Goal: Task Accomplishment & Management: Use online tool/utility

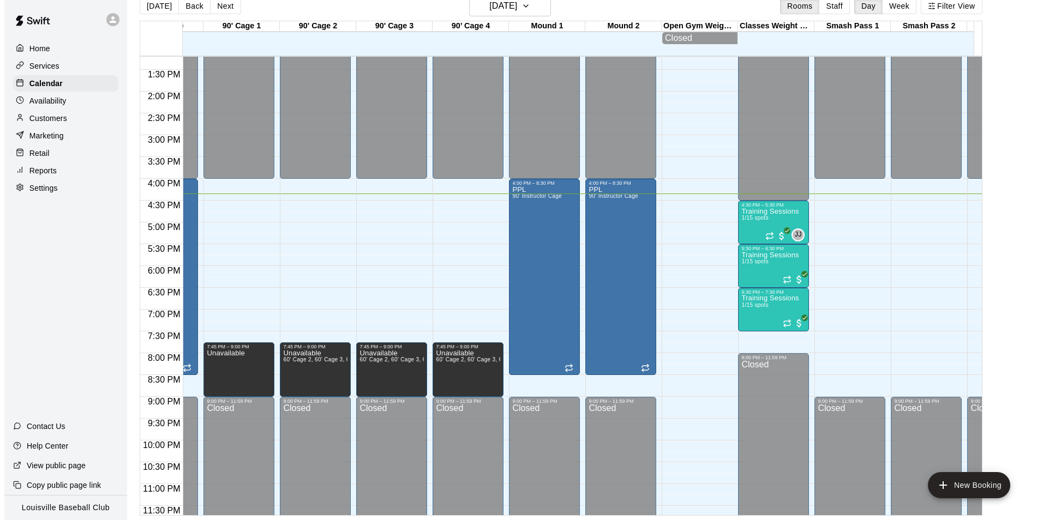
scroll to position [0, 515]
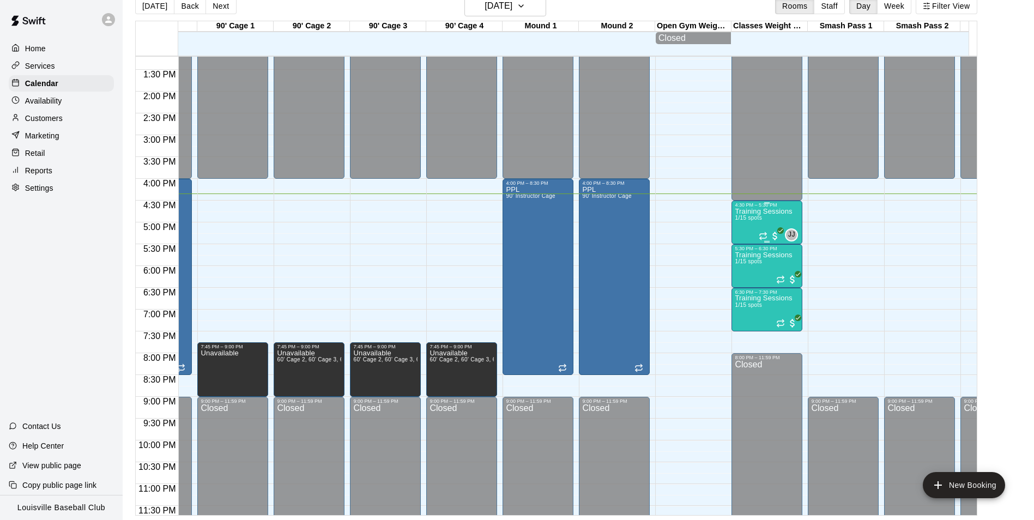
click at [772, 212] on p "Training Sessions" at bounding box center [763, 212] width 57 height 0
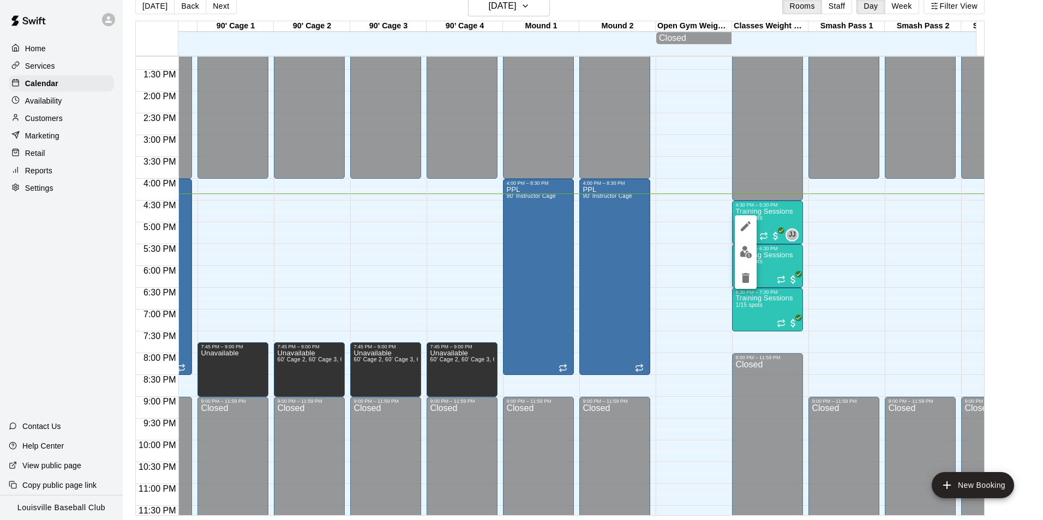
click at [753, 225] on button "edit" at bounding box center [746, 226] width 22 height 22
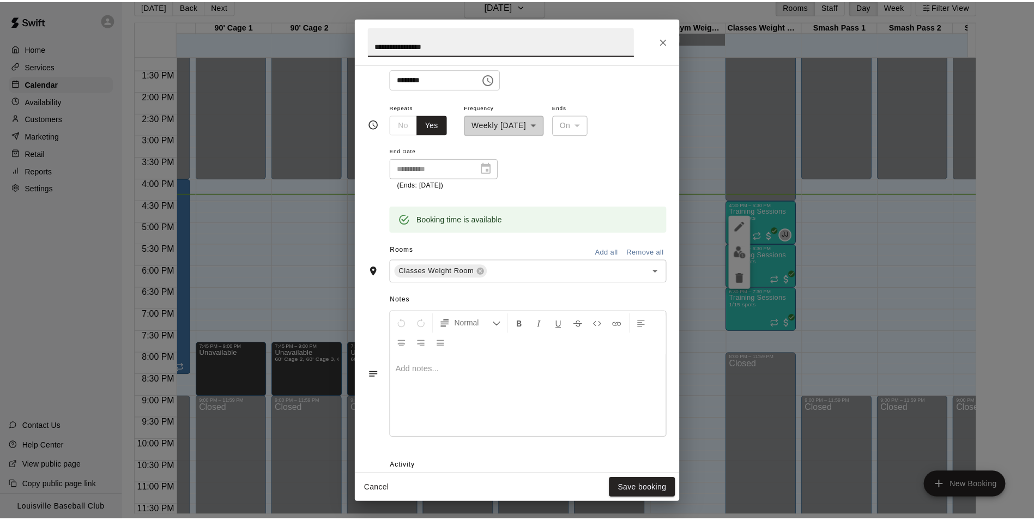
scroll to position [314, 0]
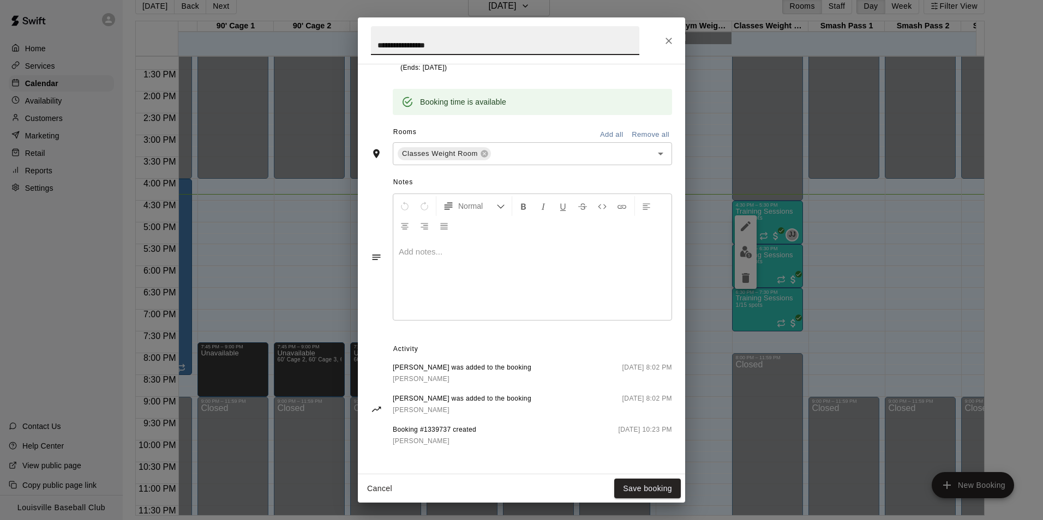
click at [917, 284] on div "**********" at bounding box center [521, 260] width 1043 height 520
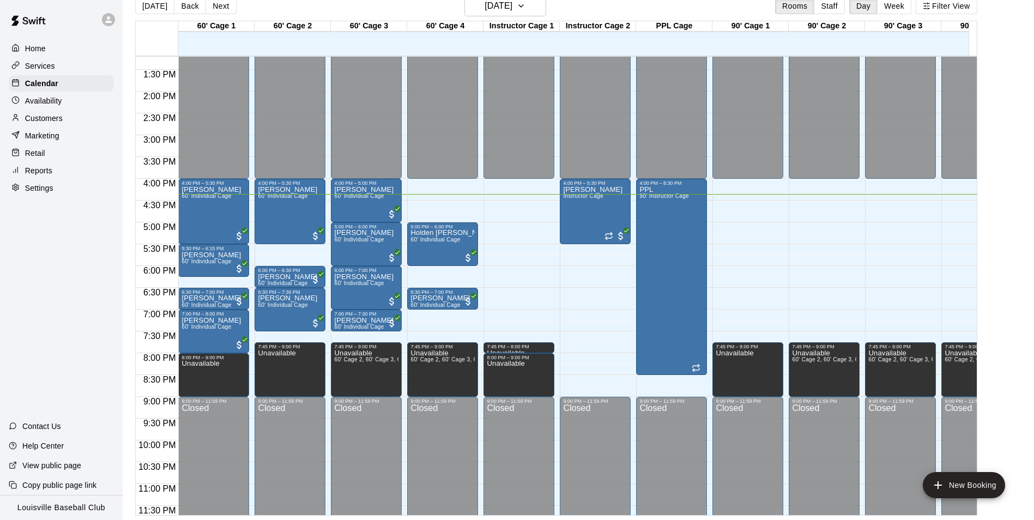
click at [75, 122] on div "Customers" at bounding box center [61, 118] width 105 height 16
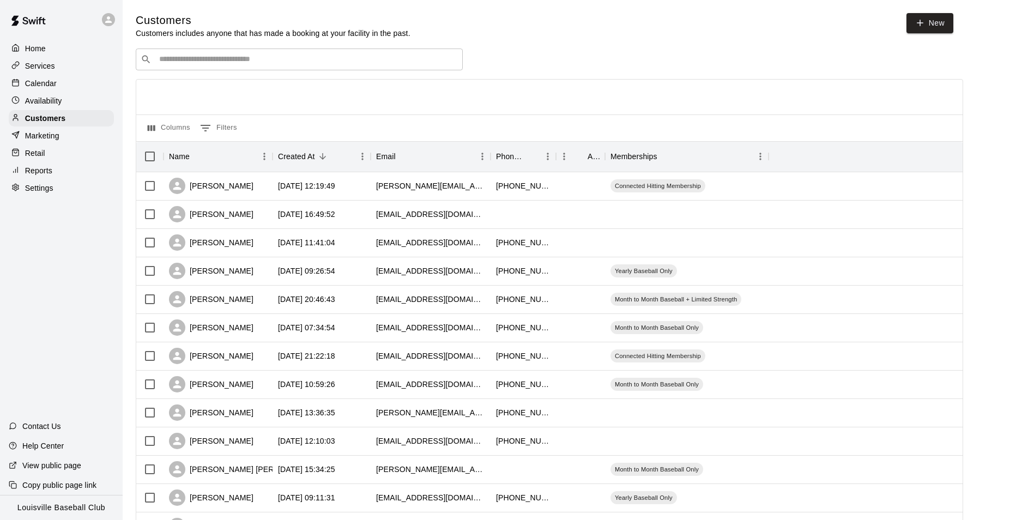
click at [304, 62] on input "Search customers by name or email" at bounding box center [307, 59] width 302 height 11
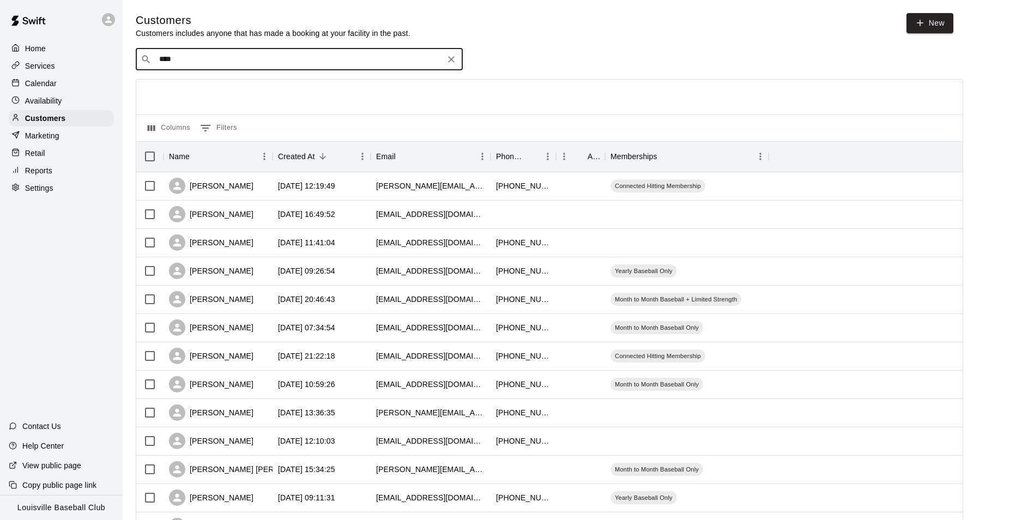
type input "*****"
click at [304, 83] on p "Yearly Baseball + Limited Strength" at bounding box center [291, 83] width 100 height 9
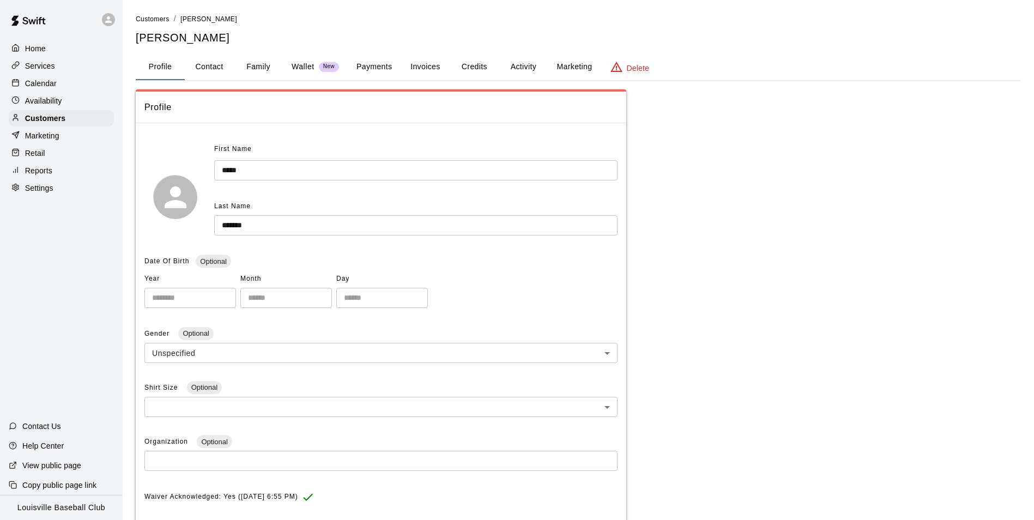
click at [116, 23] on div at bounding box center [111, 20] width 23 height 22
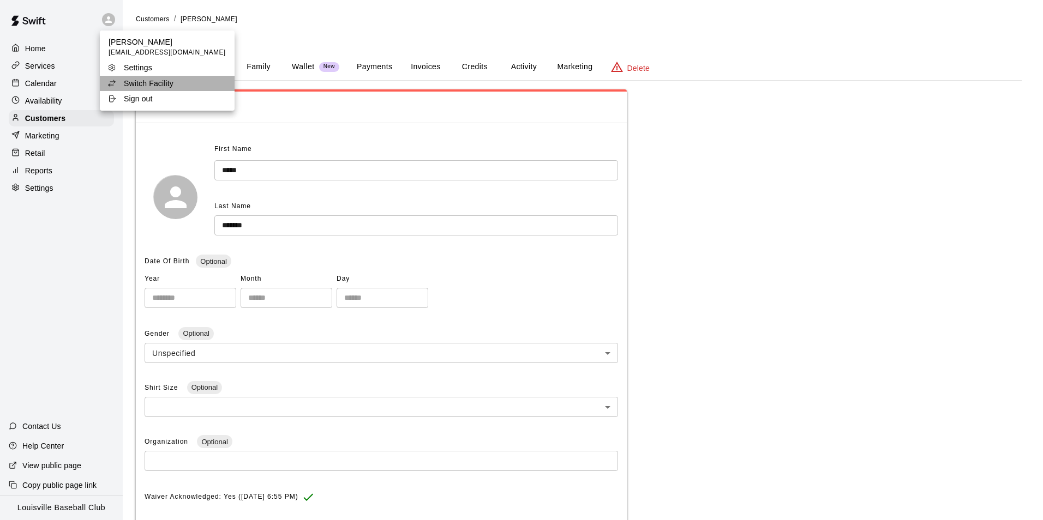
click at [178, 84] on li "Switch Facility" at bounding box center [167, 83] width 135 height 15
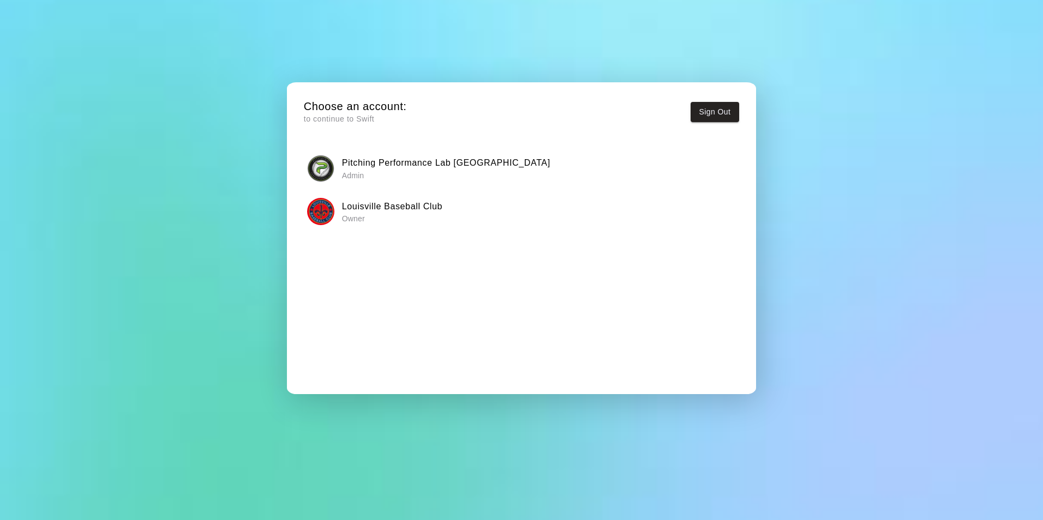
click at [484, 164] on h6 "Pitching Performance Lab [GEOGRAPHIC_DATA]" at bounding box center [446, 163] width 208 height 14
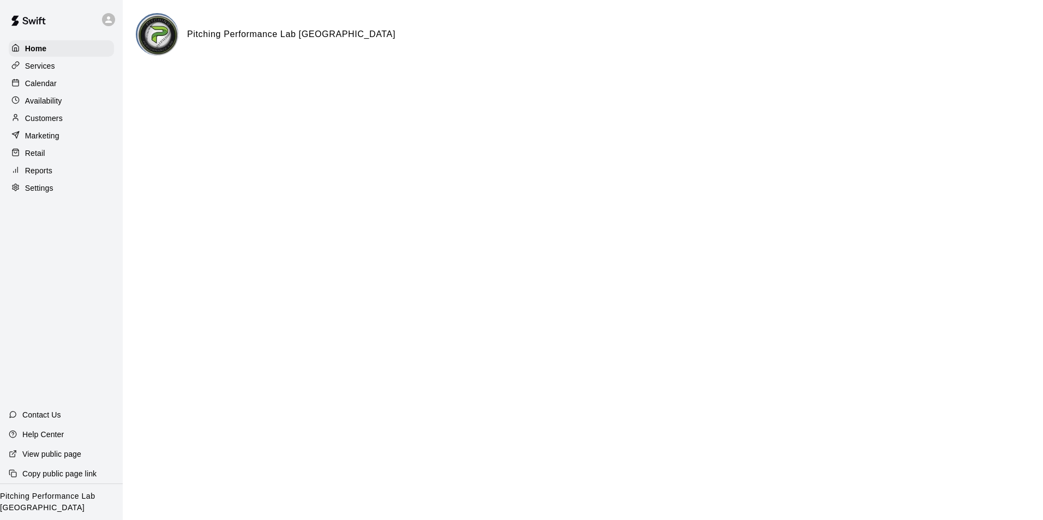
click at [89, 106] on div "Availability" at bounding box center [61, 101] width 105 height 16
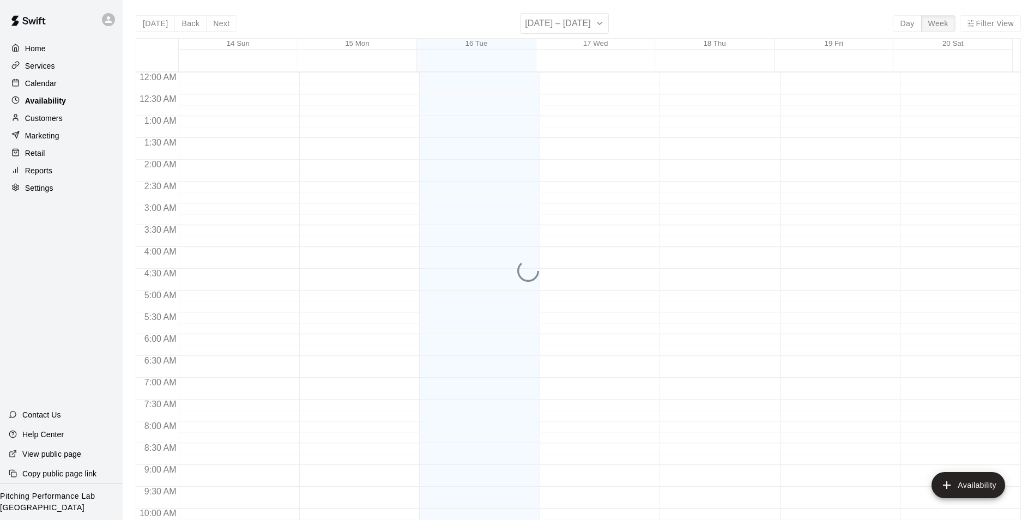
scroll to position [587, 0]
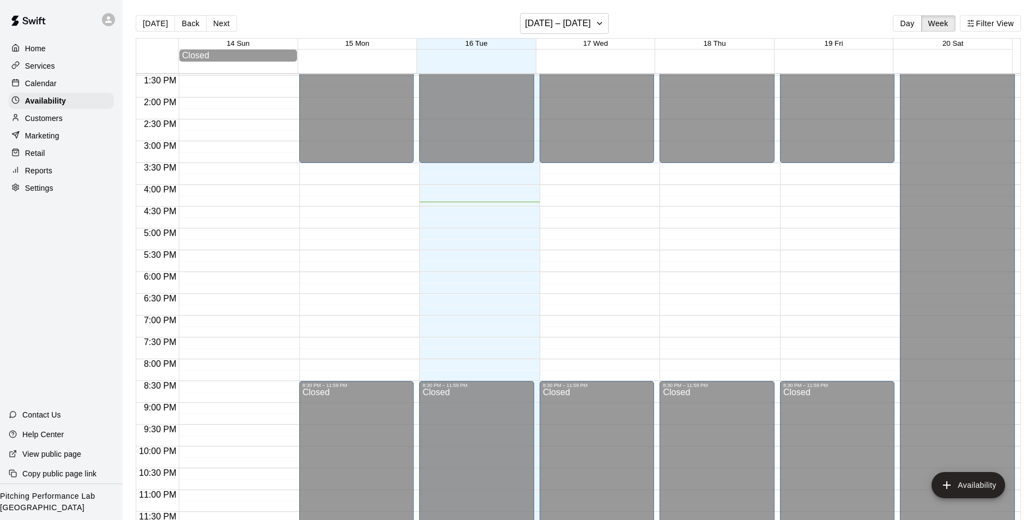
click at [85, 122] on div "Customers" at bounding box center [61, 118] width 105 height 16
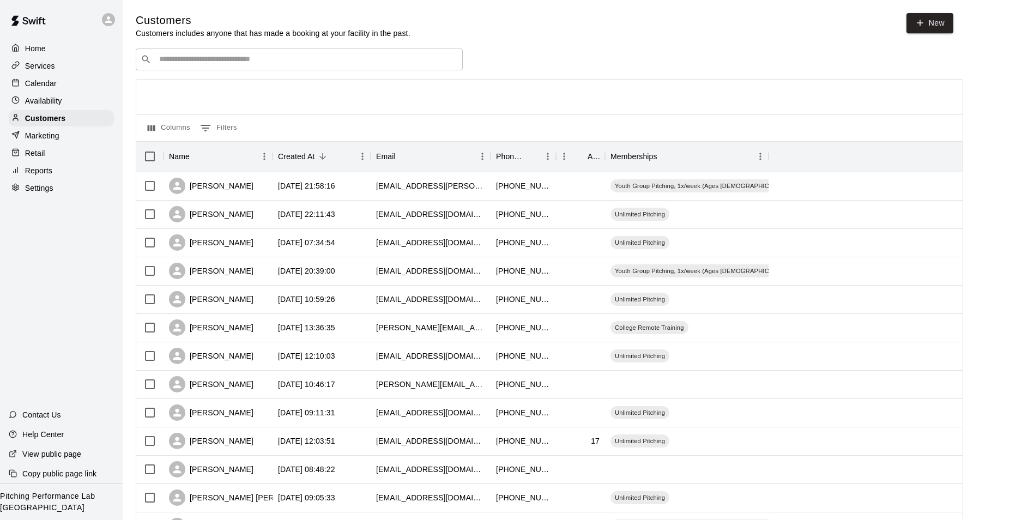
click at [230, 62] on input "Search customers by name or email" at bounding box center [307, 59] width 302 height 11
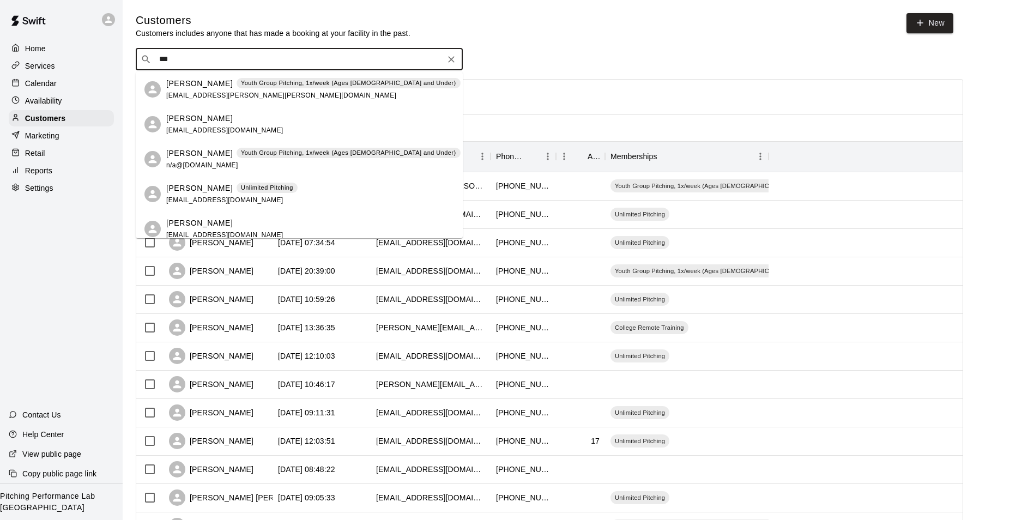
type input "****"
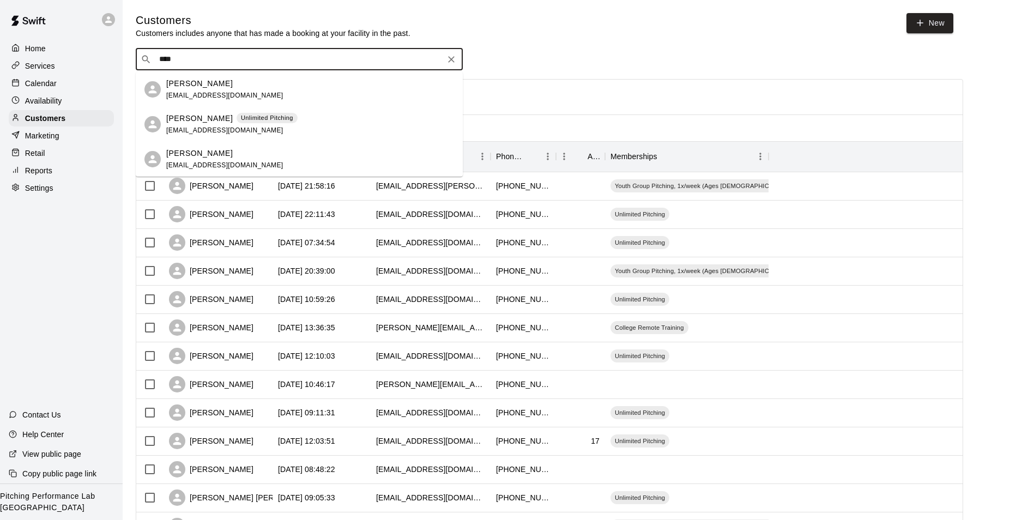
click at [285, 127] on div "[PERSON_NAME] Unlimited Pitching [EMAIL_ADDRESS][DOMAIN_NAME]" at bounding box center [310, 124] width 288 height 23
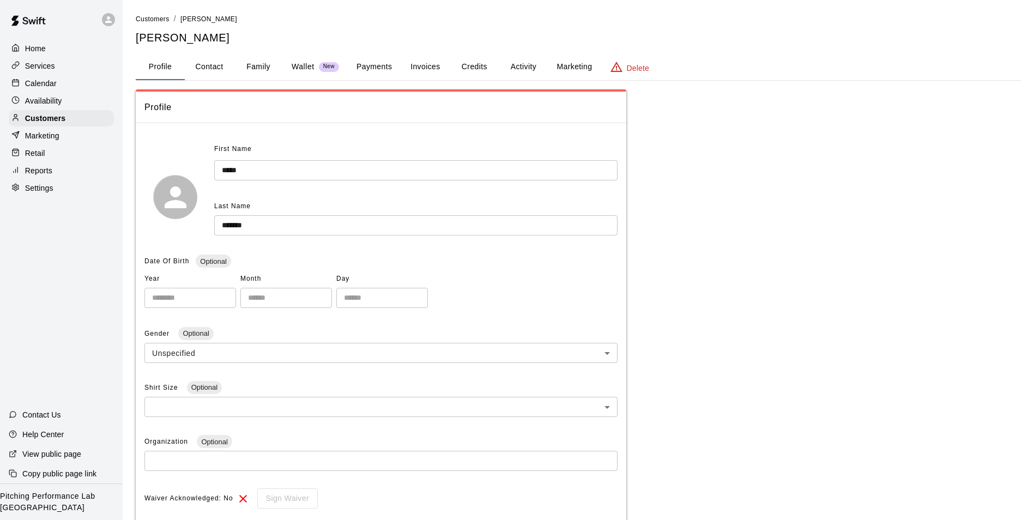
click at [374, 61] on button "Payments" at bounding box center [374, 67] width 53 height 26
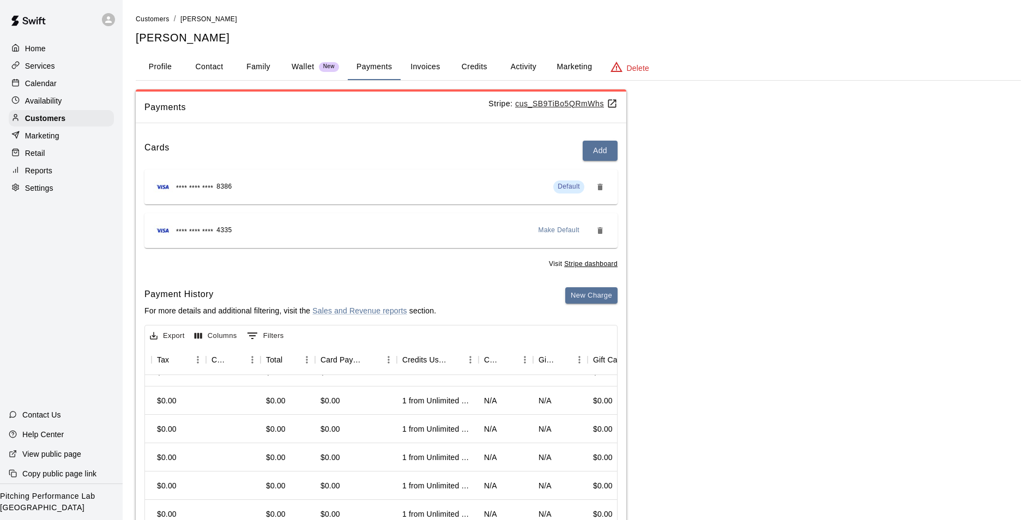
scroll to position [410, 503]
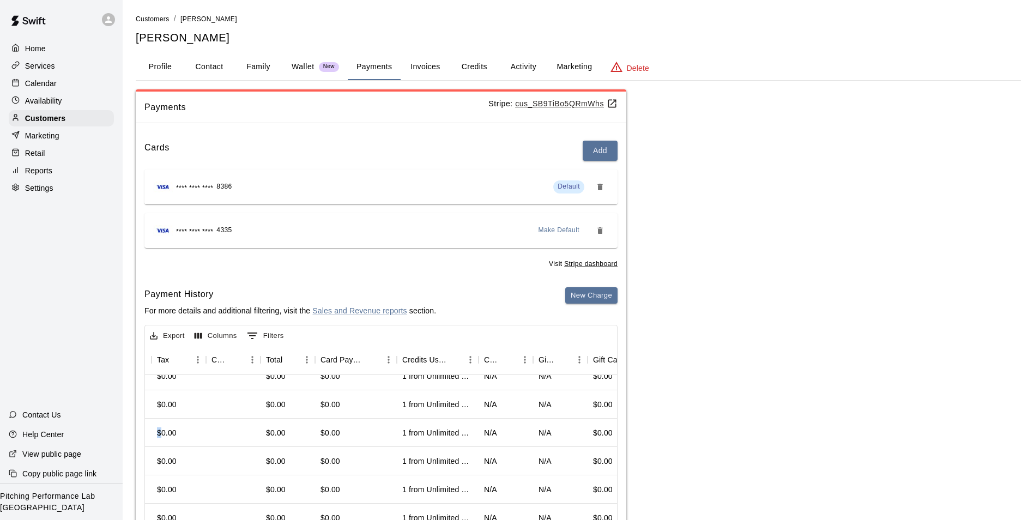
click at [772, 326] on div "Payments Stripe: cus_SB9TiBo5QRmWhs Cards Add **** **** **** 8386 Default **** …" at bounding box center [579, 331] width 886 height 484
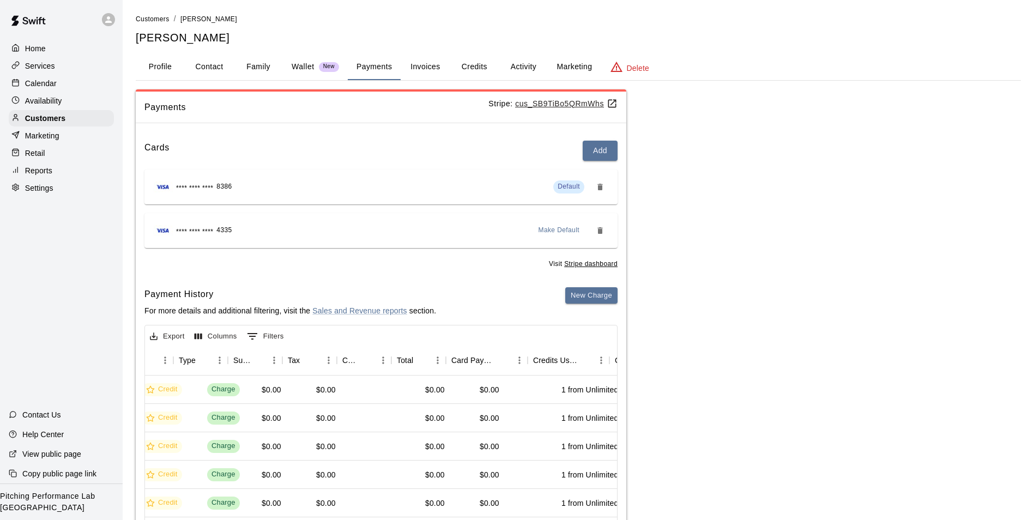
scroll to position [0, 0]
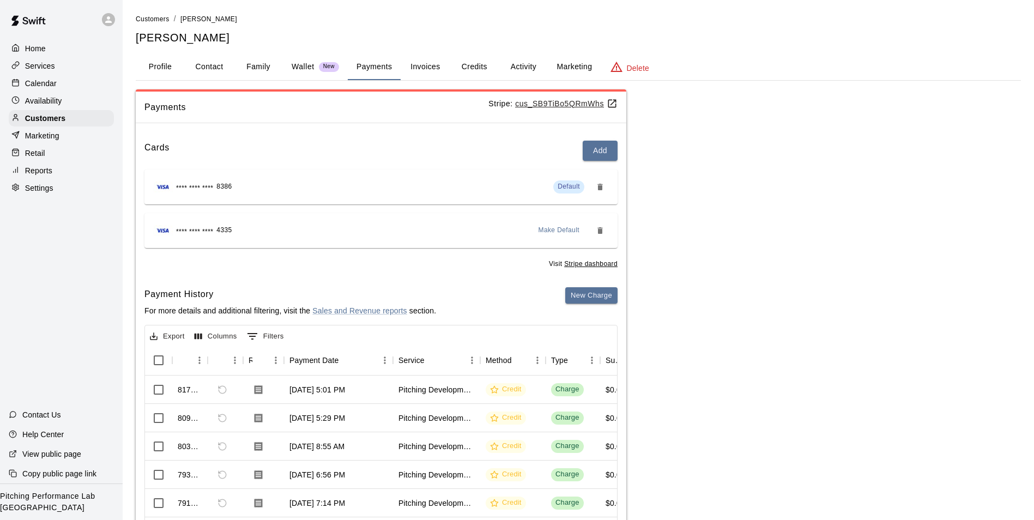
click at [110, 21] on icon at bounding box center [108, 19] width 7 height 7
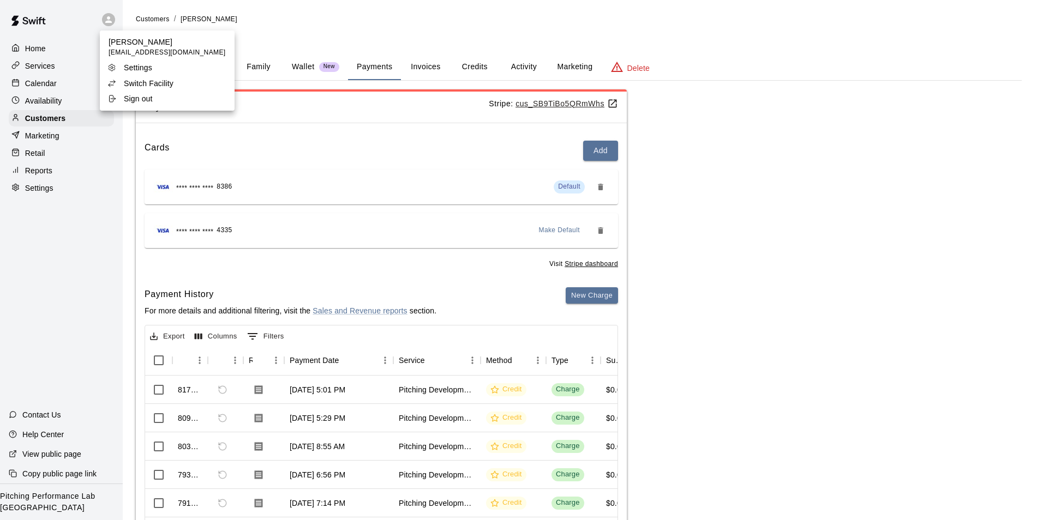
click at [180, 85] on li "Switch Facility" at bounding box center [167, 83] width 135 height 15
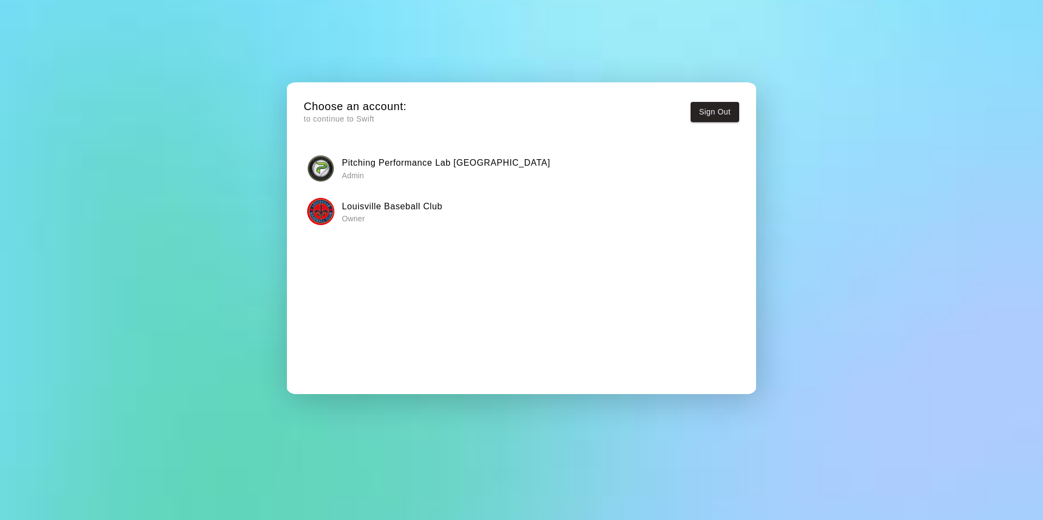
click at [408, 228] on button "Louisville Baseball Club Owner" at bounding box center [521, 212] width 435 height 34
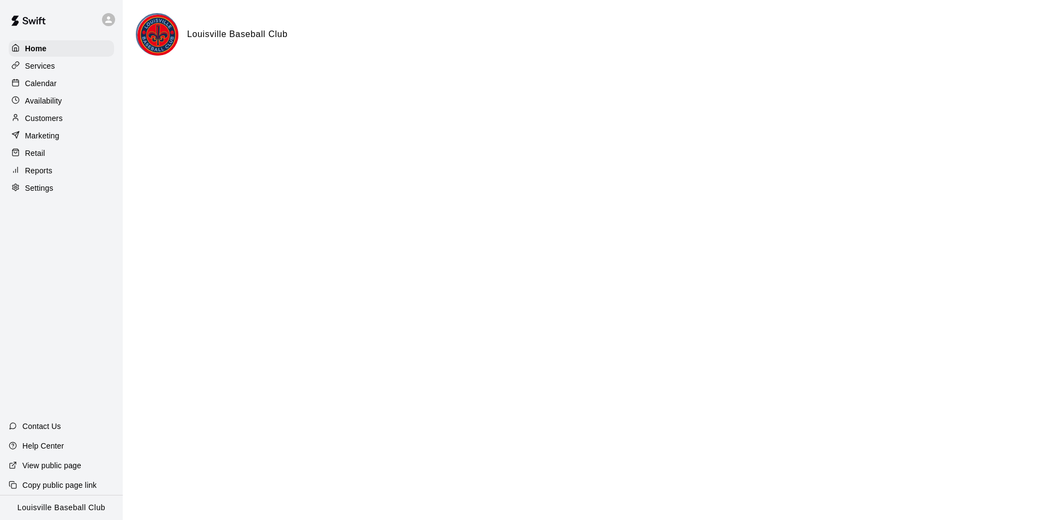
click at [76, 116] on div "Customers" at bounding box center [61, 118] width 105 height 16
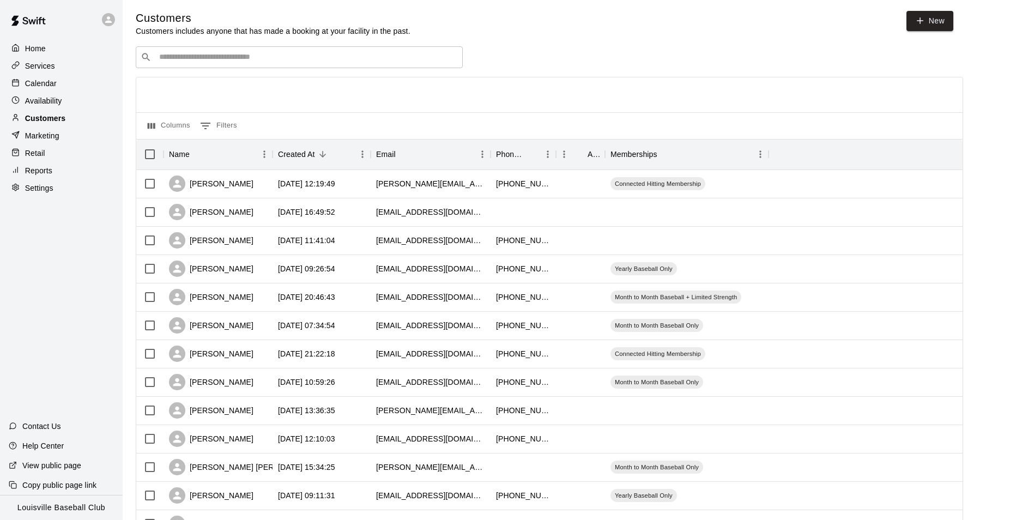
scroll to position [3, 0]
click at [374, 55] on input "Search customers by name or email" at bounding box center [307, 56] width 302 height 11
type input "*****"
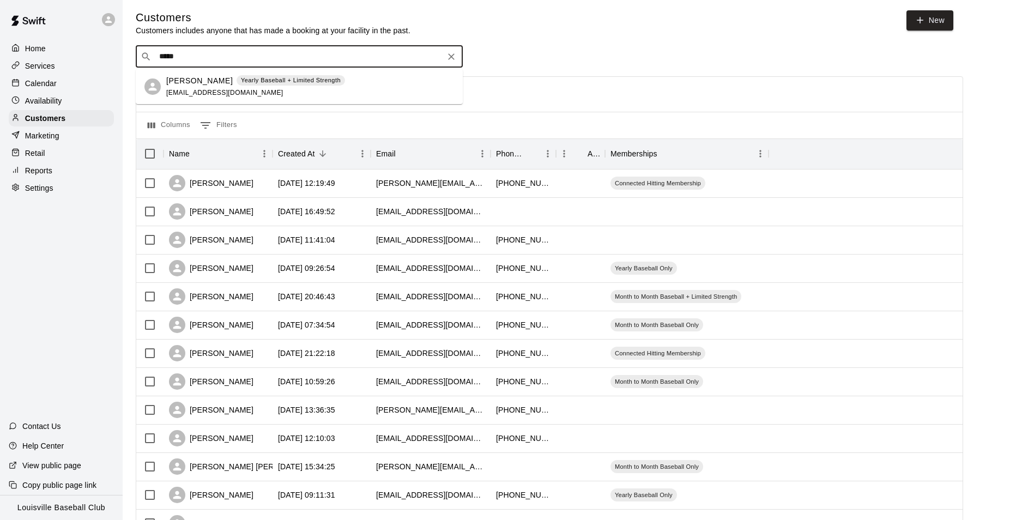
click at [251, 96] on div "[PERSON_NAME] Yearly Baseball + Limited Strength [EMAIL_ADDRESS][DOMAIN_NAME]" at bounding box center [255, 86] width 179 height 23
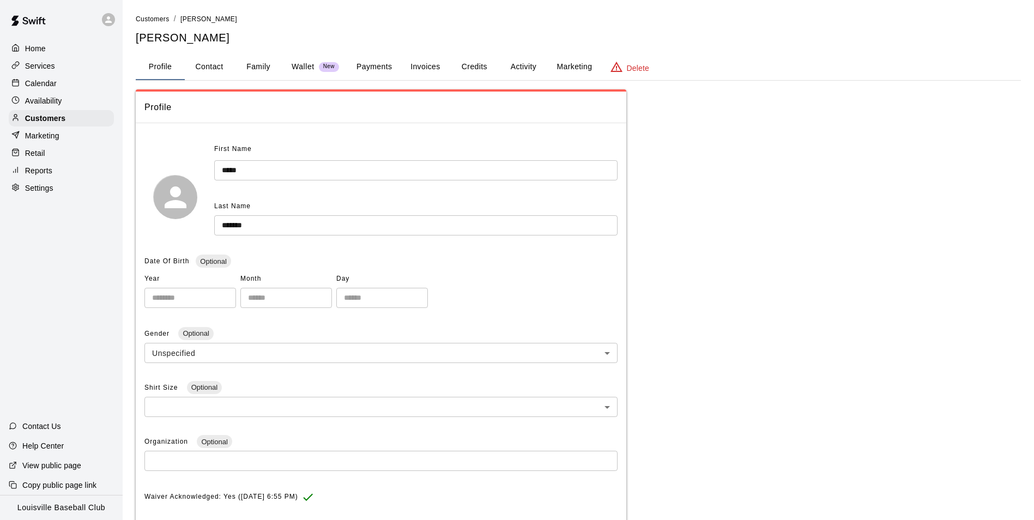
click at [530, 69] on button "Activity" at bounding box center [523, 67] width 49 height 26
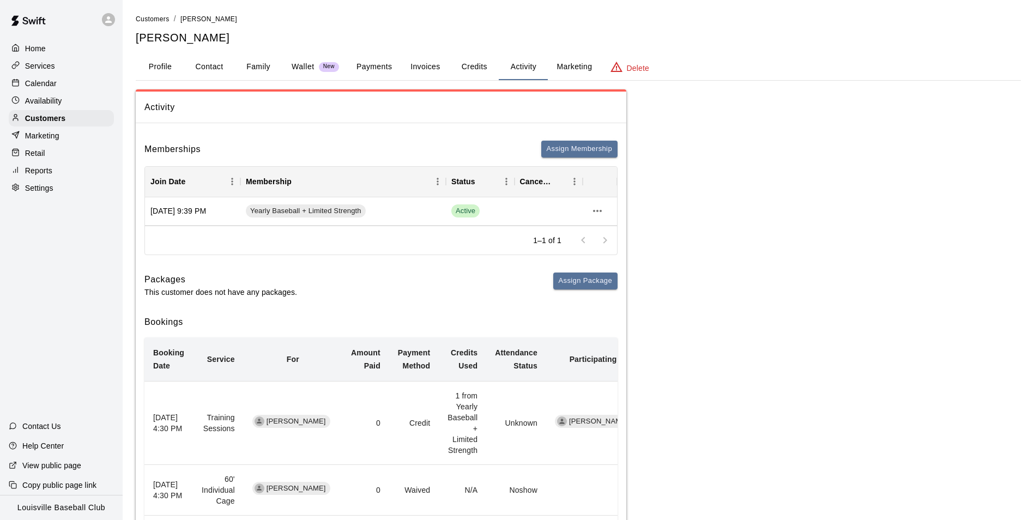
click at [169, 67] on button "Profile" at bounding box center [160, 67] width 49 height 26
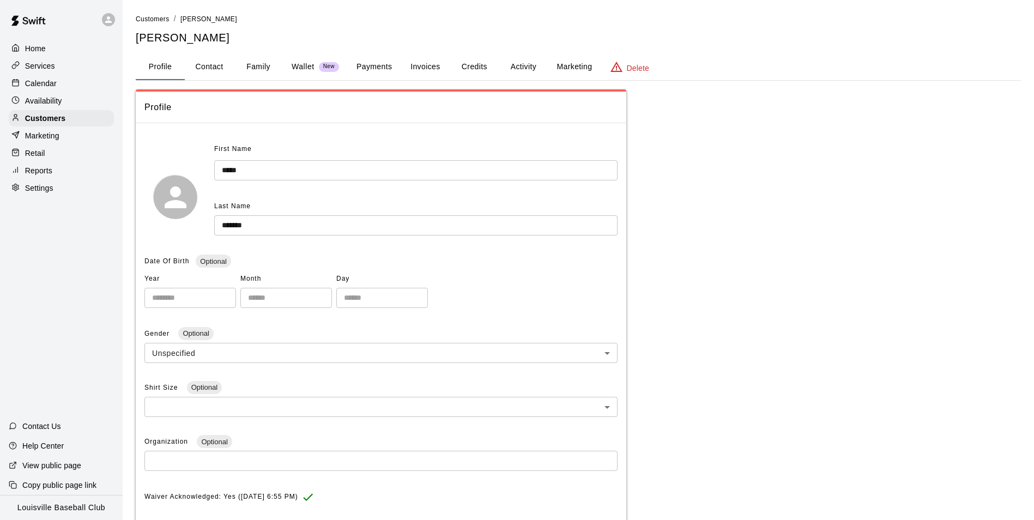
click at [307, 67] on p "Wallet" at bounding box center [303, 66] width 23 height 11
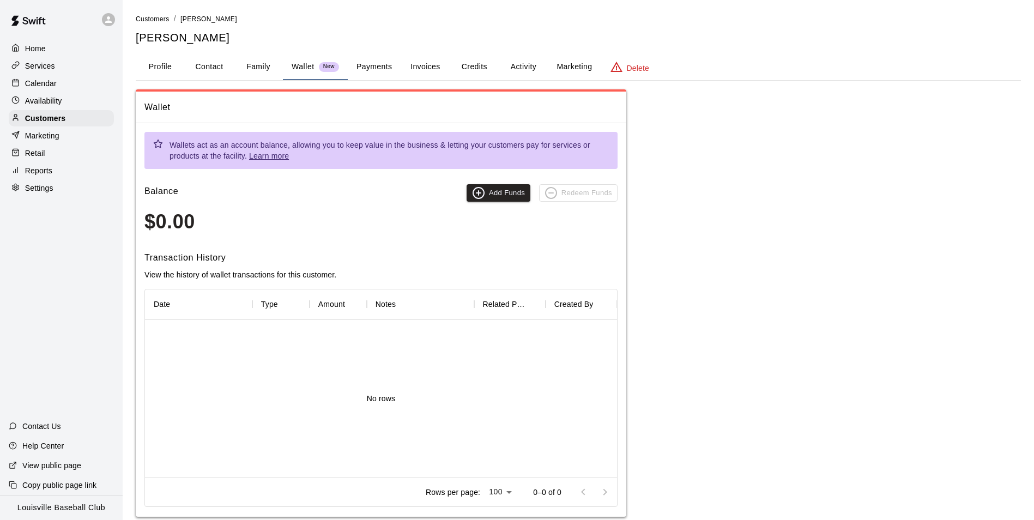
click at [365, 58] on button "Payments" at bounding box center [374, 67] width 53 height 26
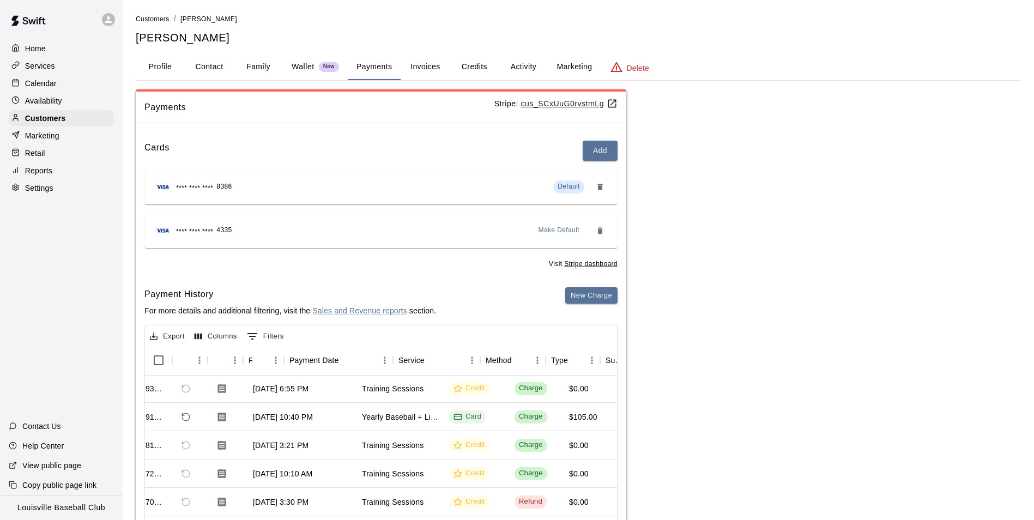
scroll to position [58, 0]
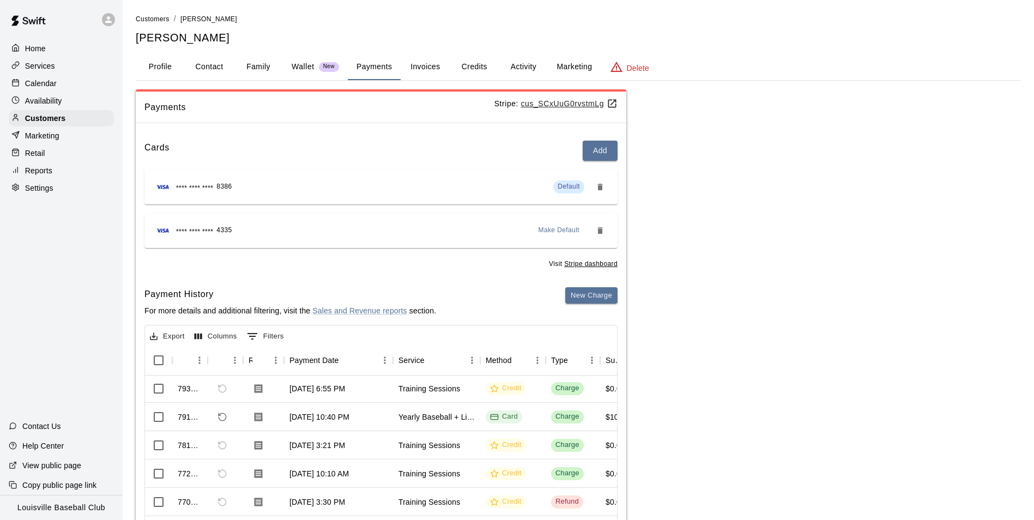
click at [83, 91] on div "Calendar" at bounding box center [61, 83] width 105 height 16
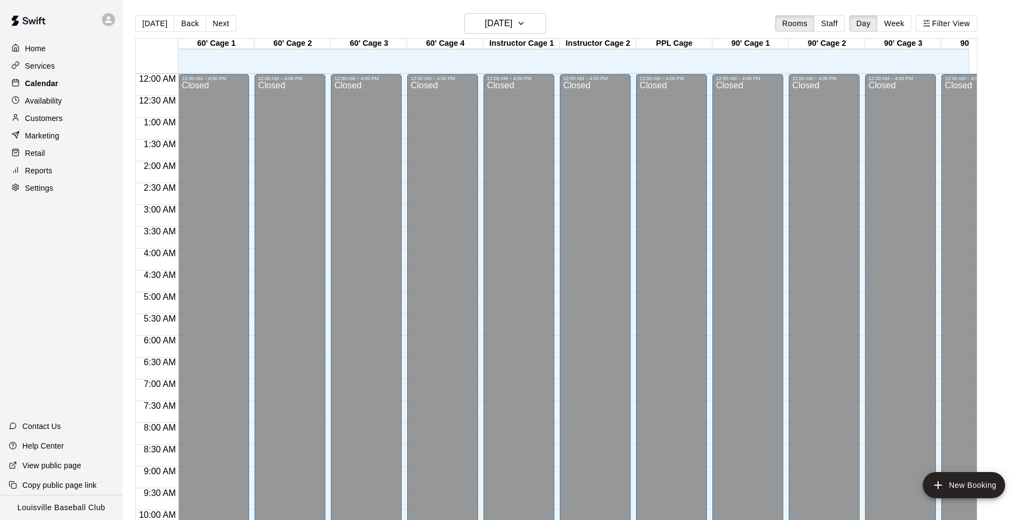
scroll to position [554, 0]
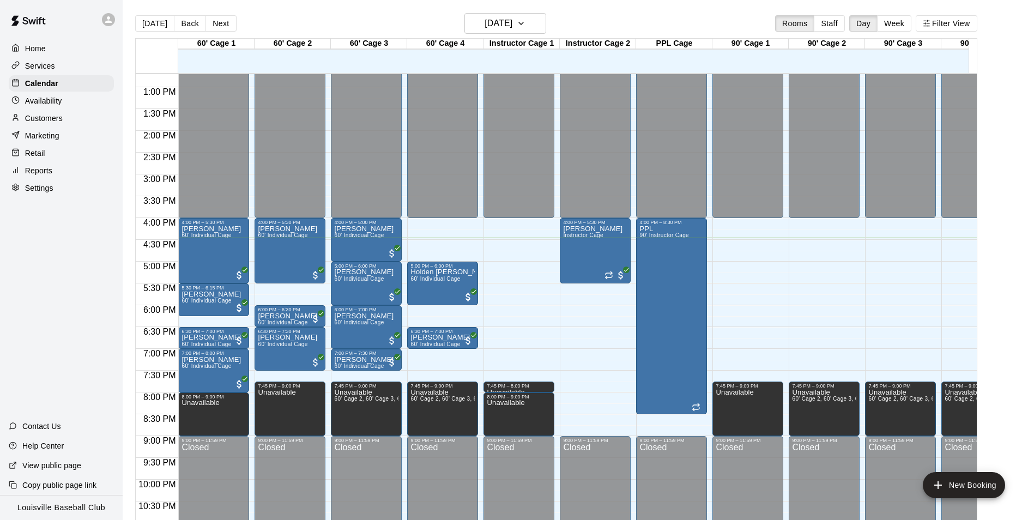
click at [83, 124] on div "Customers" at bounding box center [61, 118] width 105 height 16
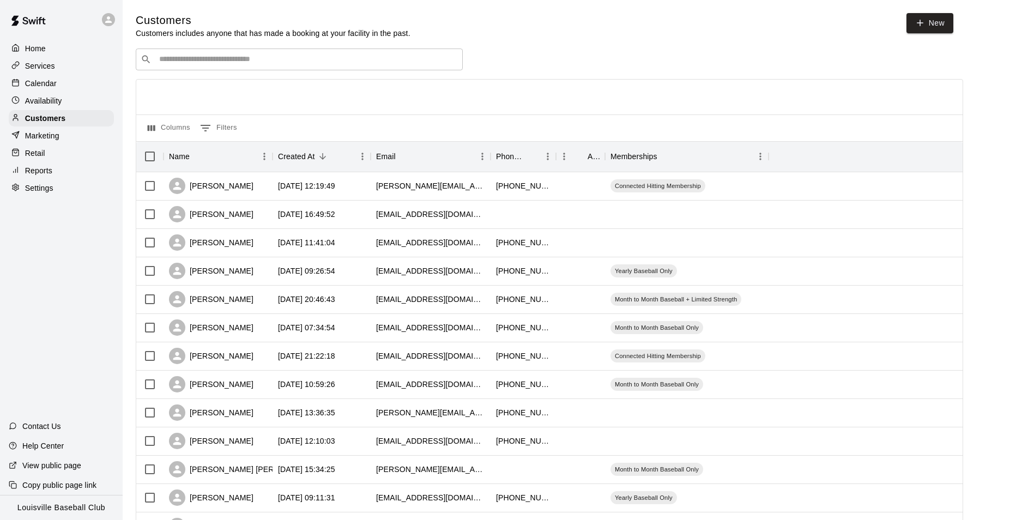
click at [266, 64] on input "Search customers by name or email" at bounding box center [307, 59] width 302 height 11
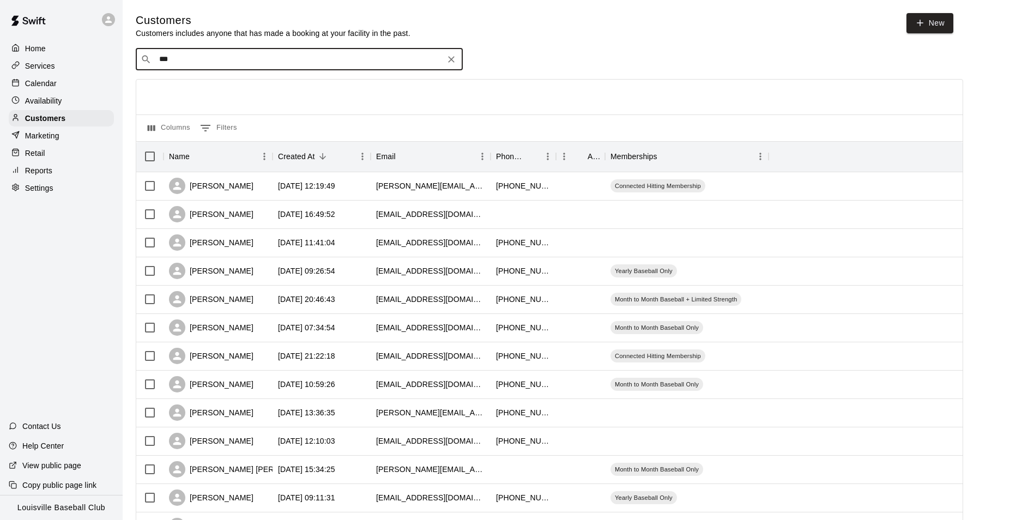
type input "****"
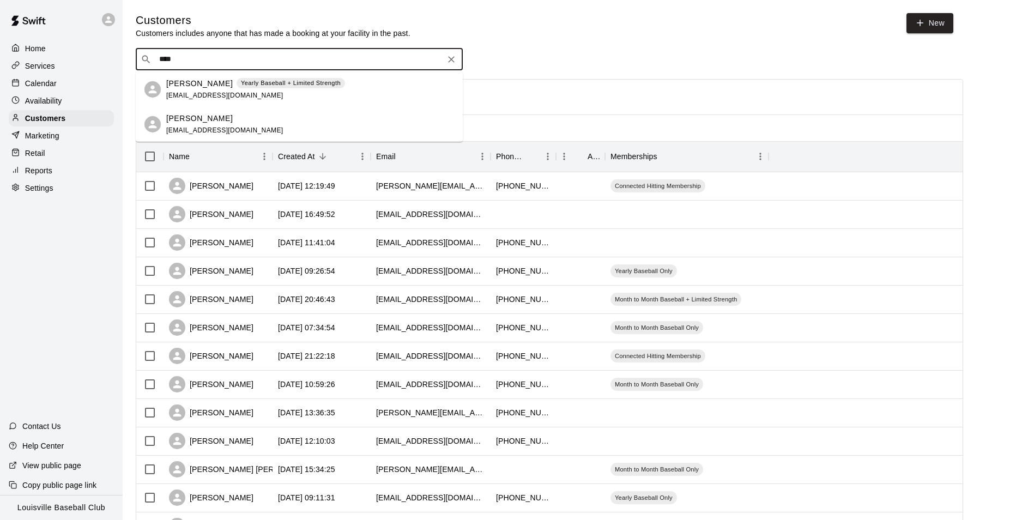
click at [362, 83] on div "[PERSON_NAME] Yearly Baseball + Limited Strength [EMAIL_ADDRESS][DOMAIN_NAME]" at bounding box center [310, 89] width 288 height 23
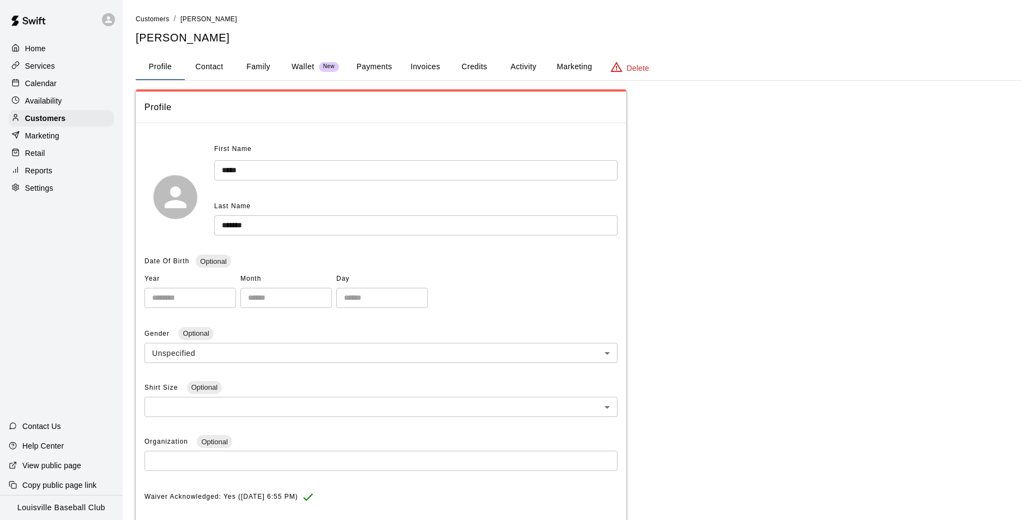
click at [512, 63] on button "Activity" at bounding box center [523, 67] width 49 height 26
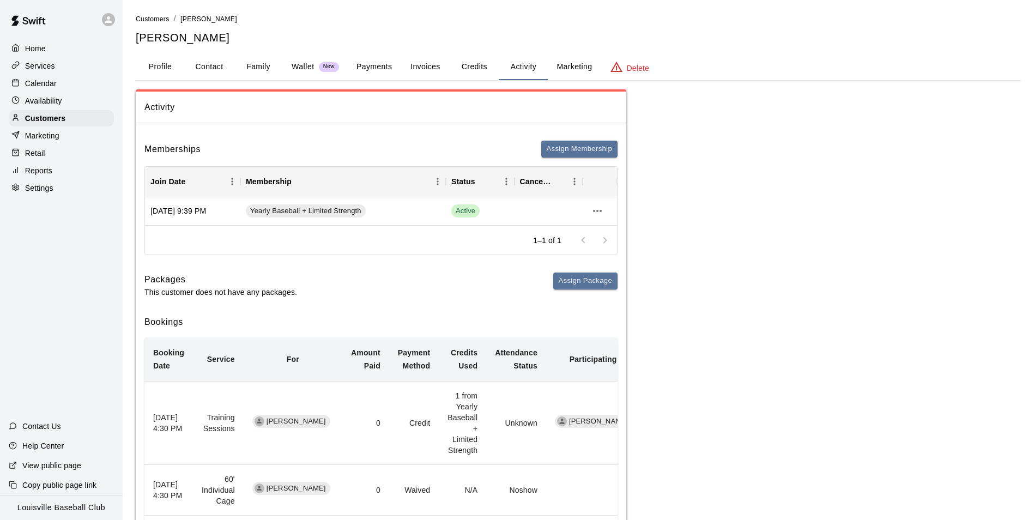
click at [382, 60] on button "Payments" at bounding box center [374, 67] width 53 height 26
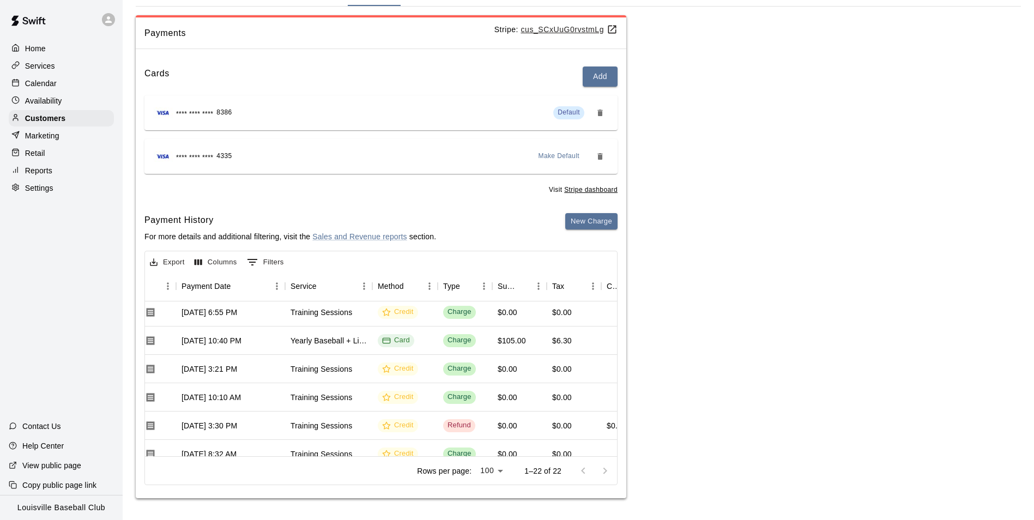
scroll to position [0, 108]
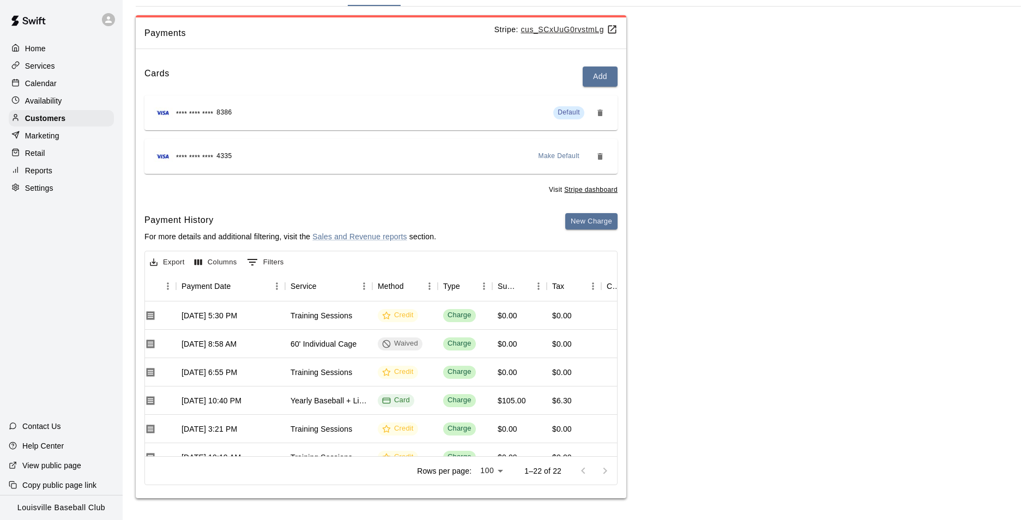
click at [70, 88] on div "Calendar" at bounding box center [61, 83] width 105 height 16
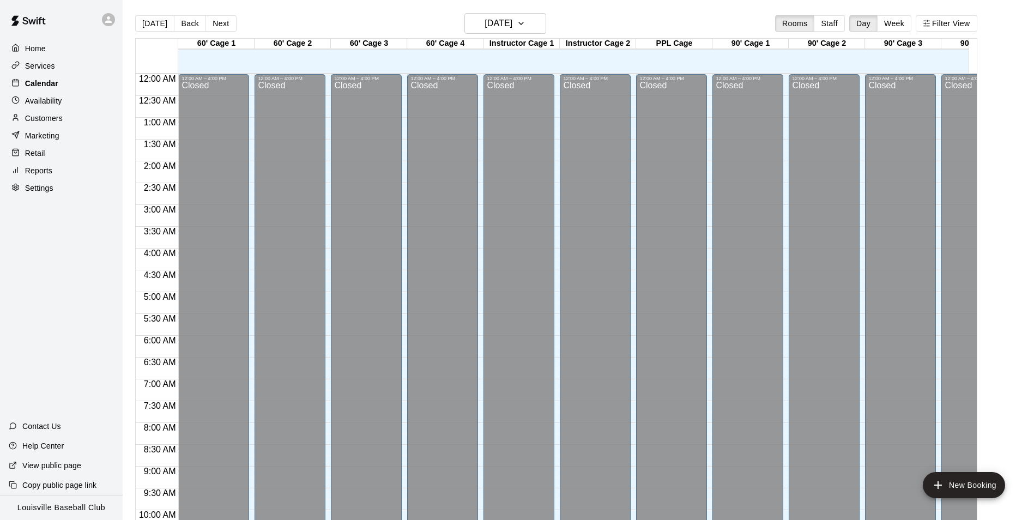
scroll to position [554, 0]
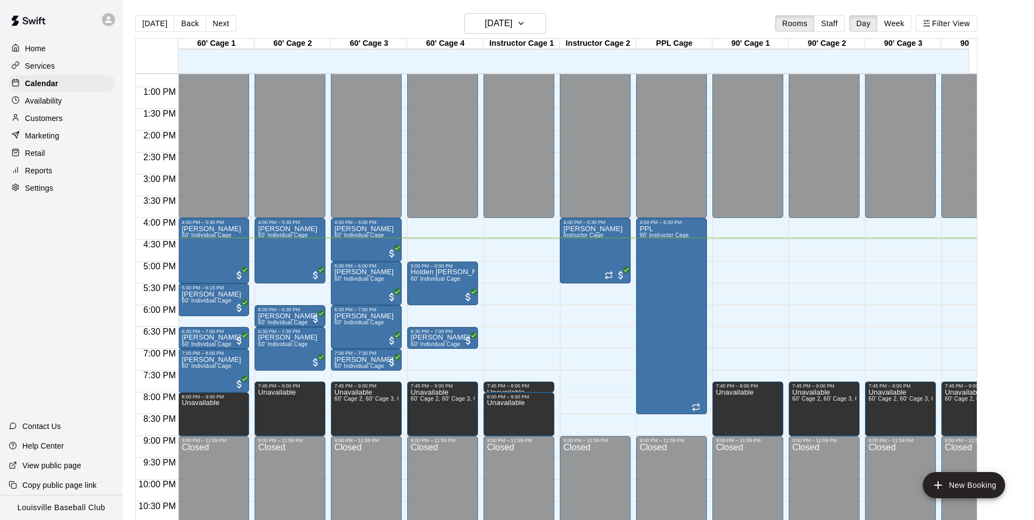
click at [71, 133] on div "Marketing" at bounding box center [61, 136] width 105 height 16
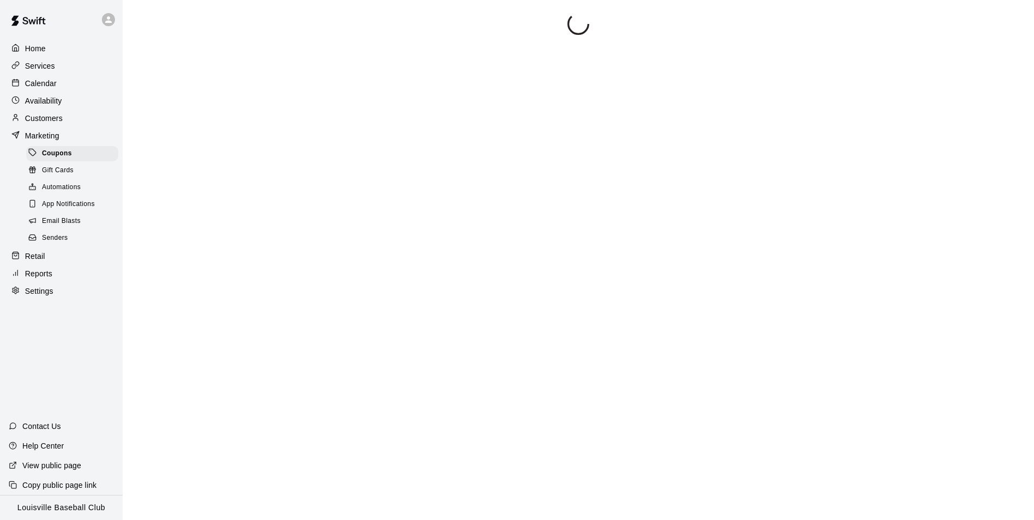
click at [76, 125] on div "Customers" at bounding box center [61, 118] width 105 height 16
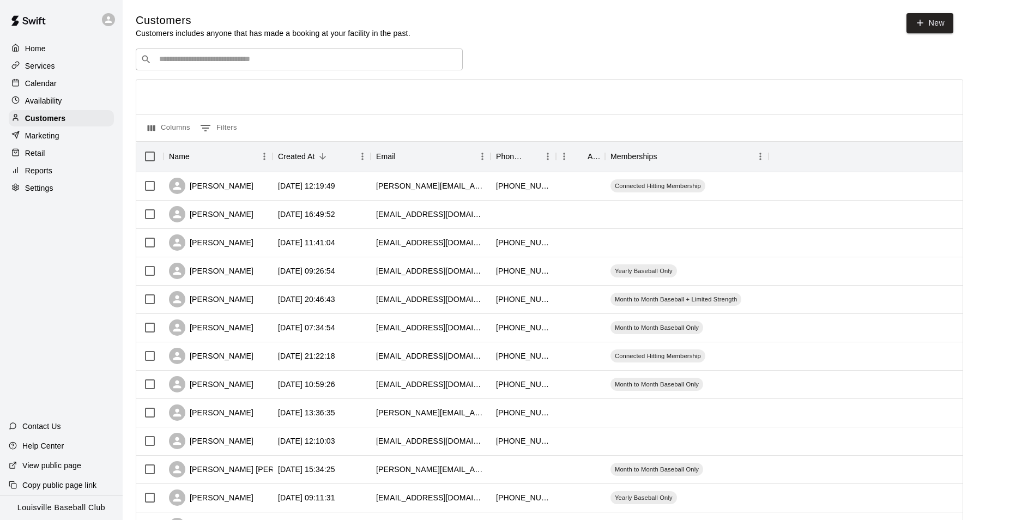
click at [223, 57] on input "Search customers by name or email" at bounding box center [307, 59] width 302 height 11
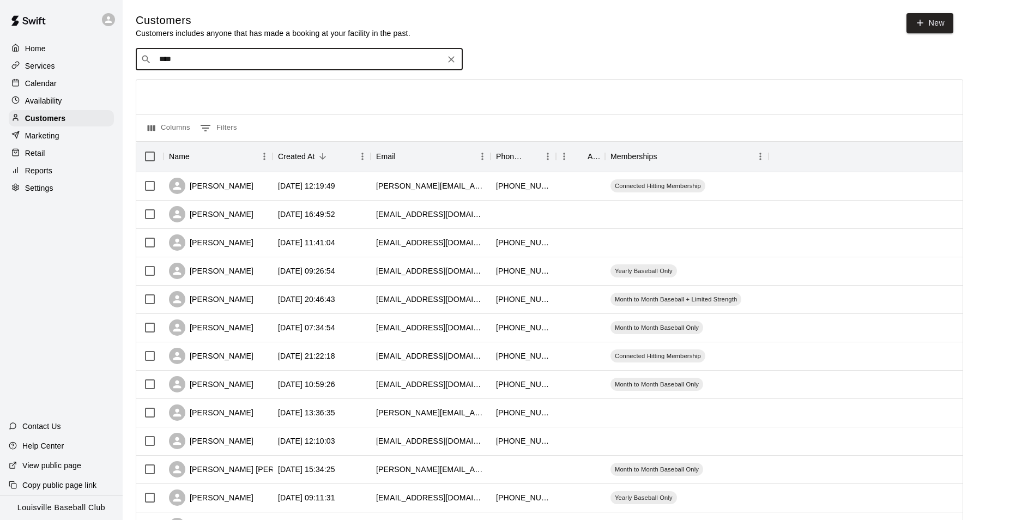
type input "*****"
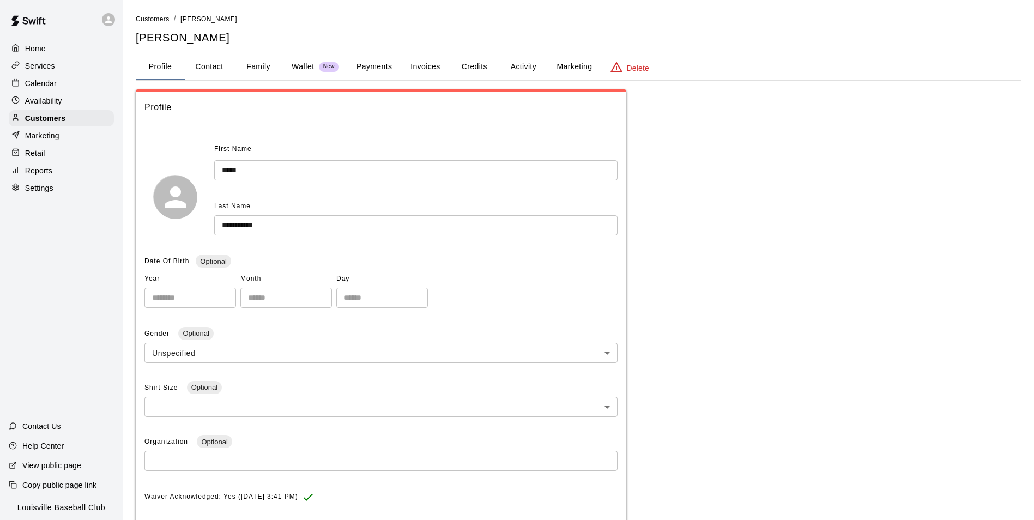
click at [374, 73] on button "Payments" at bounding box center [374, 67] width 53 height 26
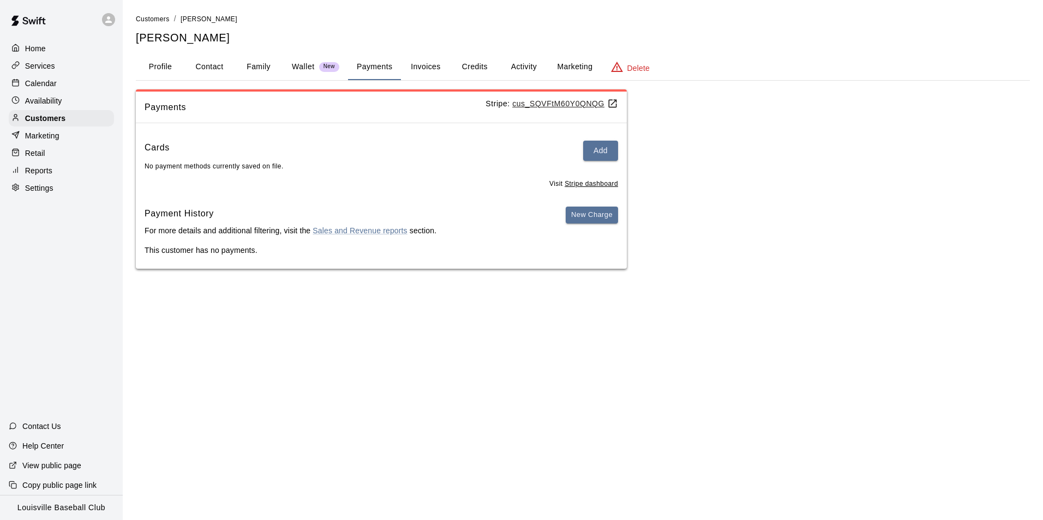
click at [526, 78] on button "Activity" at bounding box center [523, 67] width 49 height 26
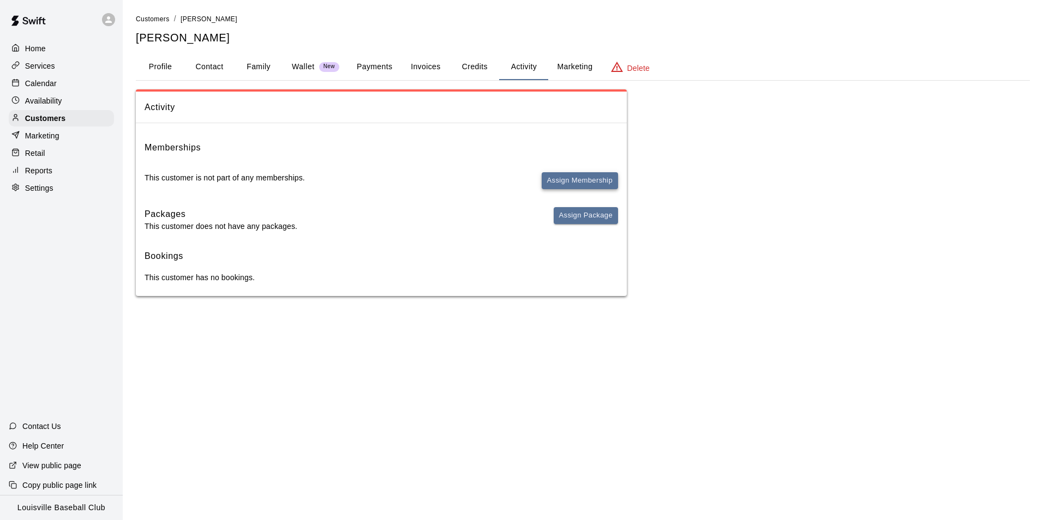
click at [597, 184] on button "Assign Membership" at bounding box center [579, 180] width 76 height 17
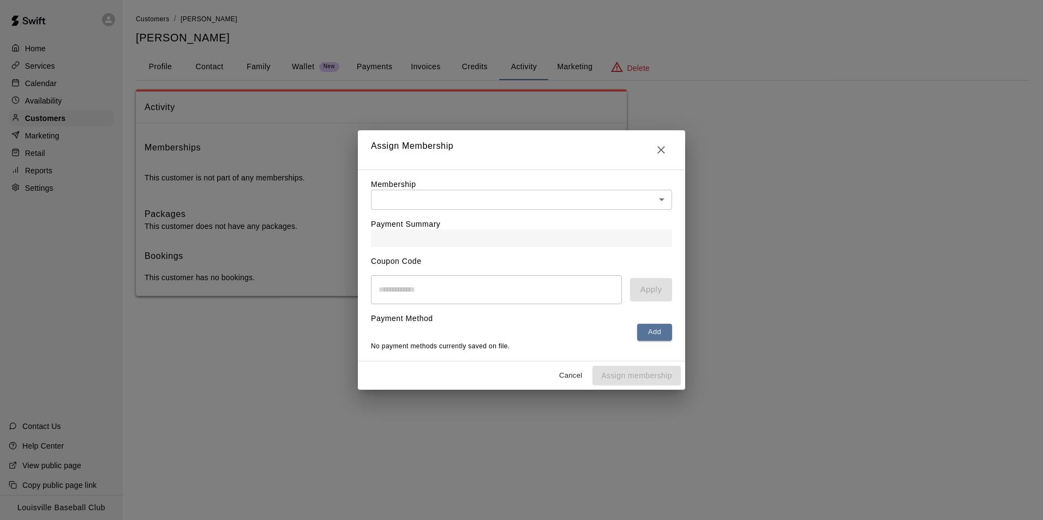
click at [561, 197] on body "Home Services Calendar Availability Customers Marketing Retail Reports Settings…" at bounding box center [521, 159] width 1043 height 318
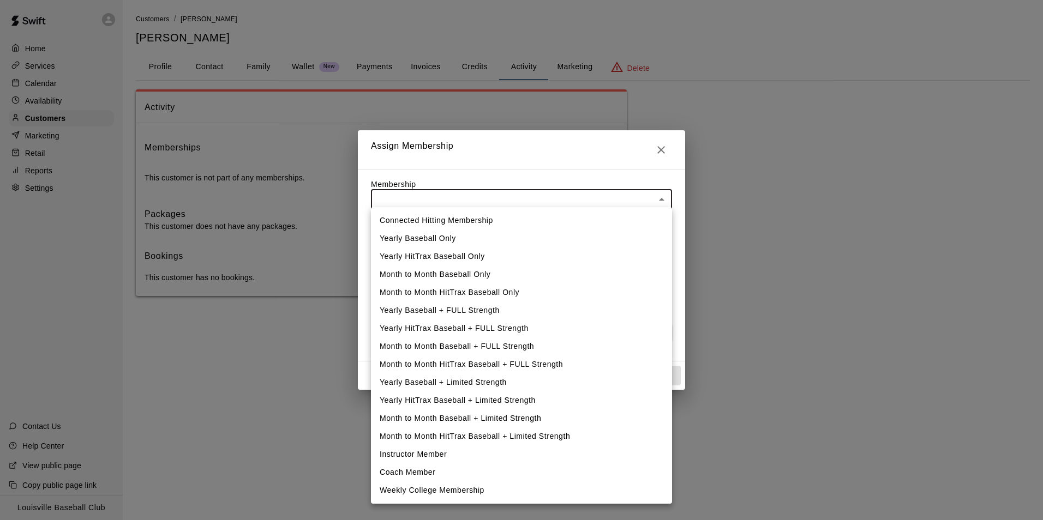
click at [489, 381] on li "Yearly Baseball + Limited Strength" at bounding box center [521, 383] width 301 height 18
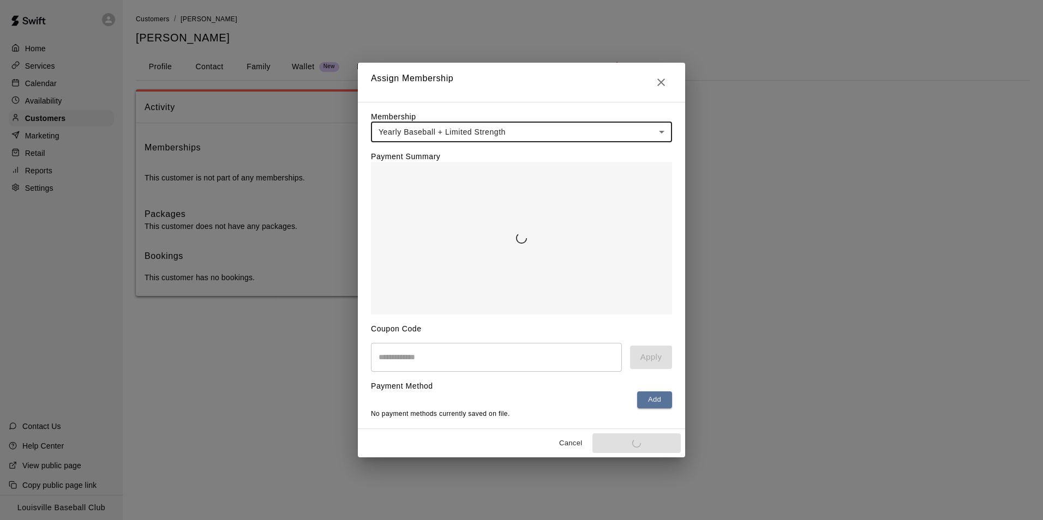
type input "**********"
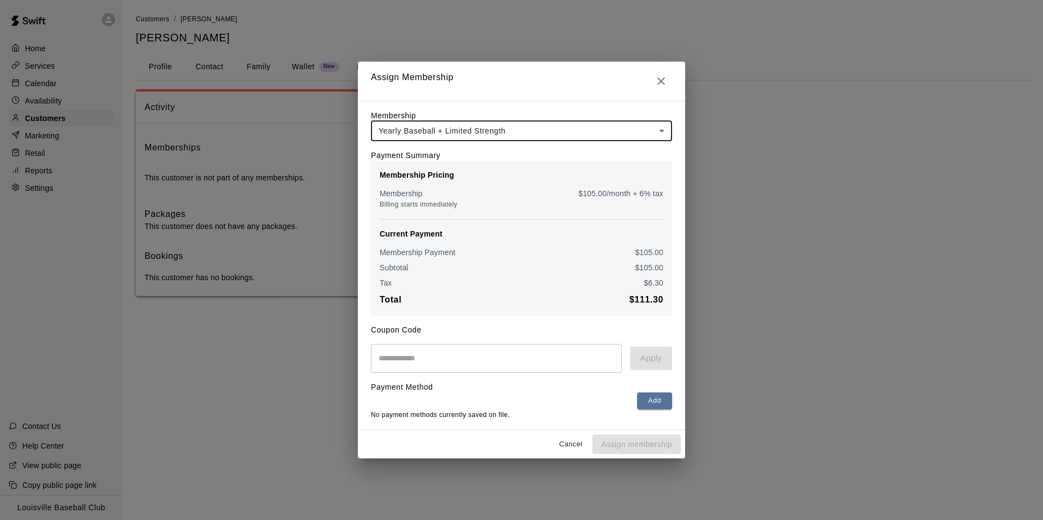
click at [661, 77] on icon "Close" at bounding box center [661, 81] width 8 height 8
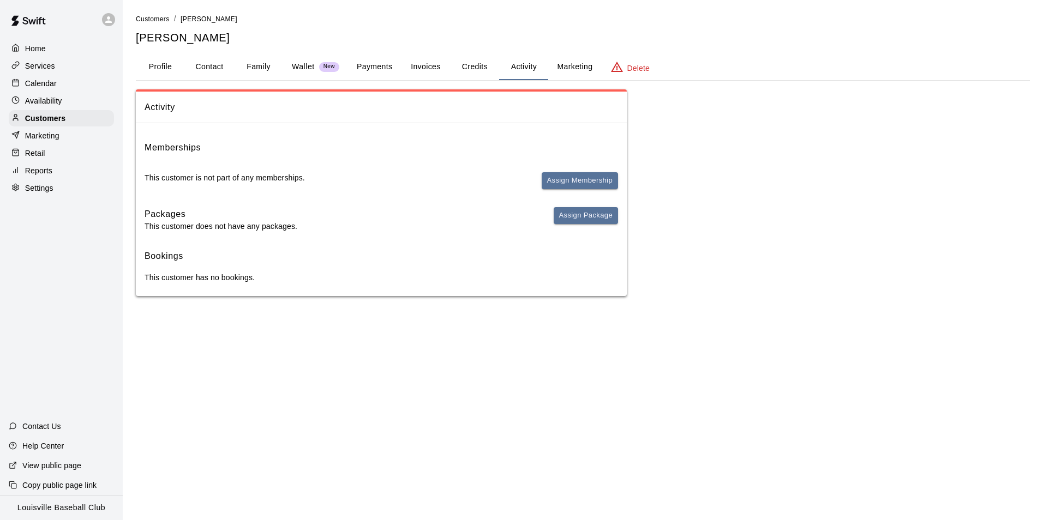
click at [69, 87] on div "Calendar" at bounding box center [61, 83] width 105 height 16
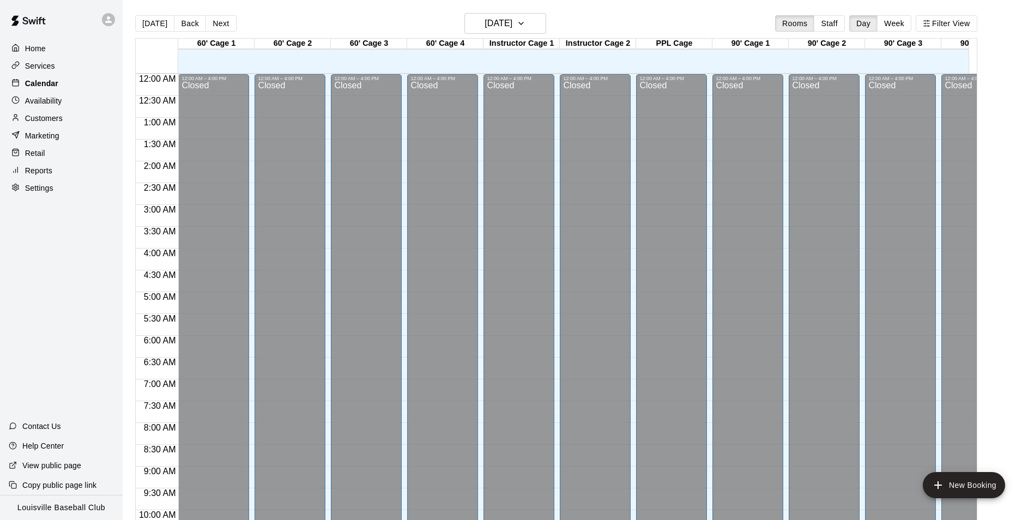
scroll to position [554, 0]
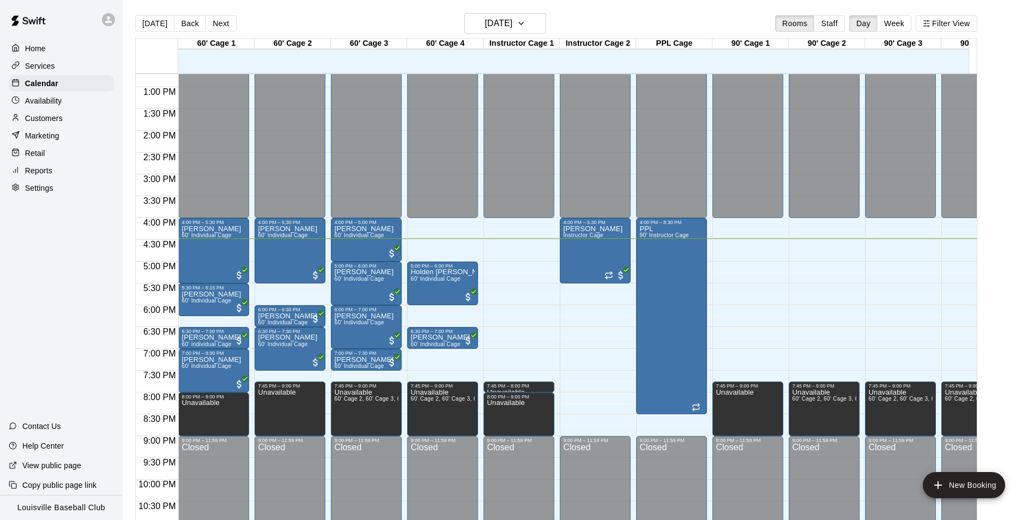
click at [92, 122] on div "Customers" at bounding box center [61, 118] width 105 height 16
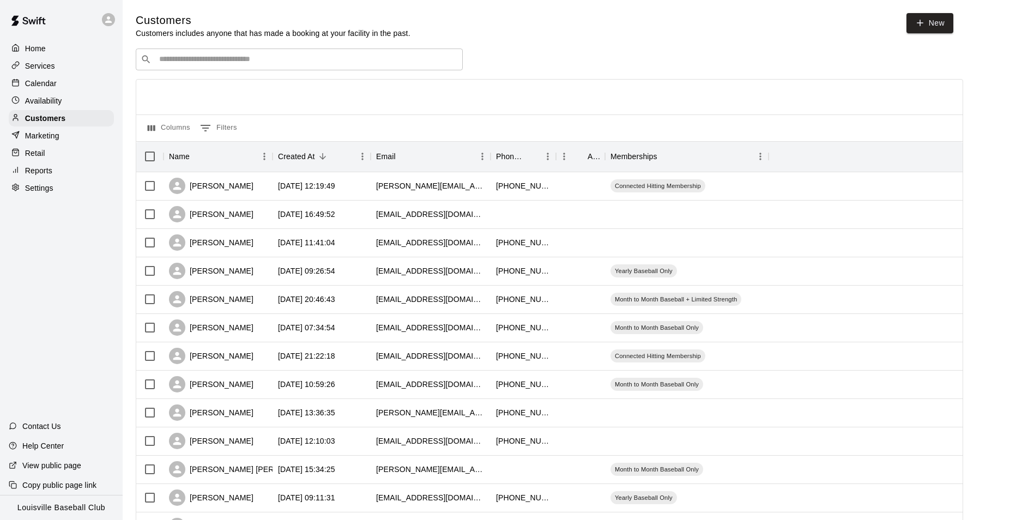
click at [237, 60] on input "Search customers by name or email" at bounding box center [307, 59] width 302 height 11
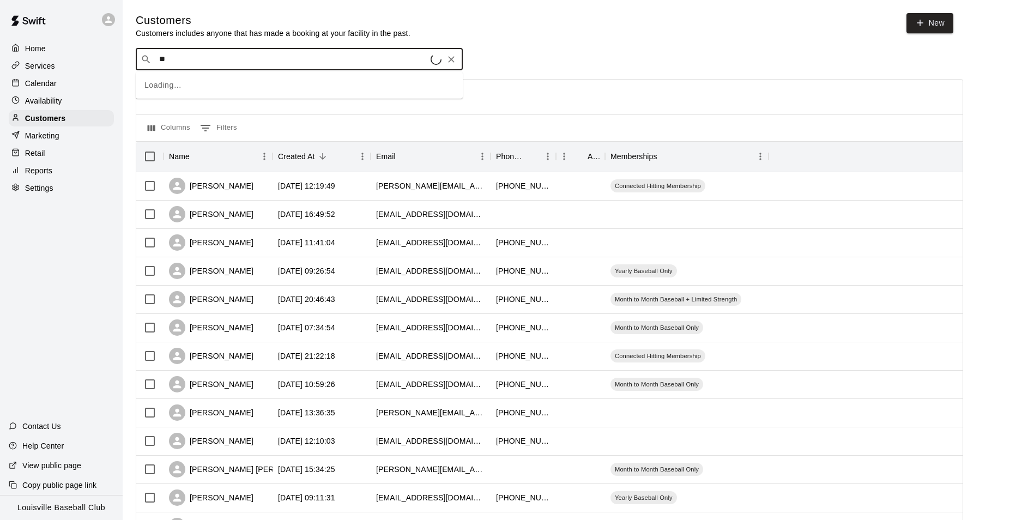
type input "***"
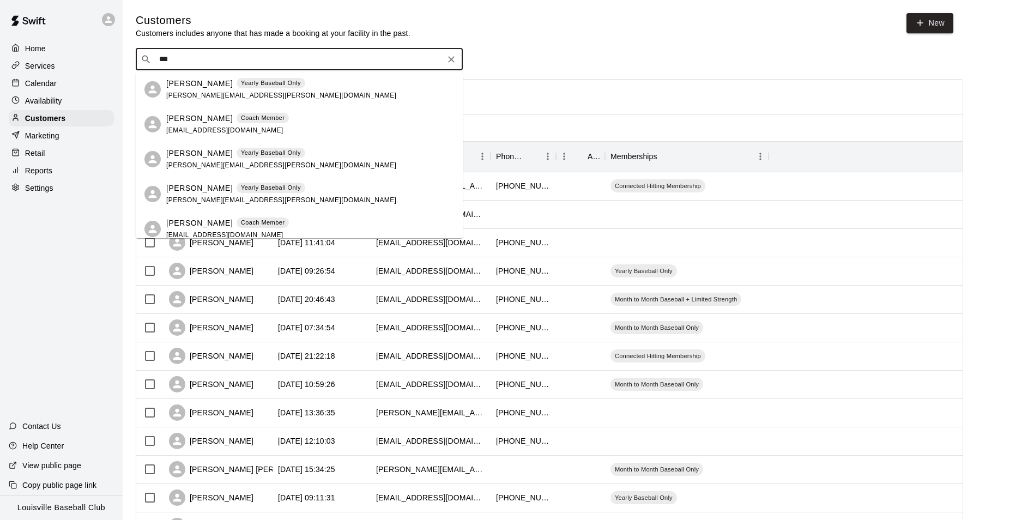
click at [61, 85] on div "Calendar" at bounding box center [61, 83] width 105 height 16
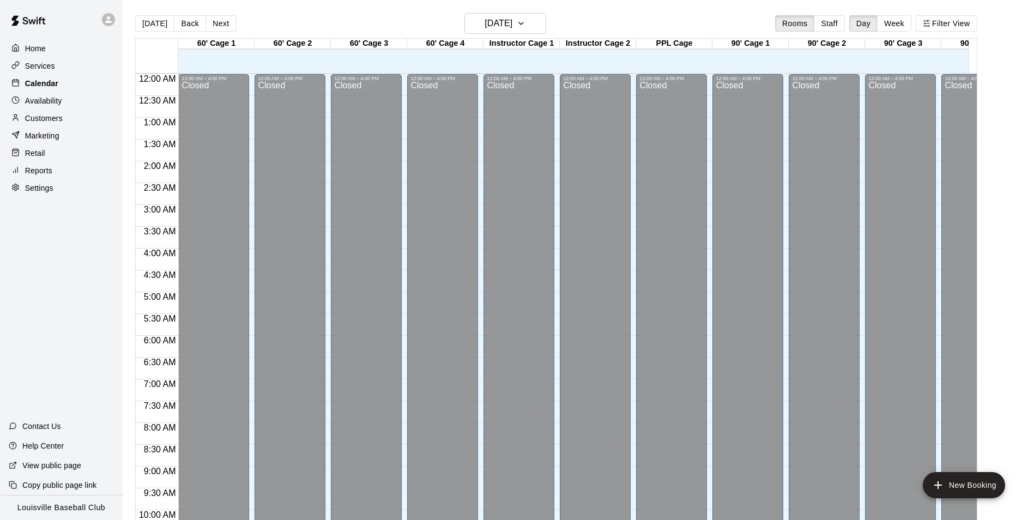
scroll to position [554, 0]
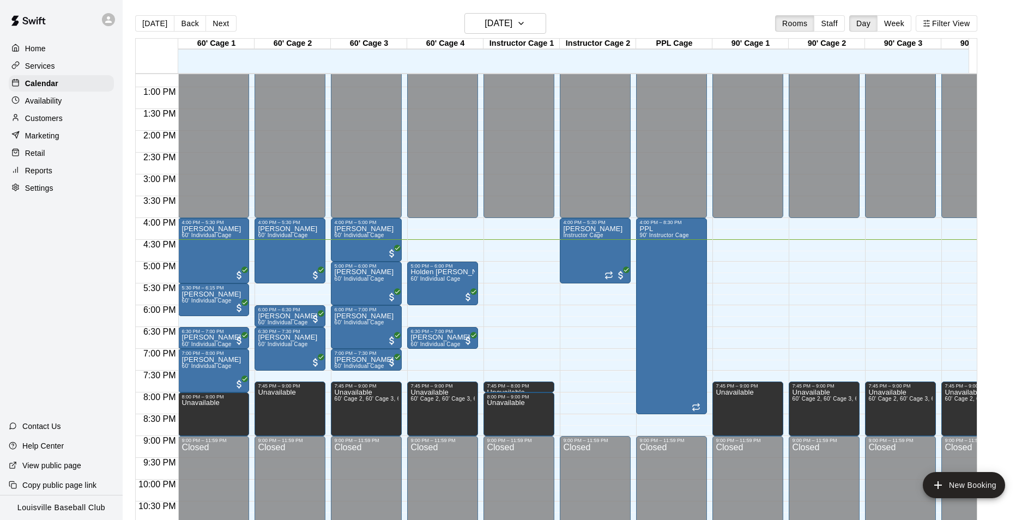
click at [81, 118] on div "Customers" at bounding box center [61, 118] width 105 height 16
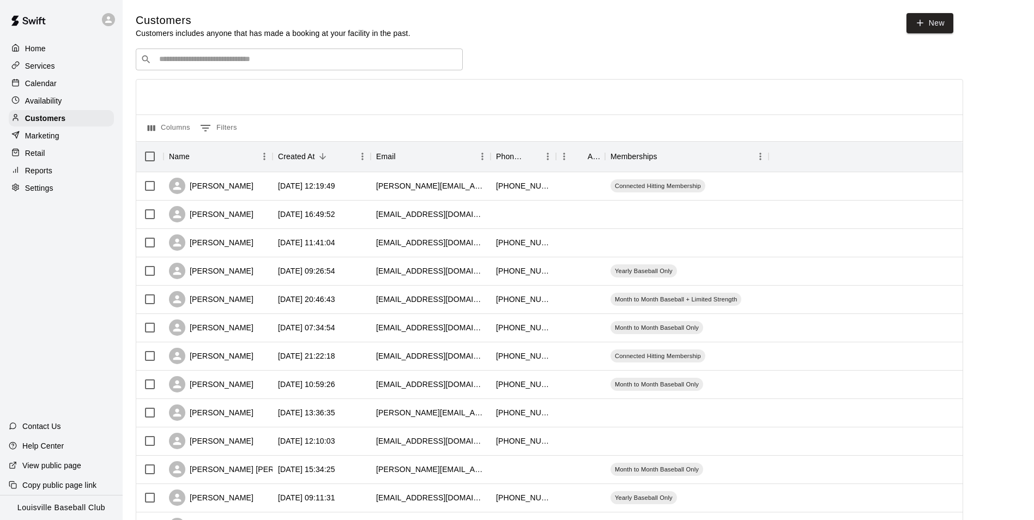
click at [322, 58] on input "Search customers by name or email" at bounding box center [307, 59] width 302 height 11
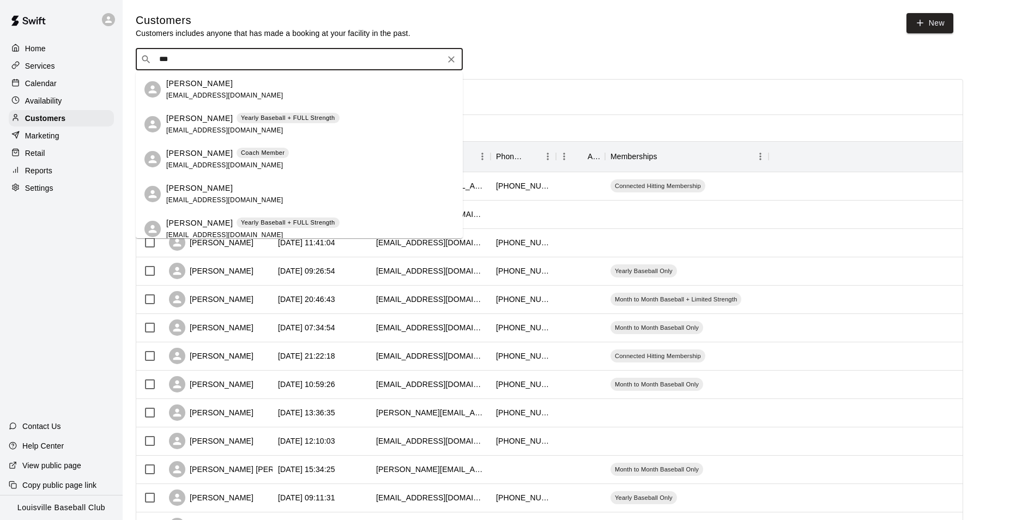
scroll to position [8, 0]
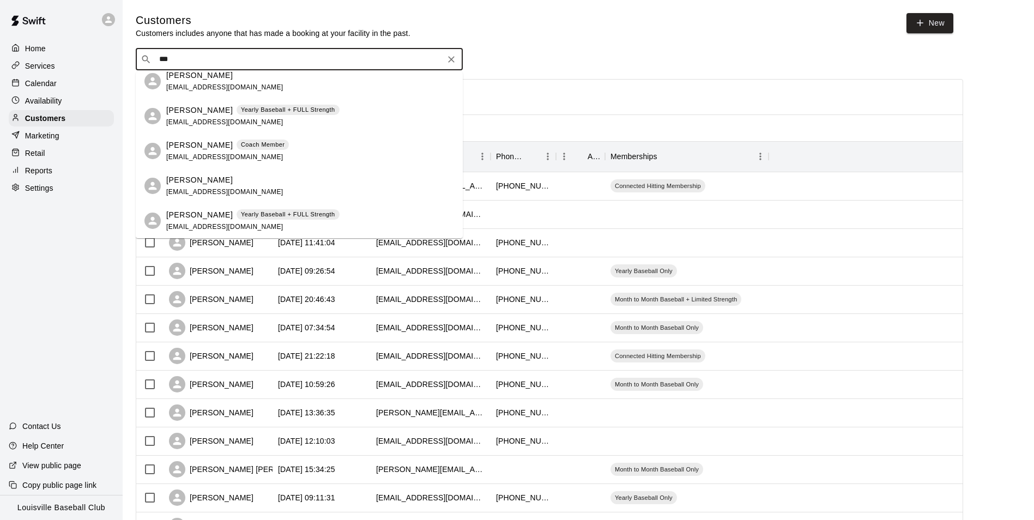
type input "***"
click at [51, 83] on p "Calendar" at bounding box center [41, 83] width 32 height 11
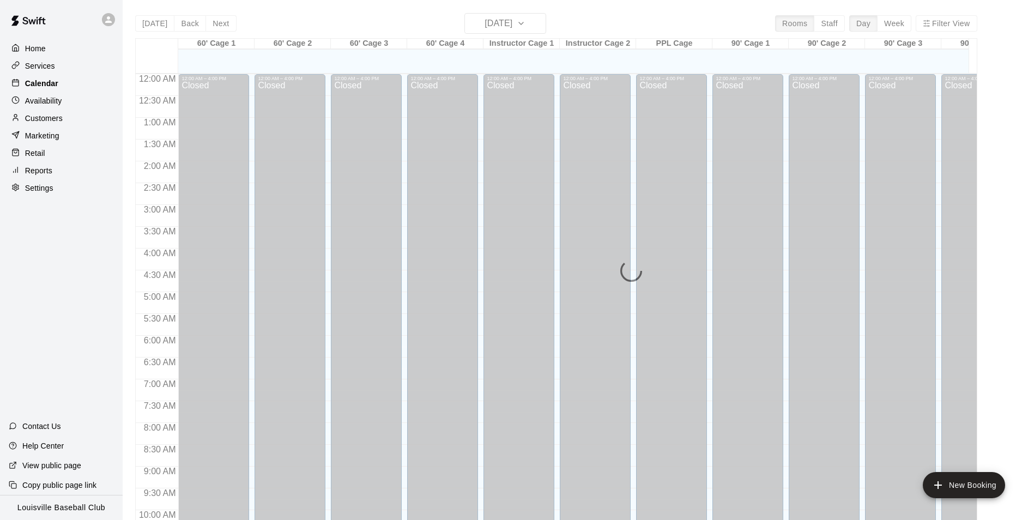
scroll to position [554, 0]
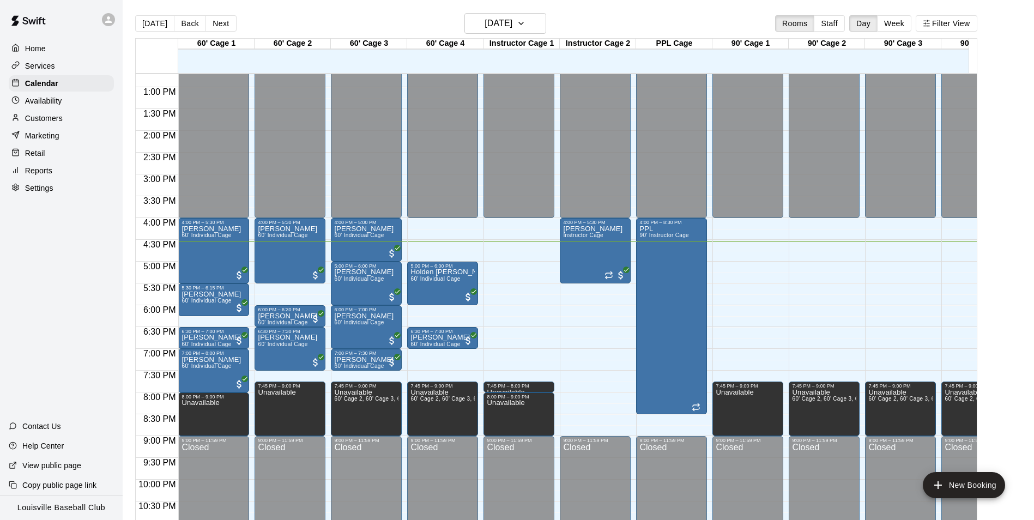
click at [112, 18] on icon at bounding box center [109, 20] width 10 height 10
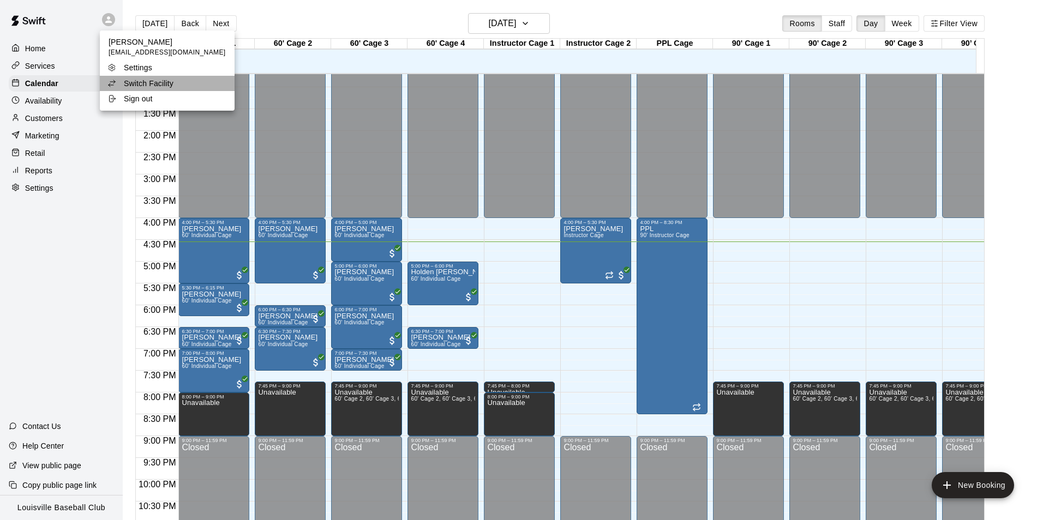
click at [179, 83] on li "Switch Facility" at bounding box center [167, 83] width 135 height 15
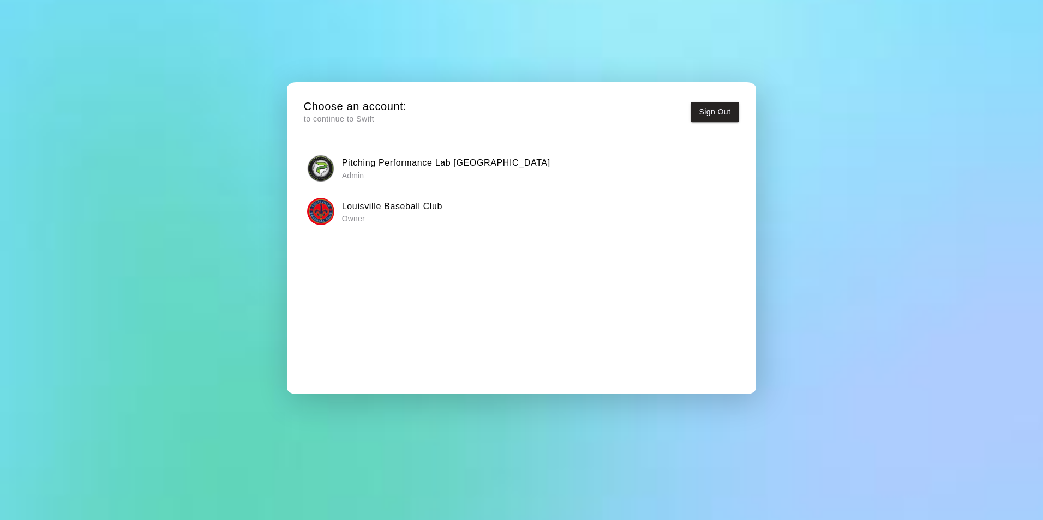
click at [501, 174] on div "Pitching Performance Lab [GEOGRAPHIC_DATA] Admin" at bounding box center [521, 168] width 428 height 27
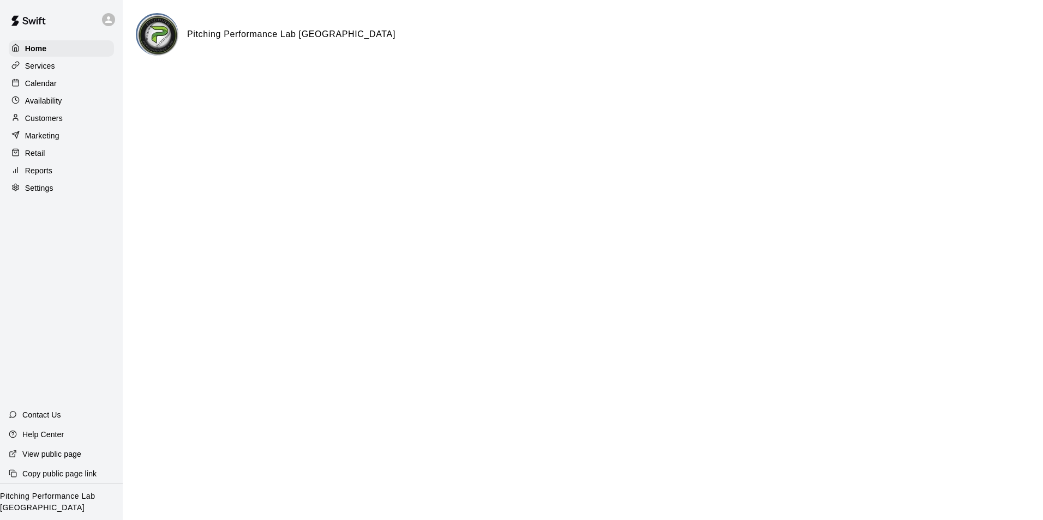
click at [65, 114] on div "Customers" at bounding box center [61, 118] width 105 height 16
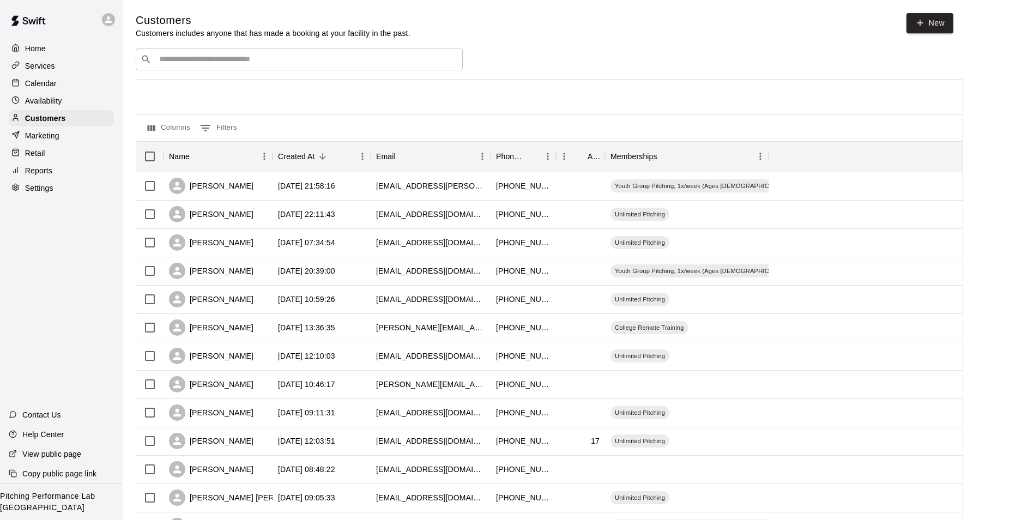
click at [182, 63] on input "Search customers by name or email" at bounding box center [307, 59] width 302 height 11
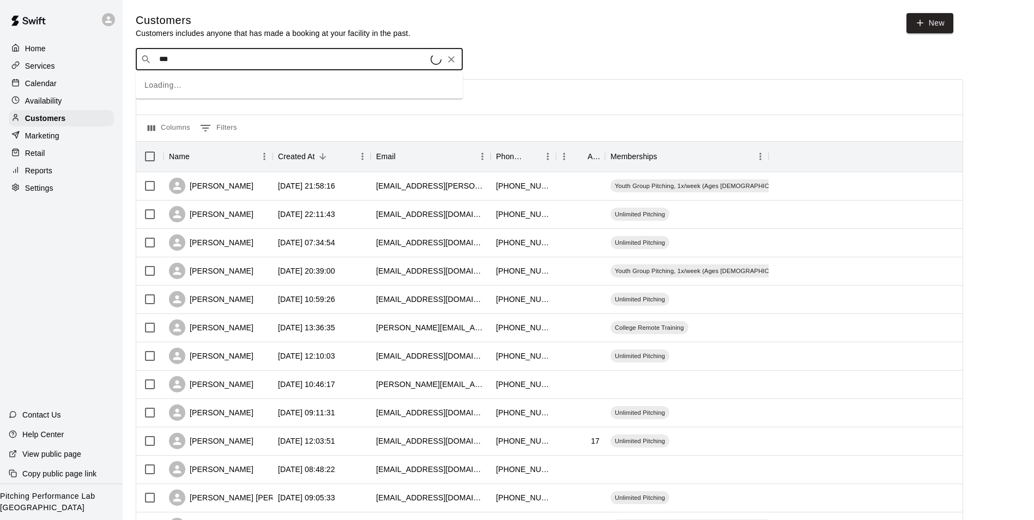
type input "****"
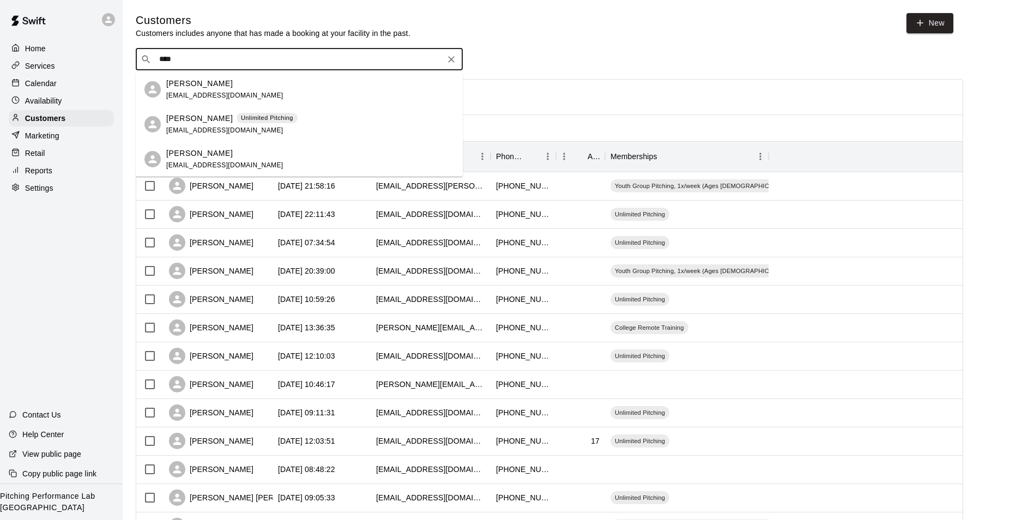
click at [364, 119] on div "[PERSON_NAME] Unlimited Pitching [EMAIL_ADDRESS][DOMAIN_NAME]" at bounding box center [310, 124] width 288 height 23
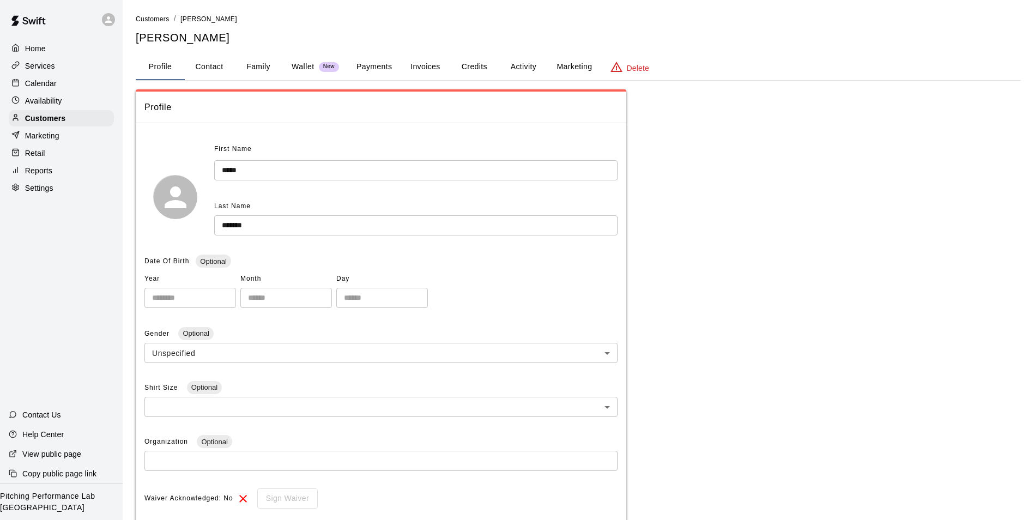
click at [364, 60] on button "Payments" at bounding box center [374, 67] width 53 height 26
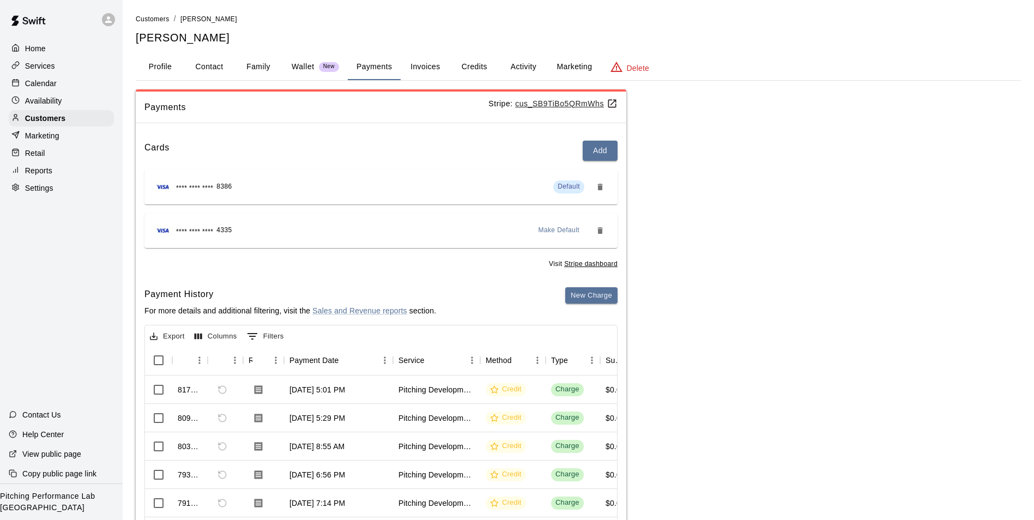
click at [601, 230] on icon "Remove" at bounding box center [600, 230] width 5 height 7
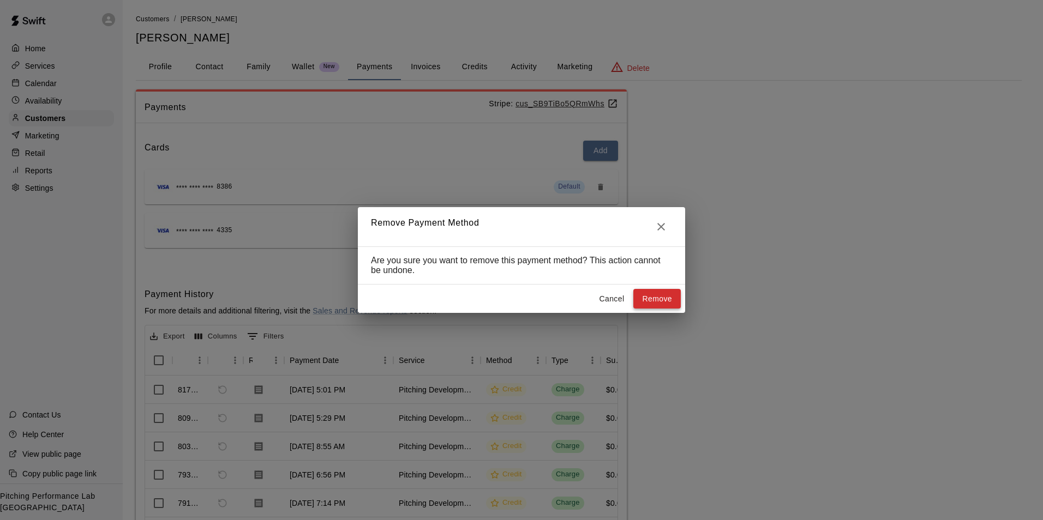
click at [661, 296] on button "Remove" at bounding box center [656, 299] width 47 height 20
click at [810, 362] on div "Remove Payment Method Are you sure you want to remove this payment method? This…" at bounding box center [521, 260] width 1043 height 520
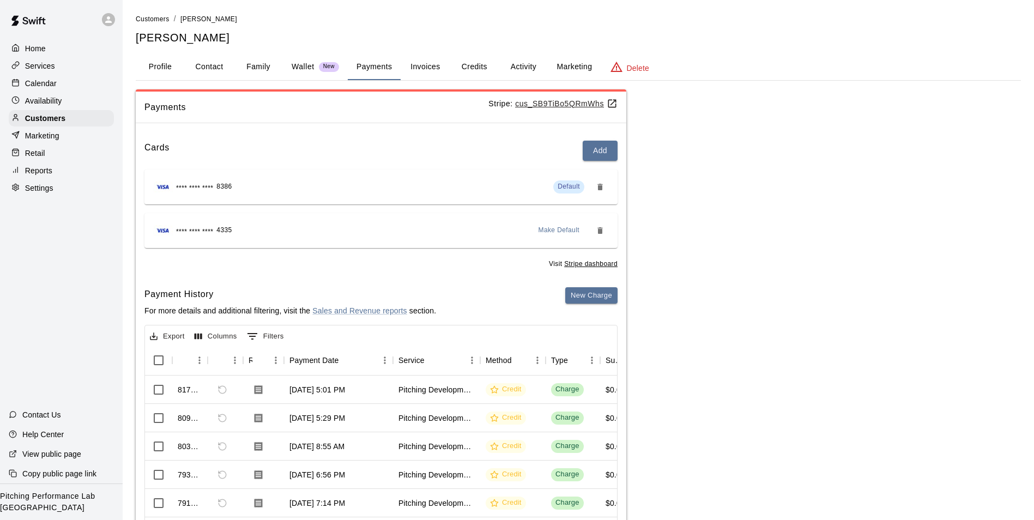
click at [109, 20] on icon at bounding box center [108, 19] width 7 height 7
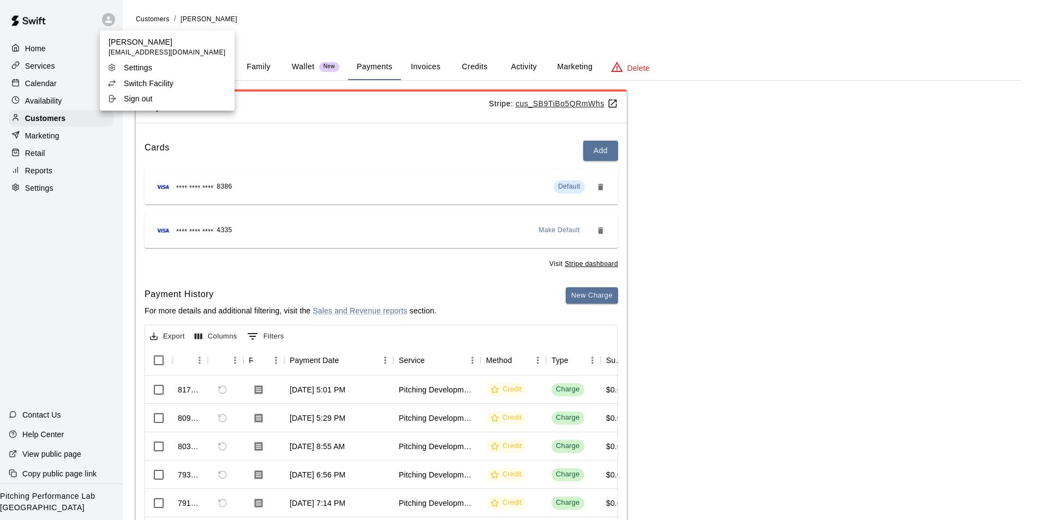
click at [175, 82] on div "Switch Facility" at bounding box center [142, 83] width 71 height 11
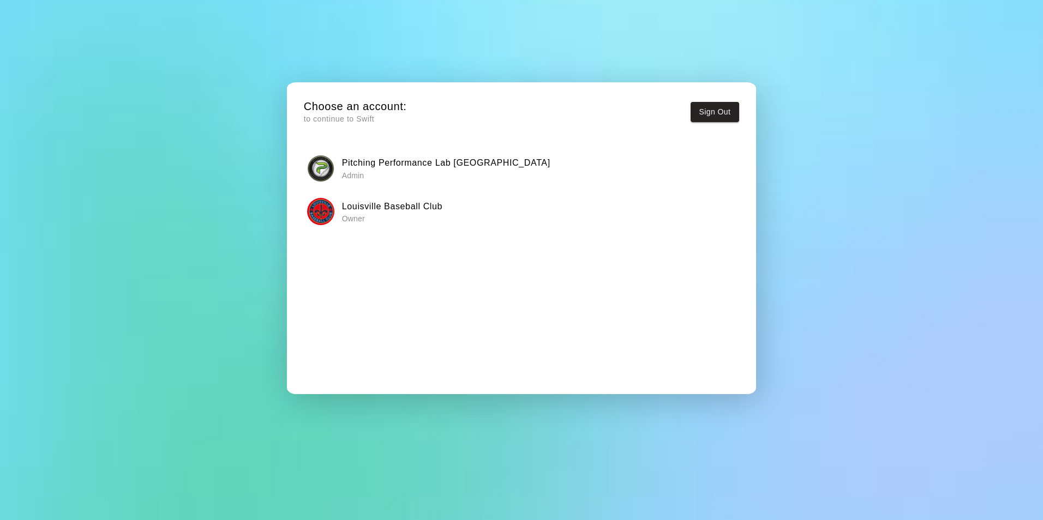
click at [459, 206] on div "Louisville Baseball Club Owner" at bounding box center [521, 211] width 428 height 27
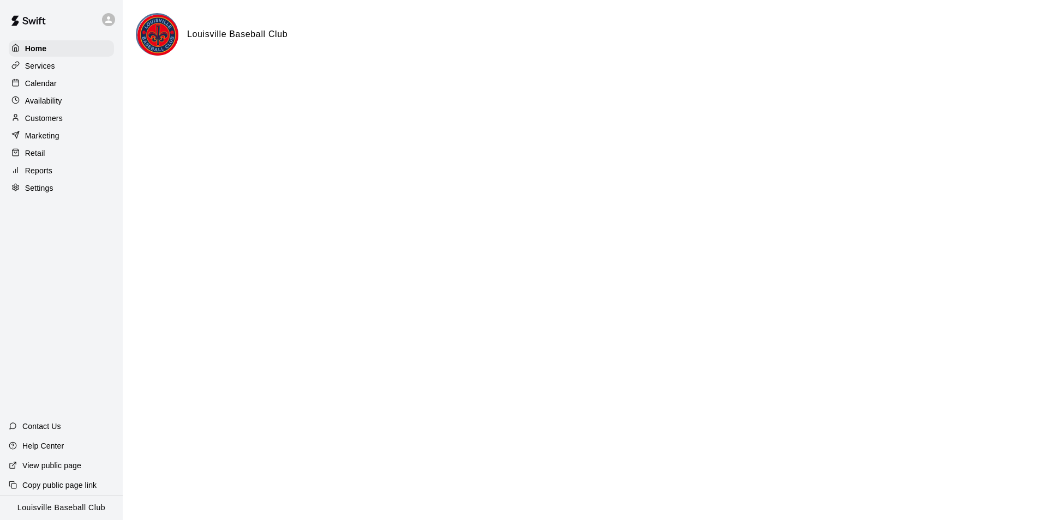
click at [78, 91] on div "Calendar" at bounding box center [61, 83] width 105 height 16
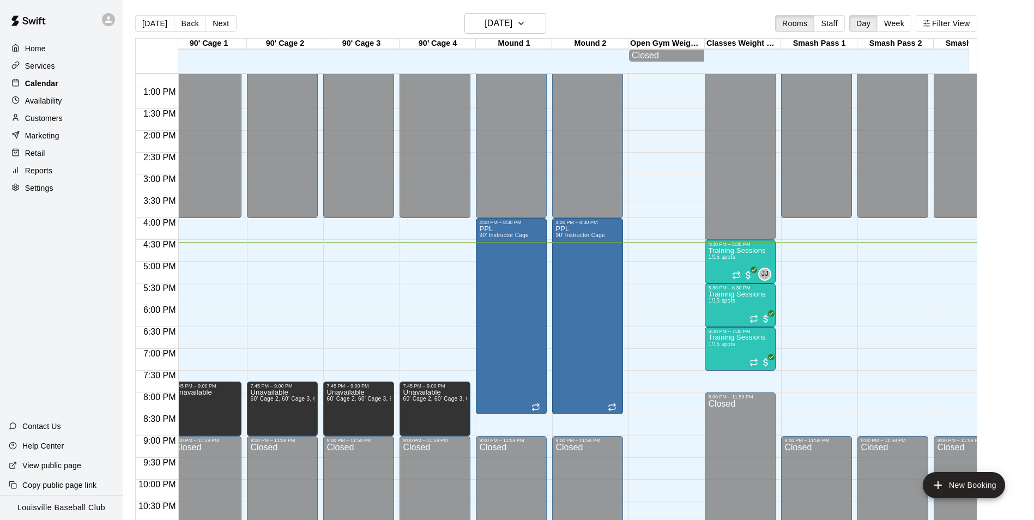
scroll to position [0, 577]
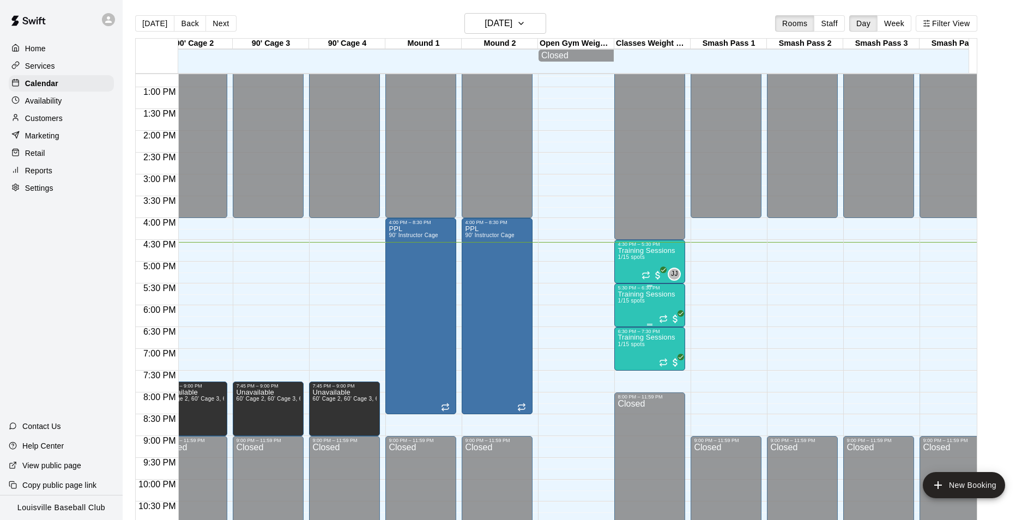
click at [651, 294] on p "Training Sessions" at bounding box center [646, 294] width 57 height 0
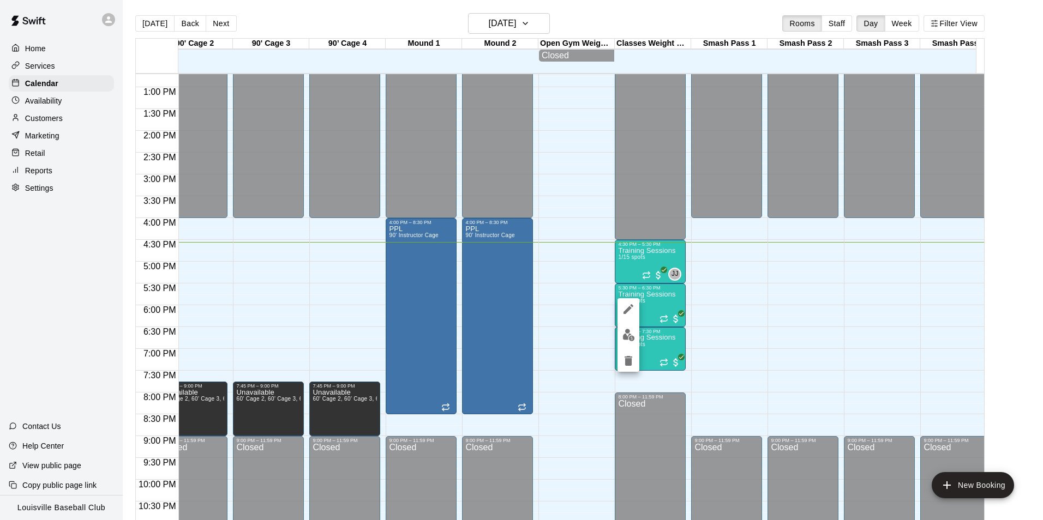
click at [630, 308] on icon "edit" at bounding box center [628, 309] width 10 height 10
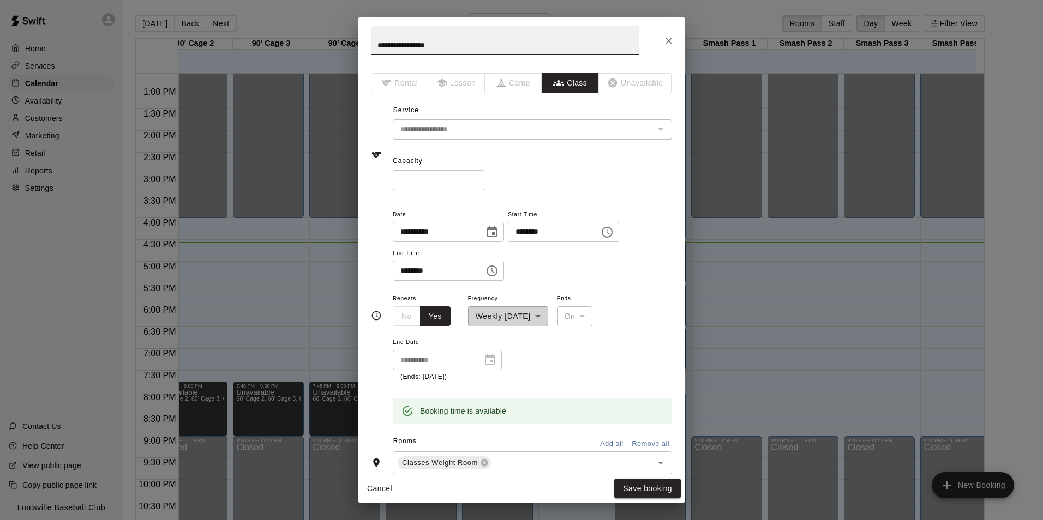
click at [807, 254] on div "**********" at bounding box center [521, 260] width 1043 height 520
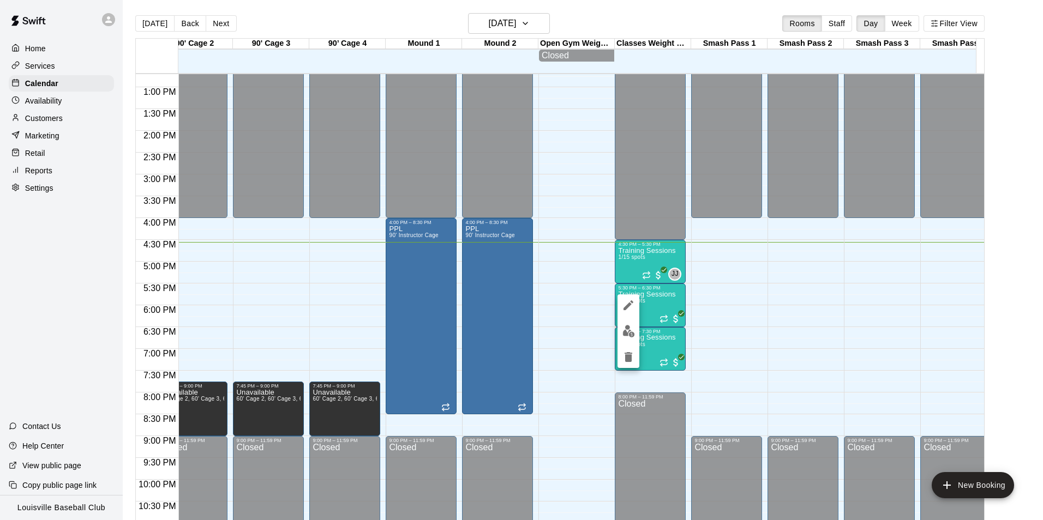
click at [628, 328] on img "edit" at bounding box center [628, 331] width 13 height 13
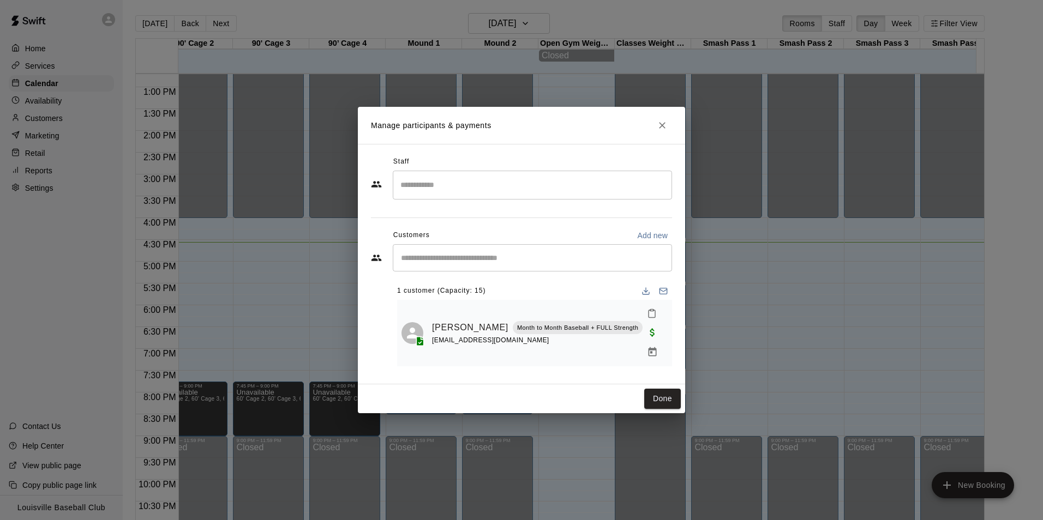
click at [509, 194] on input "Search staff" at bounding box center [532, 185] width 269 height 19
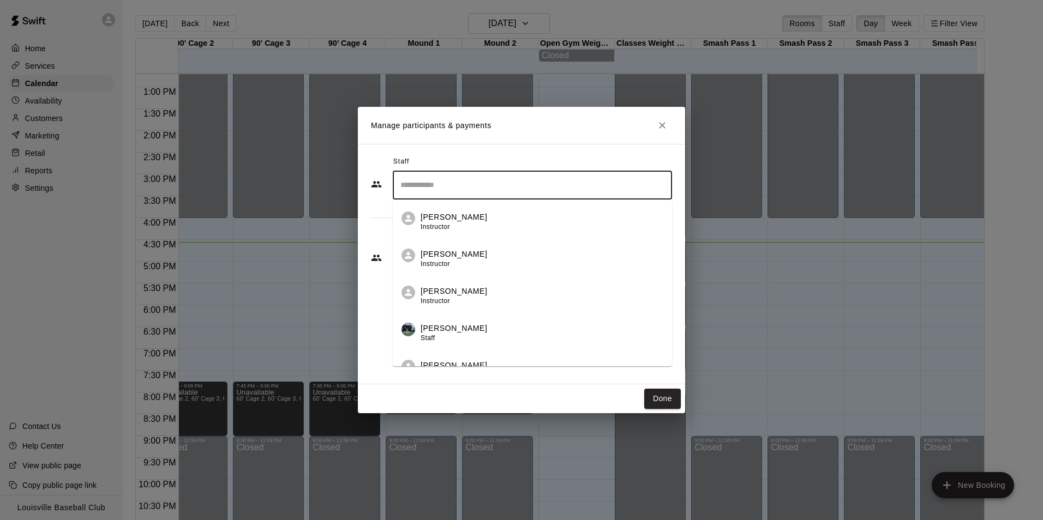
click at [781, 249] on div "Manage participants & payments Staff ​ [PERSON_NAME] Instructor [PERSON_NAME] I…" at bounding box center [521, 260] width 1043 height 520
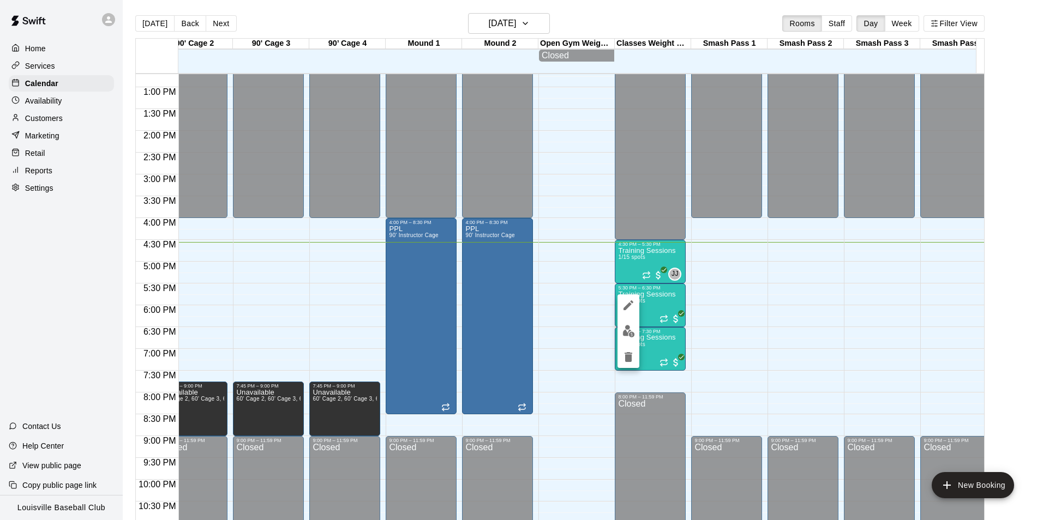
click at [630, 332] on img "edit" at bounding box center [628, 331] width 13 height 13
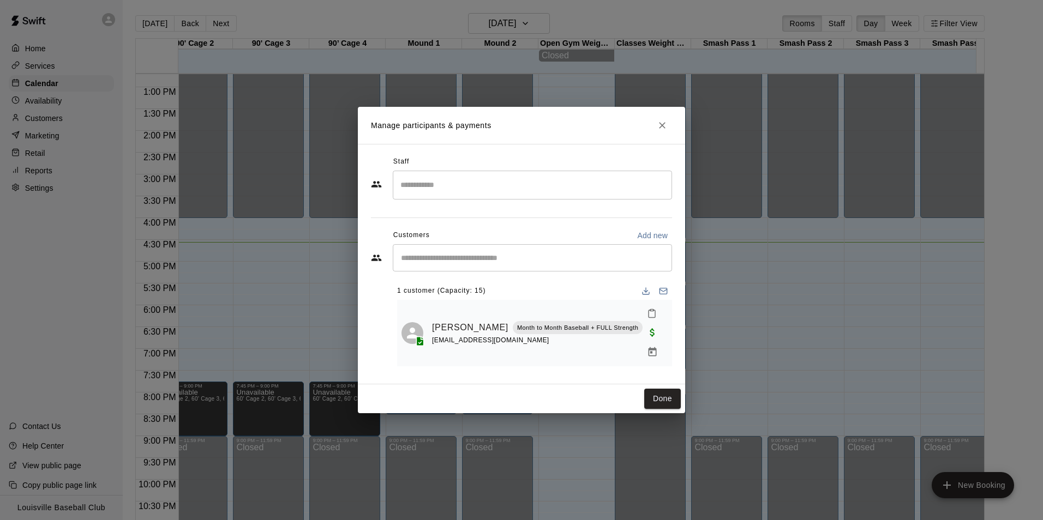
click at [514, 263] on input "Start typing to search customers..." at bounding box center [532, 257] width 269 height 11
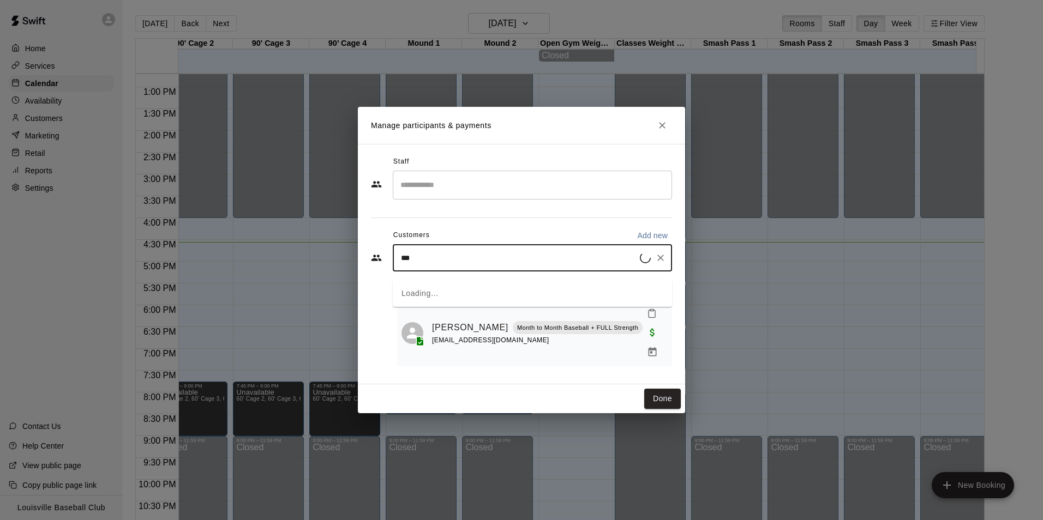
type input "****"
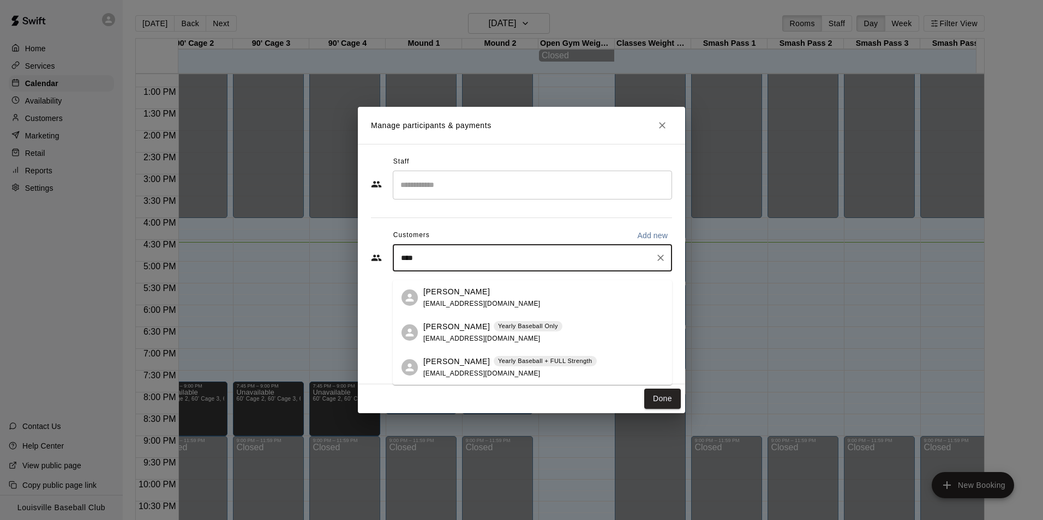
click at [568, 369] on div "[PERSON_NAME] Yearly Baseball + FULL Strength [EMAIL_ADDRESS][DOMAIN_NAME]" at bounding box center [509, 367] width 173 height 23
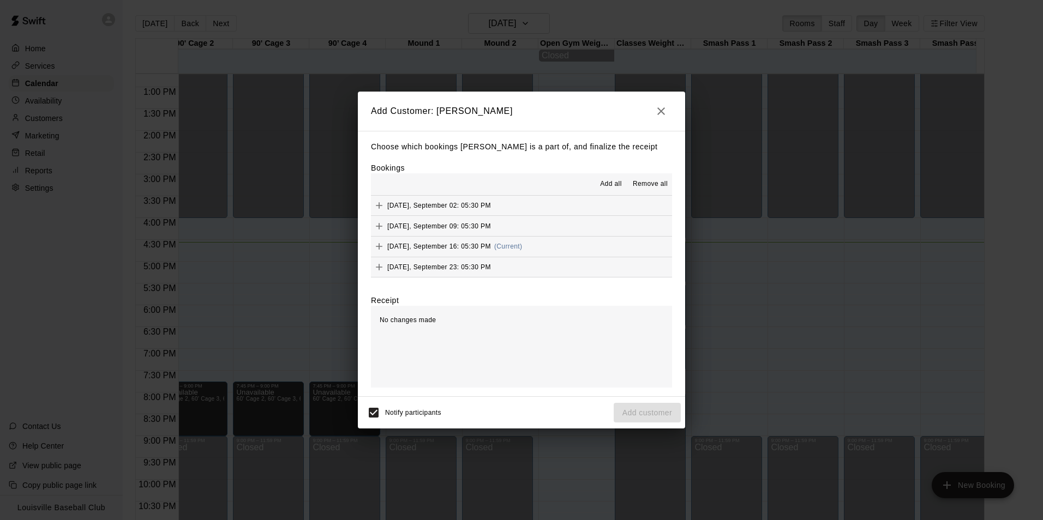
click at [380, 247] on icon "Add" at bounding box center [379, 246] width 11 height 11
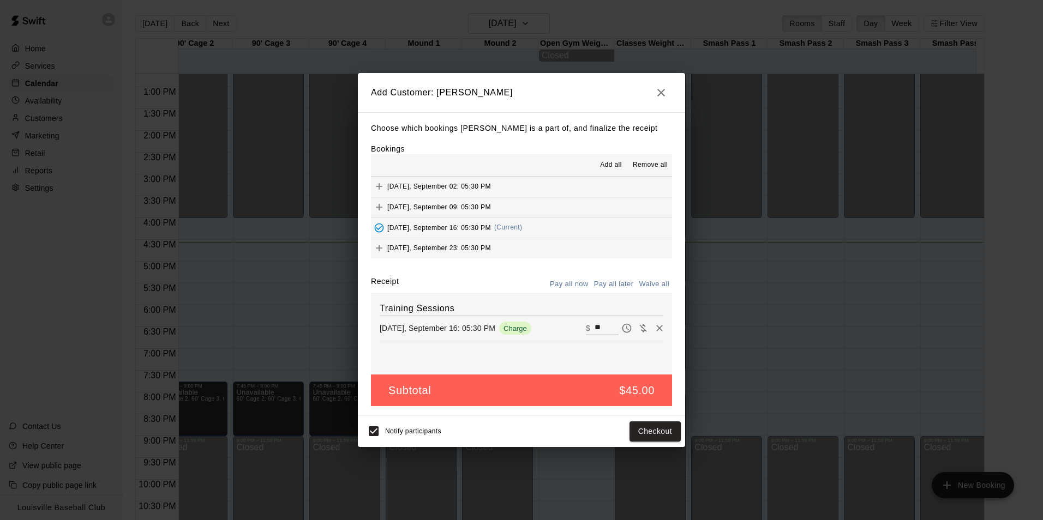
click at [637, 328] on icon "Waive payment" at bounding box center [642, 328] width 11 height 11
type input "*"
click at [645, 442] on button "Add customer" at bounding box center [646, 432] width 67 height 20
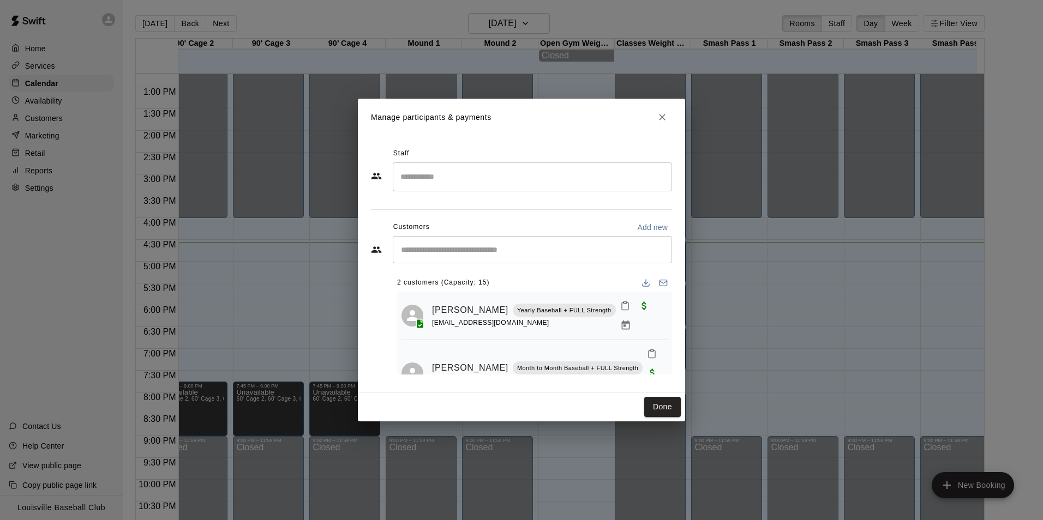
click at [787, 199] on div "Manage participants & payments Staff ​ Customers Add new ​ 2 customers (Capacit…" at bounding box center [521, 260] width 1043 height 520
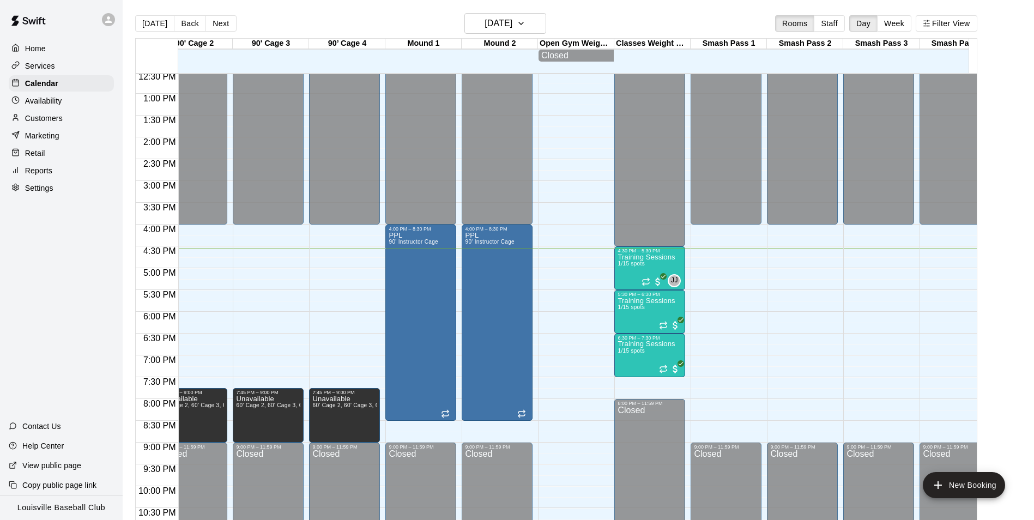
scroll to position [549, 633]
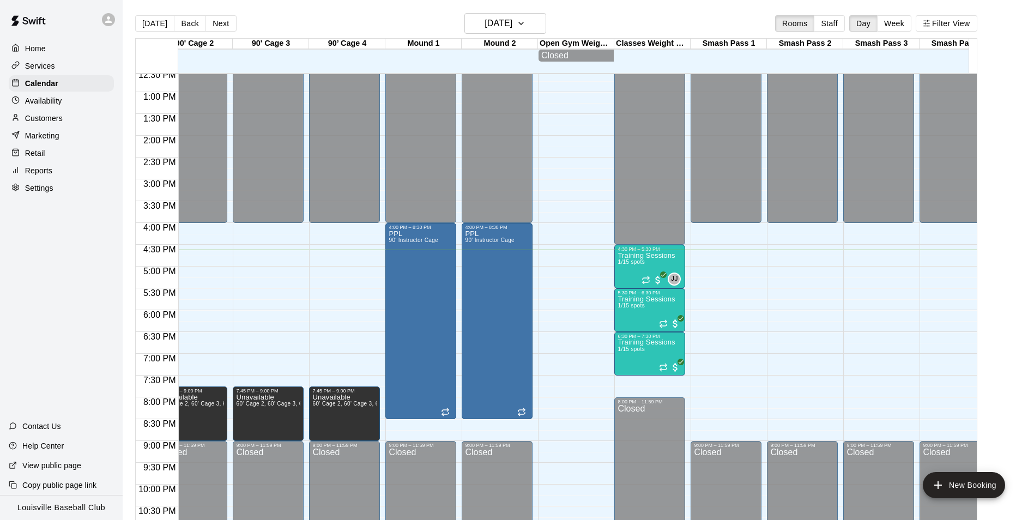
click at [80, 125] on div "Customers" at bounding box center [61, 118] width 105 height 16
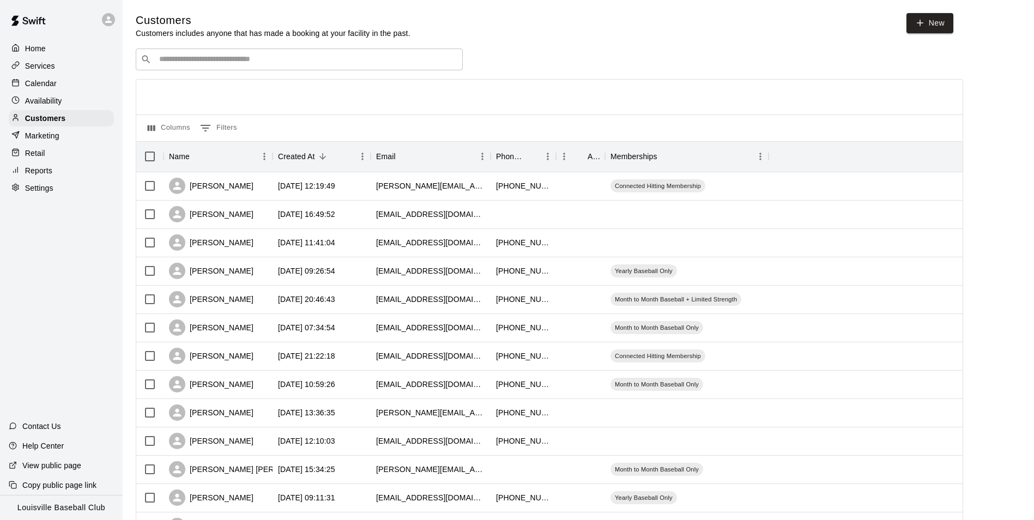
click at [300, 58] on input "Search customers by name or email" at bounding box center [307, 59] width 302 height 11
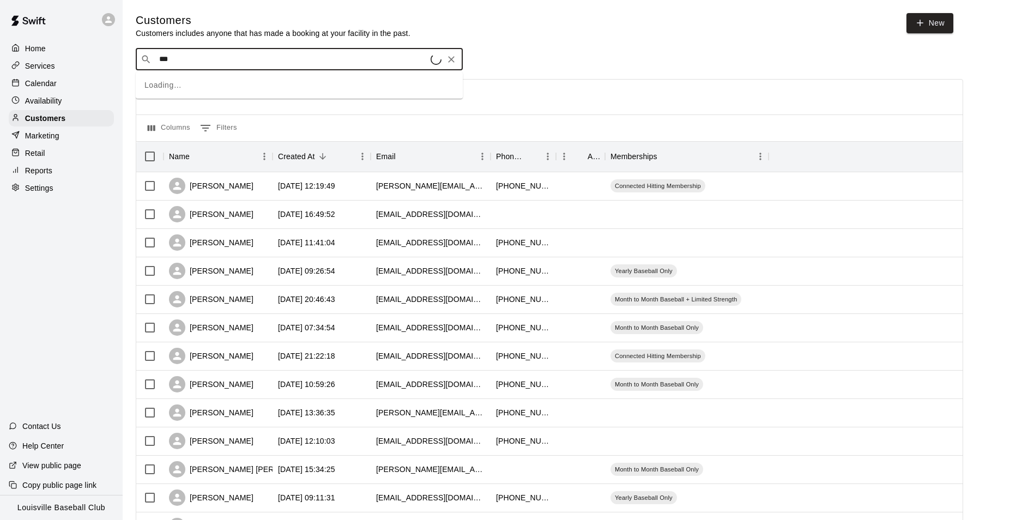
type input "****"
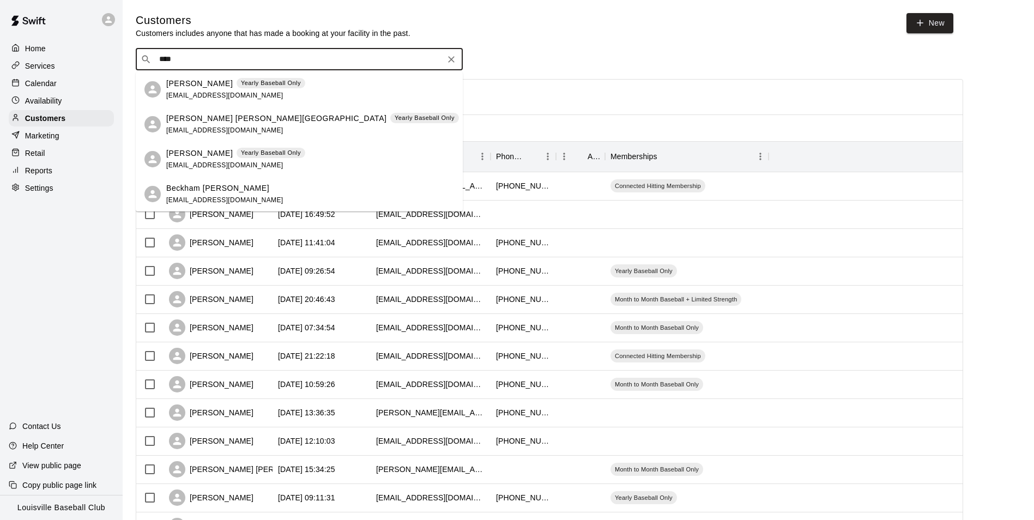
click at [76, 81] on div "Calendar" at bounding box center [61, 83] width 105 height 16
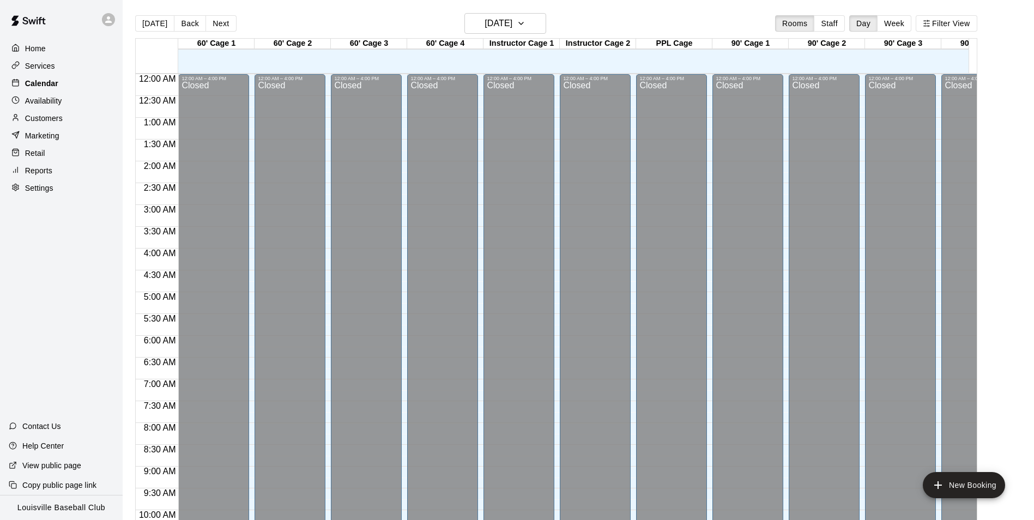
scroll to position [554, 0]
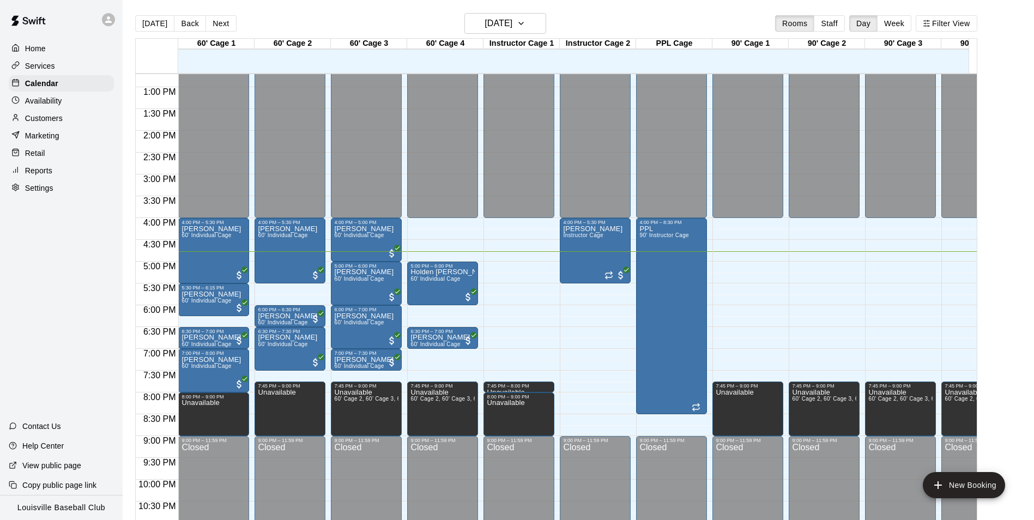
click at [91, 113] on div "Customers" at bounding box center [61, 118] width 105 height 16
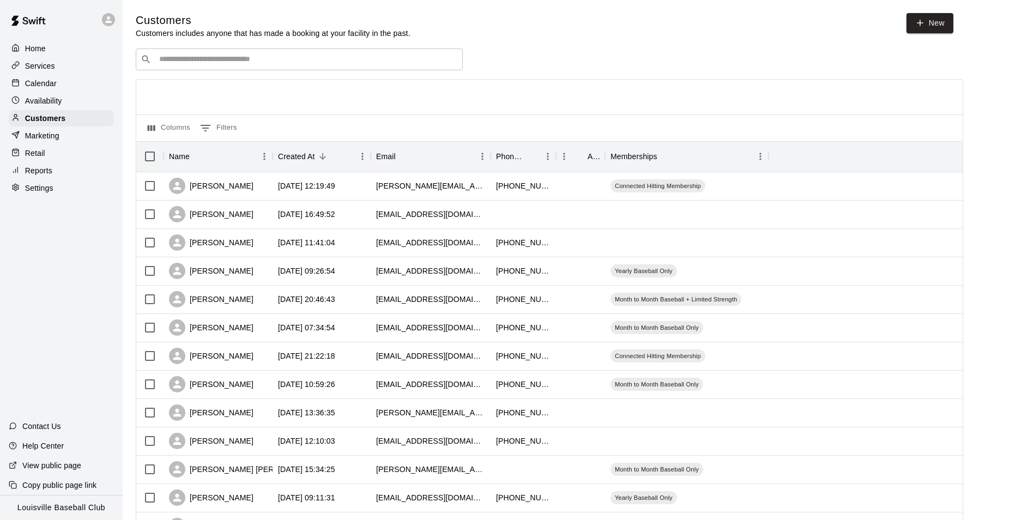
click at [316, 64] on input "Search customers by name or email" at bounding box center [307, 59] width 302 height 11
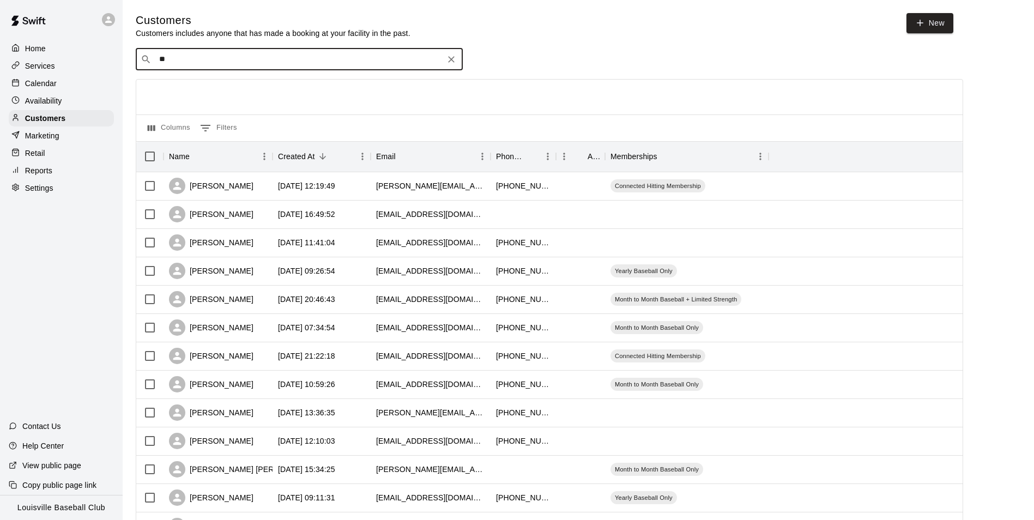
type input "***"
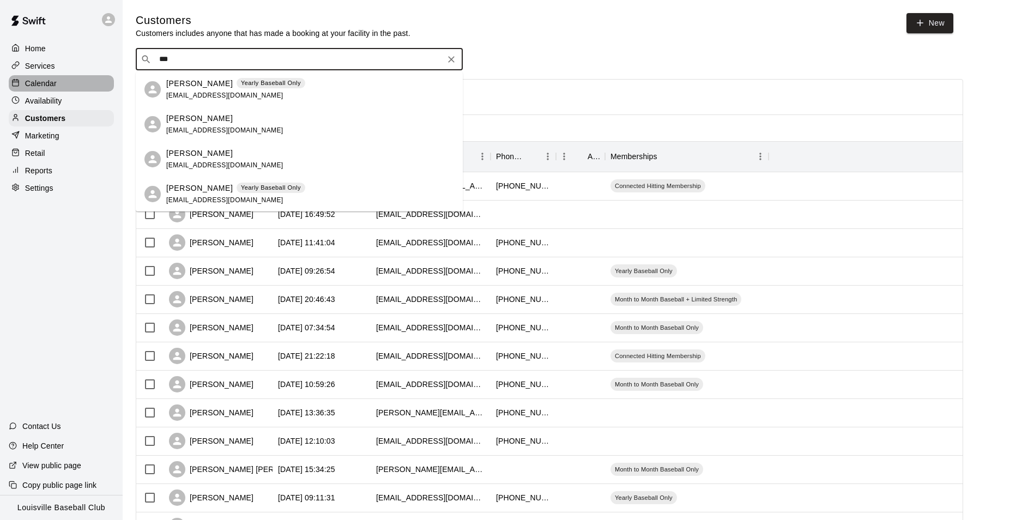
click at [61, 80] on div "Calendar" at bounding box center [61, 83] width 105 height 16
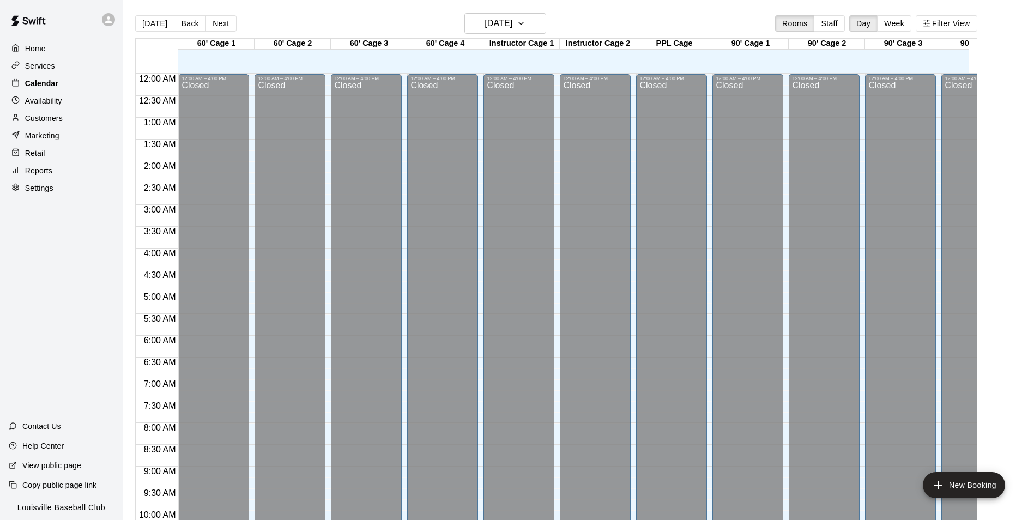
scroll to position [554, 0]
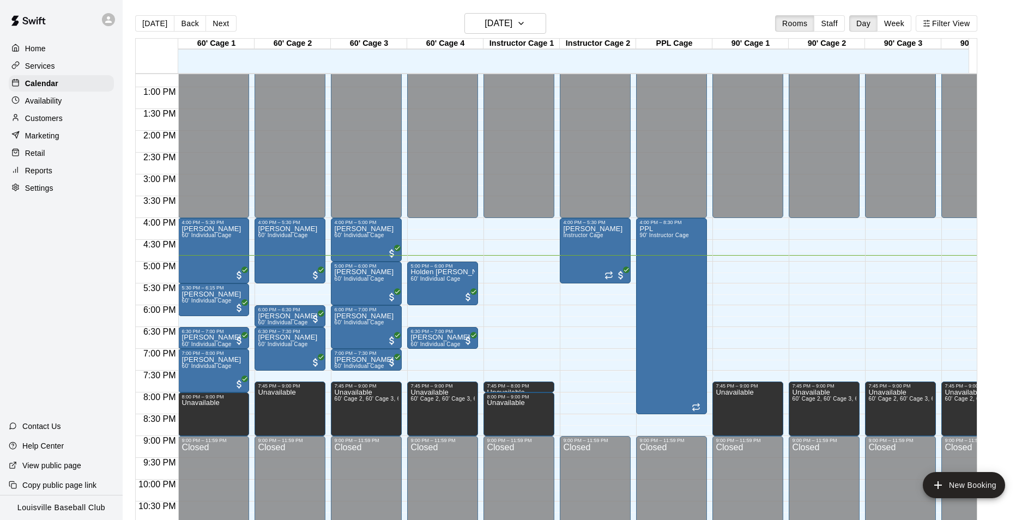
click at [67, 127] on div "Customers" at bounding box center [61, 118] width 105 height 16
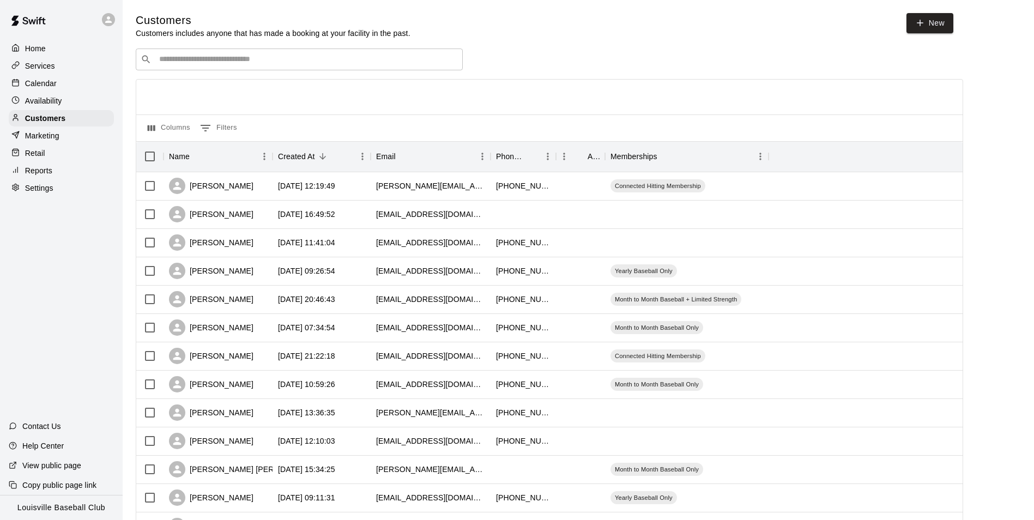
click at [236, 61] on input "Search customers by name or email" at bounding box center [307, 59] width 302 height 11
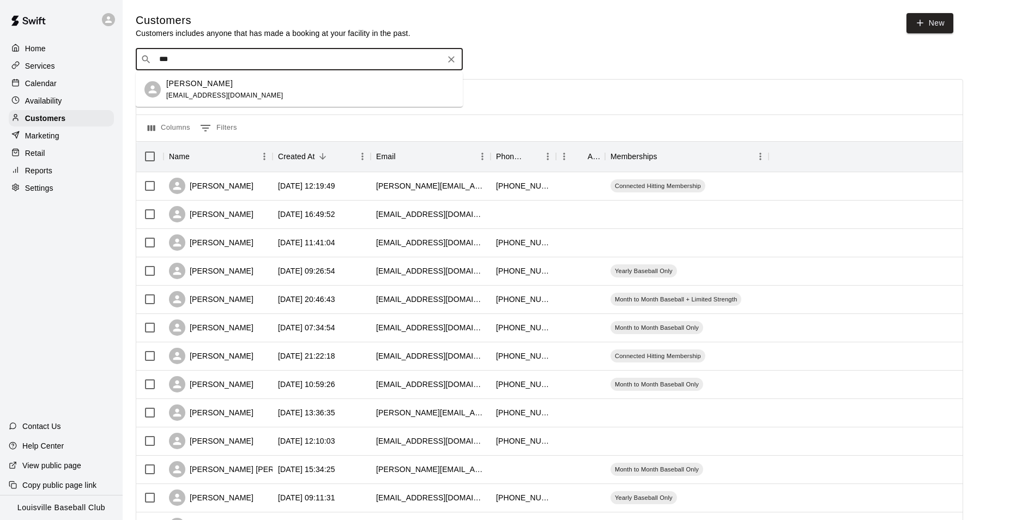
type input "****"
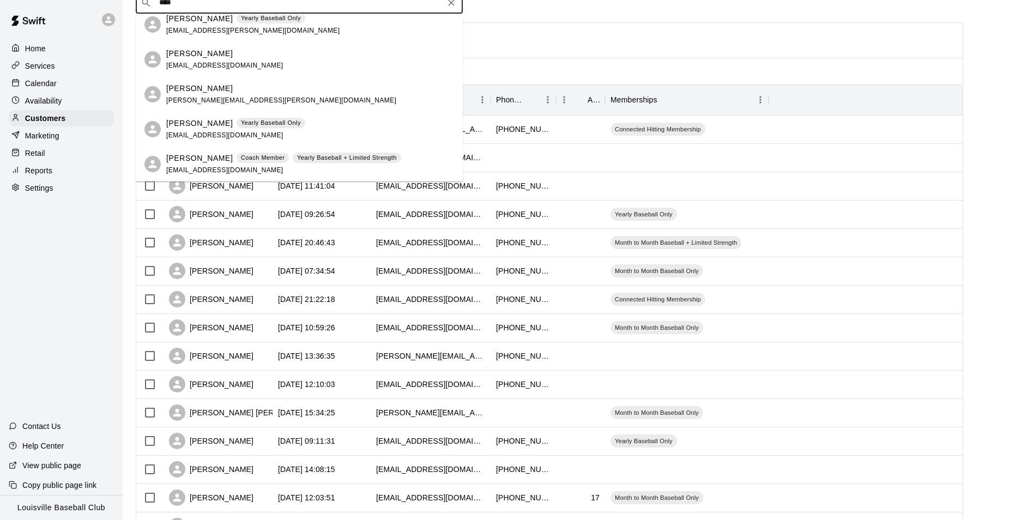
scroll to position [58, 0]
click at [74, 87] on div "Calendar" at bounding box center [61, 83] width 105 height 16
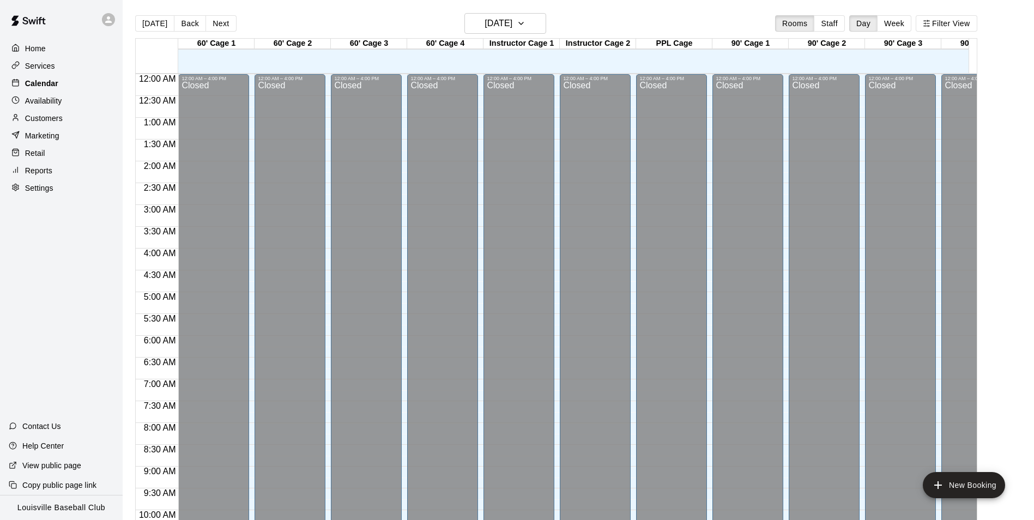
scroll to position [554, 0]
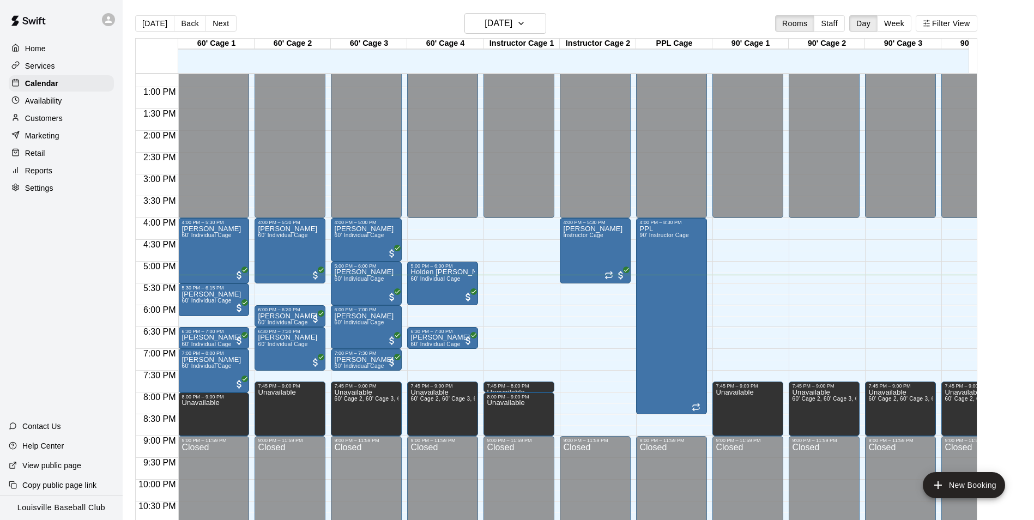
click at [79, 116] on div "Customers" at bounding box center [61, 118] width 105 height 16
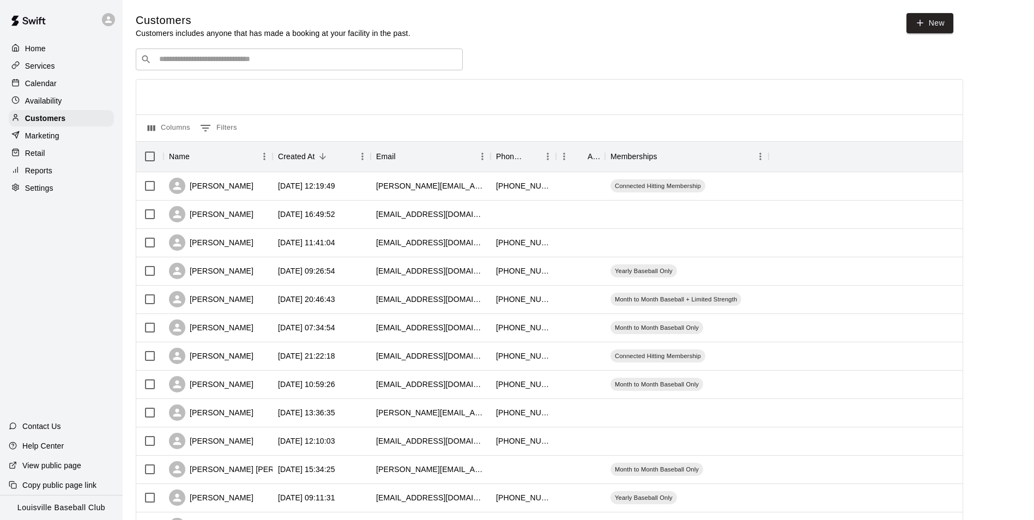
click at [299, 59] on input "Search customers by name or email" at bounding box center [307, 59] width 302 height 11
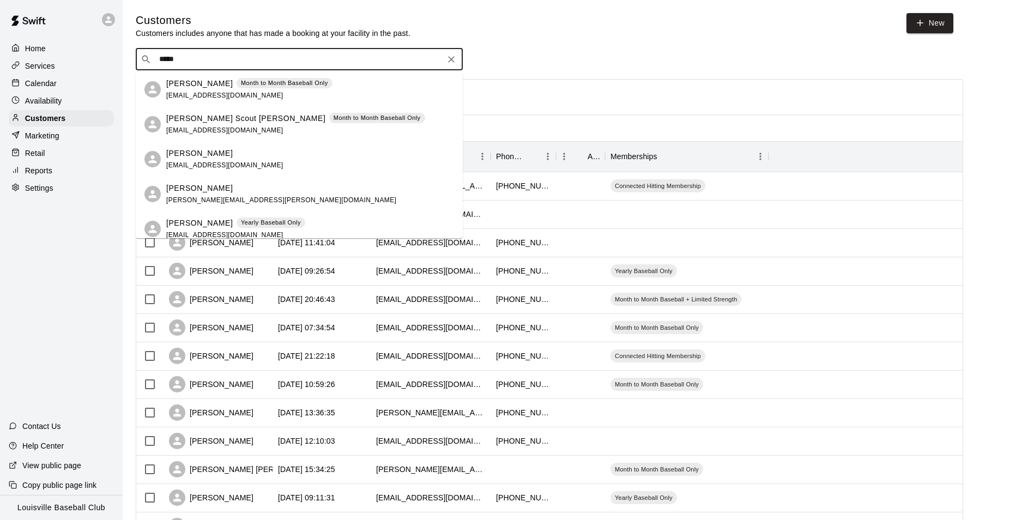
type input "*****"
click at [59, 83] on div "Calendar" at bounding box center [61, 83] width 105 height 16
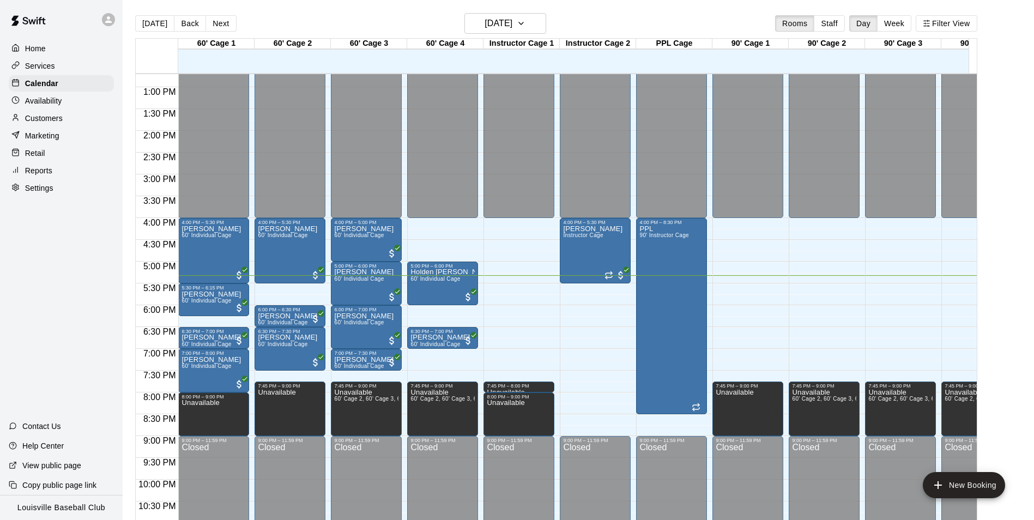
click at [70, 123] on div "Customers" at bounding box center [61, 118] width 105 height 16
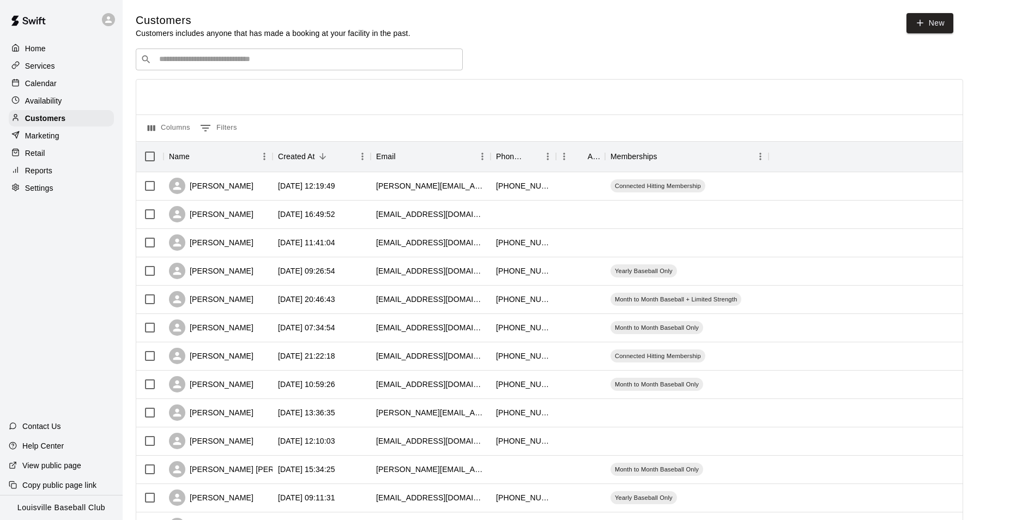
click at [244, 57] on input "Search customers by name or email" at bounding box center [307, 59] width 302 height 11
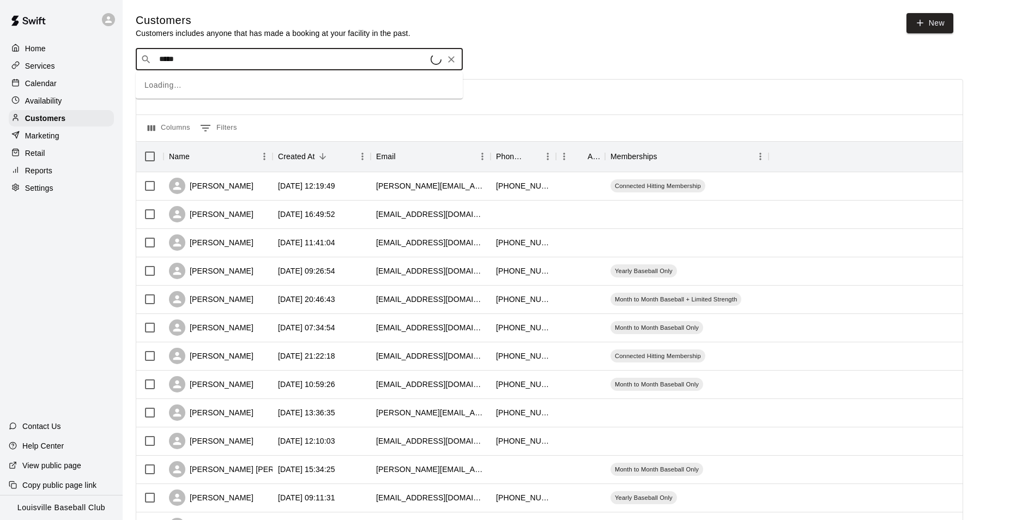
type input "******"
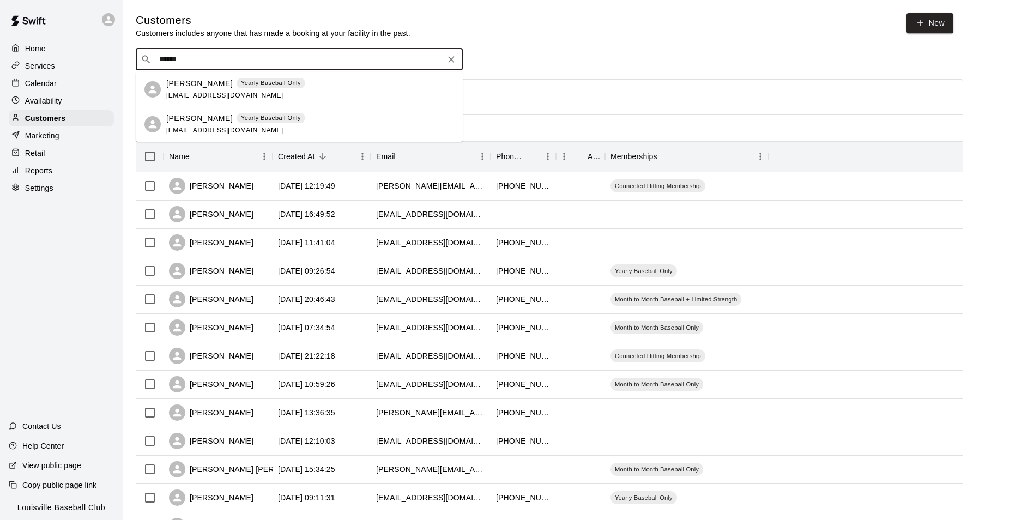
click at [71, 81] on div "Calendar" at bounding box center [61, 83] width 105 height 16
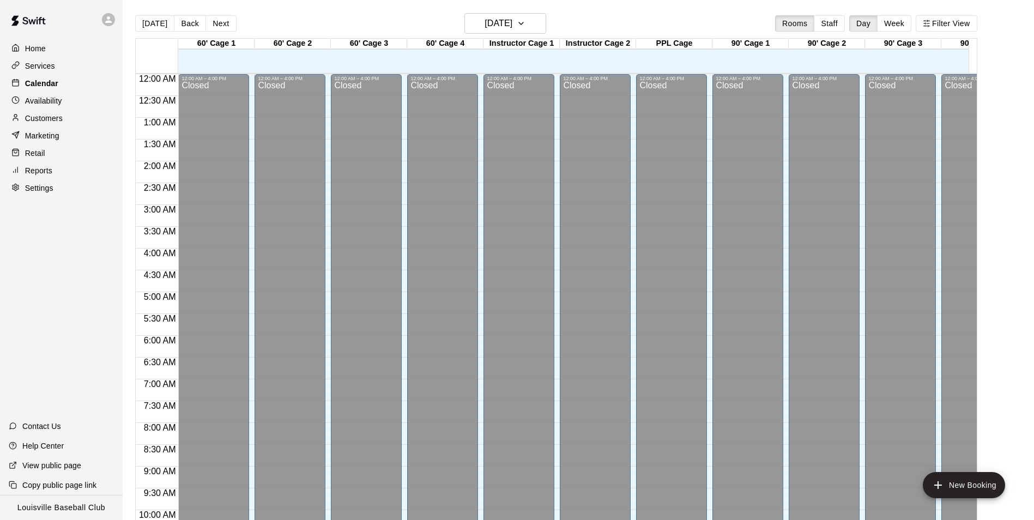
scroll to position [554, 0]
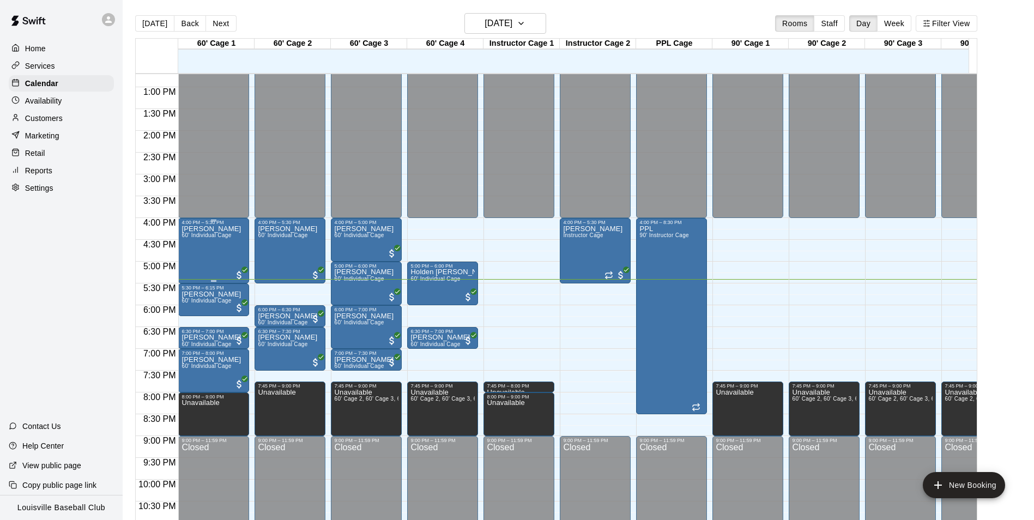
click at [203, 256] on div "[PERSON_NAME] 60' Individual Cage" at bounding box center [211, 485] width 59 height 520
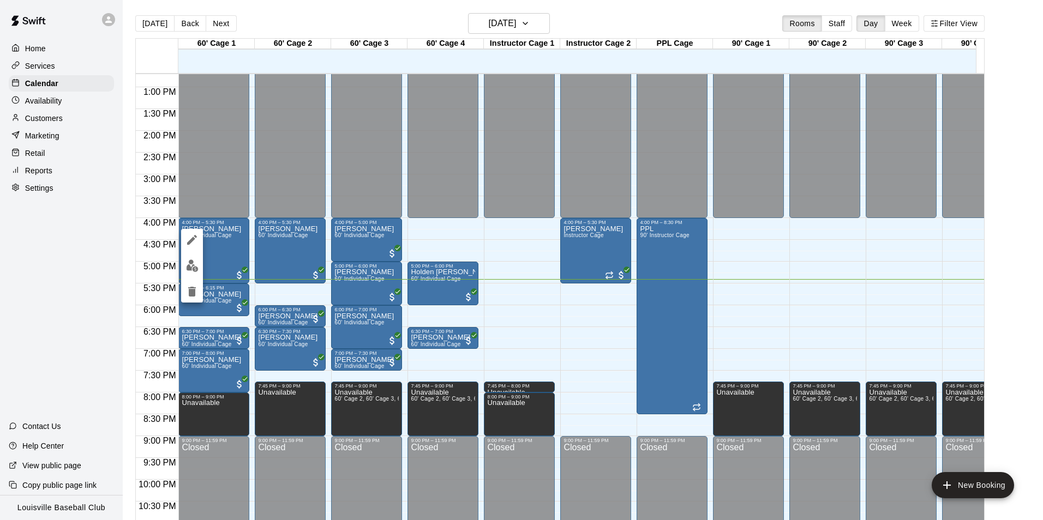
click at [196, 269] on img "edit" at bounding box center [192, 266] width 13 height 13
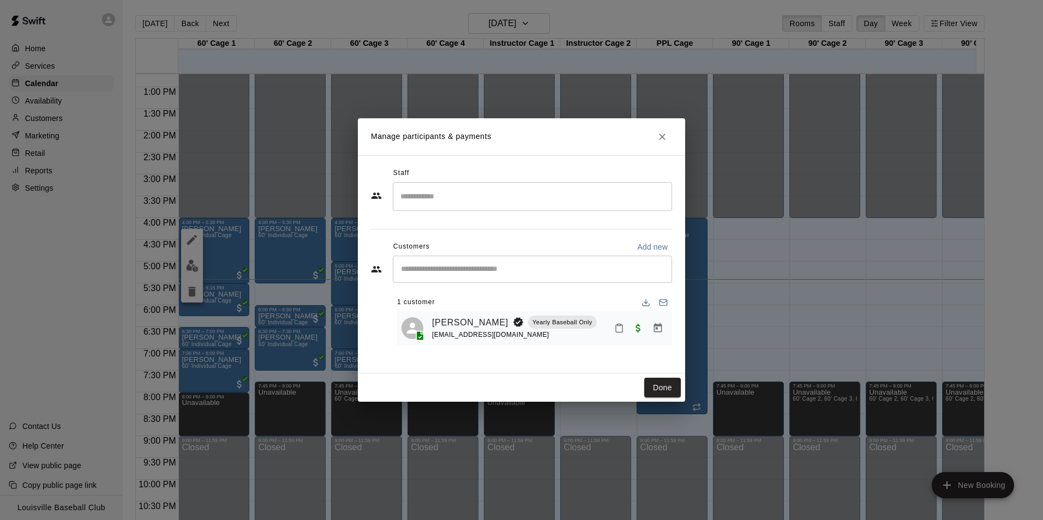
click at [619, 326] on icon "Mark attendance" at bounding box center [619, 328] width 10 height 10
click at [669, 330] on p "[PERSON_NAME] attended" at bounding box center [693, 332] width 97 height 11
click at [667, 392] on button "Done" at bounding box center [662, 388] width 37 height 20
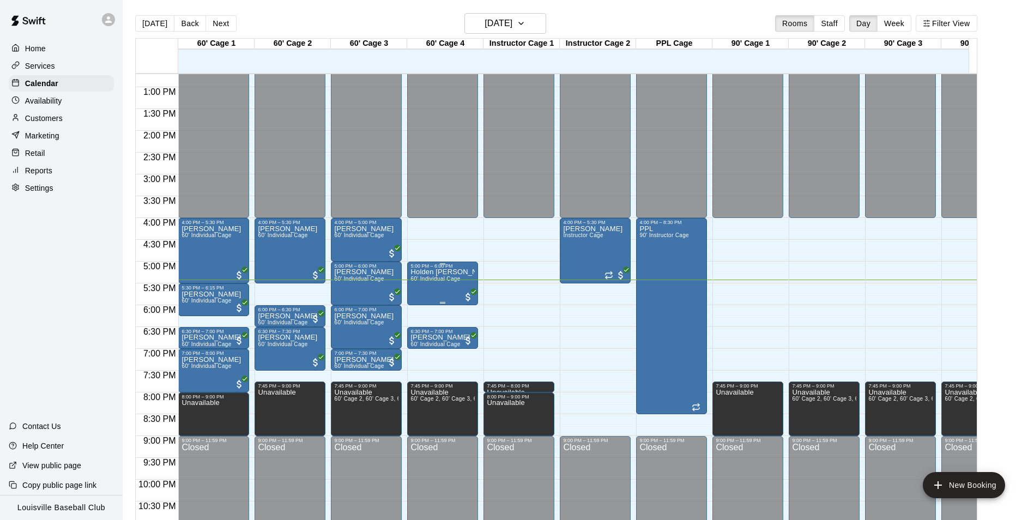
click at [446, 272] on p "Holden [PERSON_NAME]" at bounding box center [443, 272] width 64 height 0
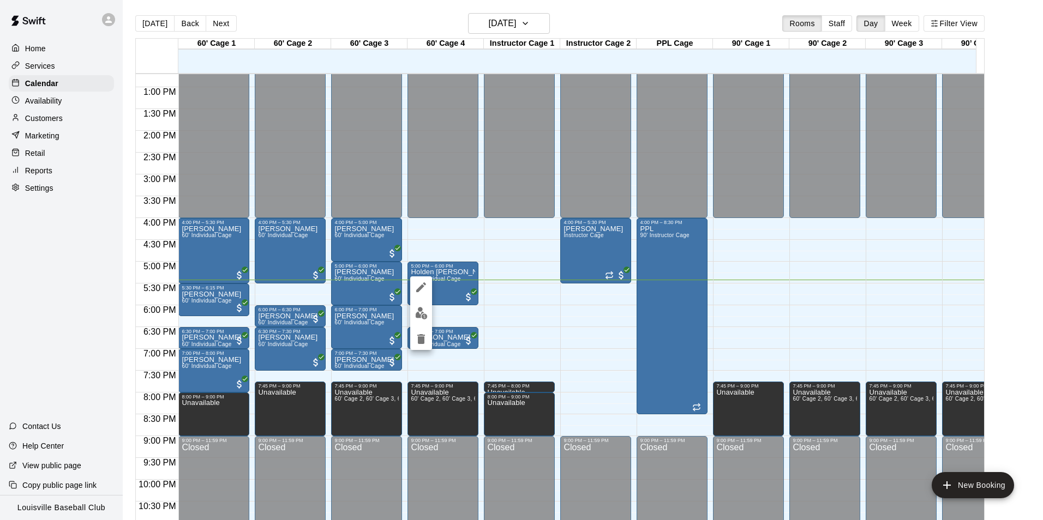
click at [420, 318] on img "edit" at bounding box center [421, 313] width 13 height 13
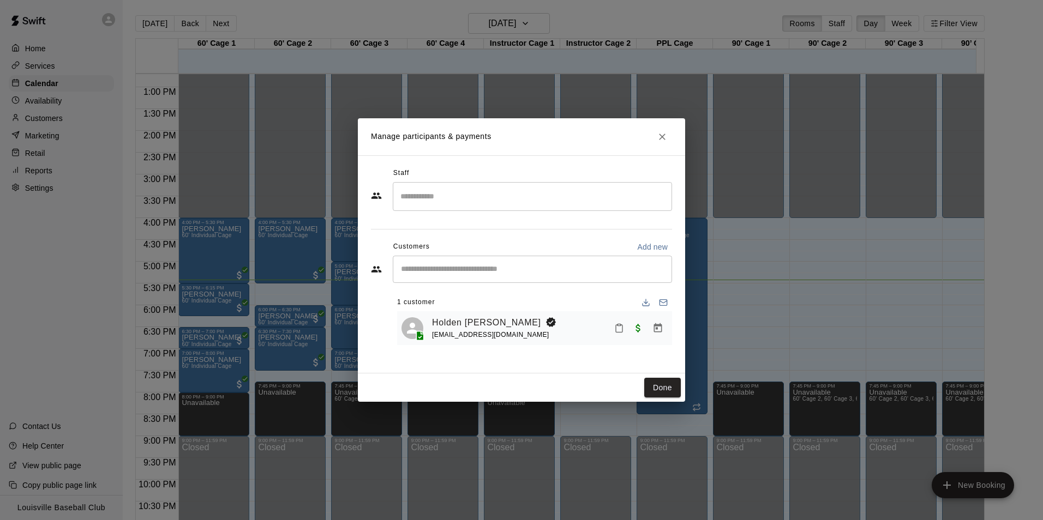
click at [619, 332] on icon "Mark attendance" at bounding box center [619, 328] width 10 height 10
click at [676, 331] on p "[PERSON_NAME] attended" at bounding box center [693, 332] width 97 height 11
click at [670, 393] on button "Done" at bounding box center [662, 388] width 37 height 20
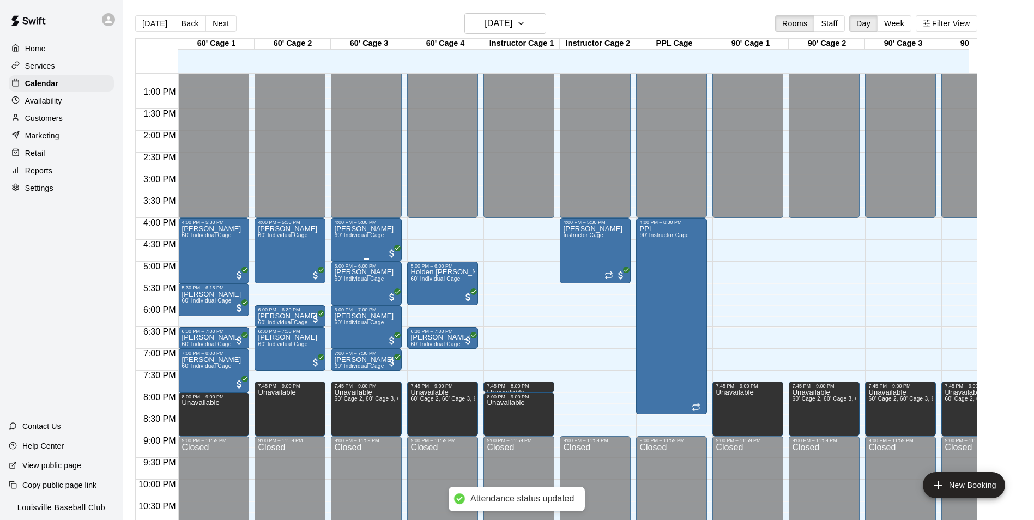
click at [355, 248] on div "[PERSON_NAME] 60' Individual Cage" at bounding box center [363, 485] width 59 height 520
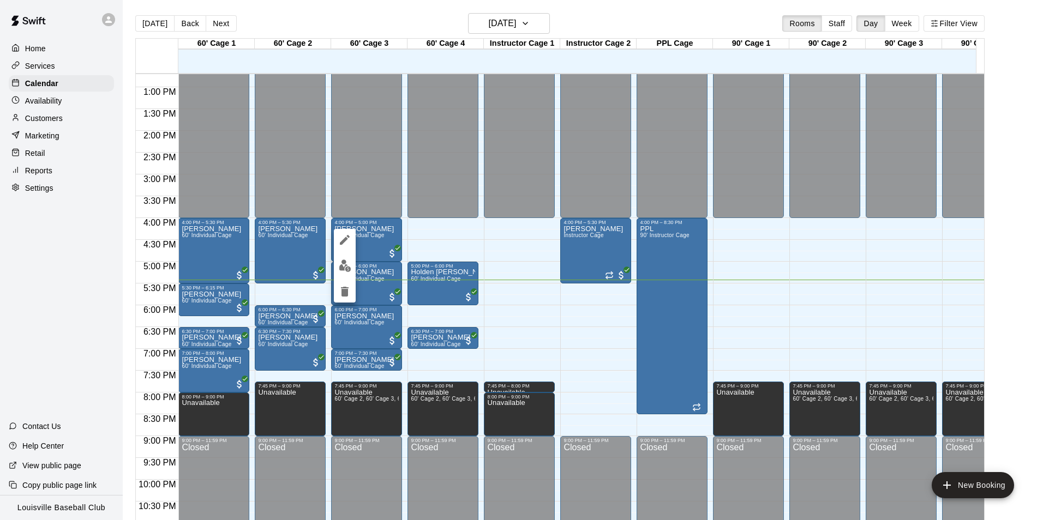
click at [72, 392] on div at bounding box center [521, 260] width 1043 height 520
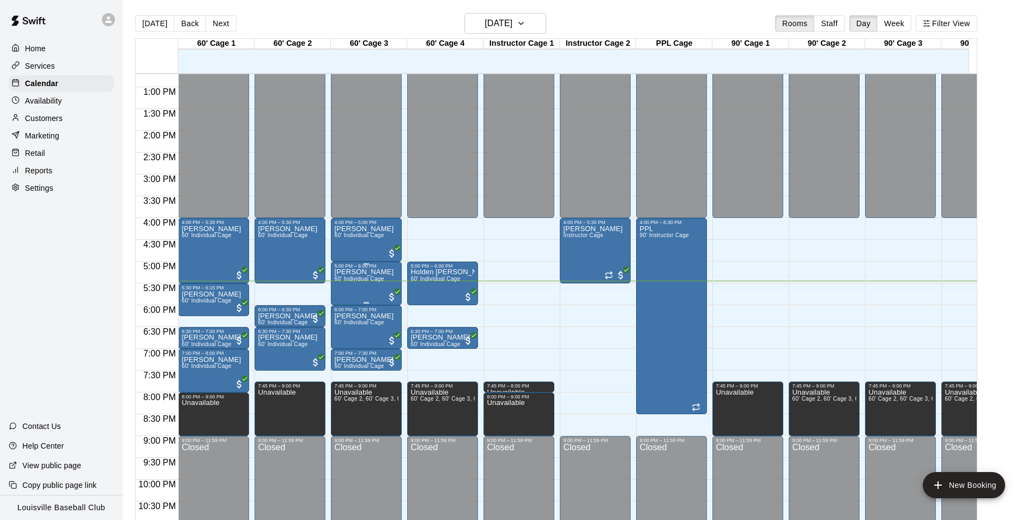
click at [367, 290] on div "[PERSON_NAME] 60' Individual Cage" at bounding box center [363, 529] width 59 height 520
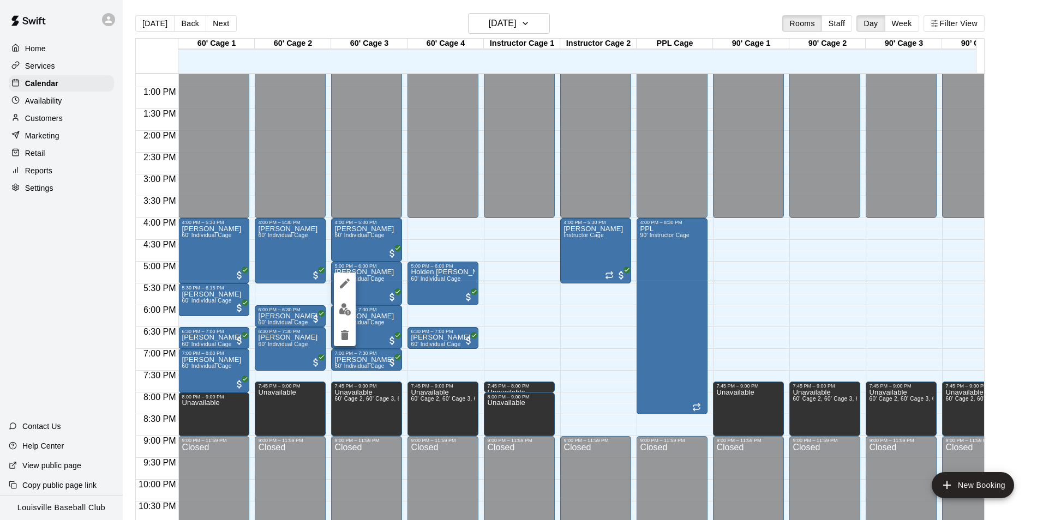
click at [347, 311] on img "edit" at bounding box center [345, 309] width 13 height 13
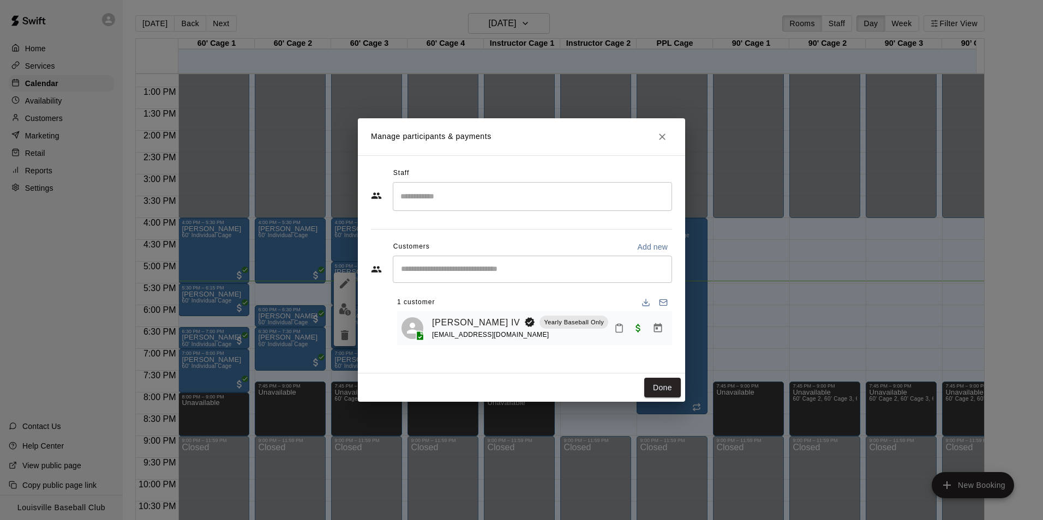
click at [620, 329] on icon "Mark attendance" at bounding box center [619, 328] width 10 height 10
click at [687, 332] on p "[PERSON_NAME] attended" at bounding box center [693, 332] width 97 height 11
click at [672, 390] on button "Done" at bounding box center [662, 388] width 37 height 20
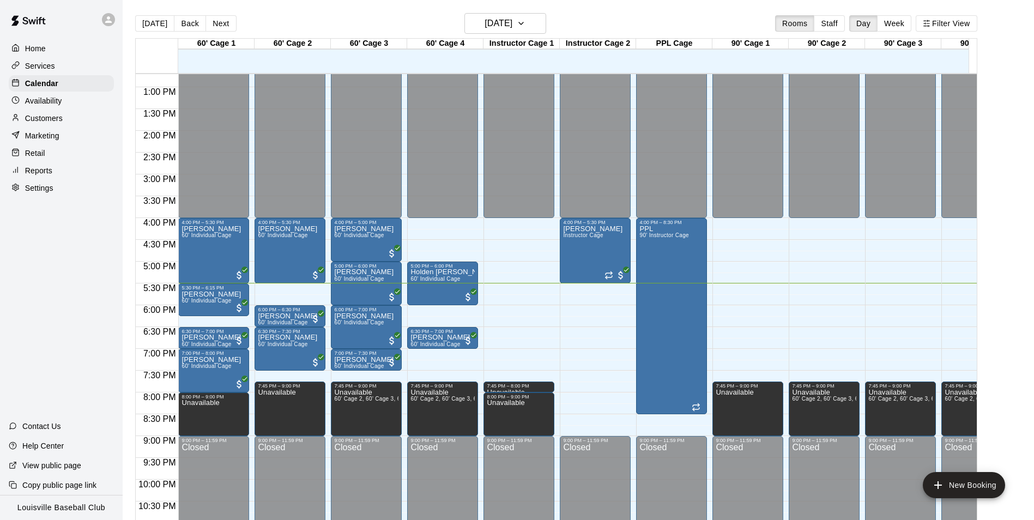
click at [49, 124] on p "Customers" at bounding box center [44, 118] width 38 height 11
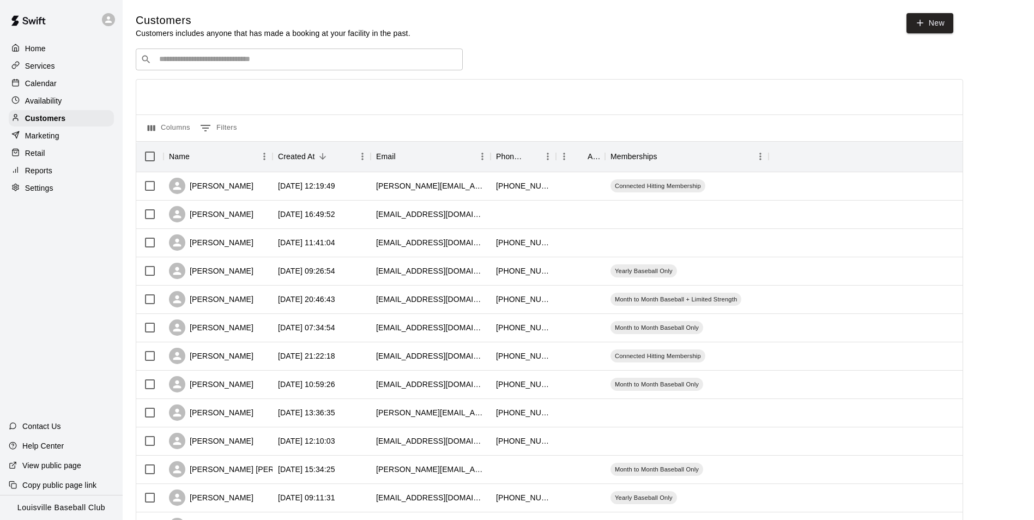
click at [249, 65] on input "Search customers by name or email" at bounding box center [307, 59] width 302 height 11
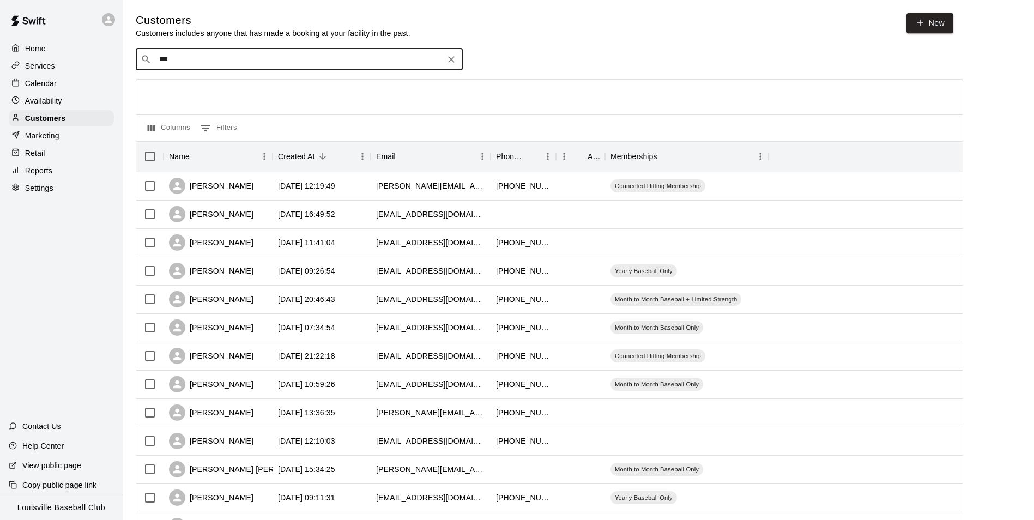
type input "****"
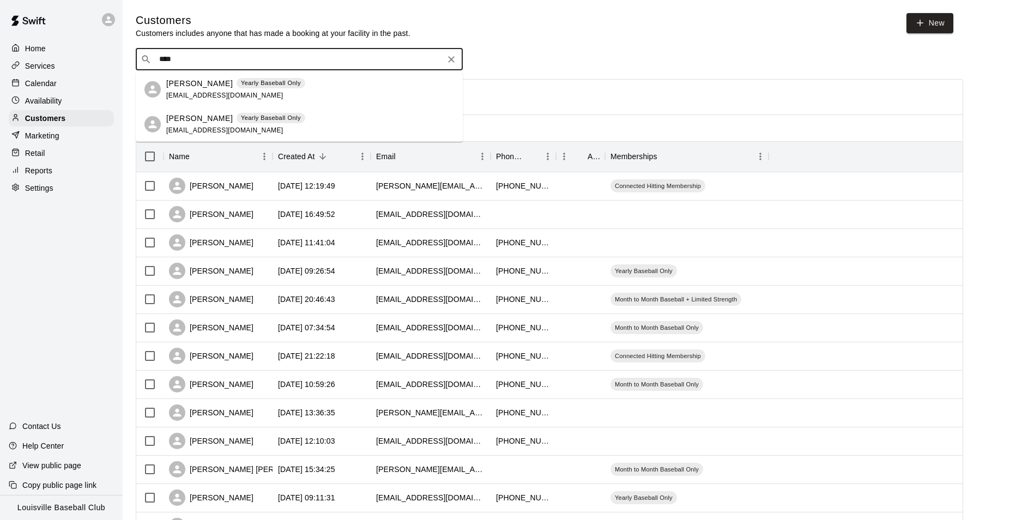
click at [358, 88] on div "[PERSON_NAME] Yearly Baseball Only [EMAIL_ADDRESS][DOMAIN_NAME]" at bounding box center [310, 89] width 288 height 23
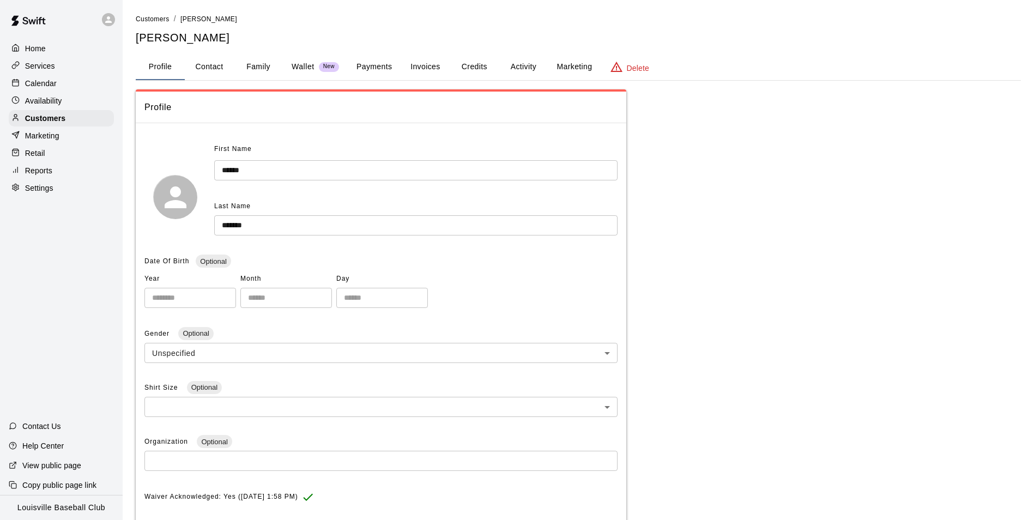
click at [377, 68] on button "Payments" at bounding box center [374, 67] width 53 height 26
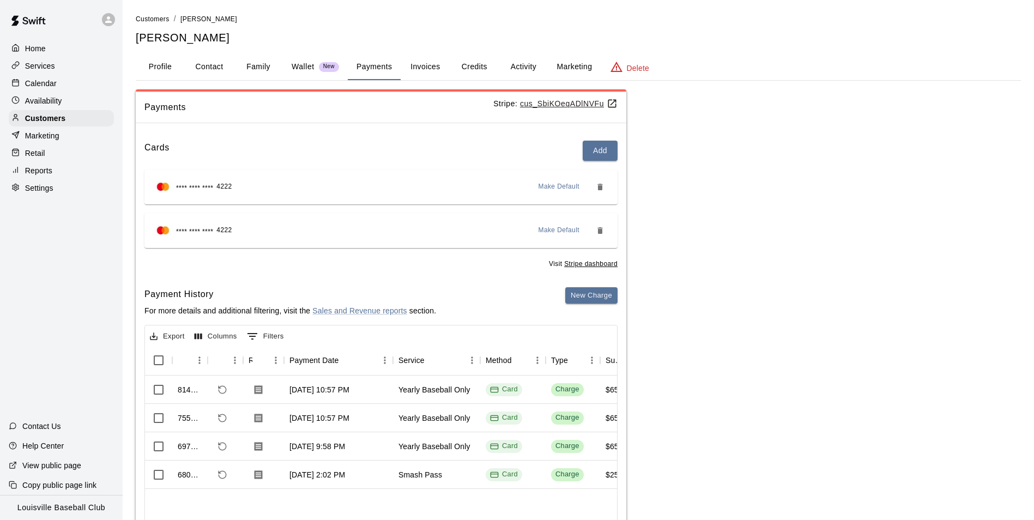
click at [528, 63] on button "Activity" at bounding box center [523, 67] width 49 height 26
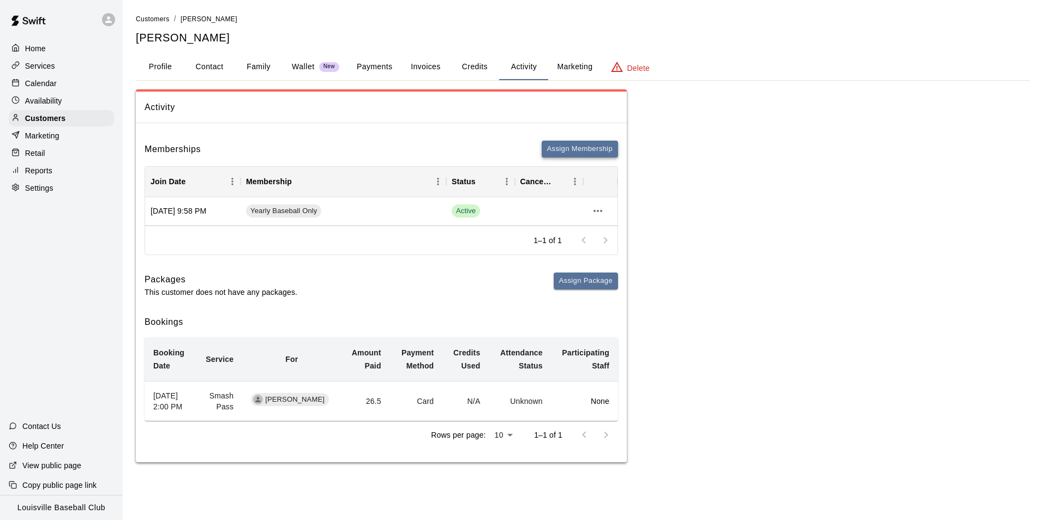
click at [591, 147] on button "Assign Membership" at bounding box center [579, 149] width 76 height 17
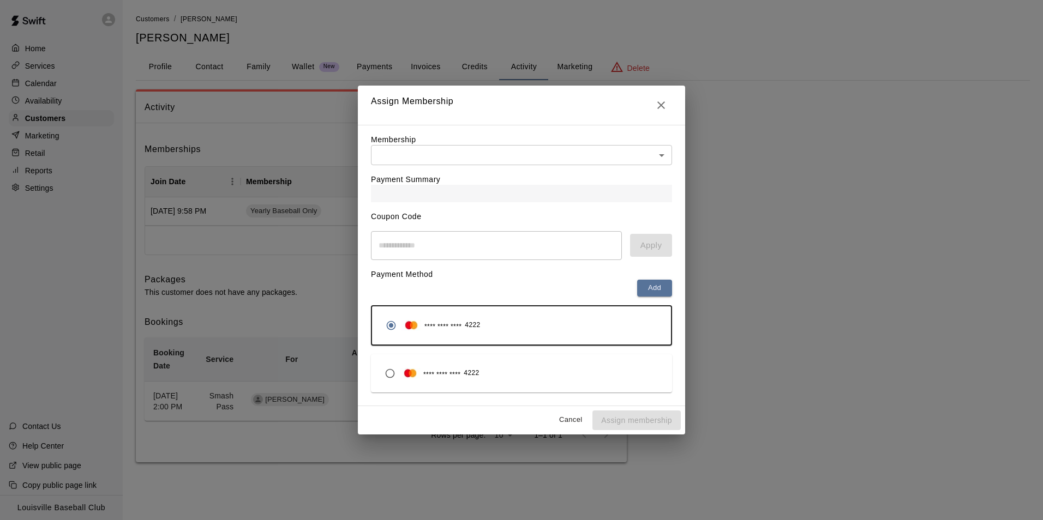
click at [648, 157] on body "Home Services Calendar Availability Customers Marketing Retail Reports Settings…" at bounding box center [521, 242] width 1043 height 484
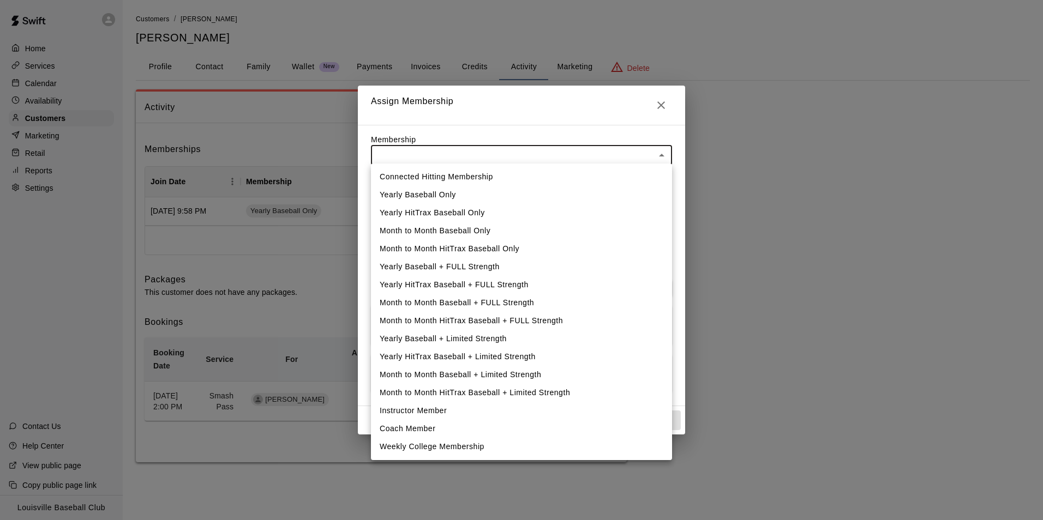
click at [792, 218] on div at bounding box center [521, 260] width 1043 height 520
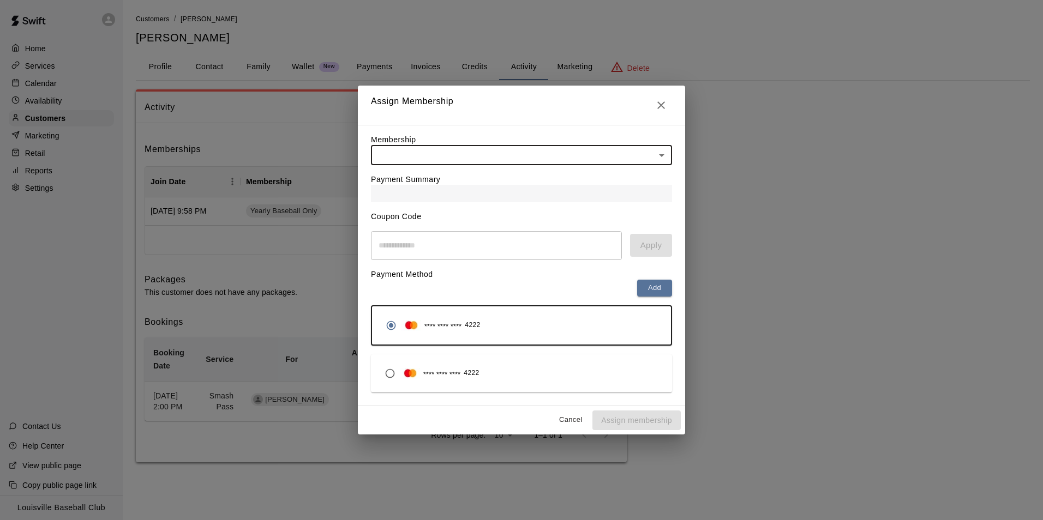
click at [809, 213] on div "Assign Membership Membership ​ ​ Payment Summary Coupon Code ​ Apply Payment Me…" at bounding box center [521, 260] width 1043 height 520
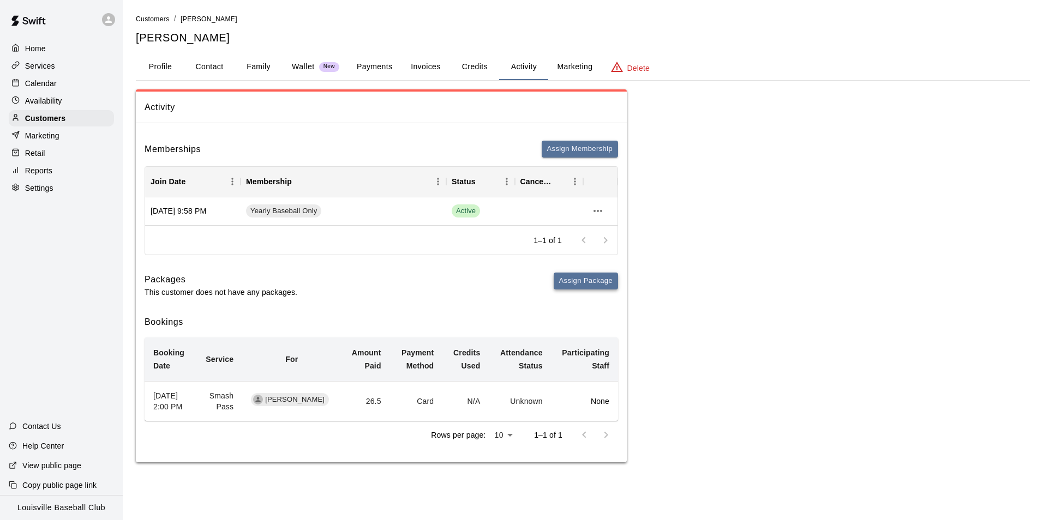
click at [603, 282] on button "Assign Package" at bounding box center [585, 281] width 64 height 17
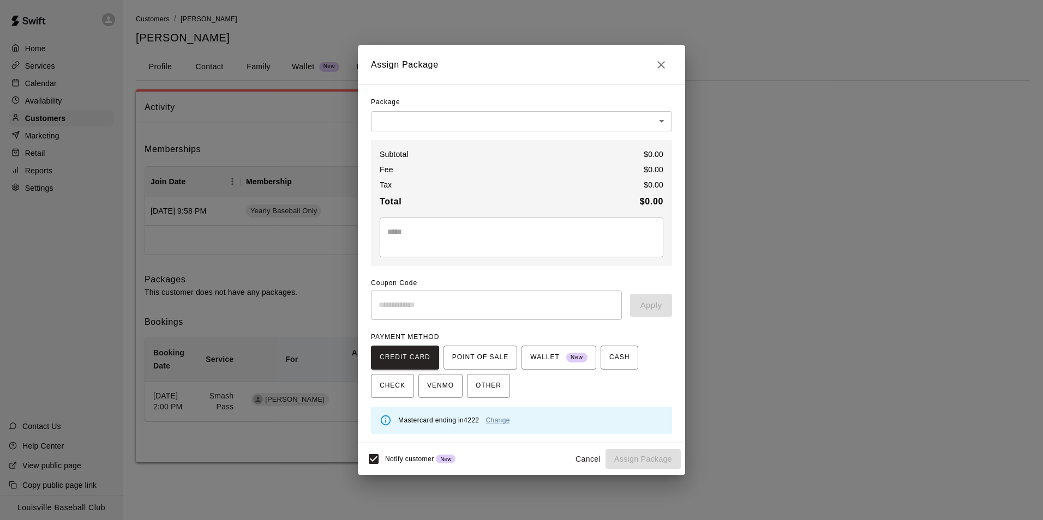
click at [659, 116] on body "Home Services Calendar Availability Customers Marketing Retail Reports Settings…" at bounding box center [521, 242] width 1043 height 484
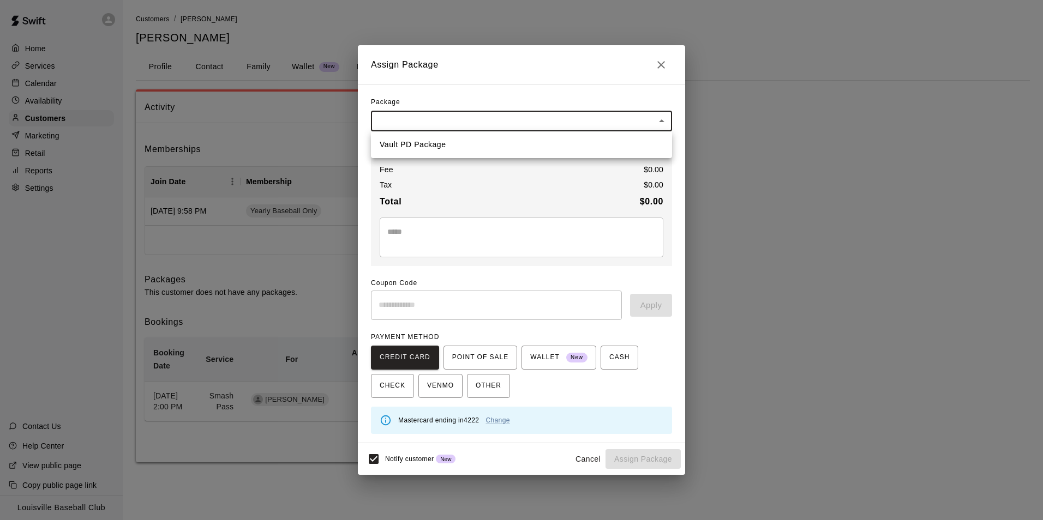
click at [764, 200] on div at bounding box center [521, 260] width 1043 height 520
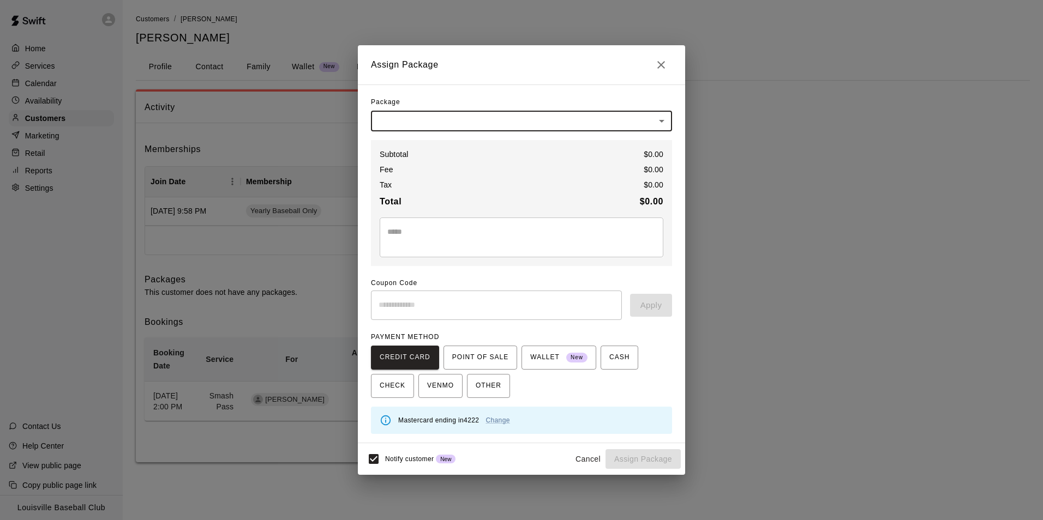
click at [664, 73] on button "Close" at bounding box center [661, 65] width 22 height 22
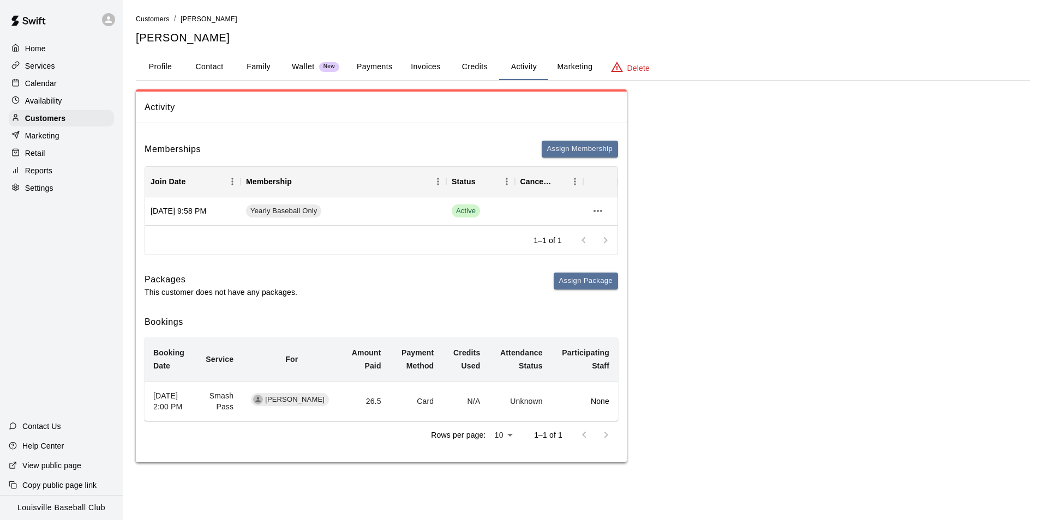
click at [594, 149] on button "Assign Membership" at bounding box center [579, 149] width 76 height 17
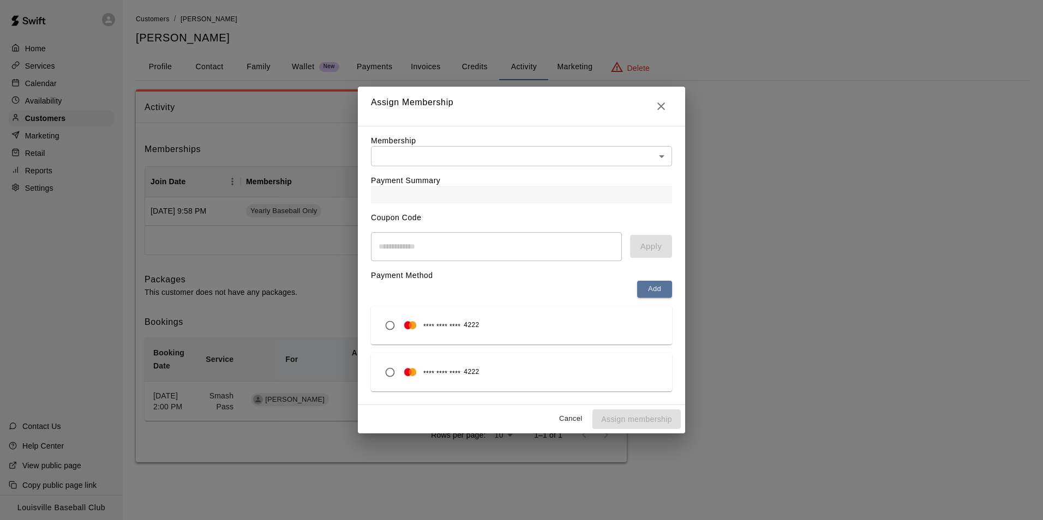
click at [568, 155] on body "Home Services Calendar Availability Customers Marketing Retail Reports Settings…" at bounding box center [521, 242] width 1043 height 484
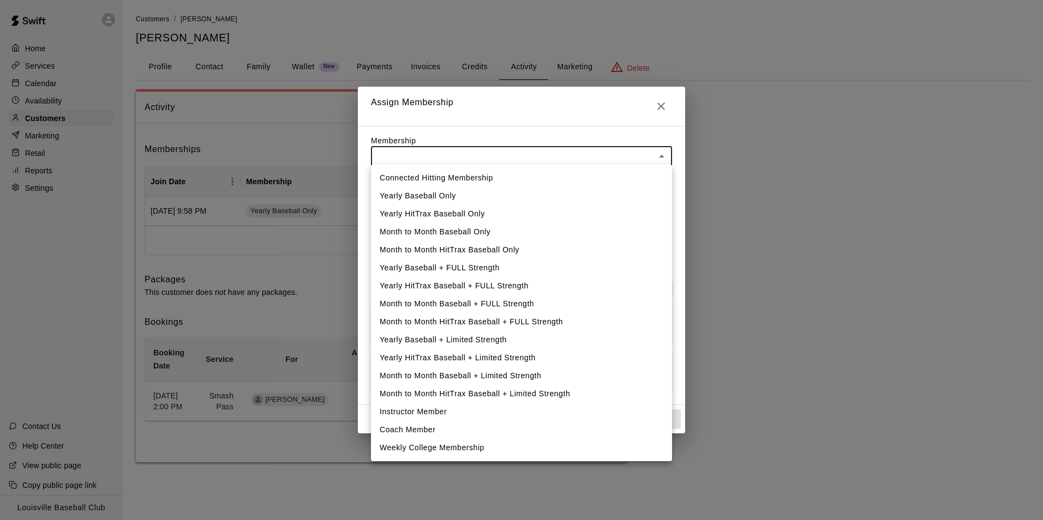
click at [797, 110] on div at bounding box center [521, 260] width 1043 height 520
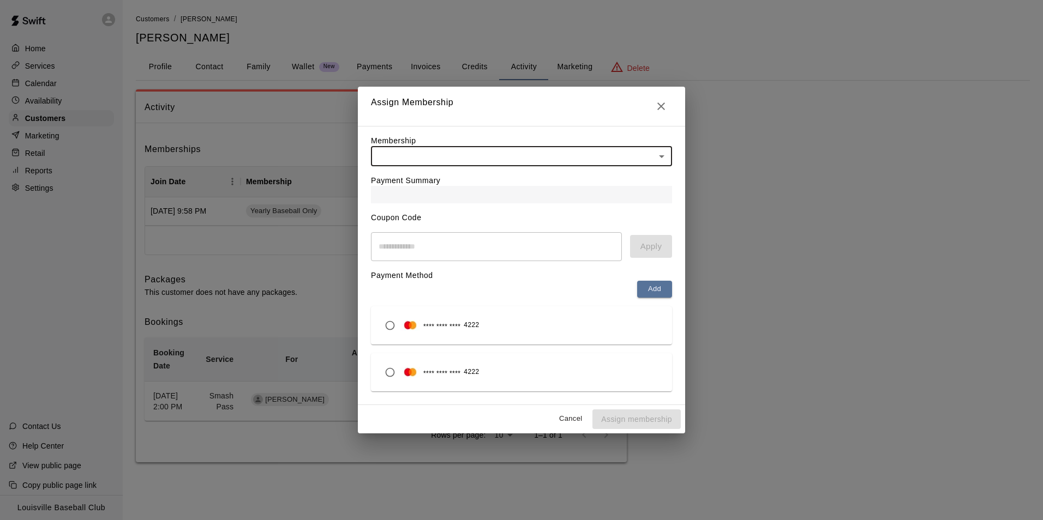
click at [661, 103] on icon "Close" at bounding box center [661, 107] width 8 height 8
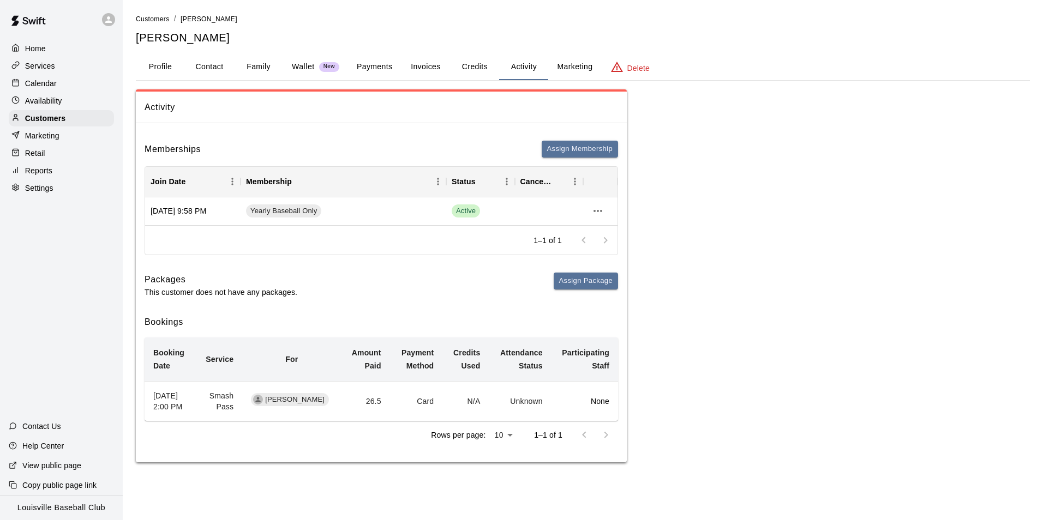
click at [57, 84] on div "Calendar" at bounding box center [61, 83] width 105 height 16
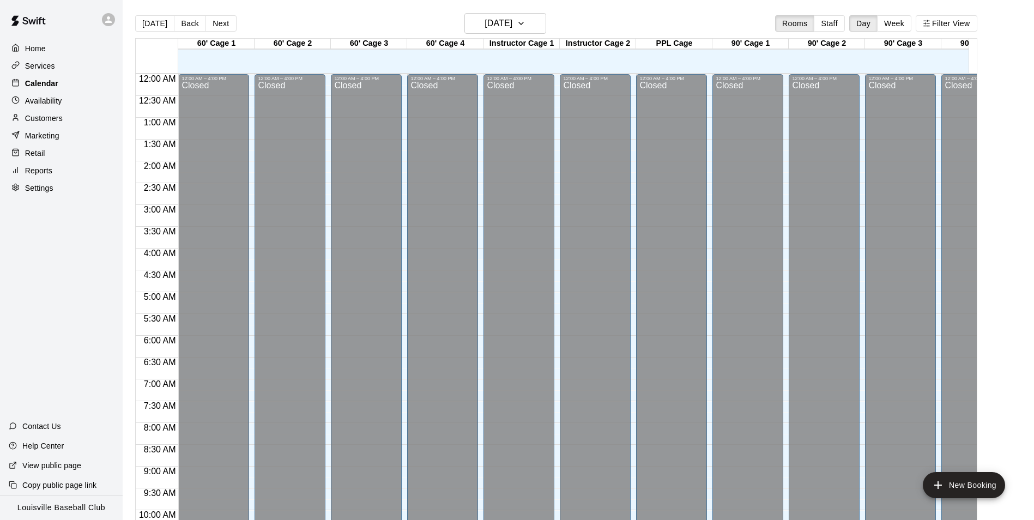
scroll to position [554, 0]
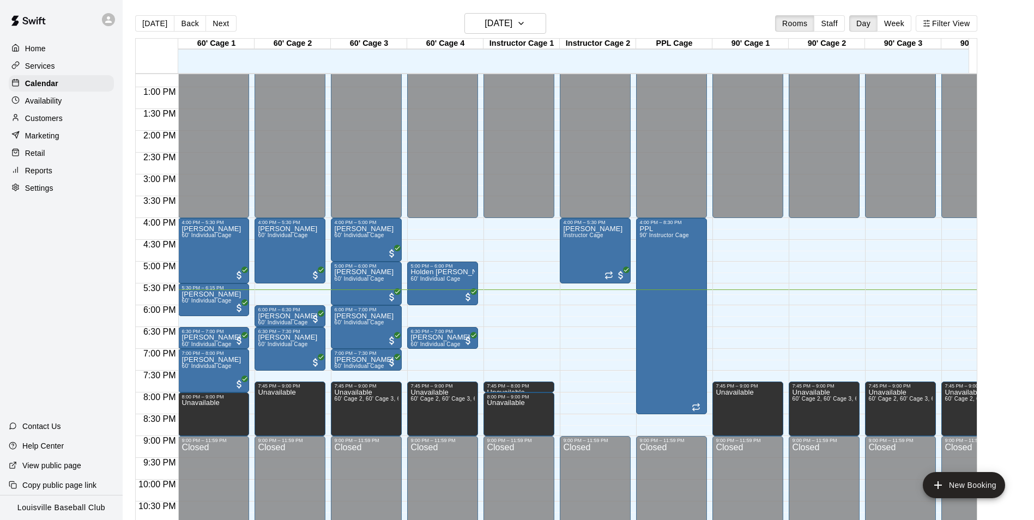
click at [71, 119] on div "Customers" at bounding box center [61, 118] width 105 height 16
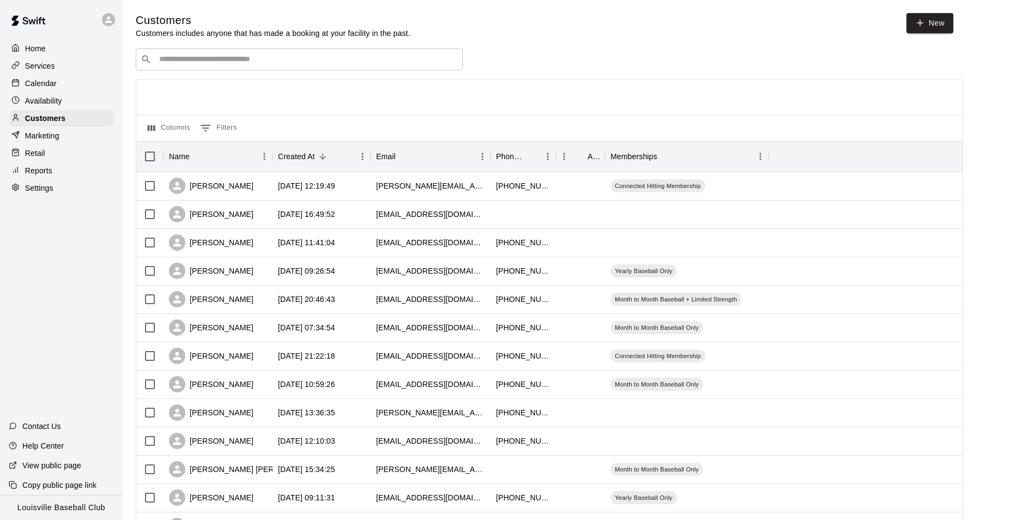
click at [308, 58] on input "Search customers by name or email" at bounding box center [307, 59] width 302 height 11
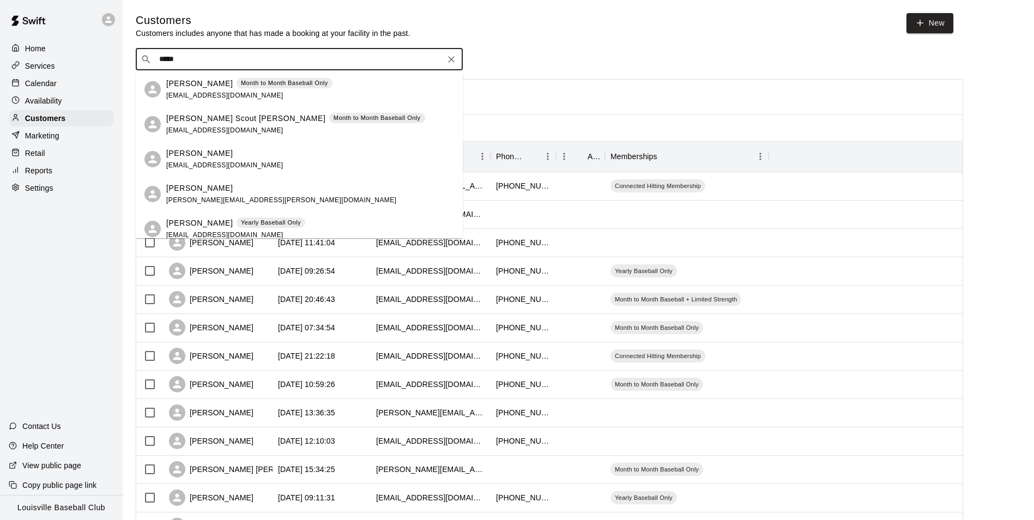
type input "*****"
click at [58, 87] on div "Calendar" at bounding box center [61, 83] width 105 height 16
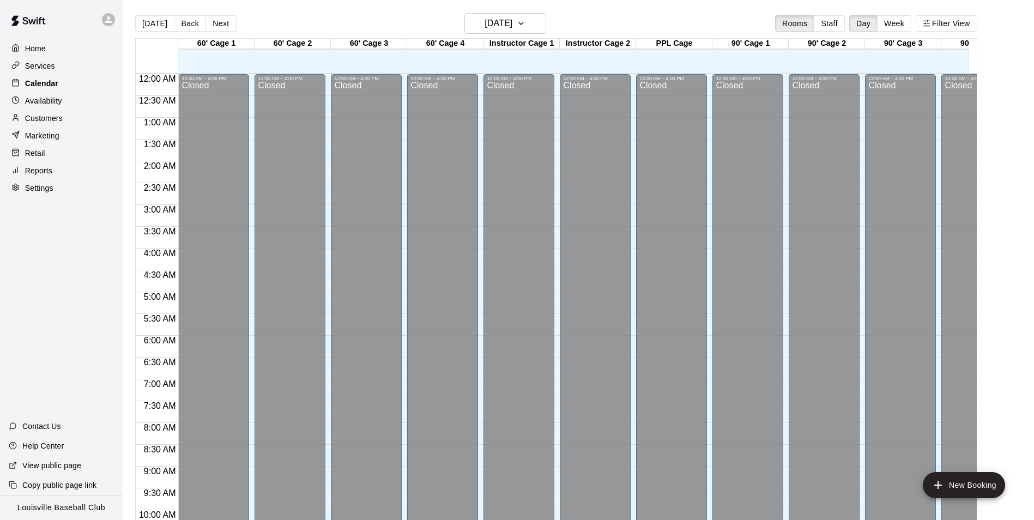
scroll to position [554, 0]
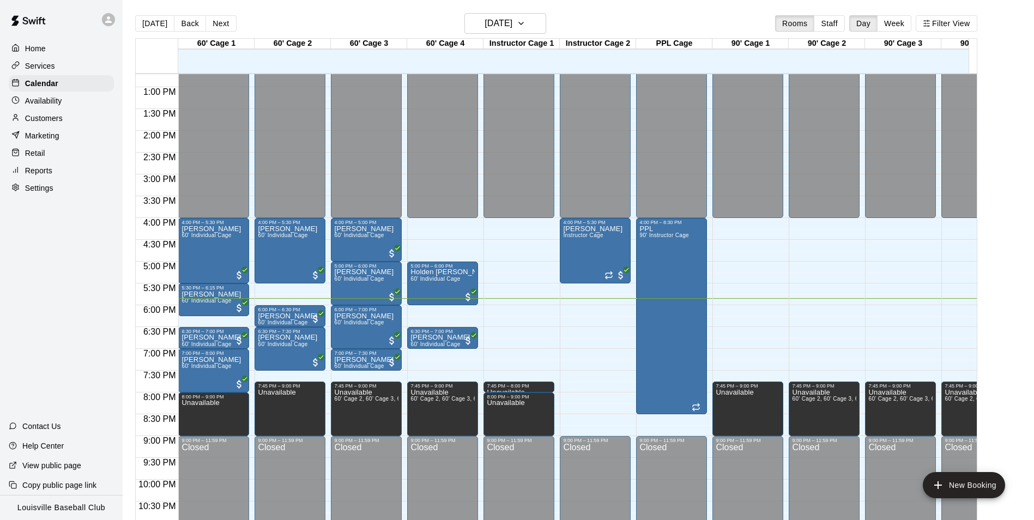
click at [62, 118] on p "Customers" at bounding box center [44, 118] width 38 height 11
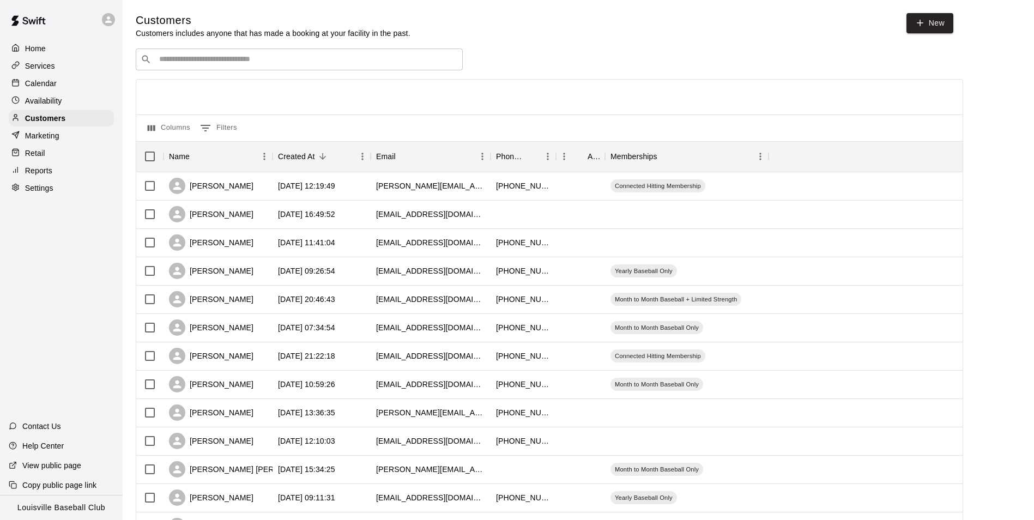
click at [304, 60] on input "Search customers by name or email" at bounding box center [307, 59] width 302 height 11
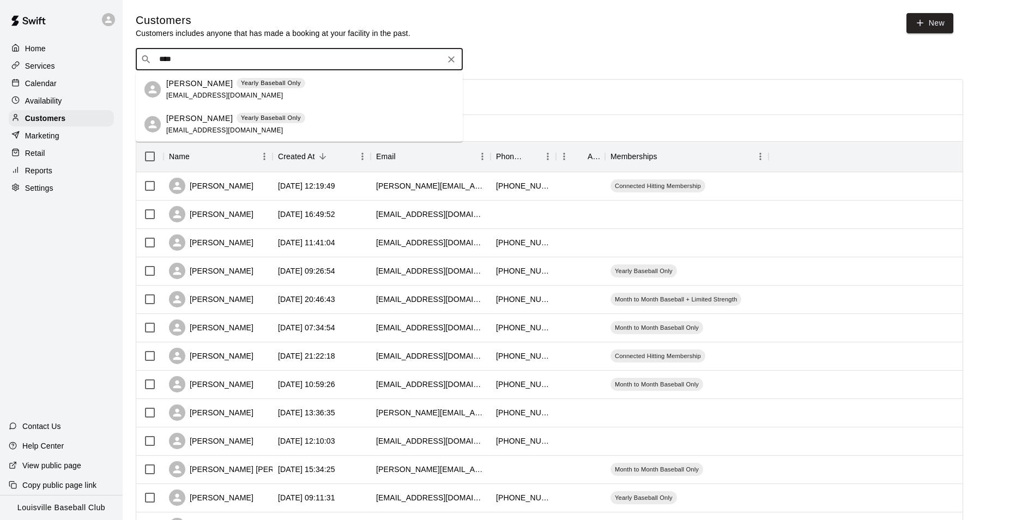
type input "****"
click at [90, 83] on div "Calendar" at bounding box center [61, 83] width 105 height 16
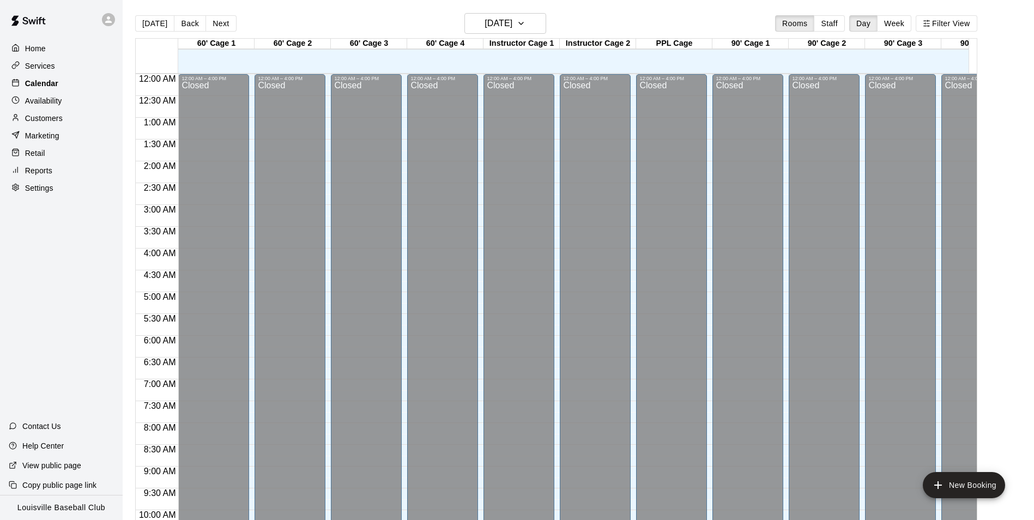
scroll to position [554, 0]
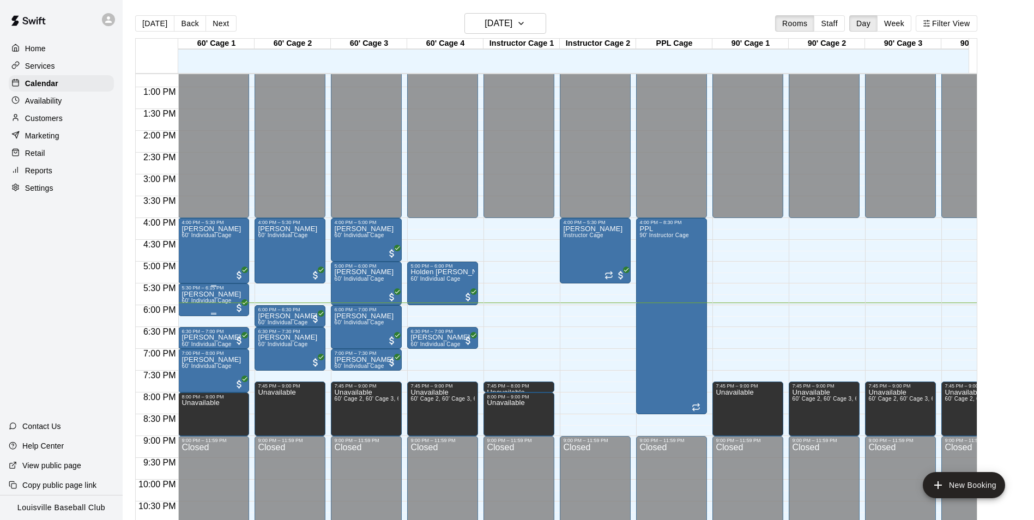
click at [210, 301] on span "60' Individual Cage" at bounding box center [207, 301] width 50 height 6
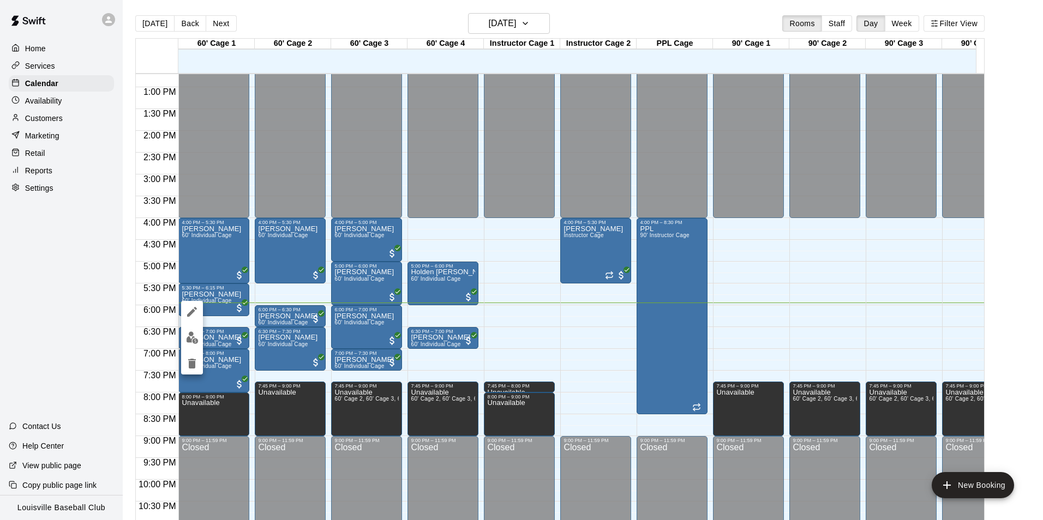
click at [196, 344] on button "edit" at bounding box center [192, 337] width 22 height 21
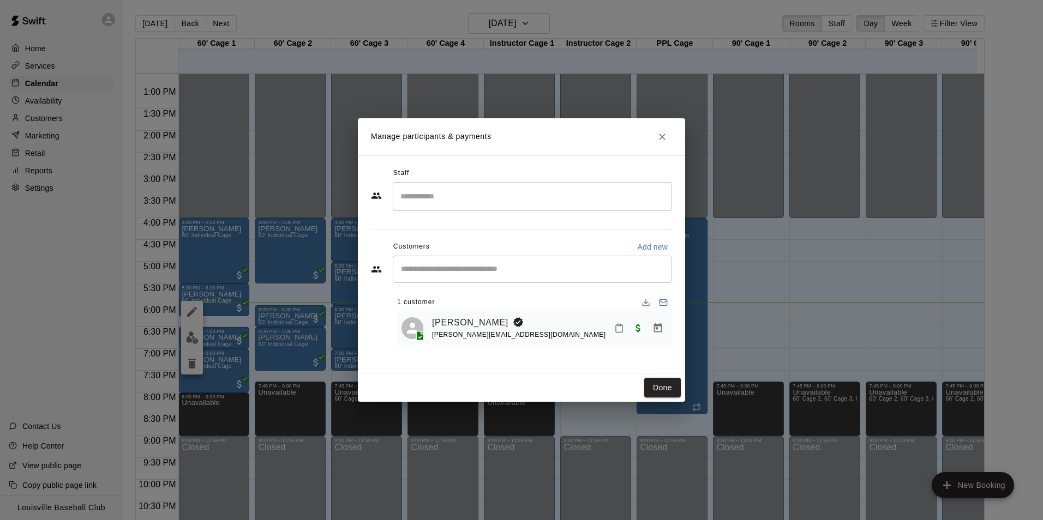
click at [619, 330] on icon "Mark attendance" at bounding box center [619, 328] width 10 height 10
click at [657, 324] on li "[PERSON_NAME] attended" at bounding box center [687, 332] width 128 height 17
click at [677, 387] on button "Done" at bounding box center [662, 388] width 37 height 20
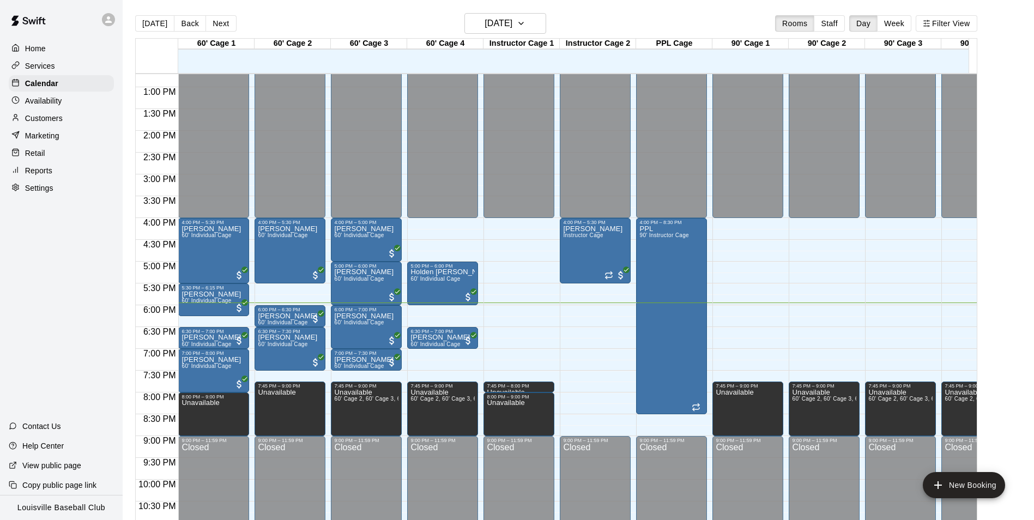
click at [73, 124] on div "Customers" at bounding box center [61, 118] width 105 height 16
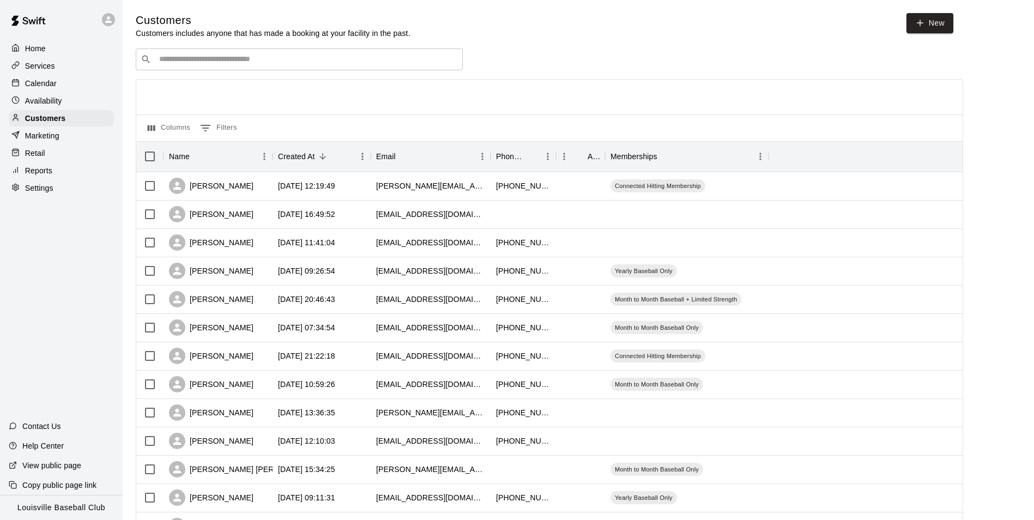
click at [238, 62] on input "Search customers by name or email" at bounding box center [307, 59] width 302 height 11
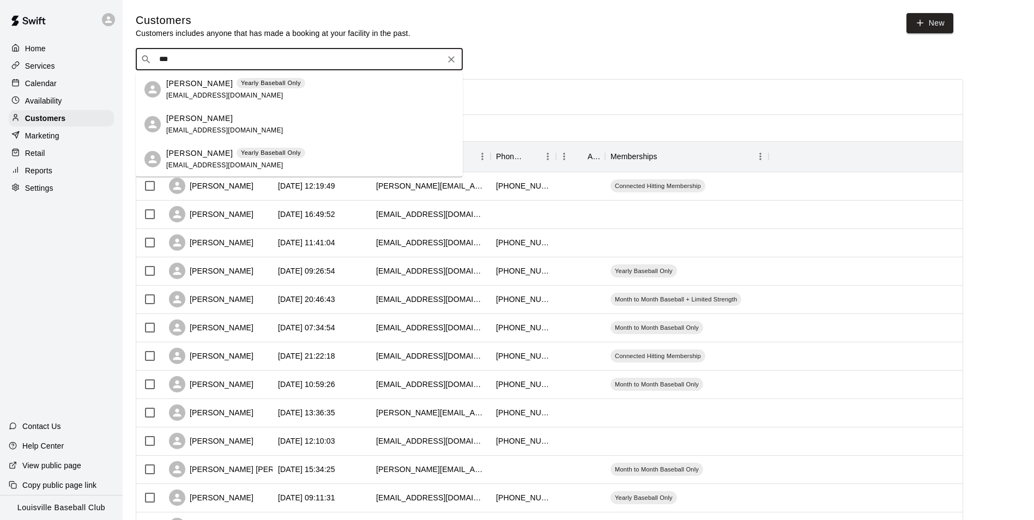
type input "***"
click at [65, 90] on div "Calendar" at bounding box center [61, 83] width 105 height 16
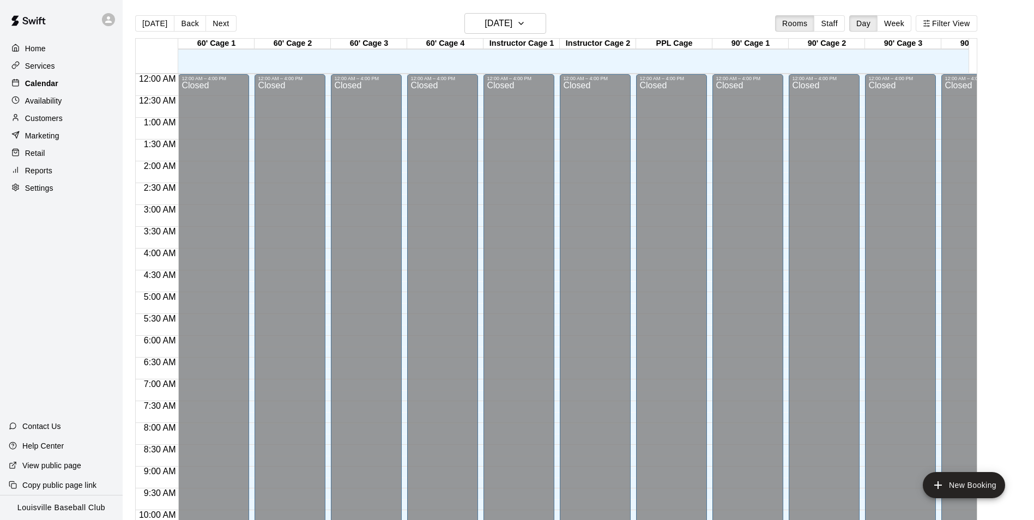
scroll to position [554, 0]
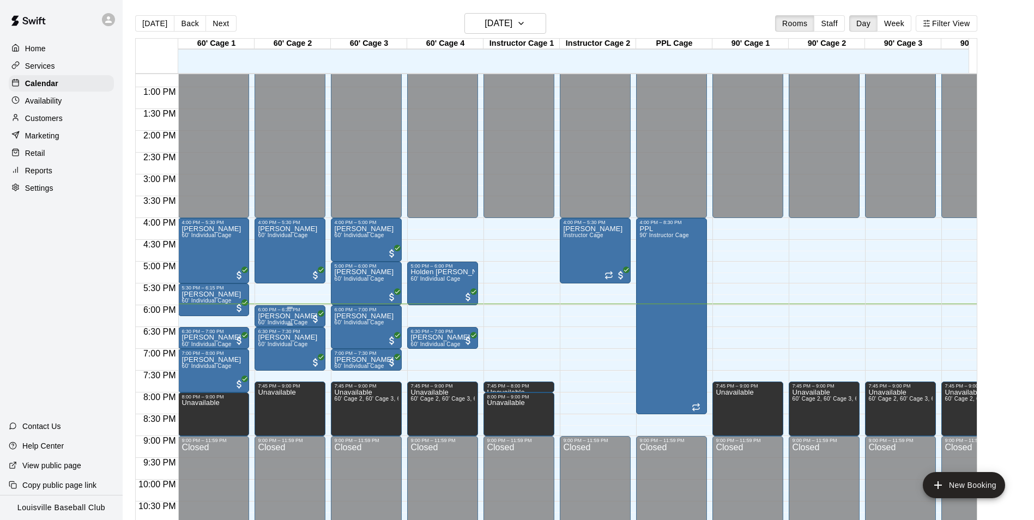
click at [293, 312] on div "6:00 PM – 6:30 PM" at bounding box center [290, 309] width 64 height 5
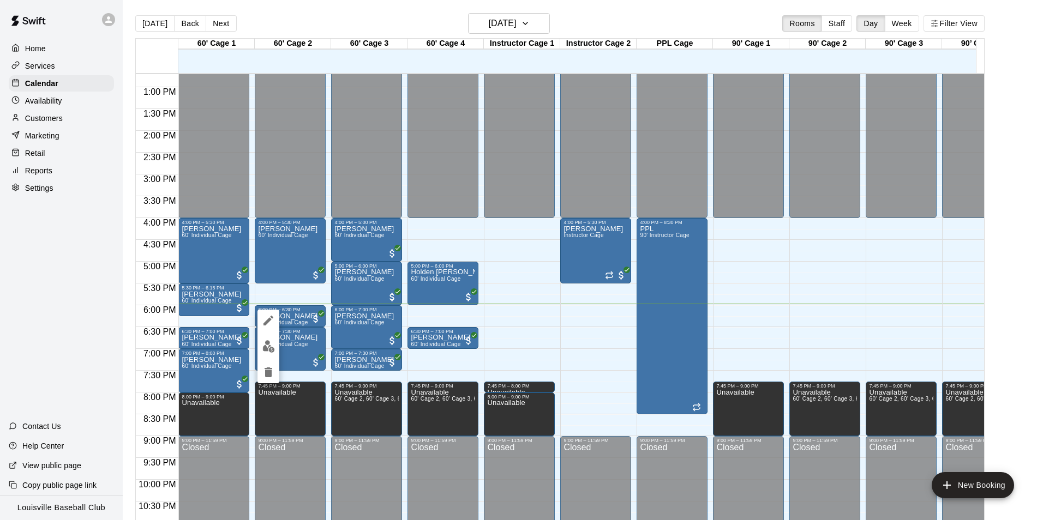
click at [273, 348] on img "edit" at bounding box center [268, 346] width 13 height 13
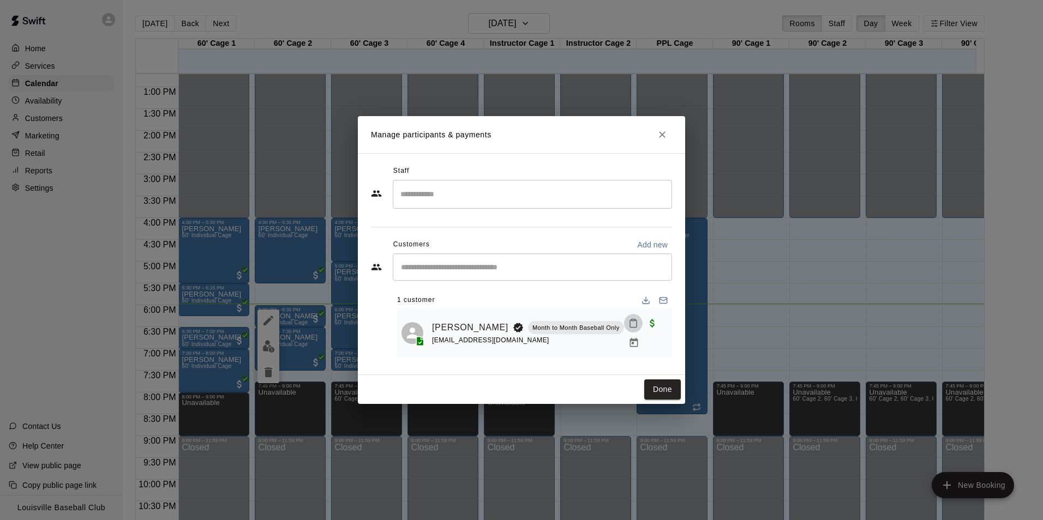
click at [630, 328] on icon "Mark attendance" at bounding box center [633, 324] width 7 height 8
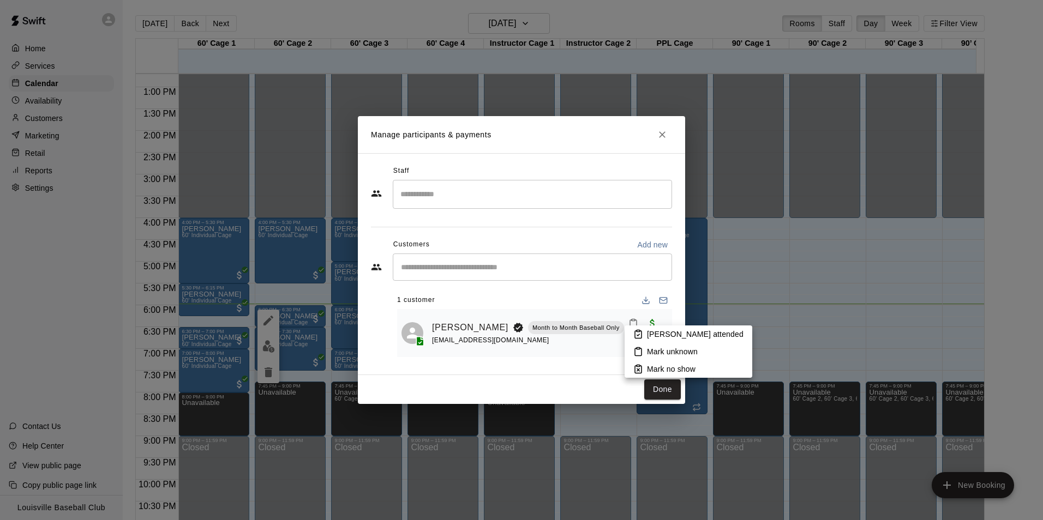
click at [679, 335] on p "[PERSON_NAME] attended" at bounding box center [695, 334] width 97 height 11
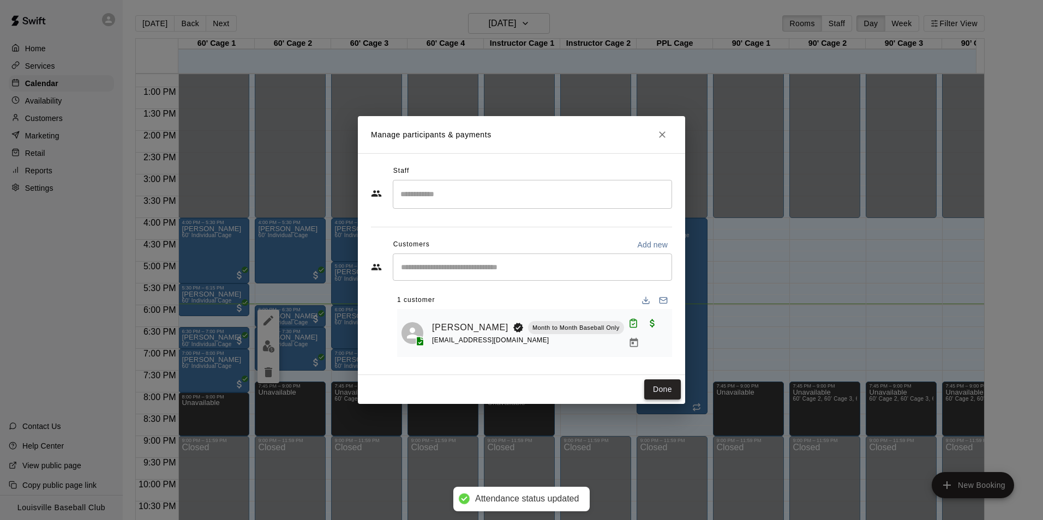
click at [670, 380] on button "Done" at bounding box center [662, 390] width 37 height 20
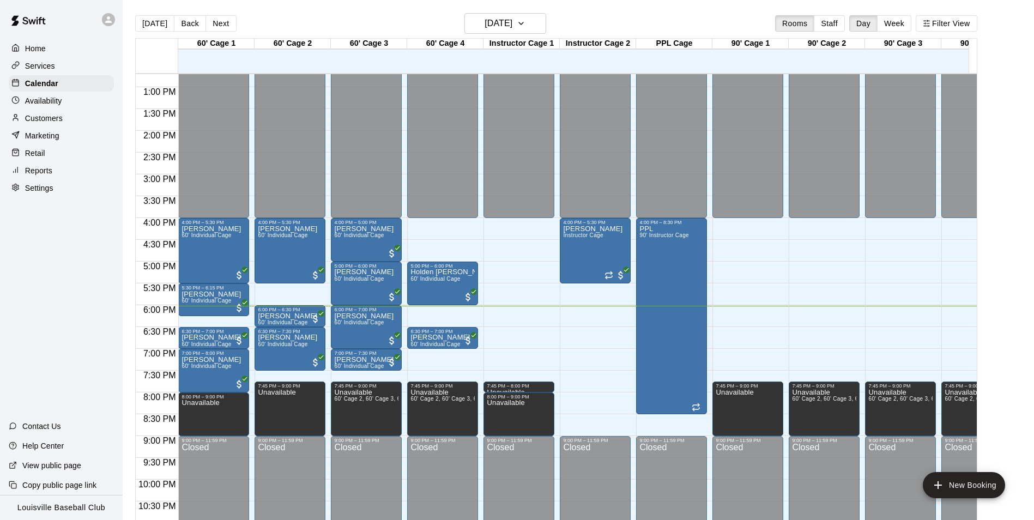
click at [70, 119] on div "Customers" at bounding box center [61, 118] width 105 height 16
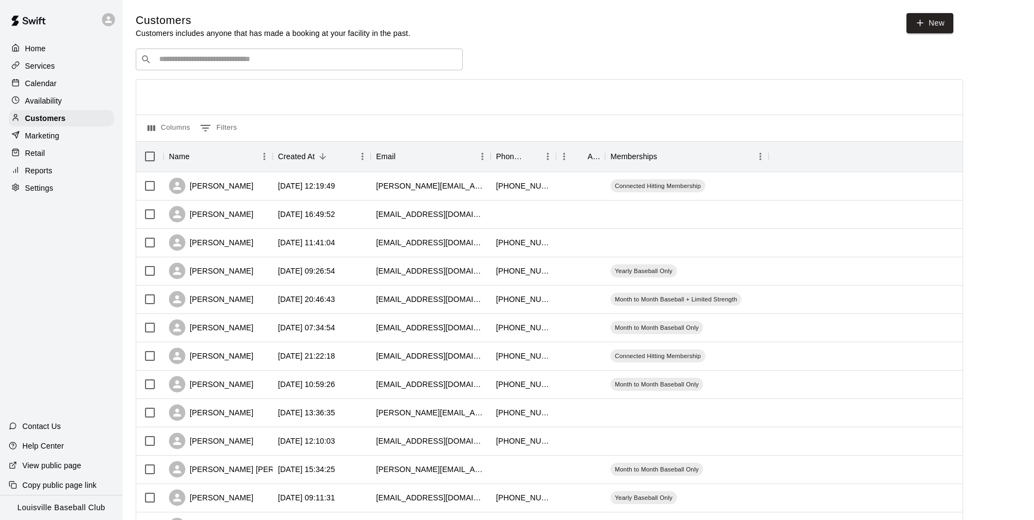
click at [246, 57] on input "Search customers by name or email" at bounding box center [307, 59] width 302 height 11
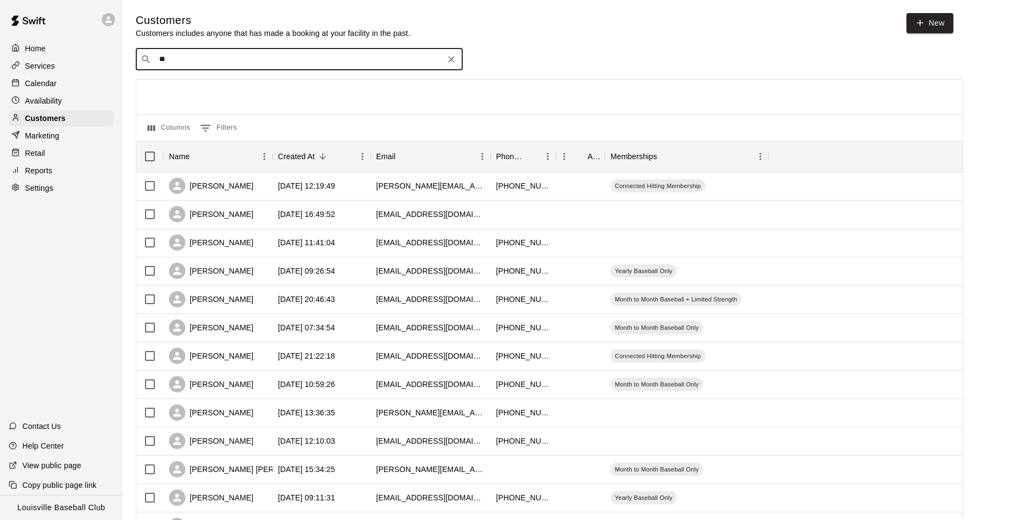
type input "***"
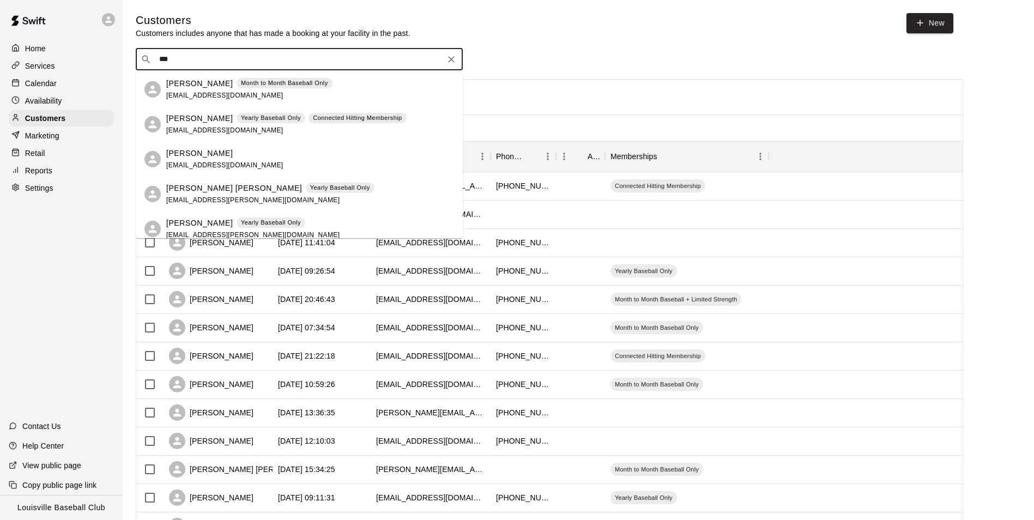
click at [71, 83] on div "Calendar" at bounding box center [61, 83] width 105 height 16
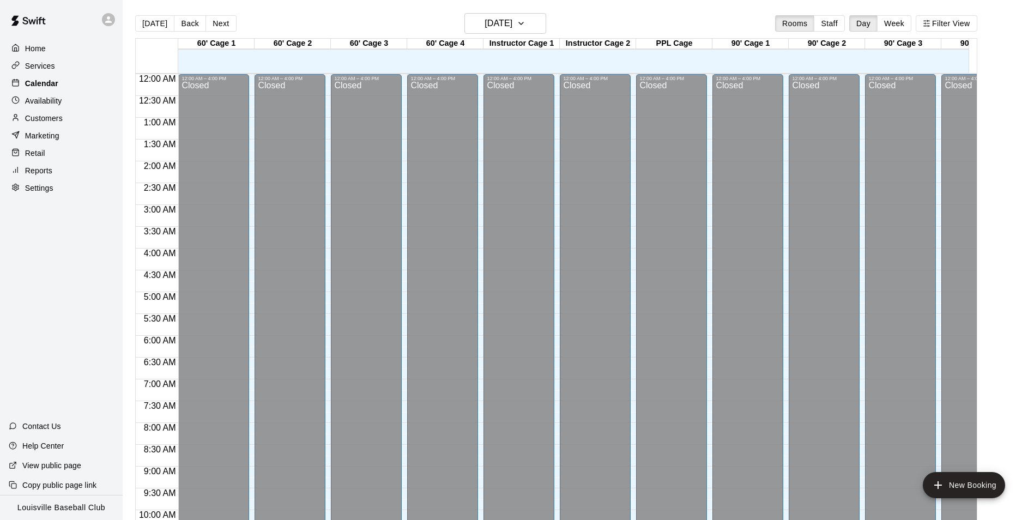
scroll to position [554, 0]
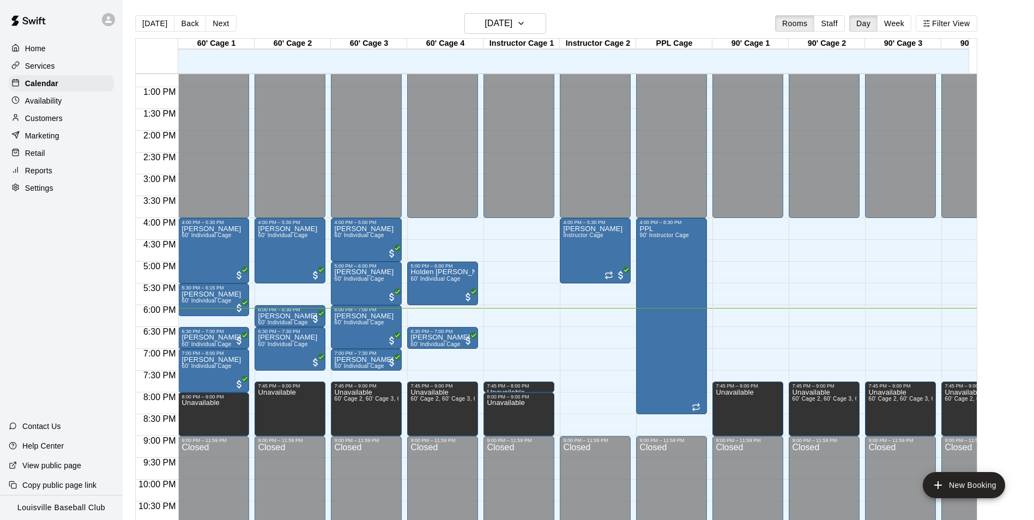
click at [63, 125] on div "Customers" at bounding box center [61, 118] width 105 height 16
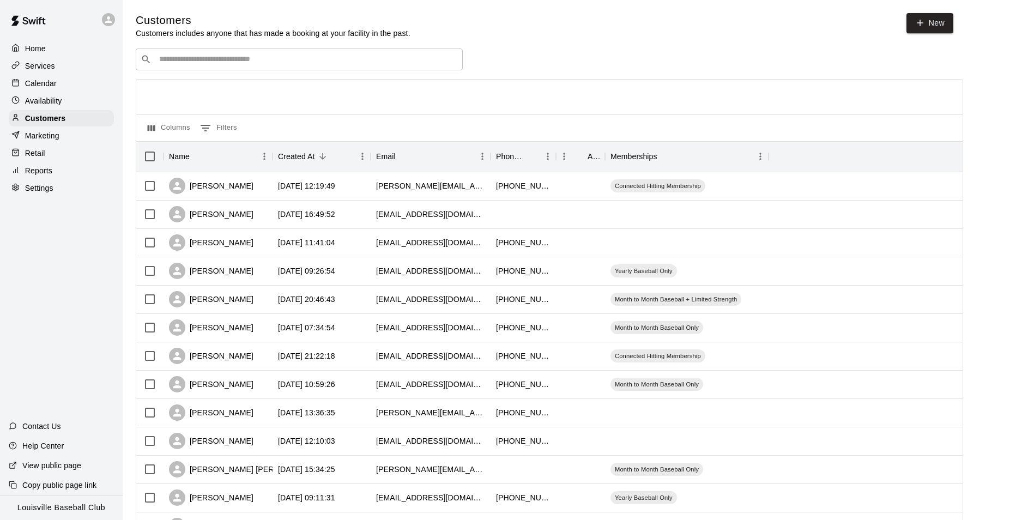
click at [276, 60] on input "Search customers by name or email" at bounding box center [307, 59] width 302 height 11
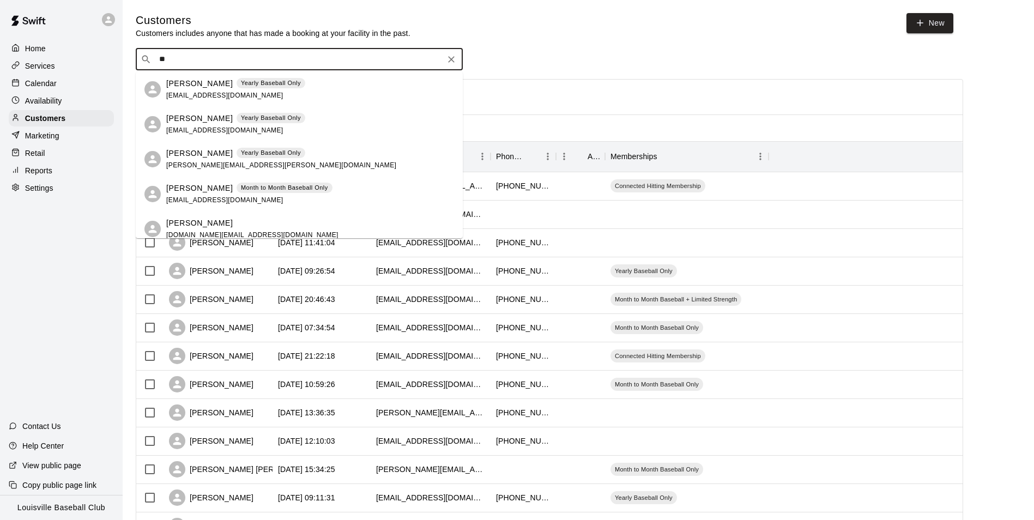
type input "*"
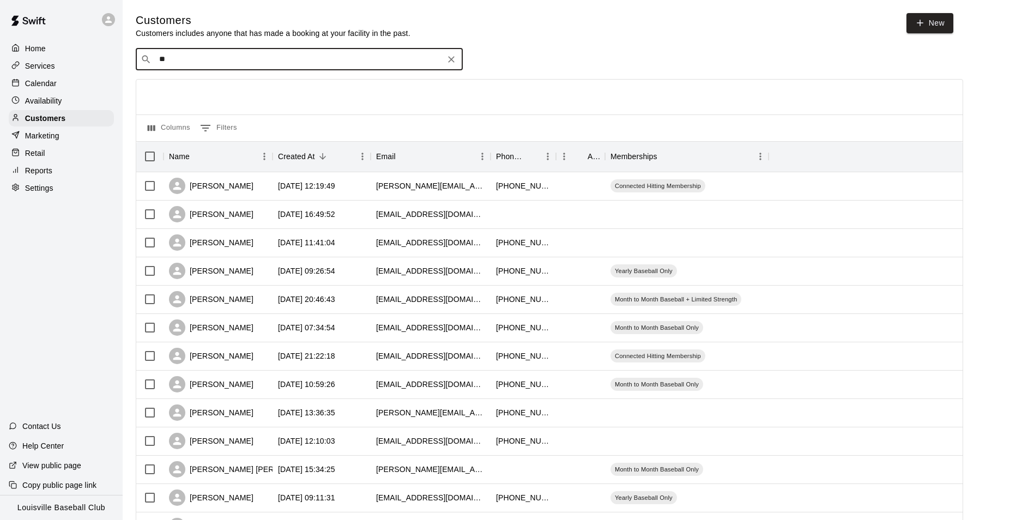
type input "***"
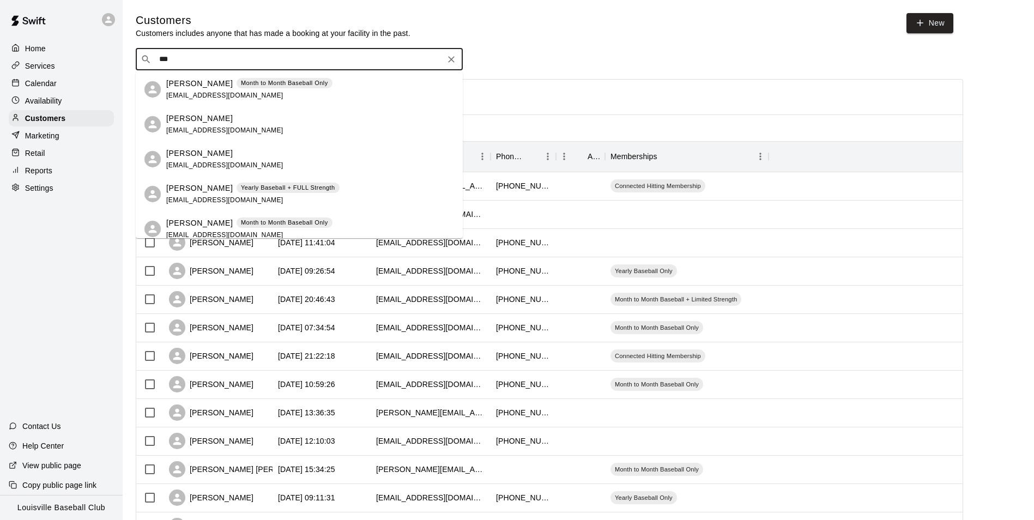
click at [73, 86] on div "Calendar" at bounding box center [61, 83] width 105 height 16
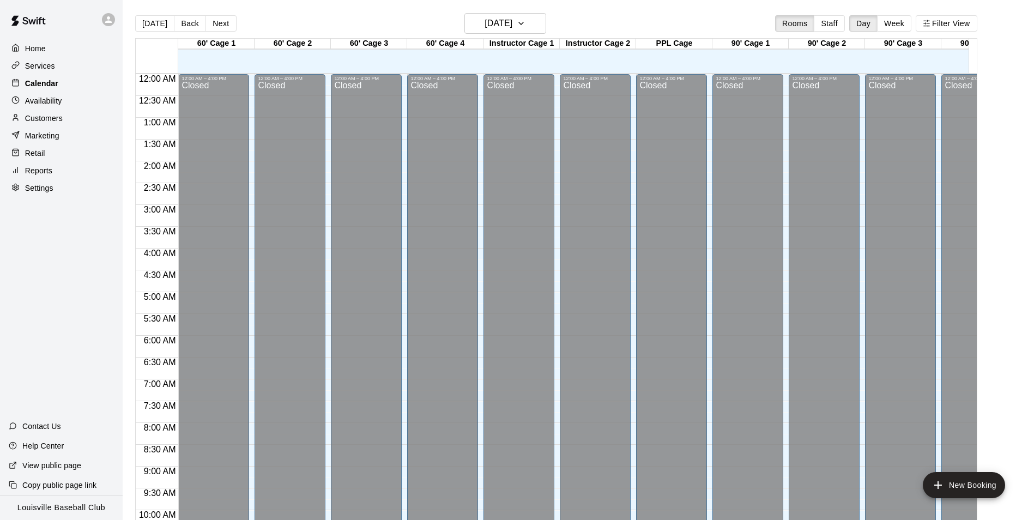
scroll to position [554, 0]
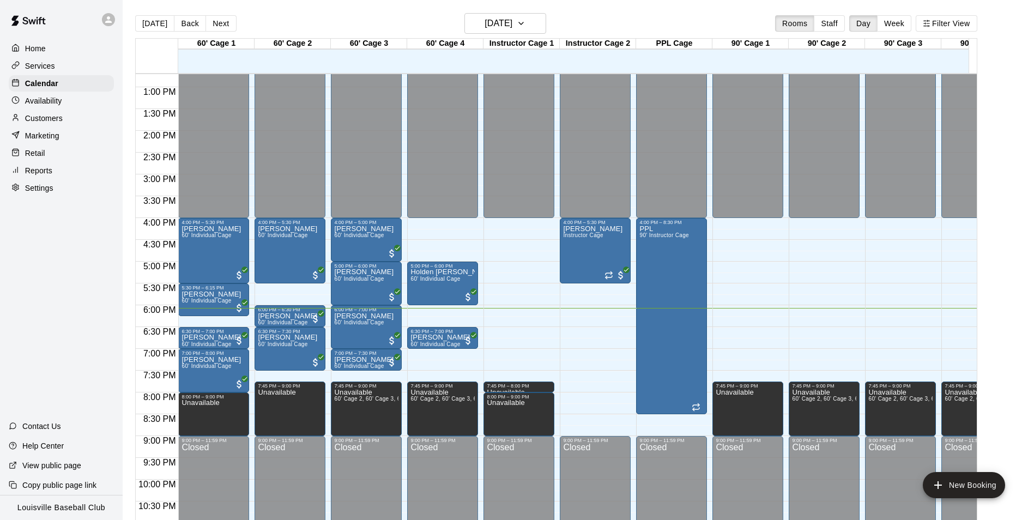
click at [85, 109] on div "Availability" at bounding box center [61, 101] width 105 height 16
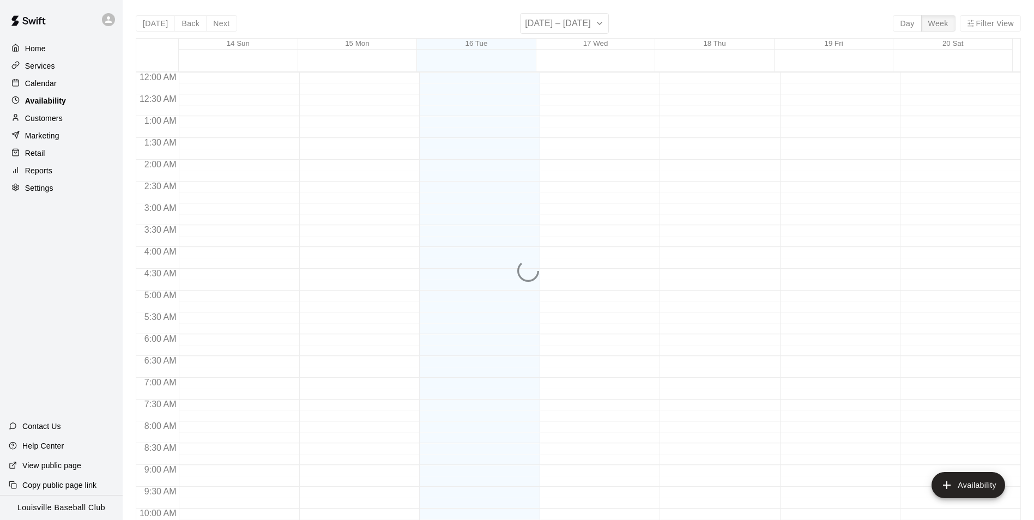
scroll to position [587, 0]
click at [77, 134] on div "Marketing" at bounding box center [61, 136] width 105 height 16
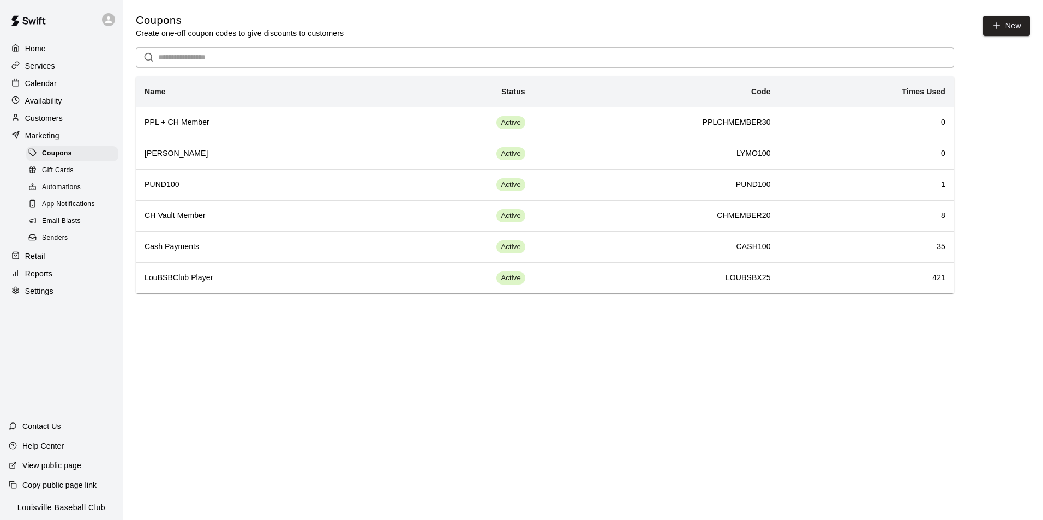
click at [76, 127] on div "Customers" at bounding box center [61, 118] width 105 height 16
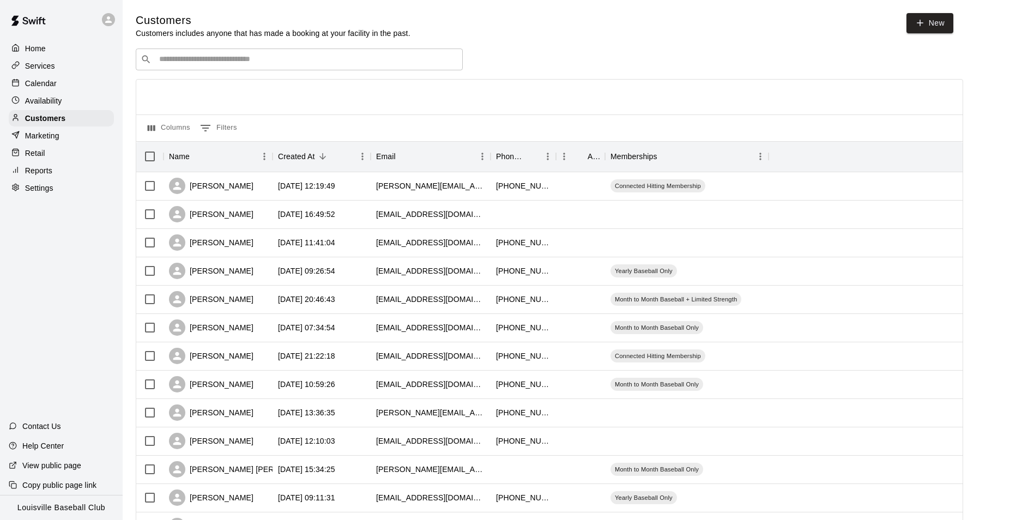
click at [227, 65] on input "Search customers by name or email" at bounding box center [307, 59] width 302 height 11
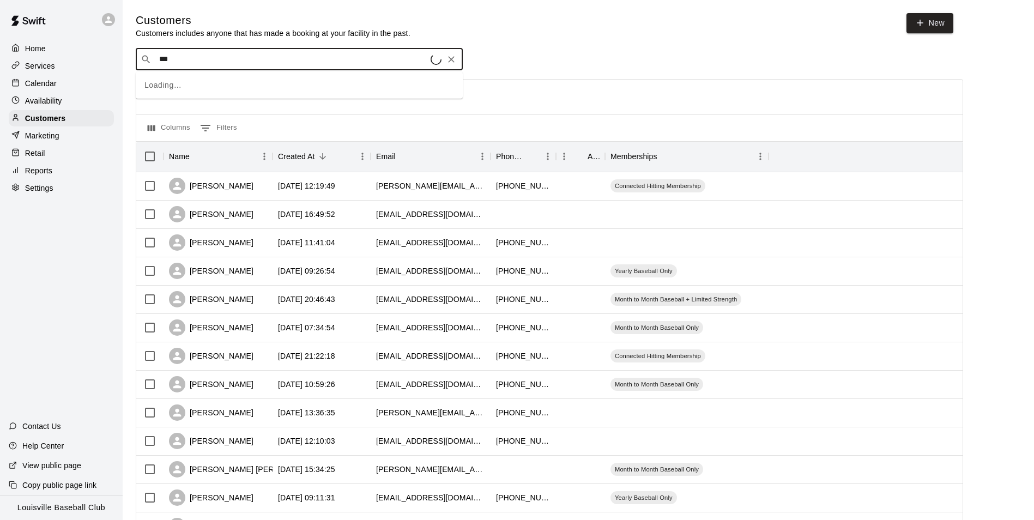
type input "****"
click at [67, 79] on div "Calendar" at bounding box center [61, 83] width 105 height 16
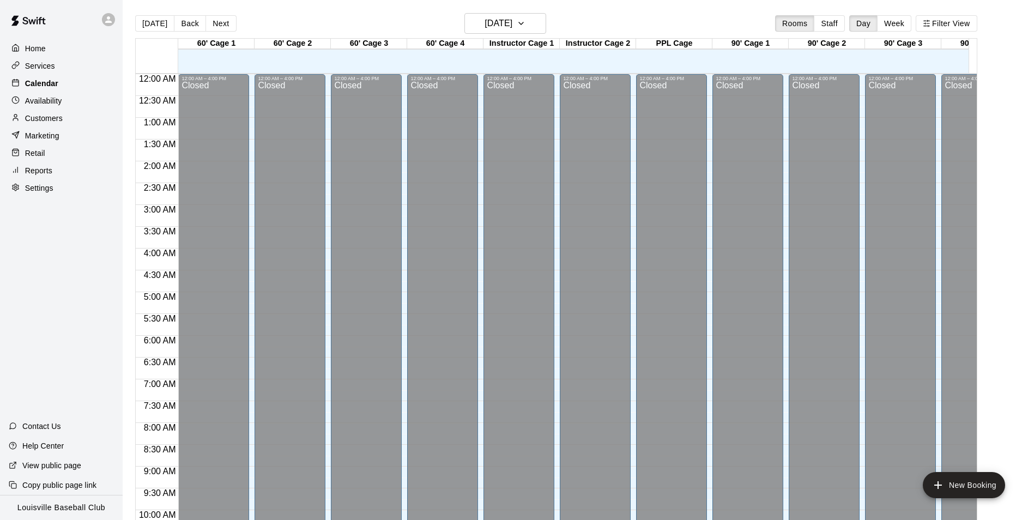
scroll to position [554, 0]
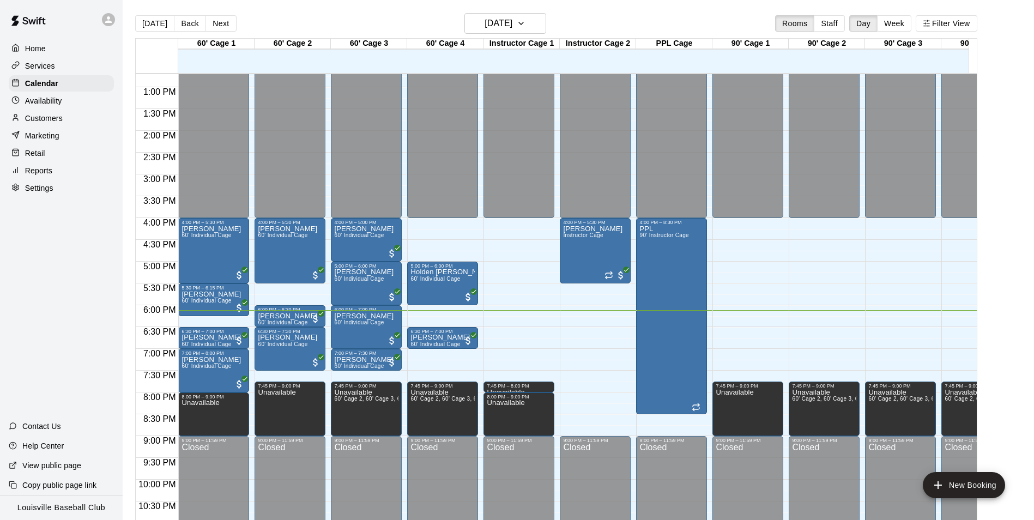
click at [75, 124] on div "Customers" at bounding box center [61, 118] width 105 height 16
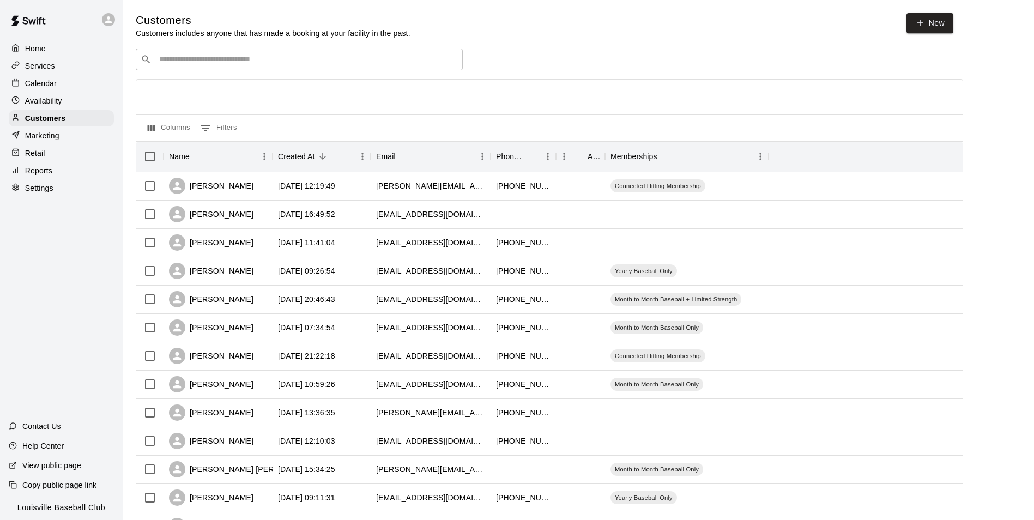
click at [266, 62] on input "Search customers by name or email" at bounding box center [307, 59] width 302 height 11
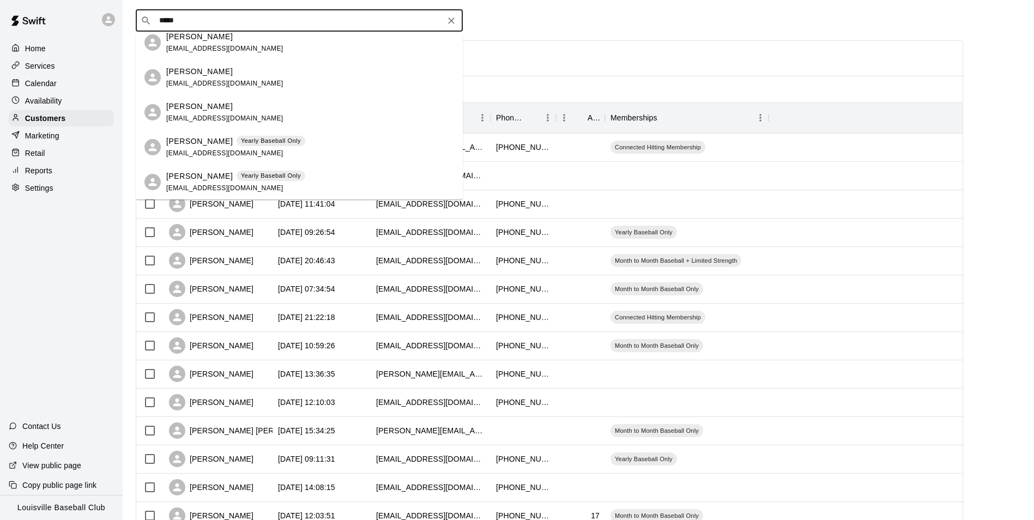
scroll to position [40, 0]
type input "*****"
click at [54, 82] on p "Calendar" at bounding box center [41, 83] width 32 height 11
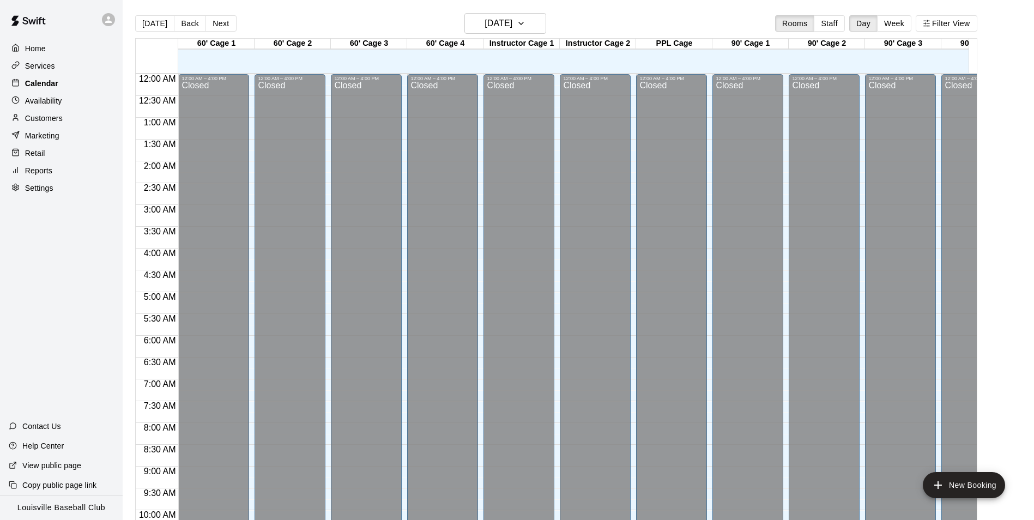
scroll to position [554, 0]
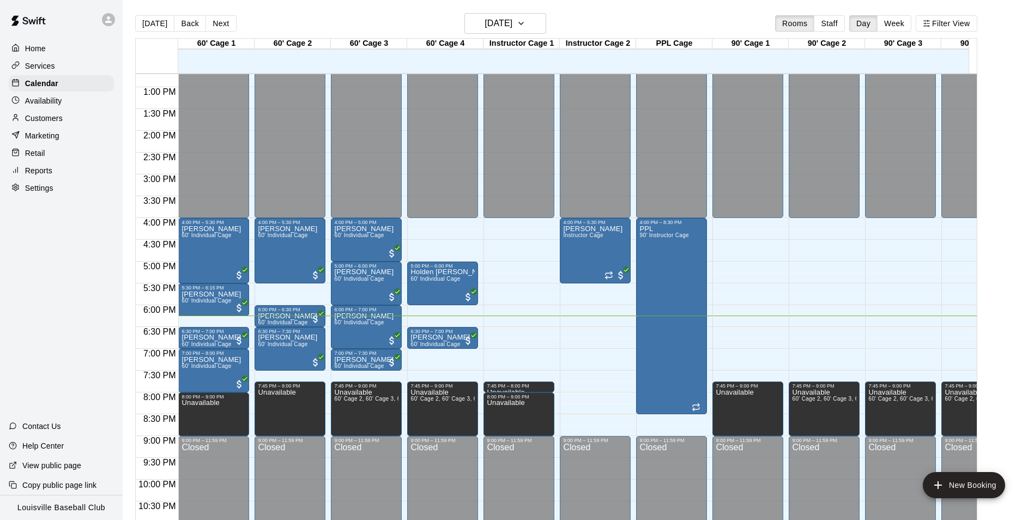
click at [62, 112] on div "Customers" at bounding box center [61, 118] width 105 height 16
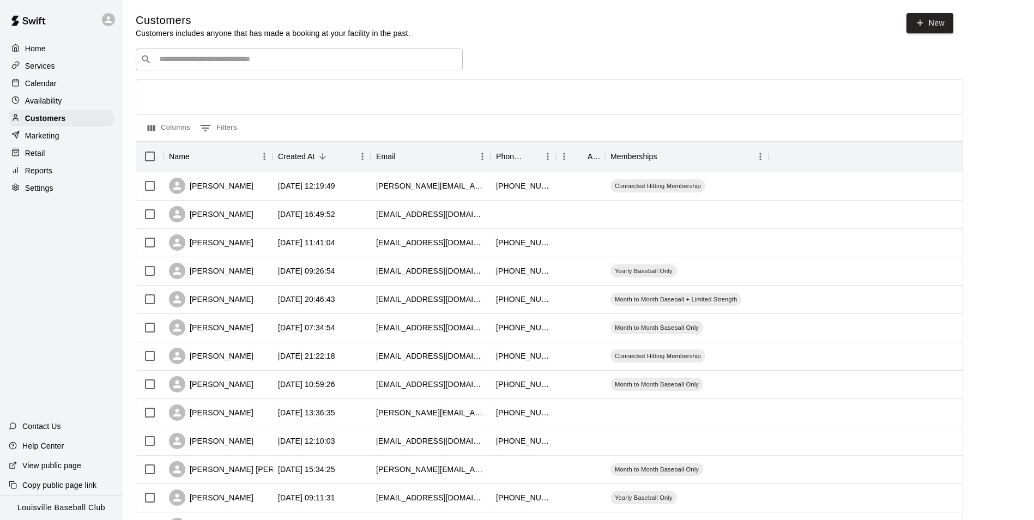
click at [214, 59] on input "Search customers by name or email" at bounding box center [307, 59] width 302 height 11
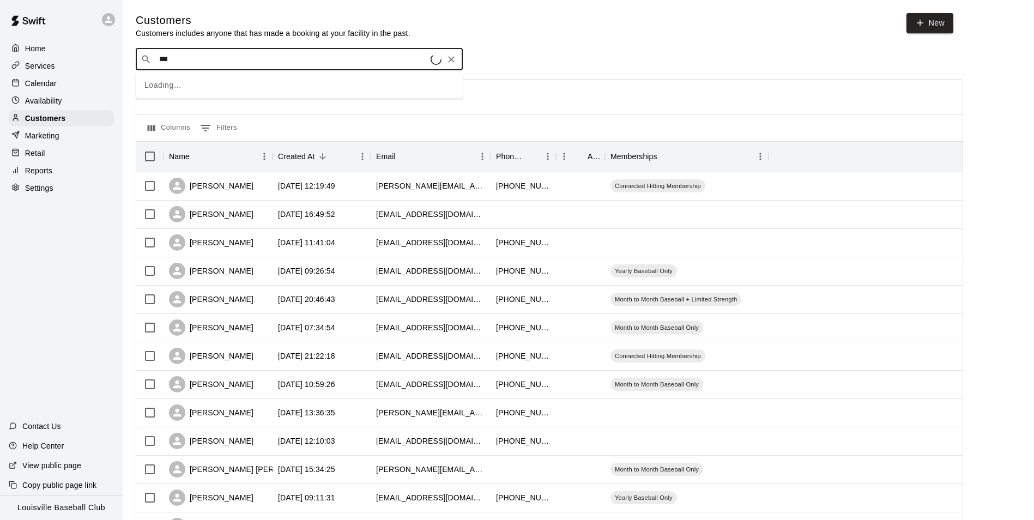
type input "****"
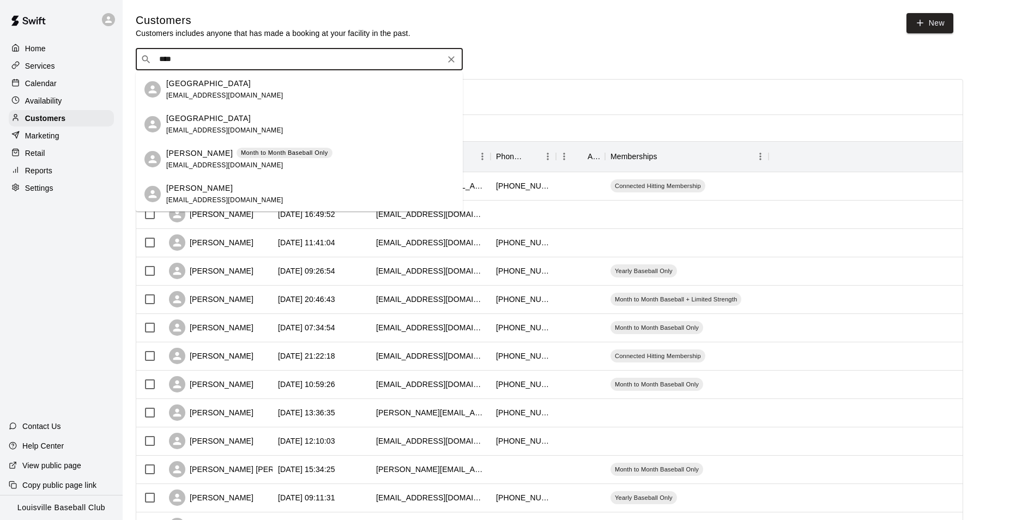
click at [73, 85] on div "Calendar" at bounding box center [61, 83] width 105 height 16
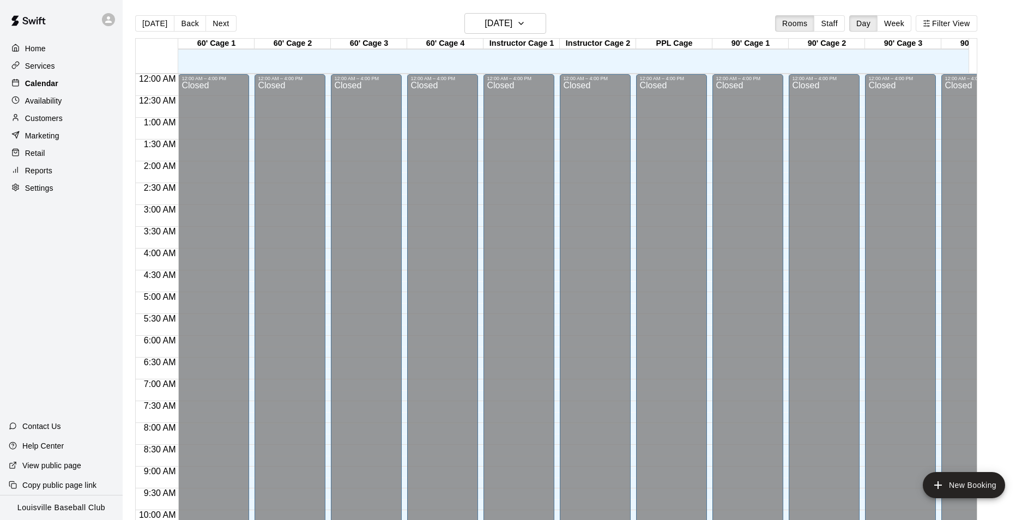
scroll to position [554, 0]
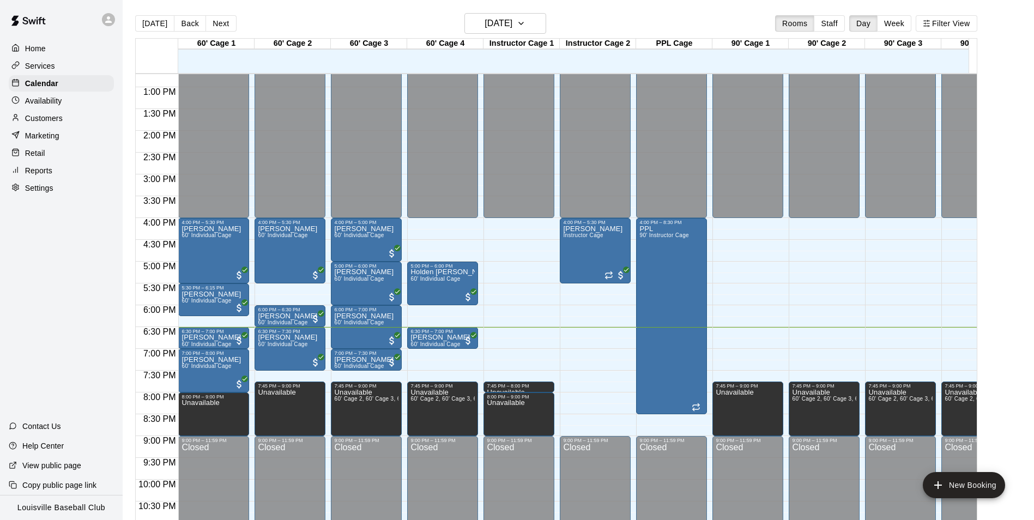
click at [39, 119] on p "Customers" at bounding box center [44, 118] width 38 height 11
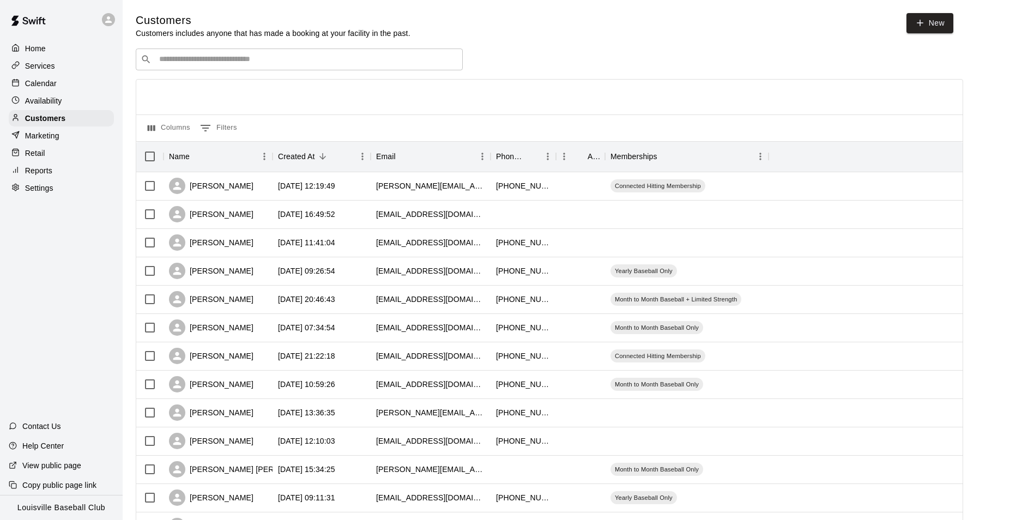
click at [356, 64] on input "Search customers by name or email" at bounding box center [307, 59] width 302 height 11
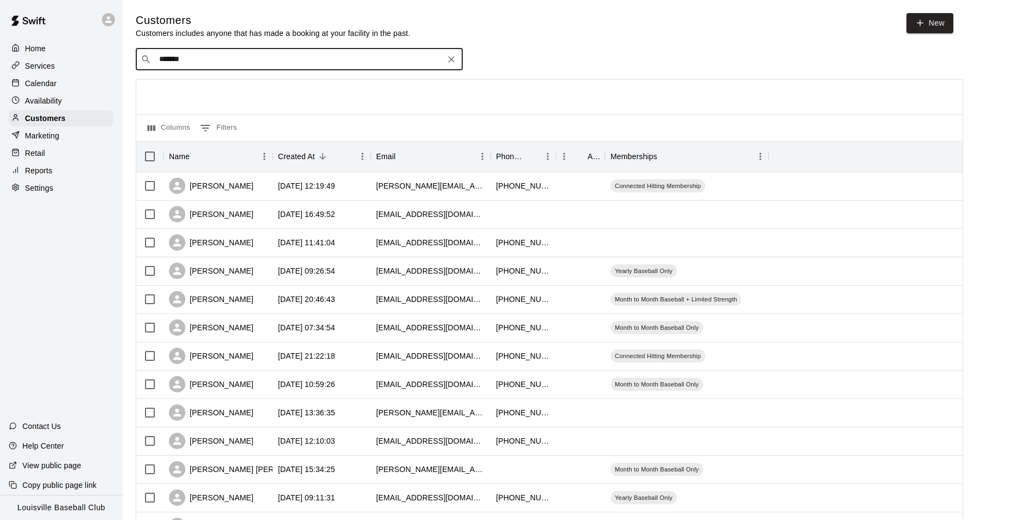
type input "********"
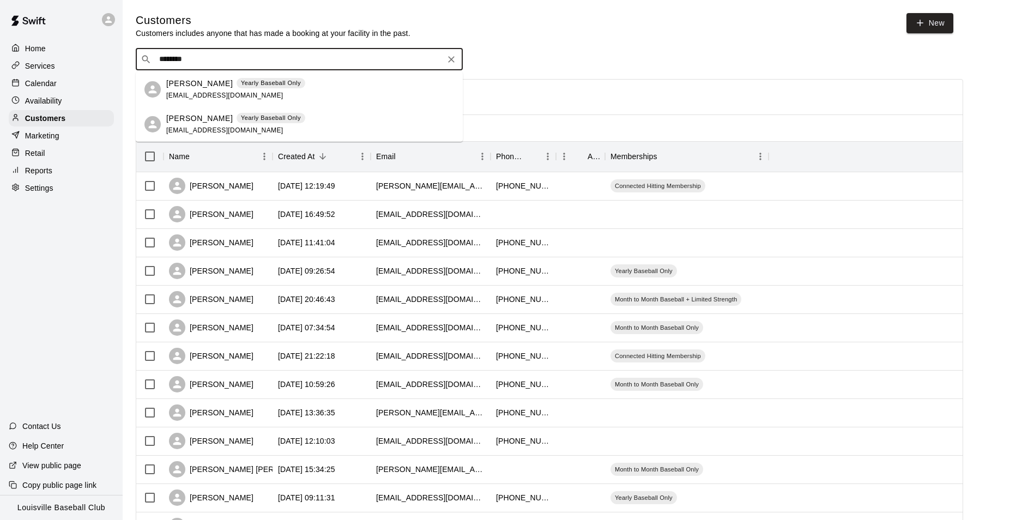
click at [308, 83] on div "[PERSON_NAME] Yearly Baseball Only [EMAIL_ADDRESS][DOMAIN_NAME]" at bounding box center [310, 89] width 288 height 23
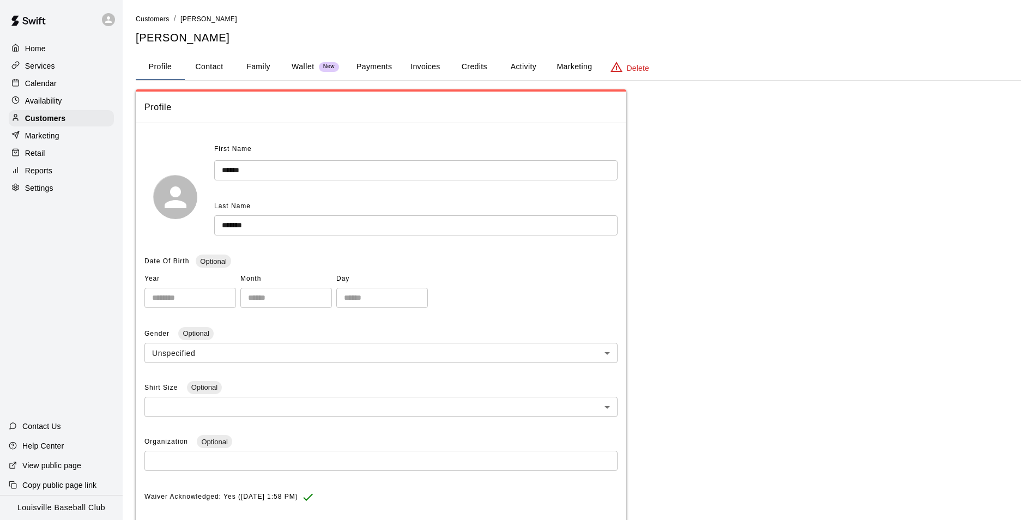
click at [516, 58] on button "Activity" at bounding box center [523, 67] width 49 height 26
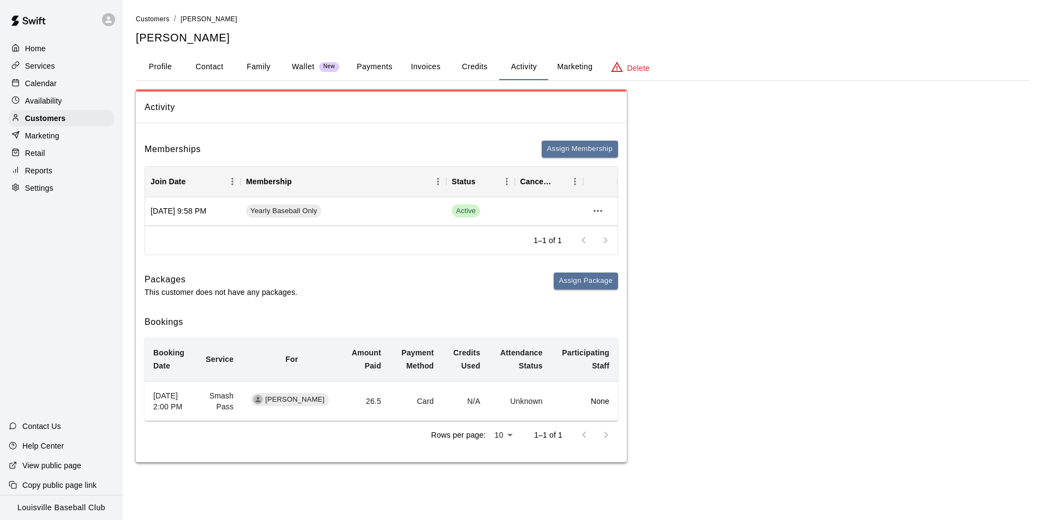
click at [394, 70] on button "Payments" at bounding box center [374, 67] width 53 height 26
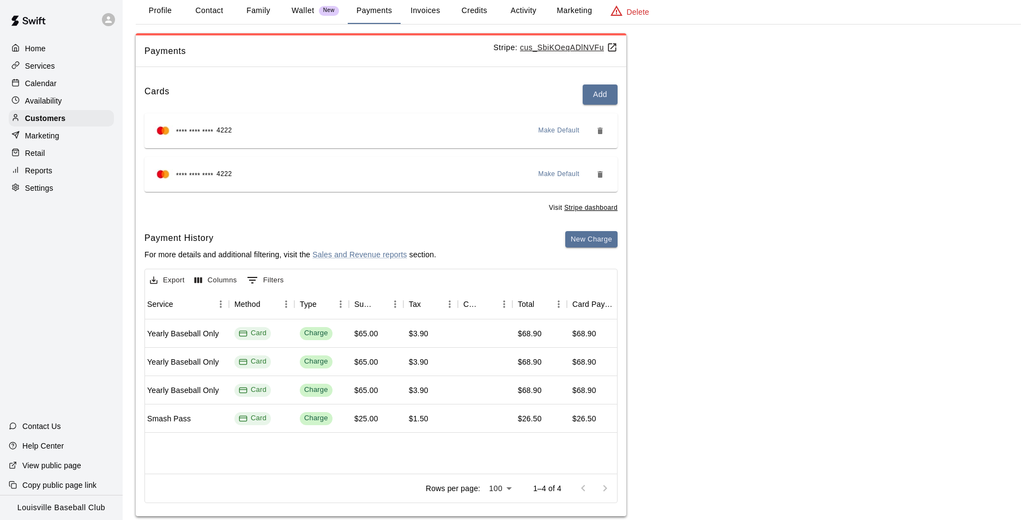
scroll to position [0, 249]
click at [529, 17] on button "Activity" at bounding box center [523, 11] width 49 height 26
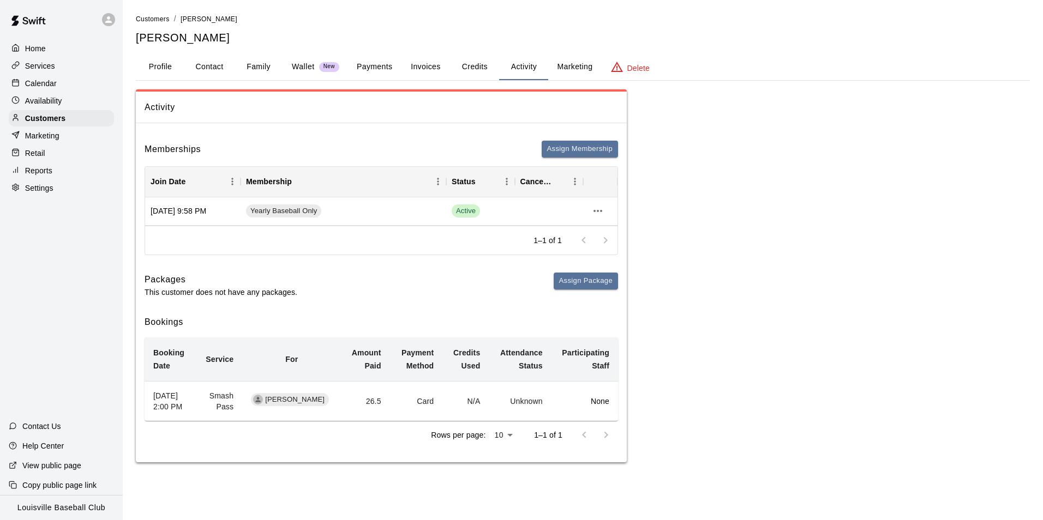
click at [369, 68] on button "Payments" at bounding box center [374, 67] width 53 height 26
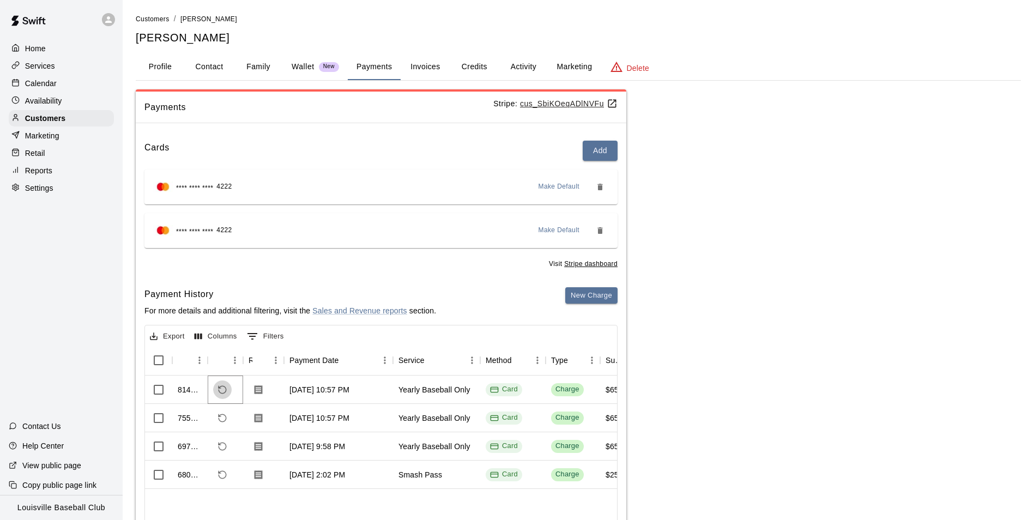
click at [220, 387] on icon "Refund payment" at bounding box center [223, 390] width 8 height 8
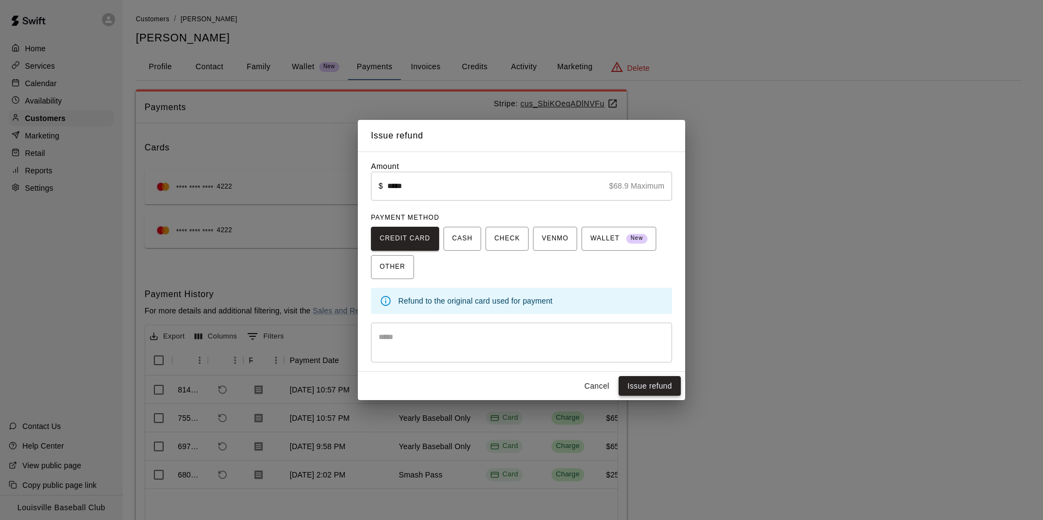
click at [652, 388] on button "Issue refund" at bounding box center [649, 386] width 62 height 20
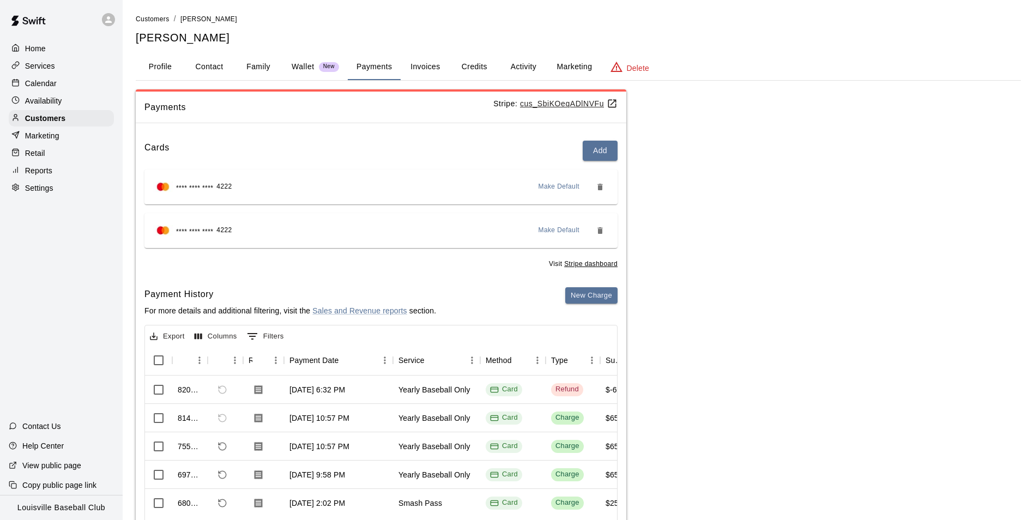
click at [525, 65] on button "Activity" at bounding box center [523, 67] width 49 height 26
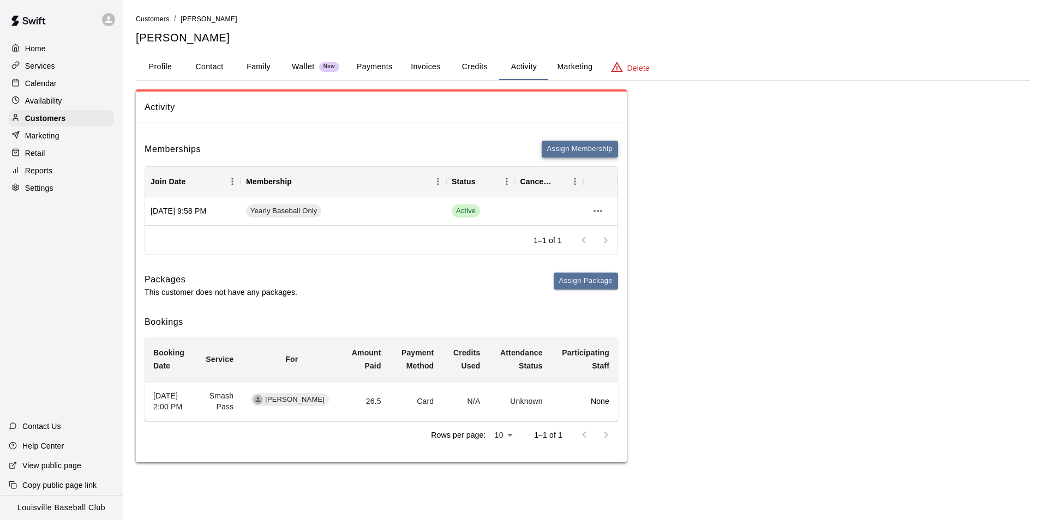
click at [591, 148] on button "Assign Membership" at bounding box center [579, 149] width 76 height 17
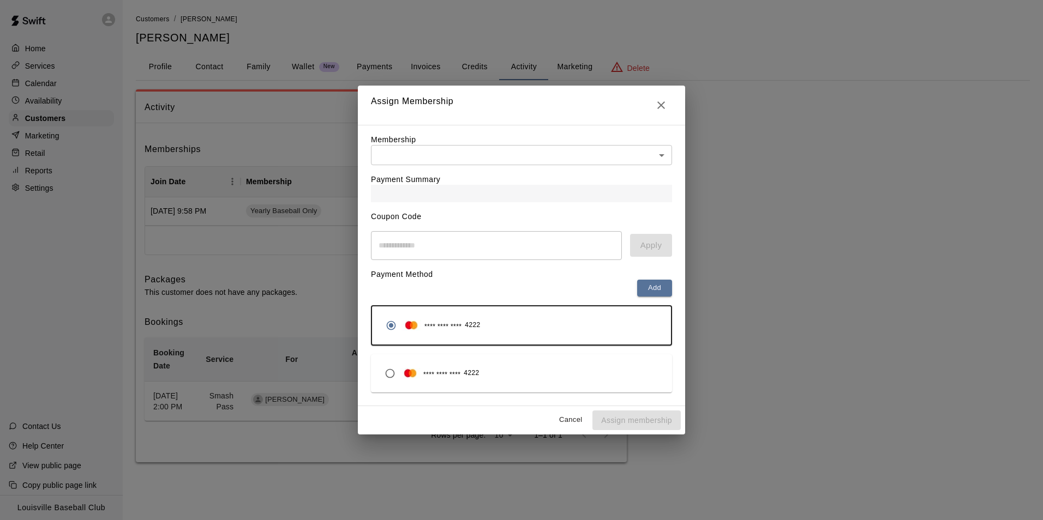
click at [661, 155] on body "Home Services Calendar Availability Customers Marketing Retail Reports Settings…" at bounding box center [521, 242] width 1043 height 484
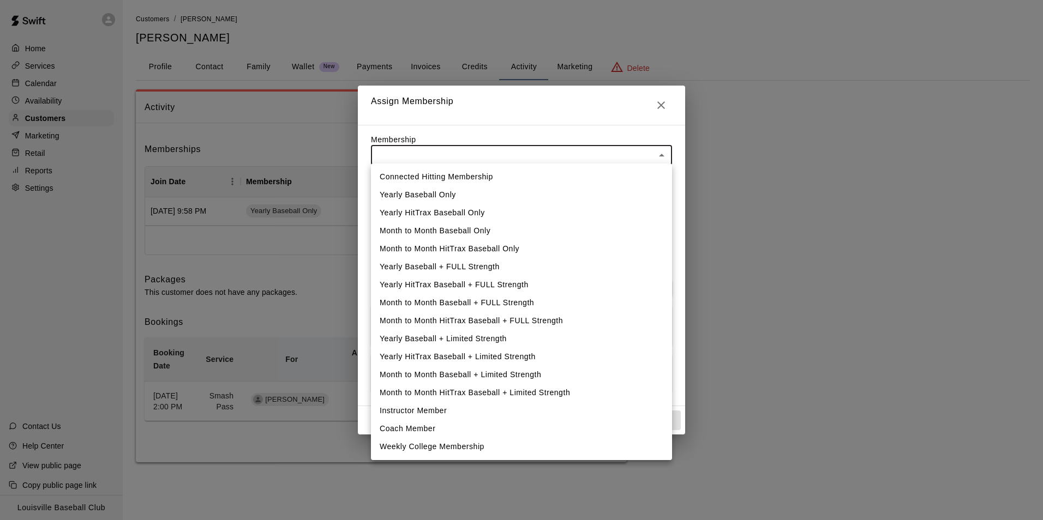
click at [476, 264] on li "Yearly Baseball + FULL Strength" at bounding box center [521, 267] width 301 height 18
type input "**********"
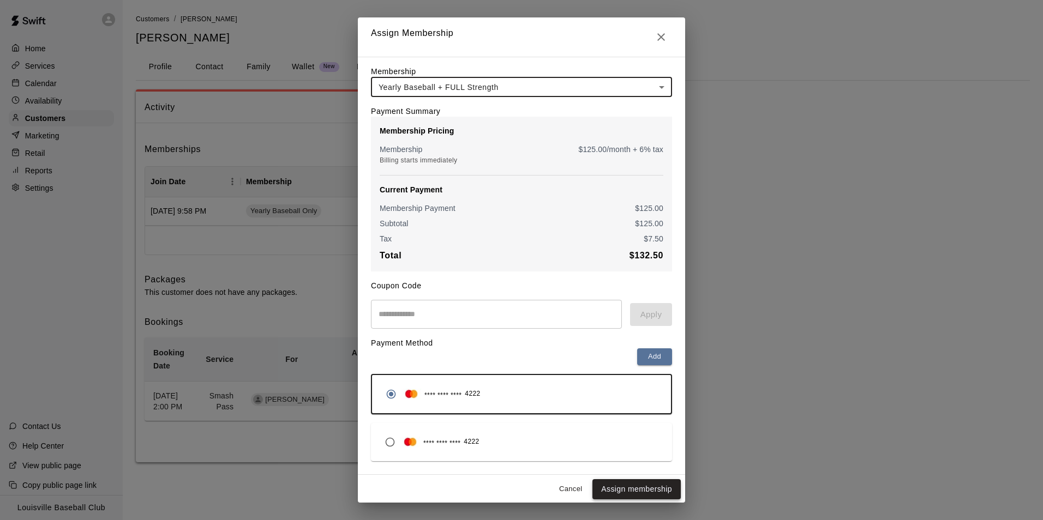
click at [648, 461] on button "Assign membership" at bounding box center [636, 489] width 88 height 20
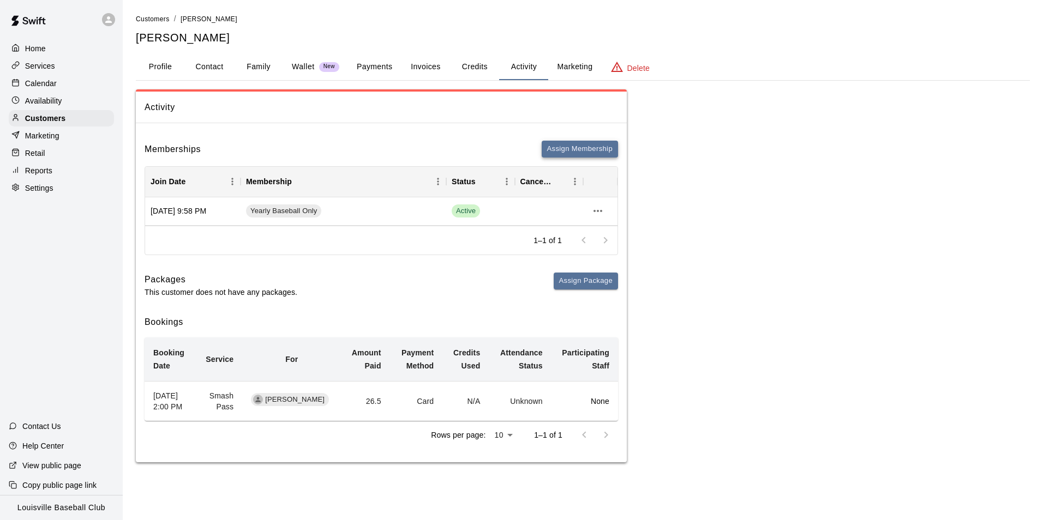
click at [581, 148] on button "Assign Membership" at bounding box center [579, 149] width 76 height 17
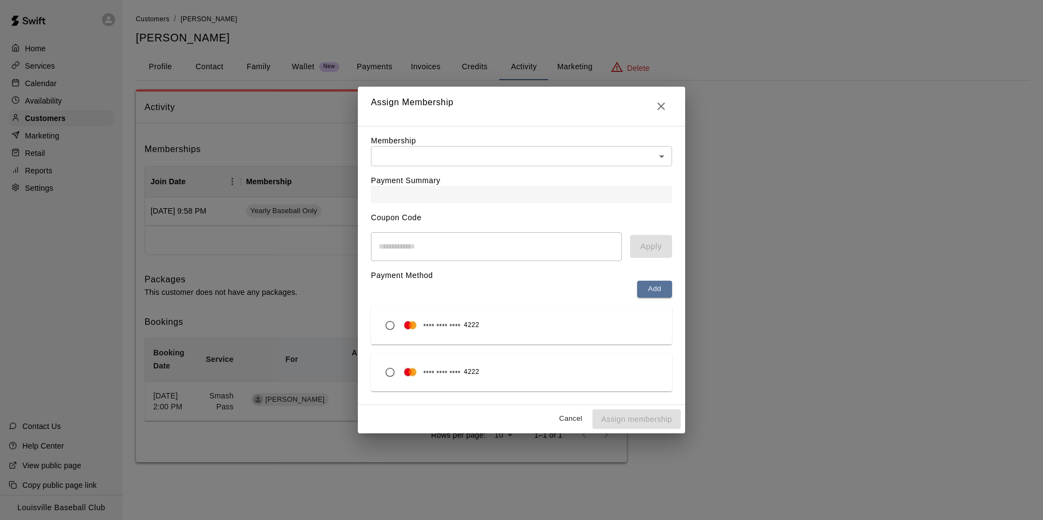
click at [663, 158] on body "Home Services Calendar Availability Customers Marketing Retail Reports Settings…" at bounding box center [521, 242] width 1043 height 484
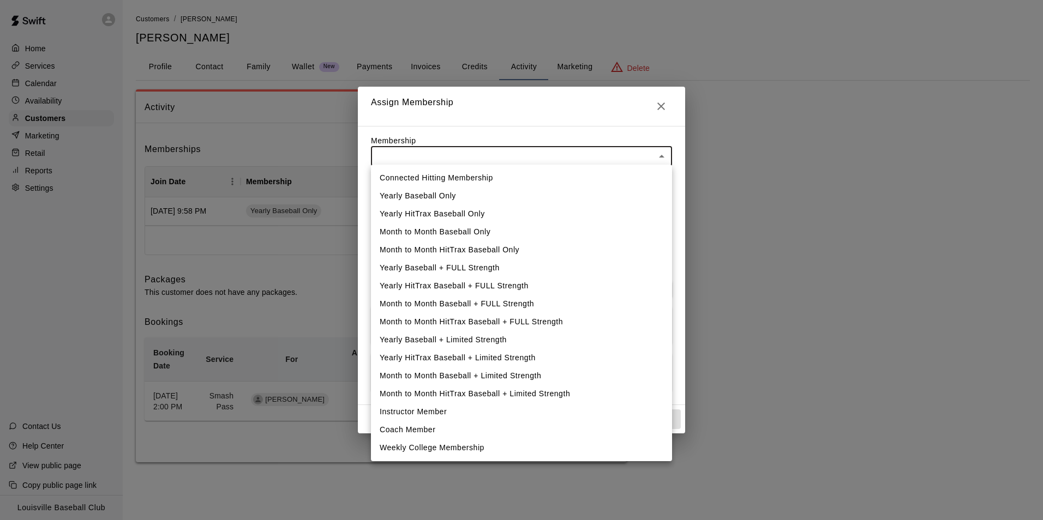
click at [496, 272] on li "Yearly Baseball + FULL Strength" at bounding box center [521, 268] width 301 height 18
type input "**********"
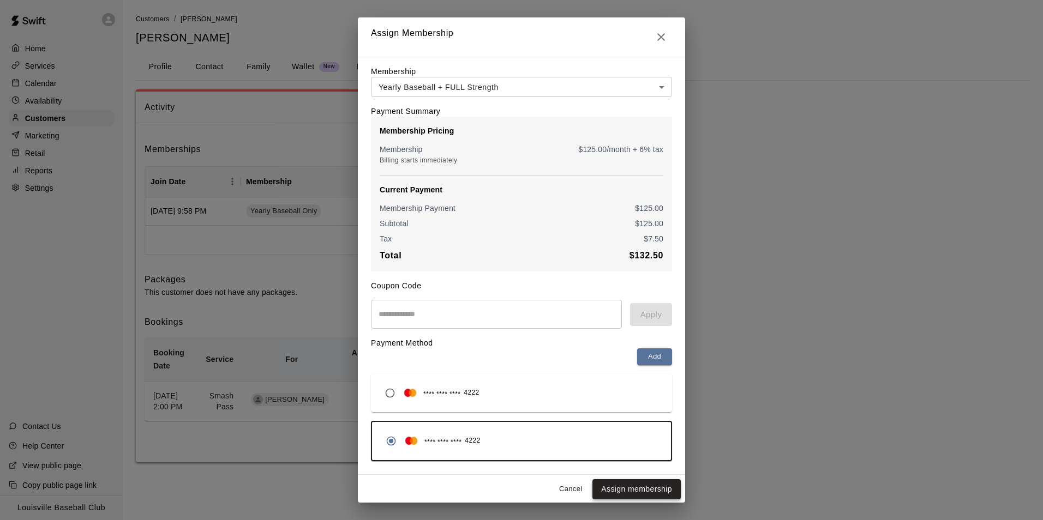
click at [636, 461] on button "Assign membership" at bounding box center [636, 489] width 88 height 20
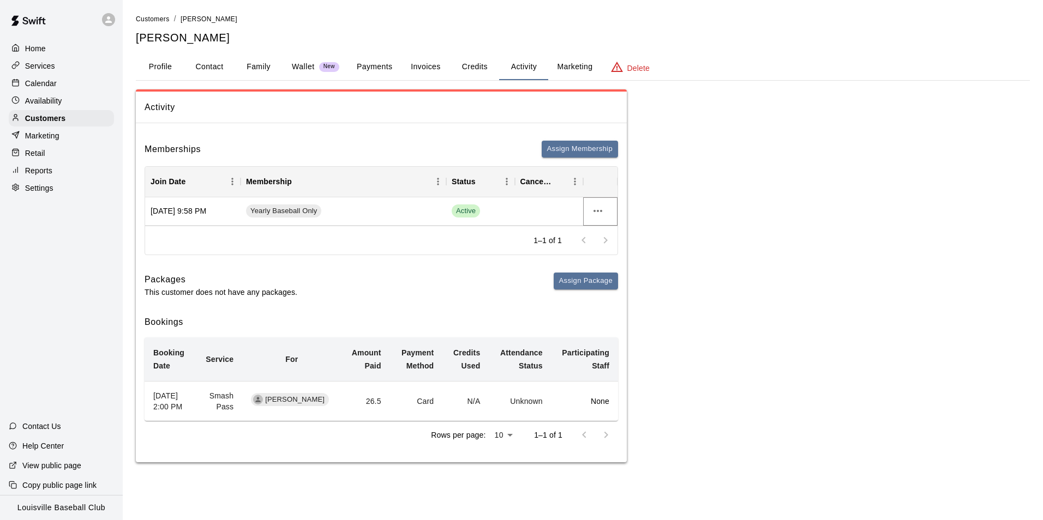
click at [595, 219] on button "more actions" at bounding box center [597, 211] width 19 height 19
click at [621, 260] on li "Cancel" at bounding box center [619, 252] width 62 height 18
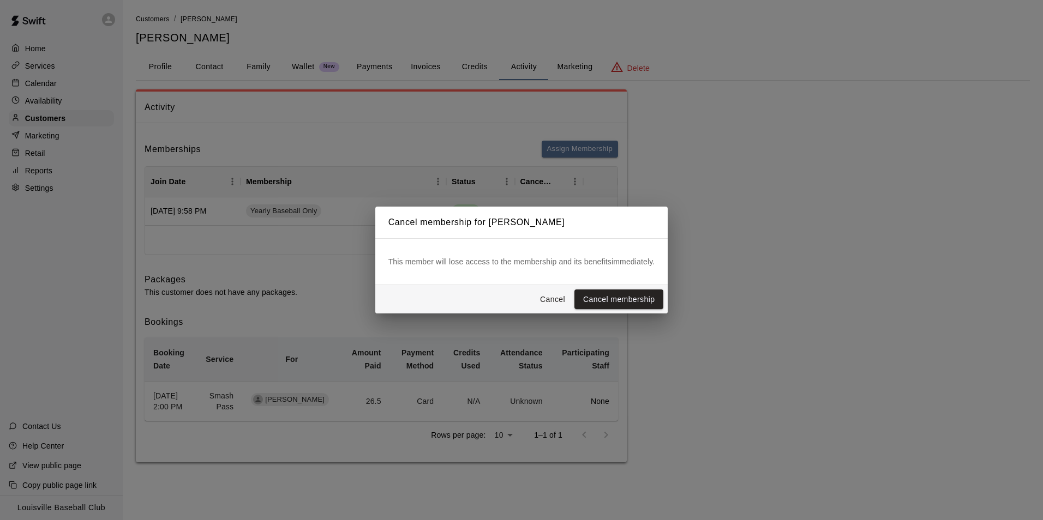
click at [653, 296] on button "Cancel membership" at bounding box center [618, 300] width 89 height 20
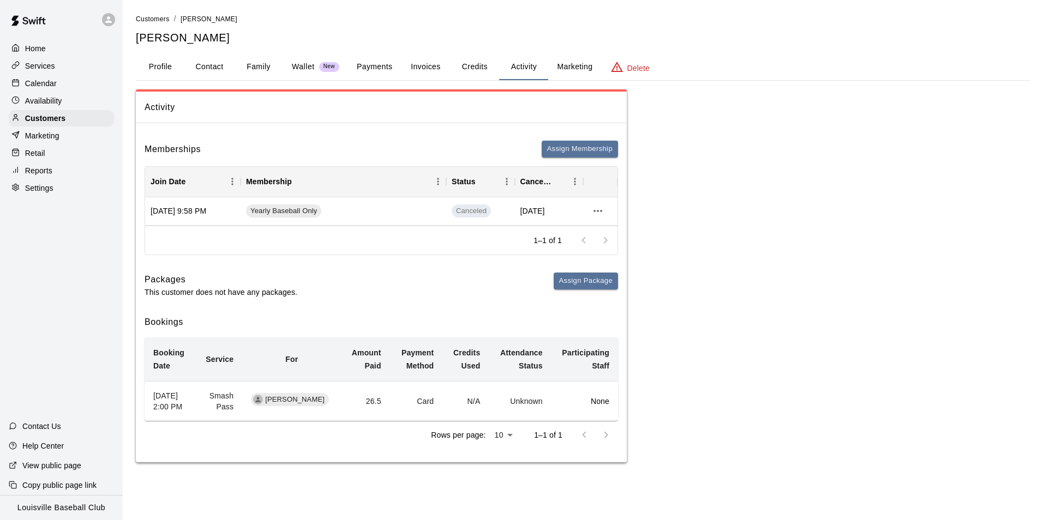
click at [63, 80] on div "Calendar" at bounding box center [61, 83] width 105 height 16
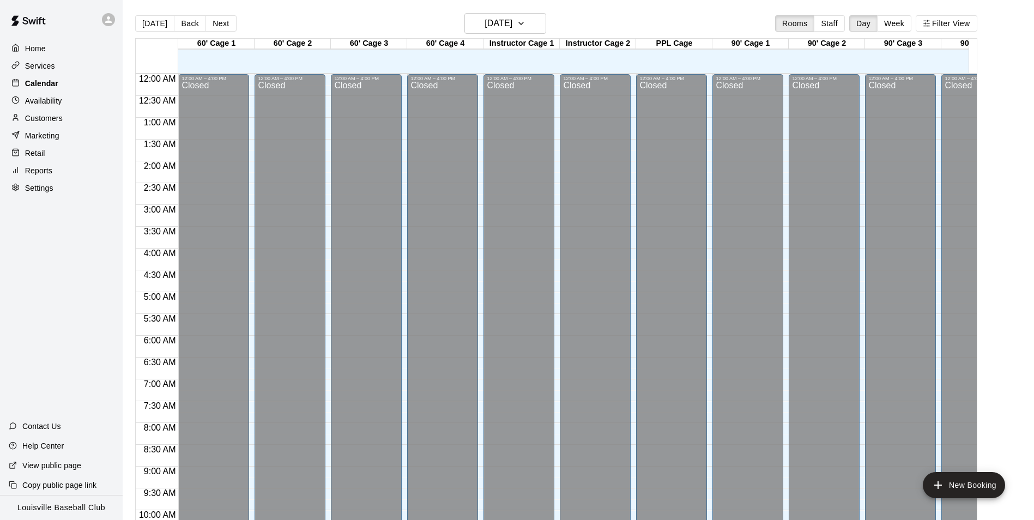
scroll to position [554, 0]
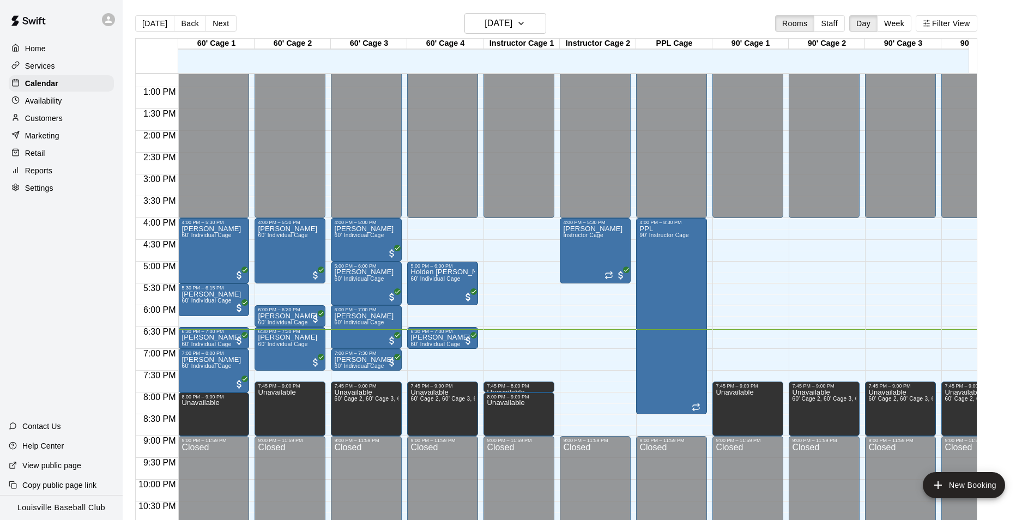
click at [76, 125] on div "Customers" at bounding box center [61, 118] width 105 height 16
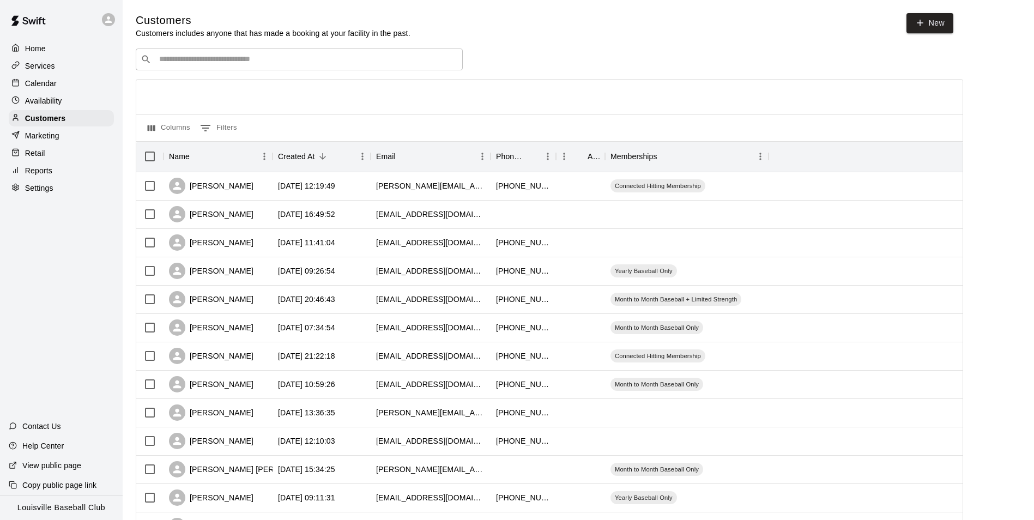
click at [241, 60] on input "Search customers by name or email" at bounding box center [307, 59] width 302 height 11
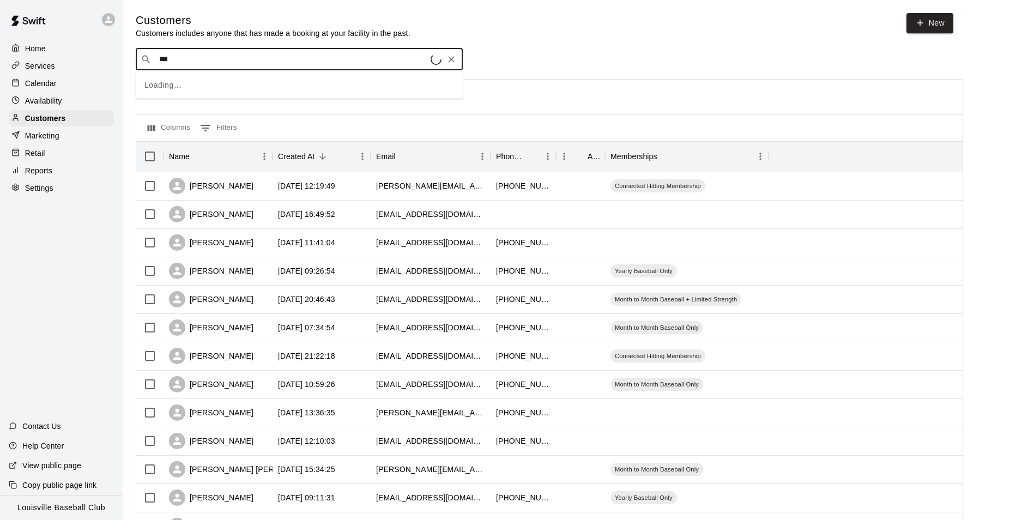
type input "****"
click at [73, 80] on div "Calendar" at bounding box center [61, 83] width 105 height 16
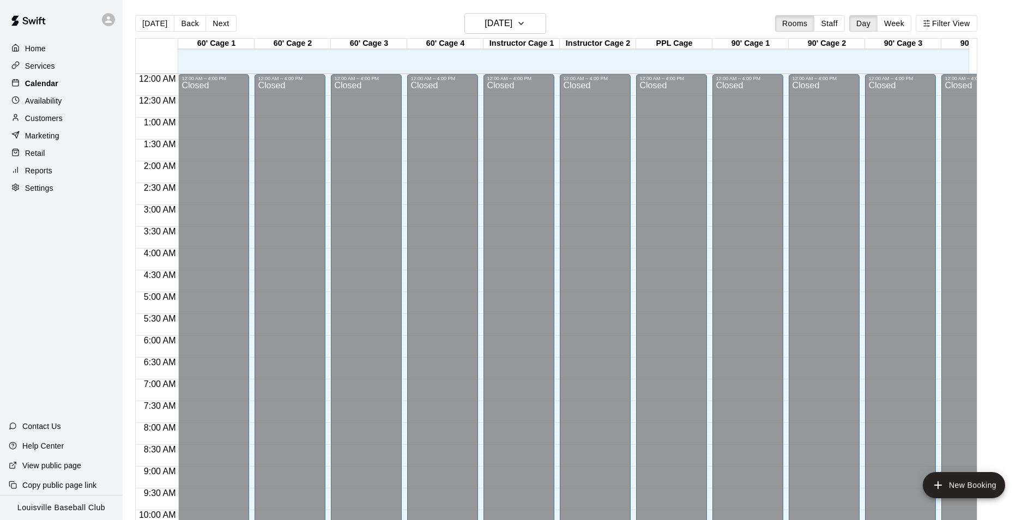
scroll to position [554, 0]
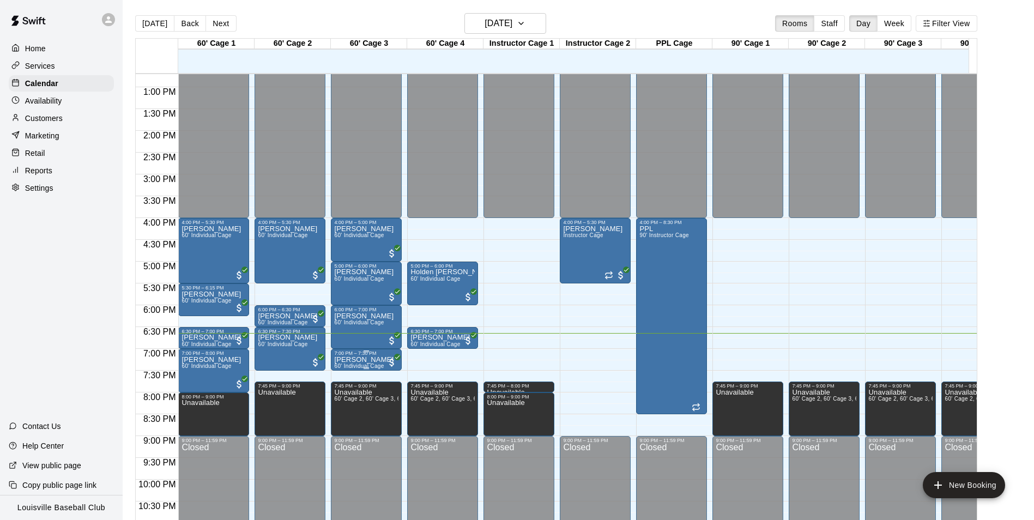
click at [353, 360] on p "[PERSON_NAME]" at bounding box center [363, 360] width 59 height 0
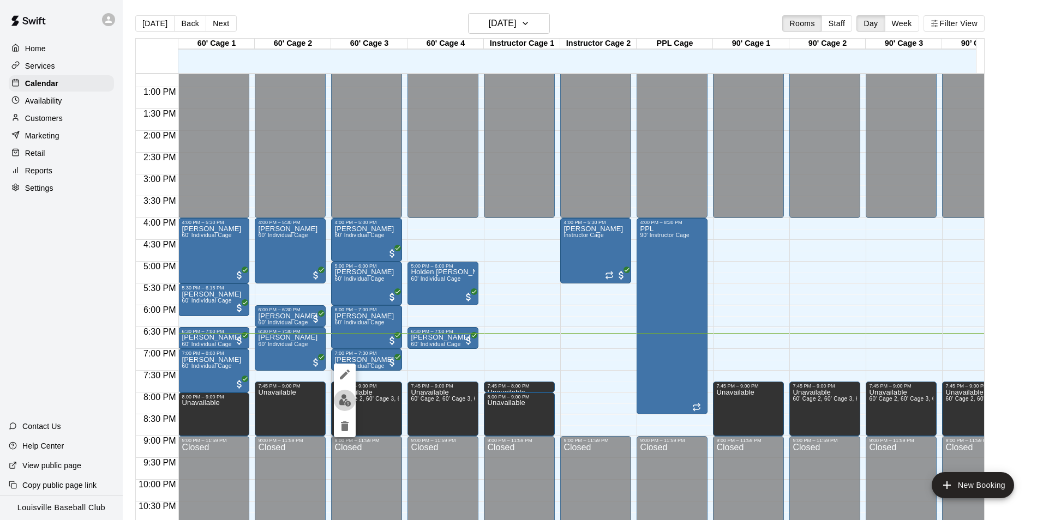
click at [345, 408] on button "edit" at bounding box center [345, 400] width 22 height 21
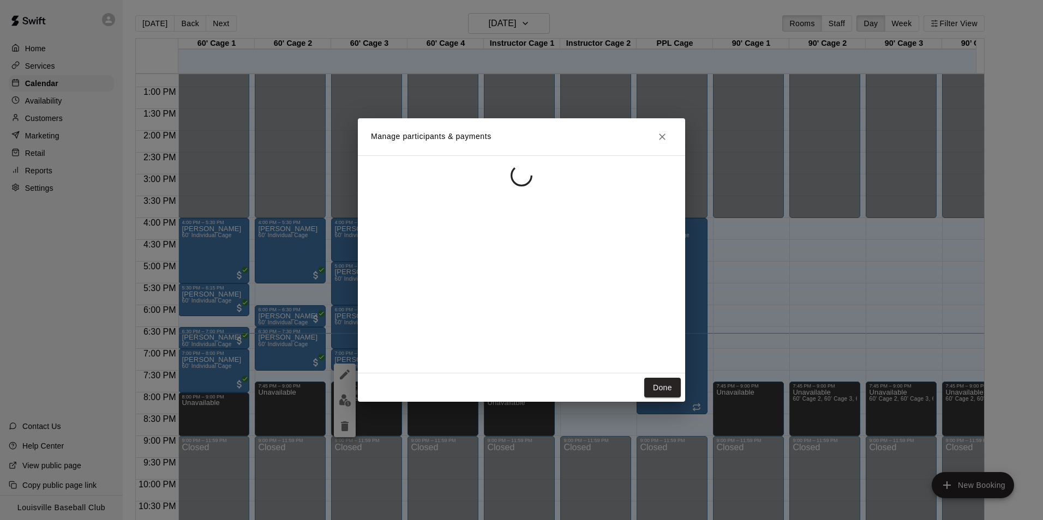
click at [288, 432] on div "Manage participants & payments Done" at bounding box center [521, 260] width 1043 height 520
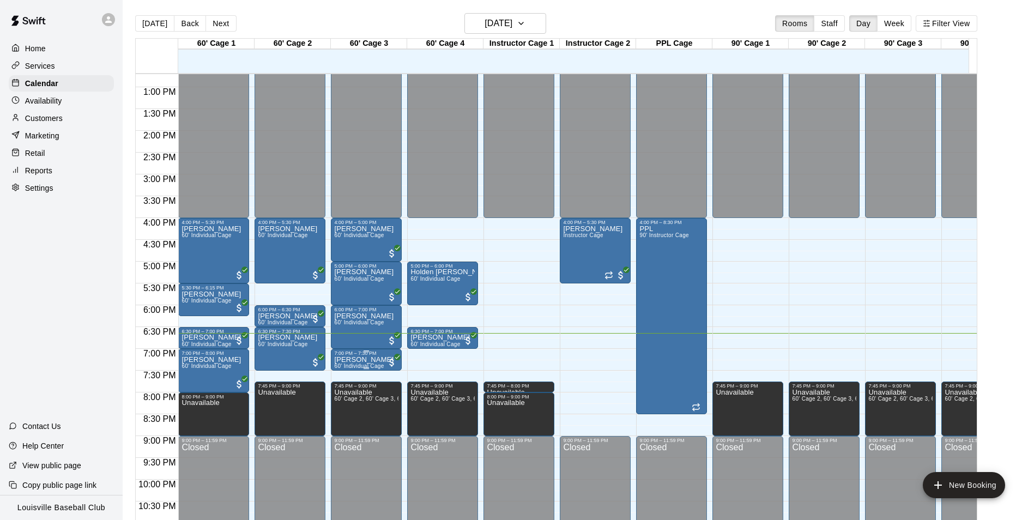
click at [364, 360] on p "[PERSON_NAME]" at bounding box center [363, 360] width 59 height 0
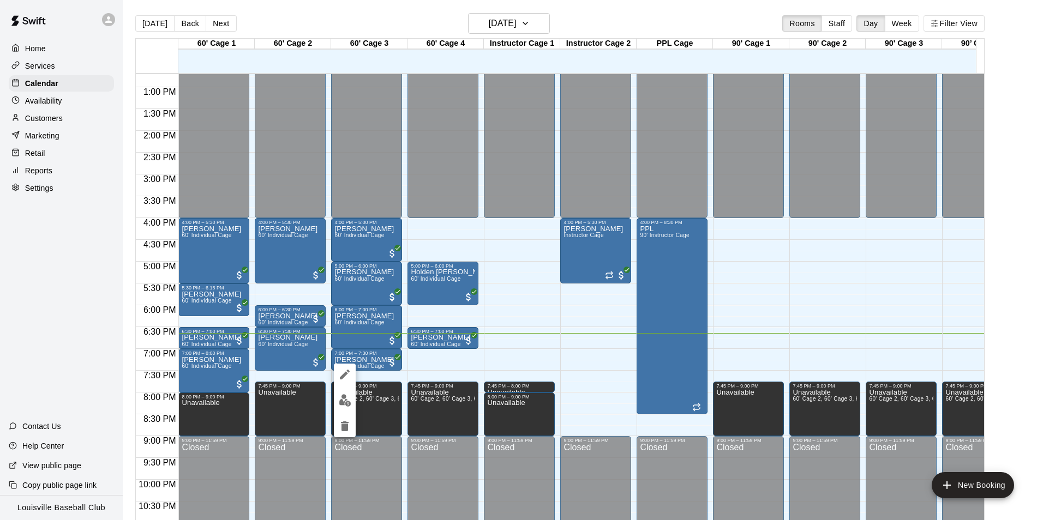
click at [345, 383] on button "edit" at bounding box center [345, 375] width 22 height 22
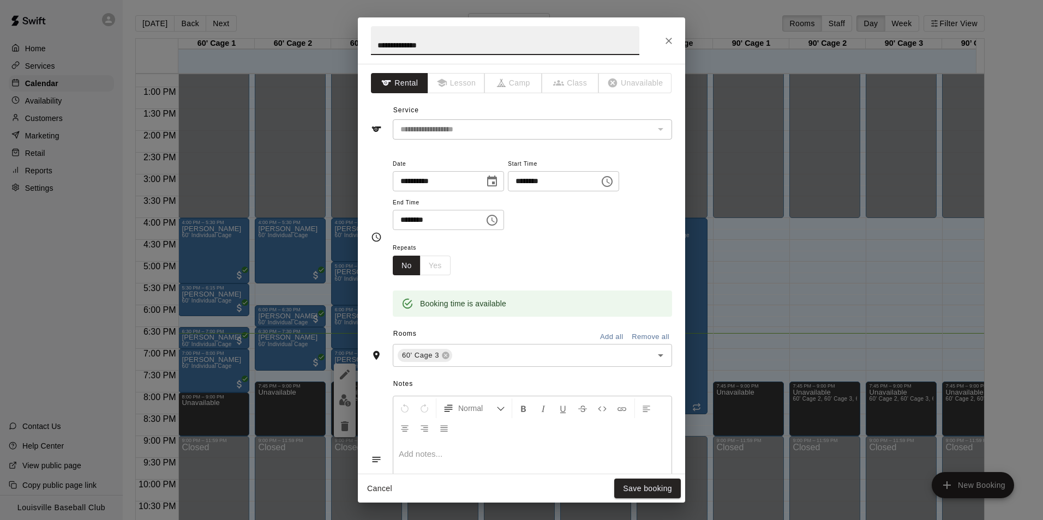
click at [444, 356] on icon at bounding box center [445, 355] width 9 height 9
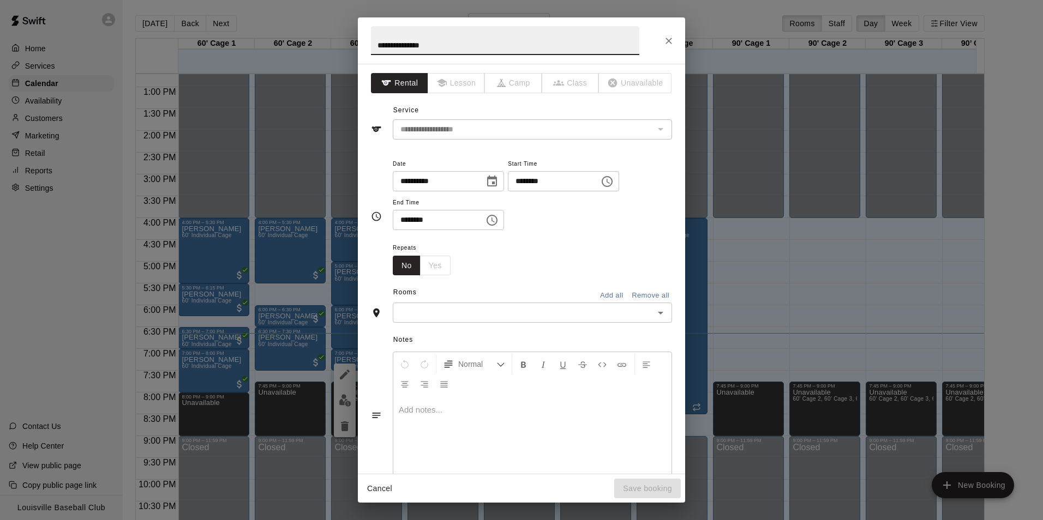
type input "**********"
click at [464, 316] on input "text" at bounding box center [523, 313] width 255 height 14
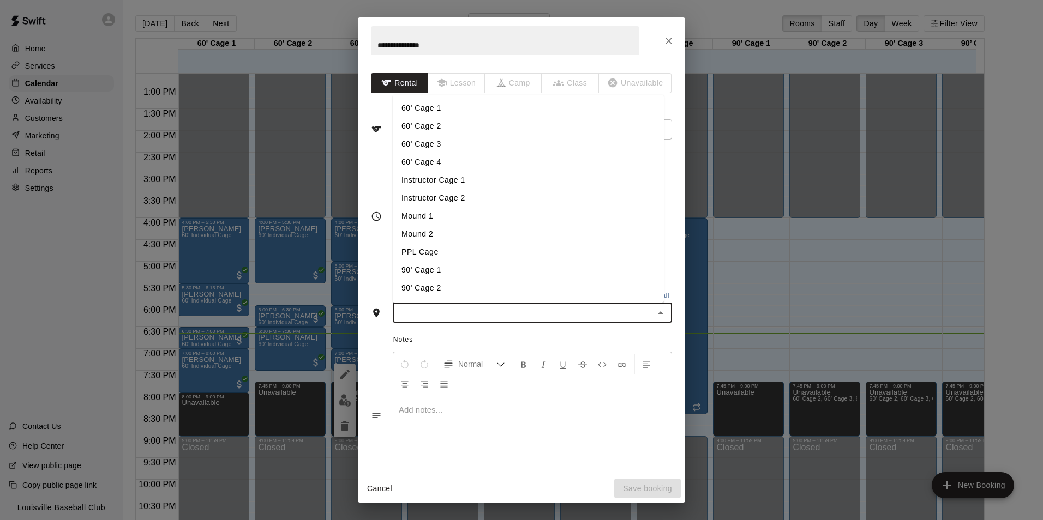
type input "*"
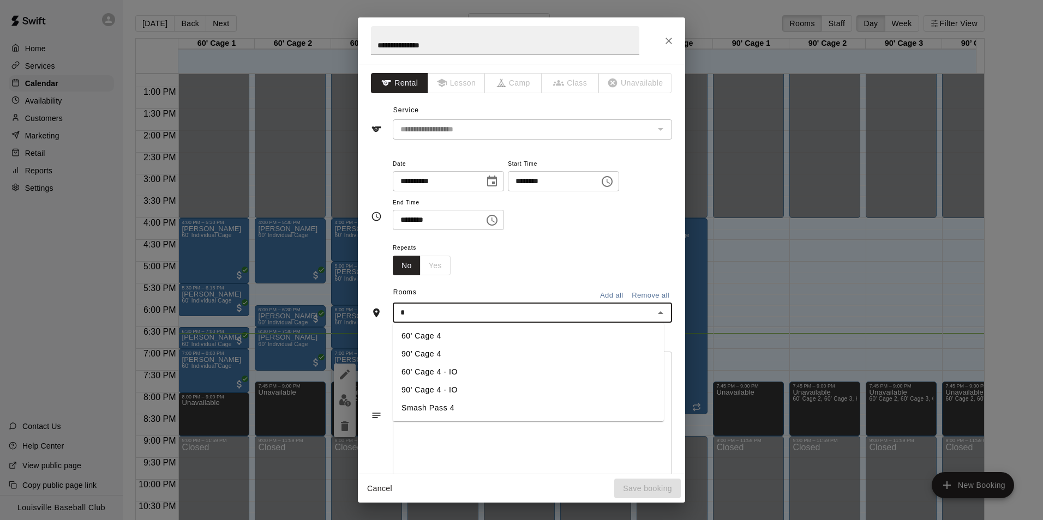
click at [447, 333] on li "60' Cage 4" at bounding box center [528, 336] width 271 height 18
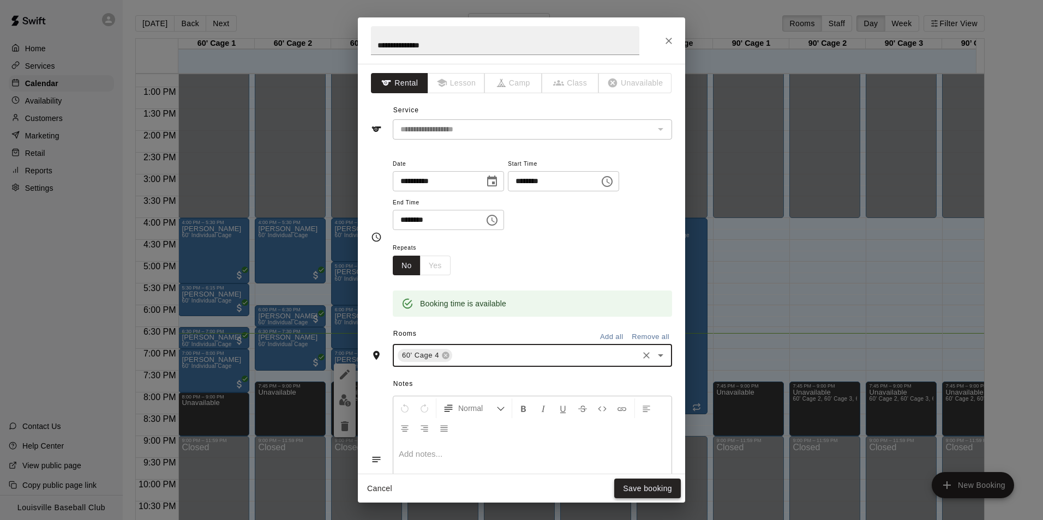
click at [651, 461] on button "Save booking" at bounding box center [647, 489] width 67 height 20
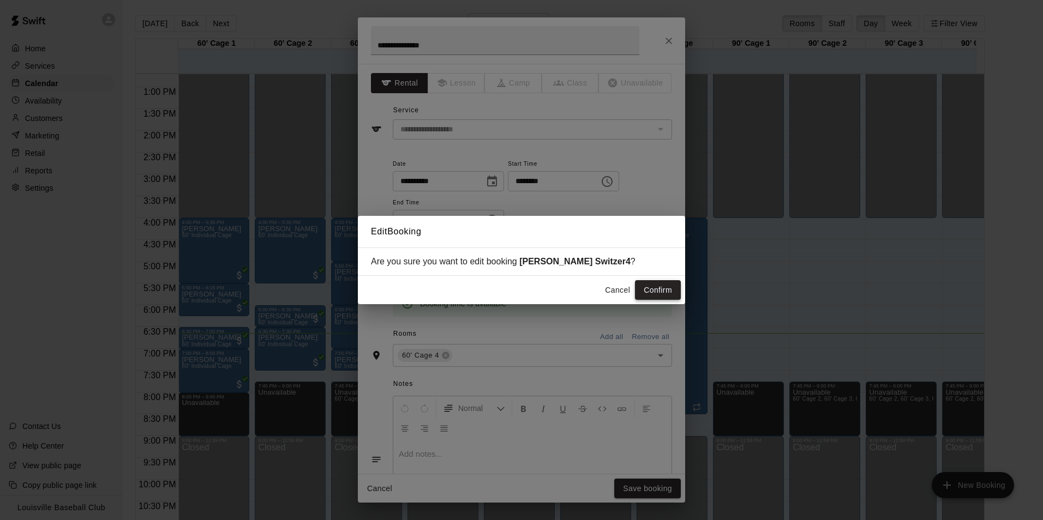
click at [665, 285] on button "Confirm" at bounding box center [658, 290] width 46 height 20
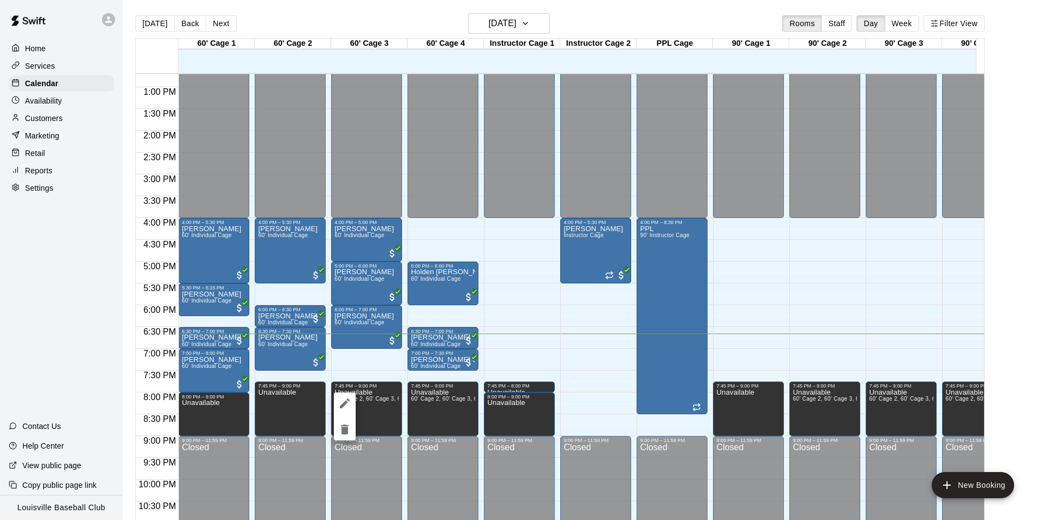
click at [349, 408] on icon "edit" at bounding box center [344, 403] width 13 height 13
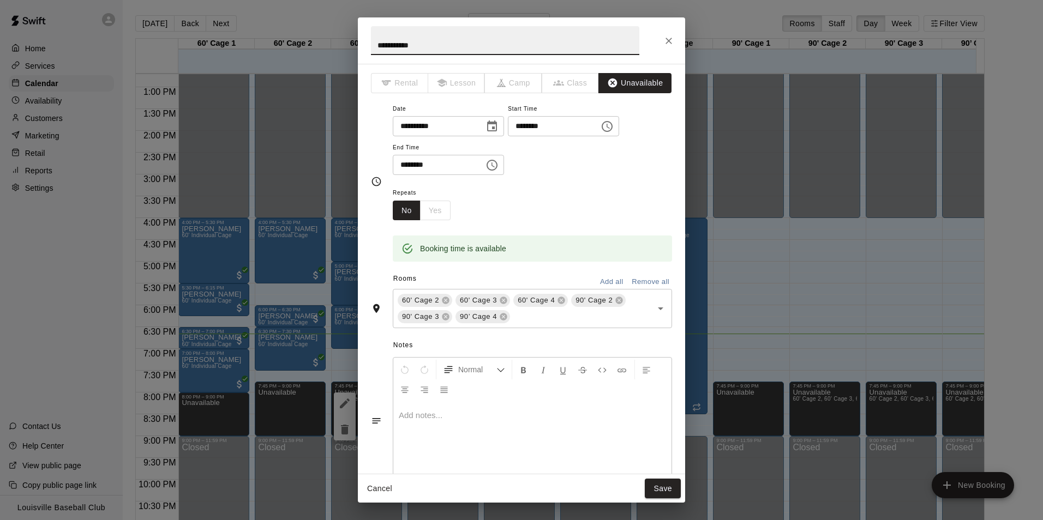
click at [574, 123] on input "********" at bounding box center [550, 126] width 84 height 20
type input "********"
click at [669, 461] on button "Save" at bounding box center [663, 489] width 36 height 20
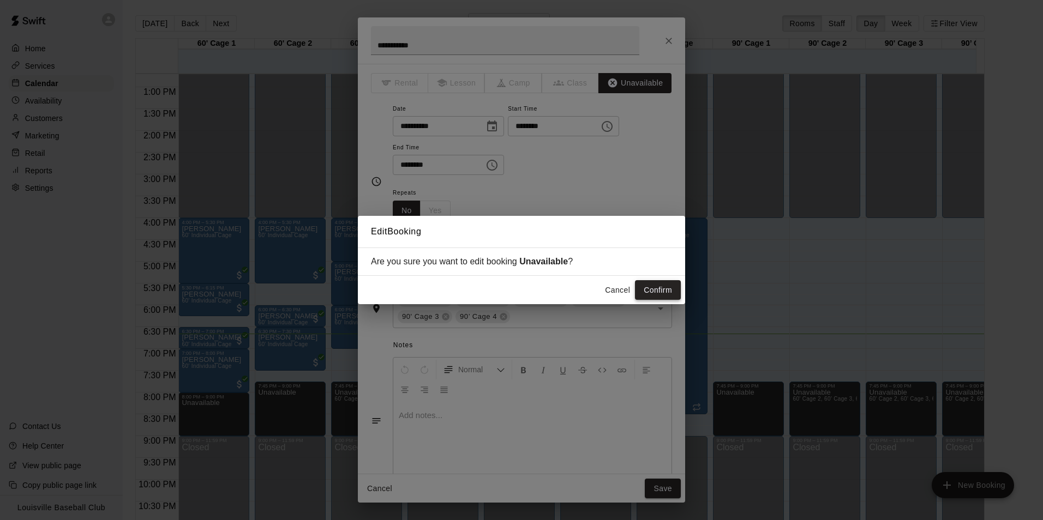
click at [663, 293] on button "Confirm" at bounding box center [658, 290] width 46 height 20
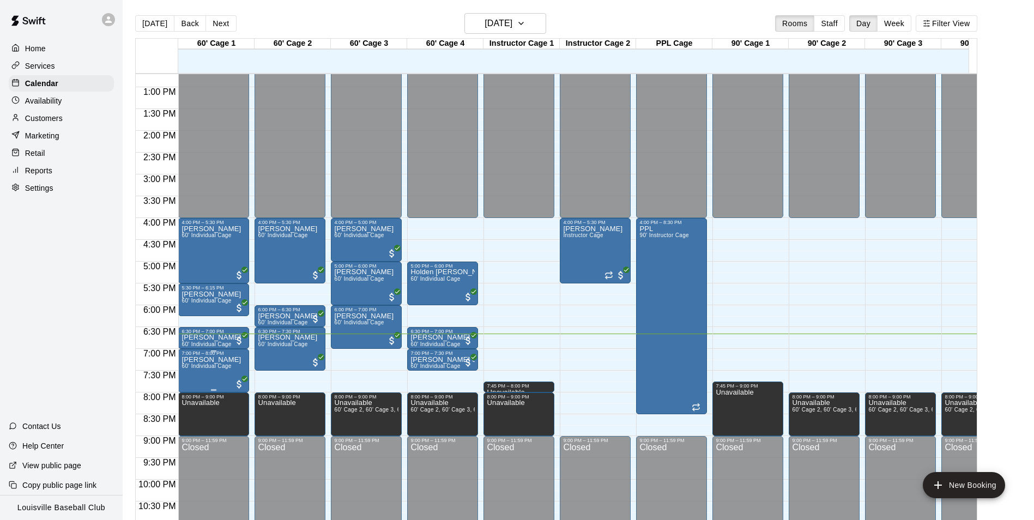
click at [218, 369] on span "60' Individual Cage" at bounding box center [207, 366] width 50 height 6
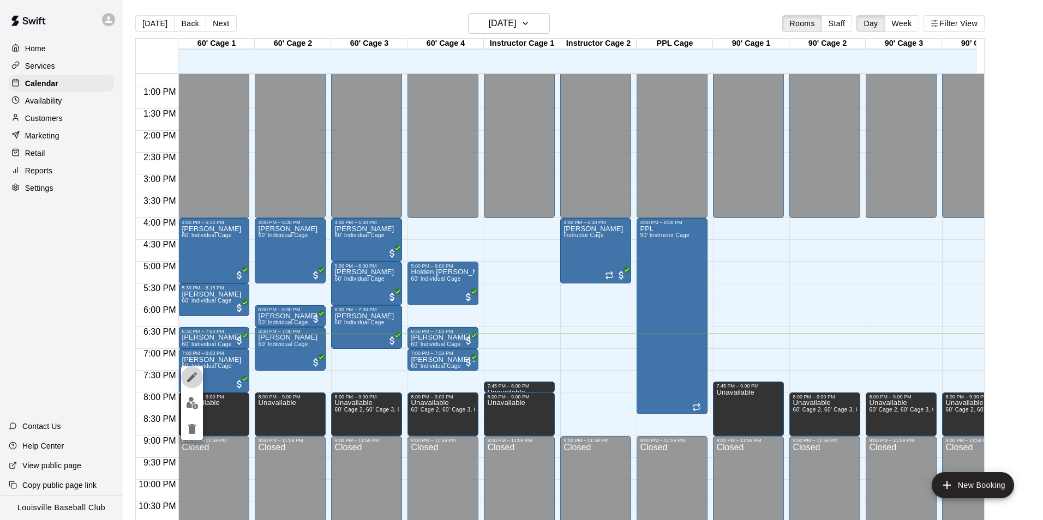
click at [193, 376] on icon "edit" at bounding box center [192, 377] width 10 height 10
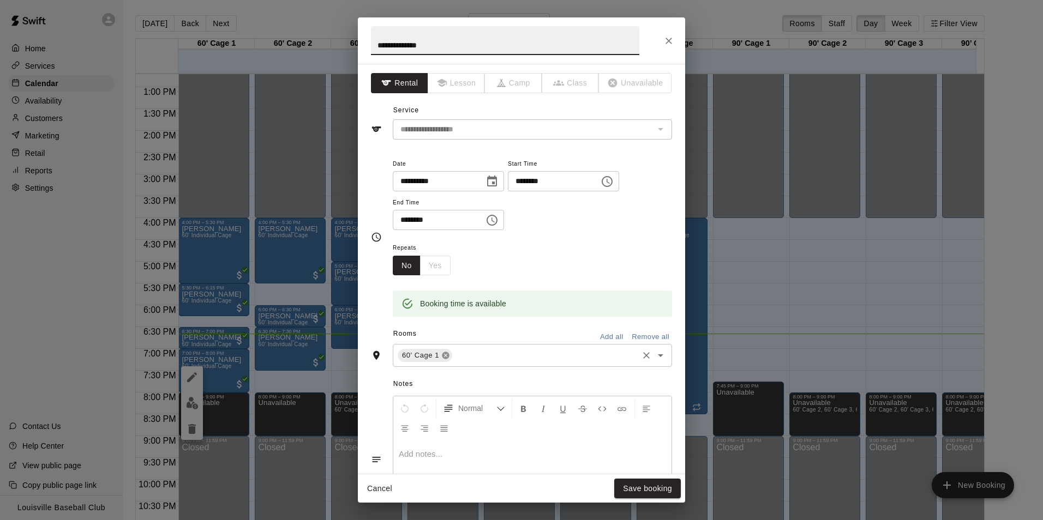
click at [444, 359] on icon at bounding box center [445, 355] width 7 height 7
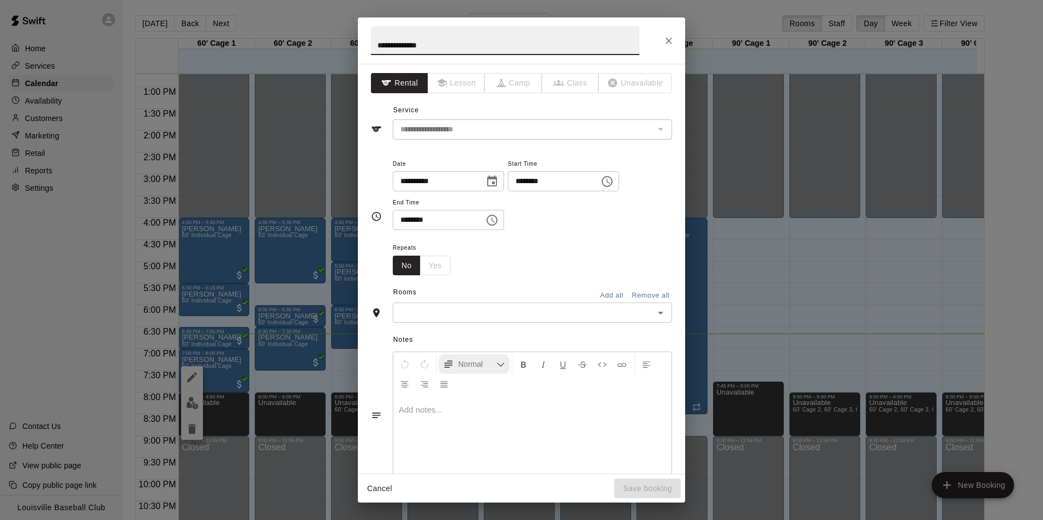
click at [480, 357] on button "Normal" at bounding box center [473, 364] width 71 height 20
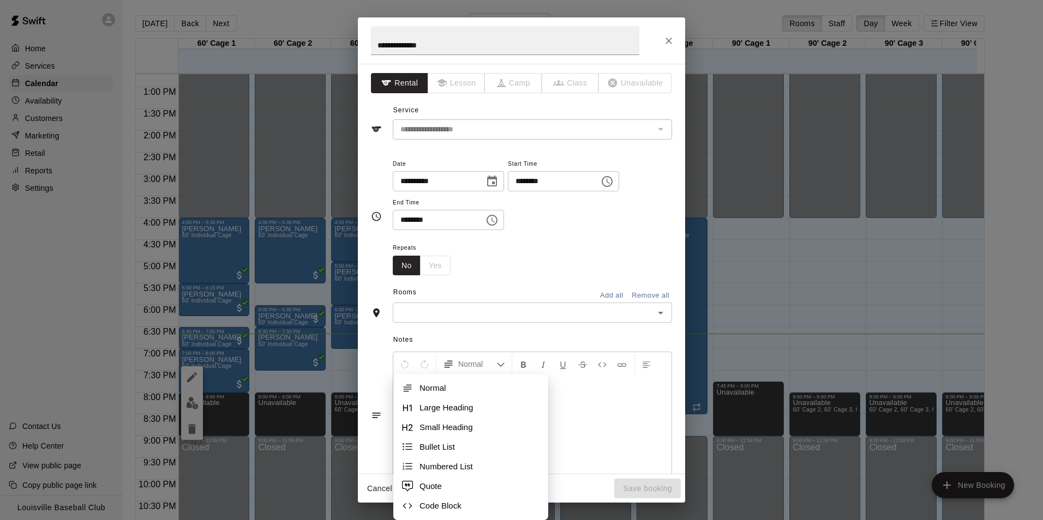
click at [545, 316] on input "text" at bounding box center [523, 313] width 255 height 14
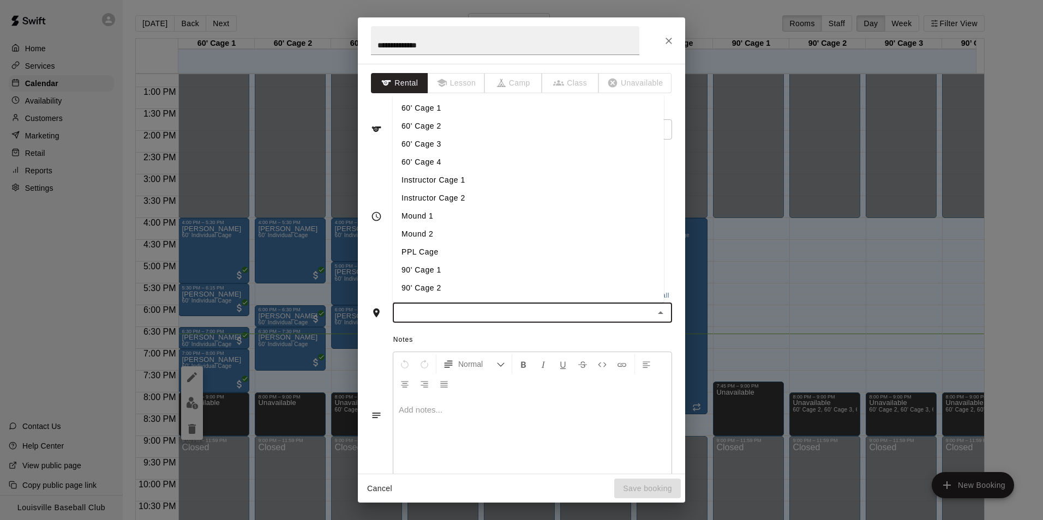
click at [438, 147] on li "60' Cage 3" at bounding box center [528, 144] width 271 height 18
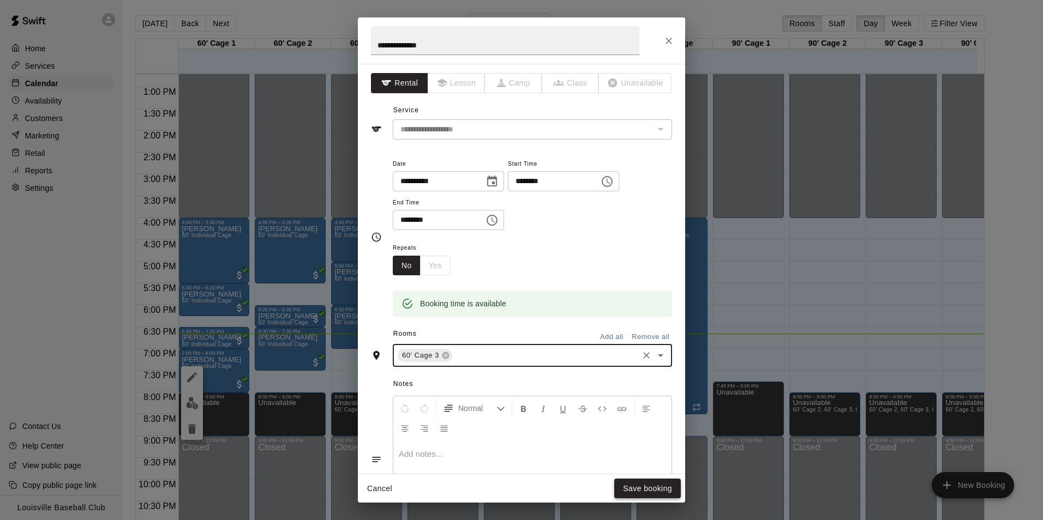
click at [661, 461] on button "Save booking" at bounding box center [647, 489] width 67 height 20
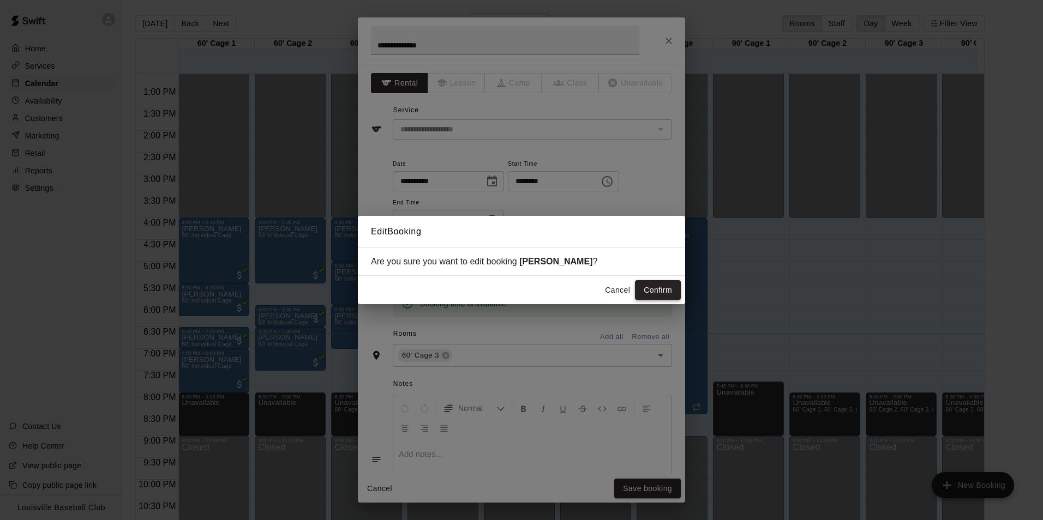
click at [663, 293] on button "Confirm" at bounding box center [658, 290] width 46 height 20
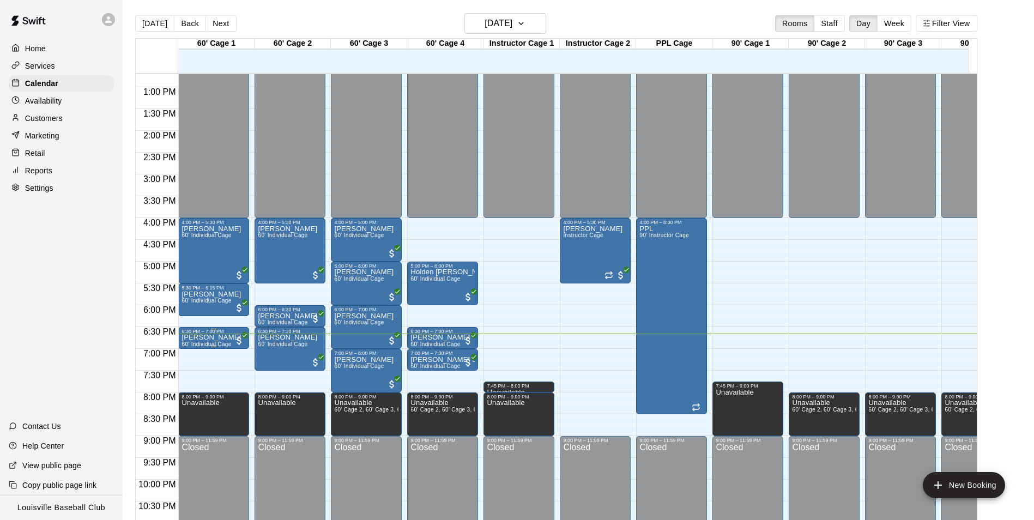
click at [219, 347] on div at bounding box center [214, 347] width 64 height 2
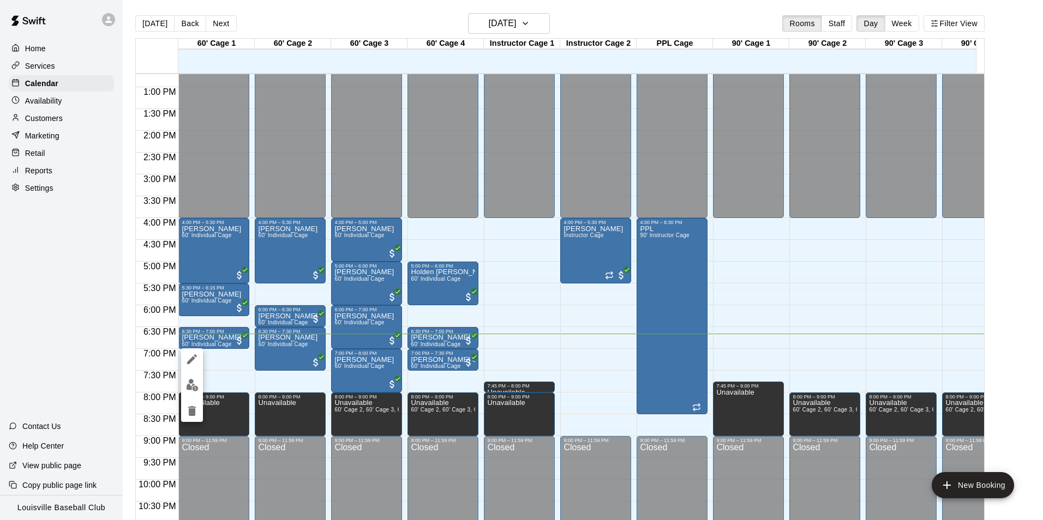
click at [196, 358] on icon "edit" at bounding box center [191, 359] width 13 height 13
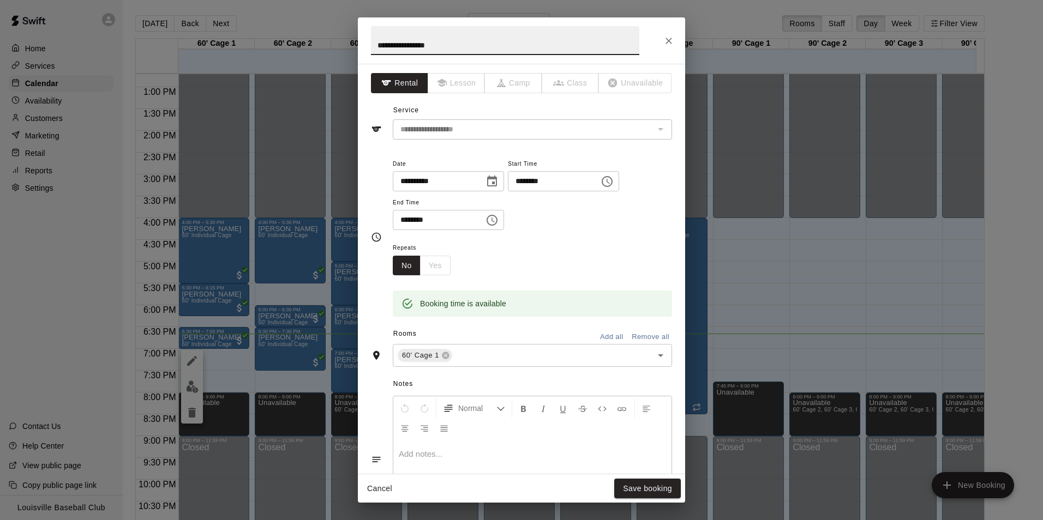
click at [832, 337] on div "**********" at bounding box center [521, 260] width 1043 height 520
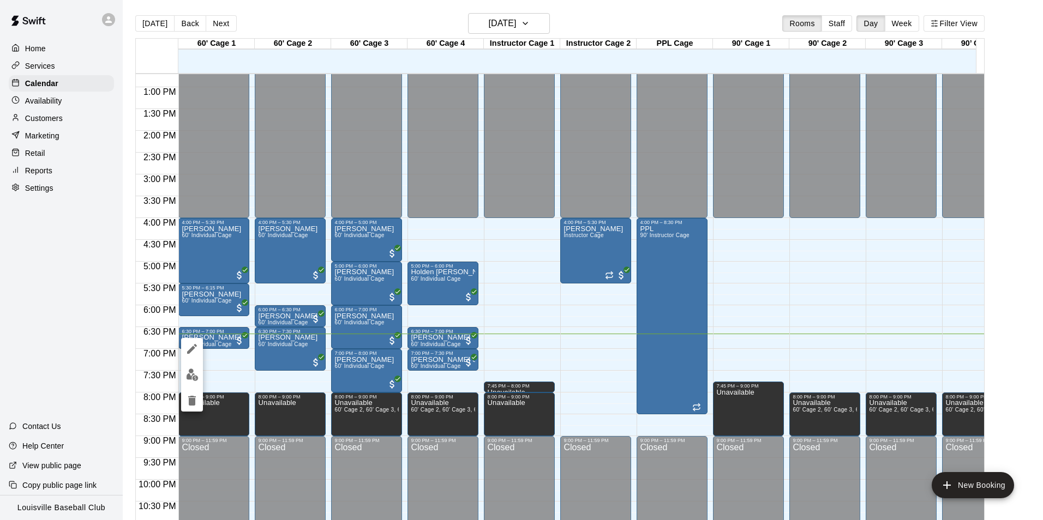
click at [233, 378] on div at bounding box center [521, 260] width 1043 height 520
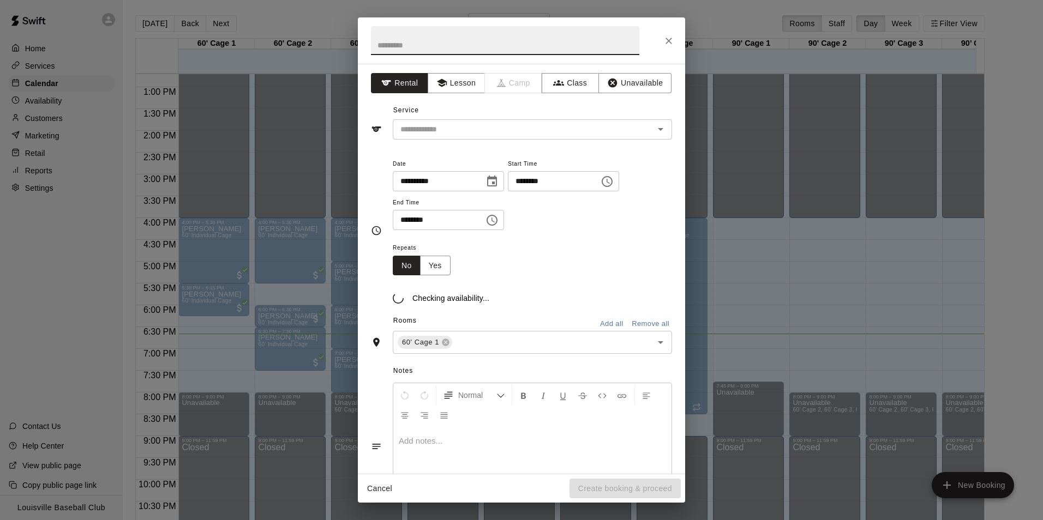
click at [25, 359] on div "**********" at bounding box center [521, 260] width 1043 height 520
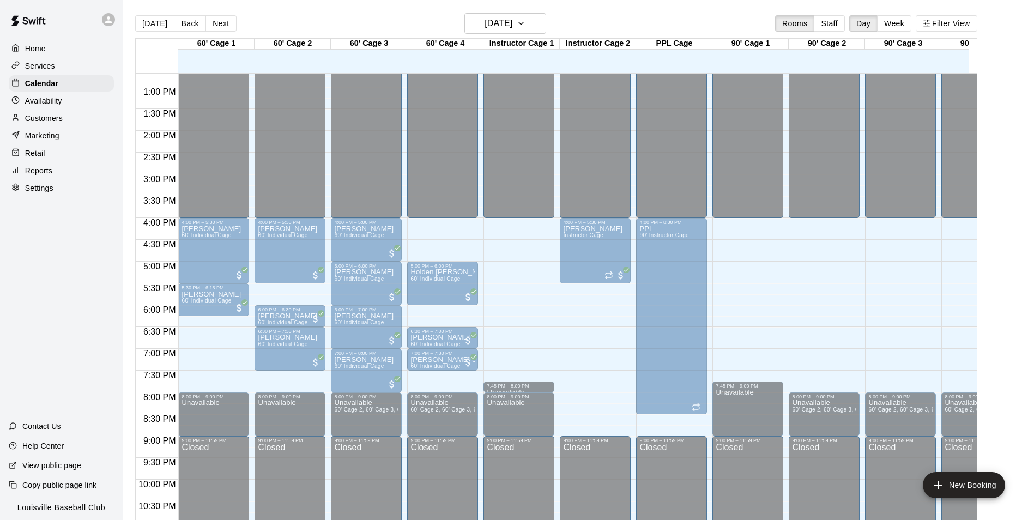
click at [63, 344] on div "Home Services Calendar Availability Customers Marketing Retail Reports Settings…" at bounding box center [61, 260] width 123 height 520
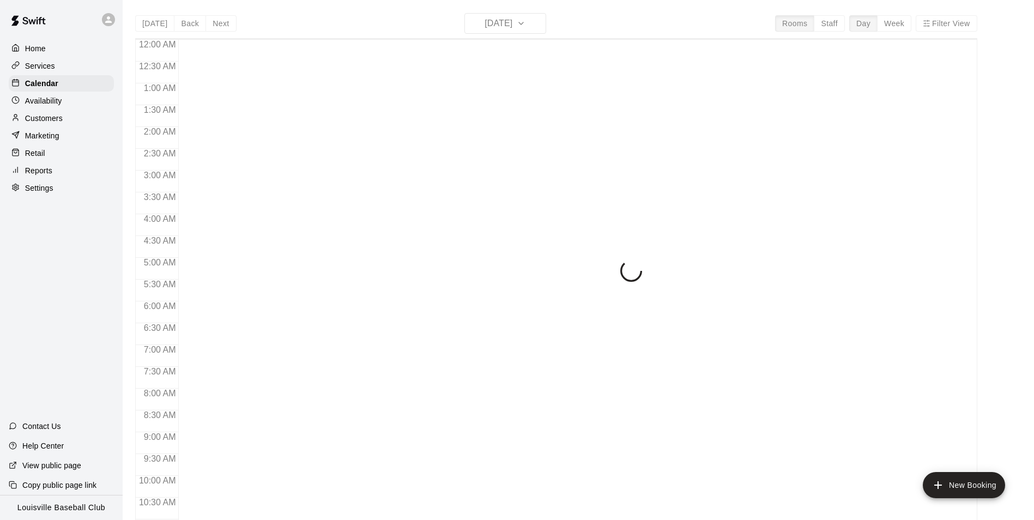
scroll to position [554, 0]
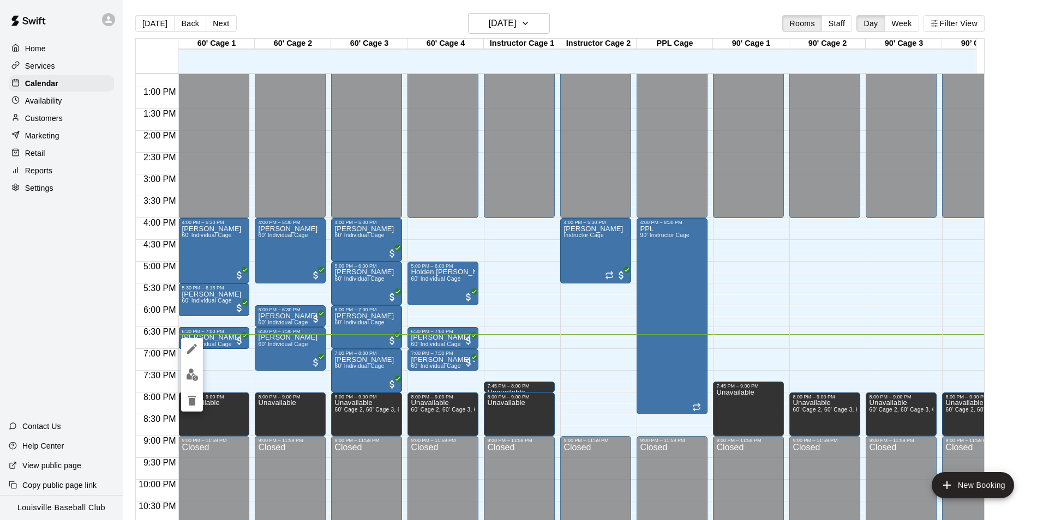
click at [192, 350] on icon "edit" at bounding box center [192, 349] width 10 height 10
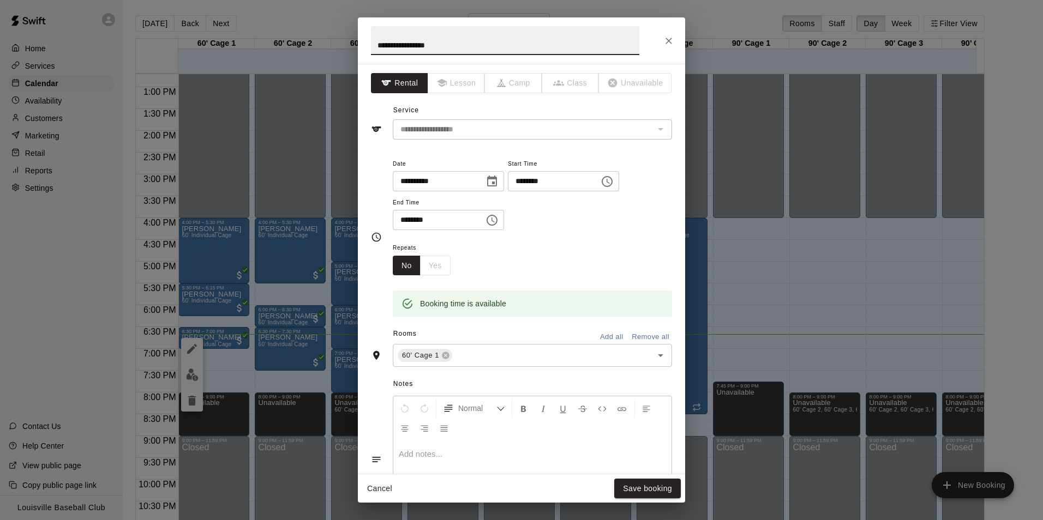
click at [440, 224] on input "********" at bounding box center [435, 220] width 84 height 20
type input "********"
click at [657, 489] on button "Save booking" at bounding box center [647, 489] width 67 height 20
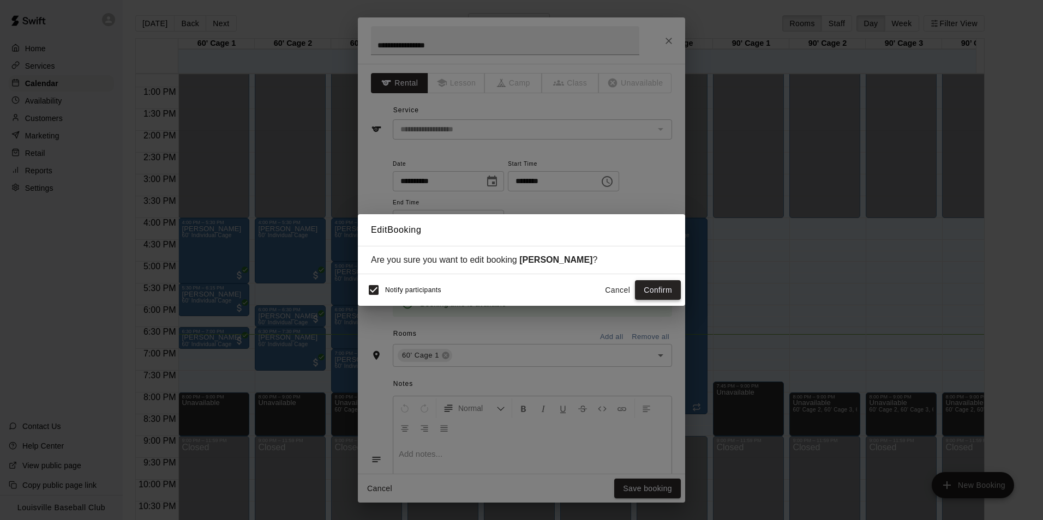
click at [665, 284] on button "Confirm" at bounding box center [658, 290] width 46 height 20
click at [663, 296] on div "Cancel Confirm" at bounding box center [640, 290] width 81 height 20
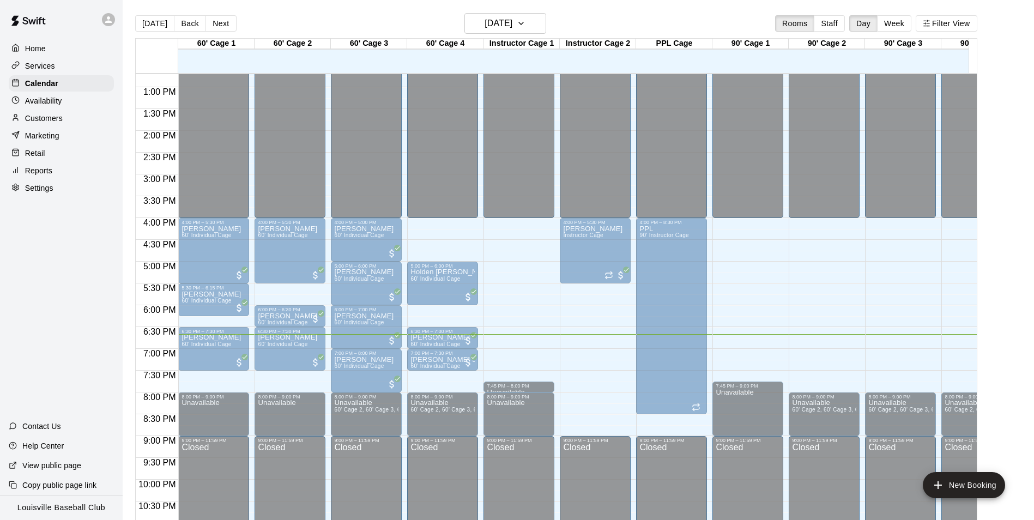
click at [61, 360] on div "Home Services Calendar Availability Customers Marketing Retail Reports Settings…" at bounding box center [61, 260] width 123 height 520
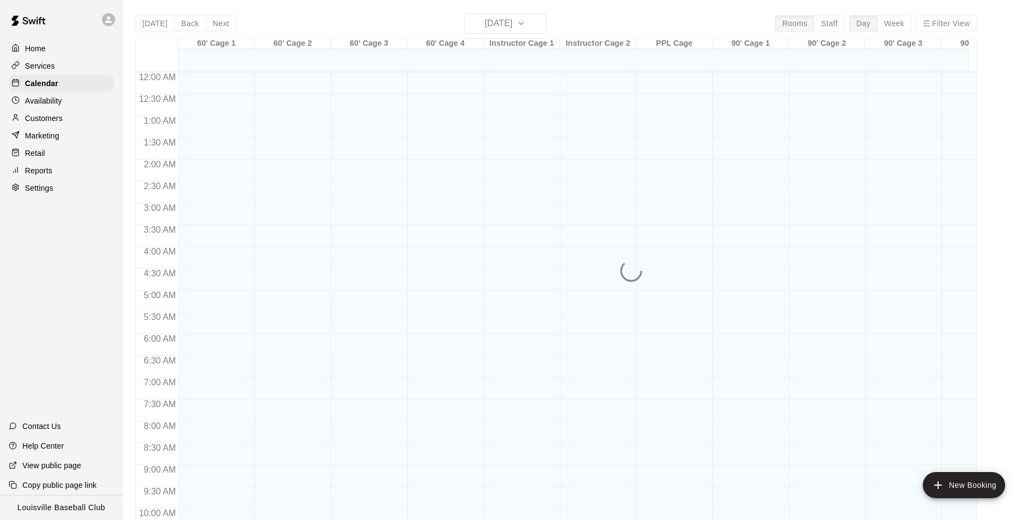
scroll to position [554, 0]
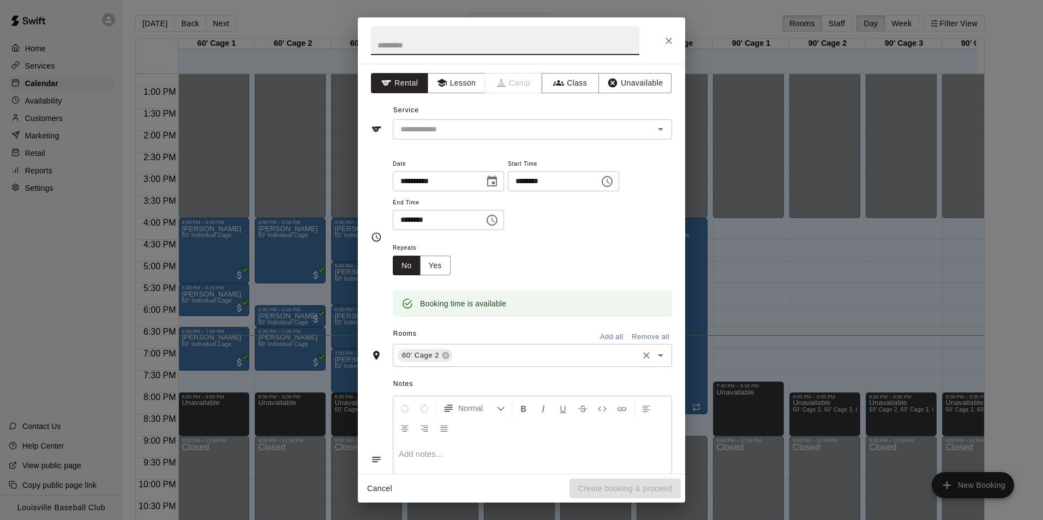
click at [546, 358] on input "text" at bounding box center [545, 356] width 183 height 14
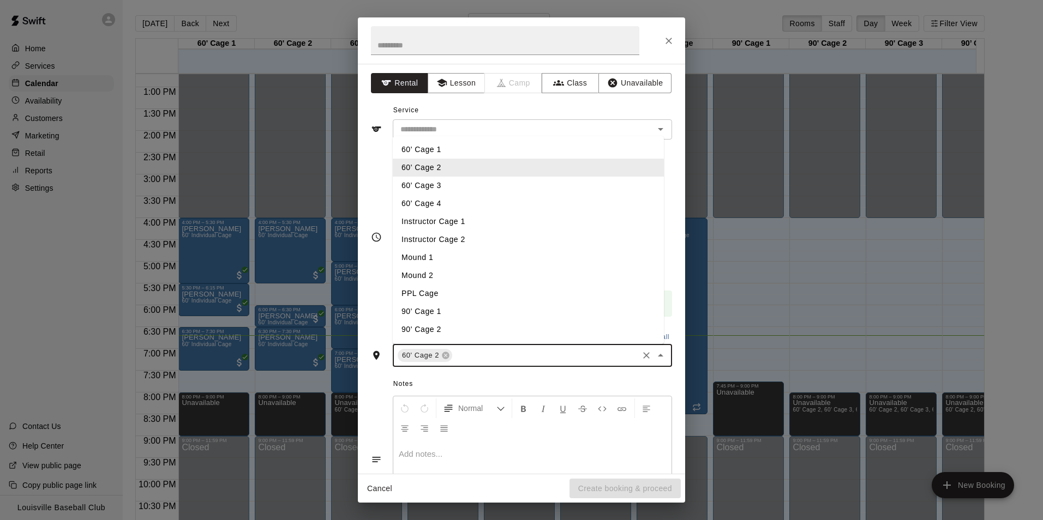
click at [456, 146] on li "60' Cage 1" at bounding box center [528, 150] width 271 height 18
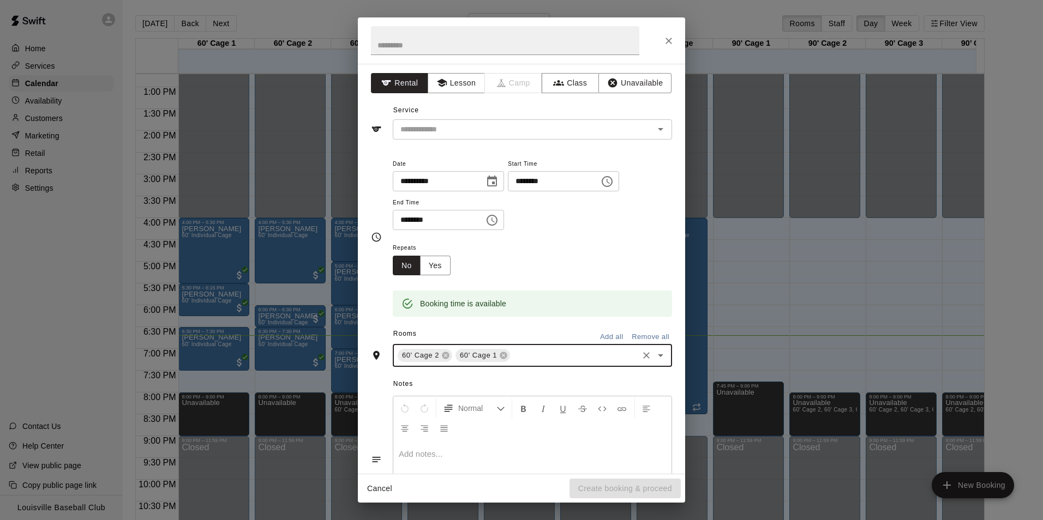
click at [556, 359] on input "text" at bounding box center [574, 356] width 125 height 14
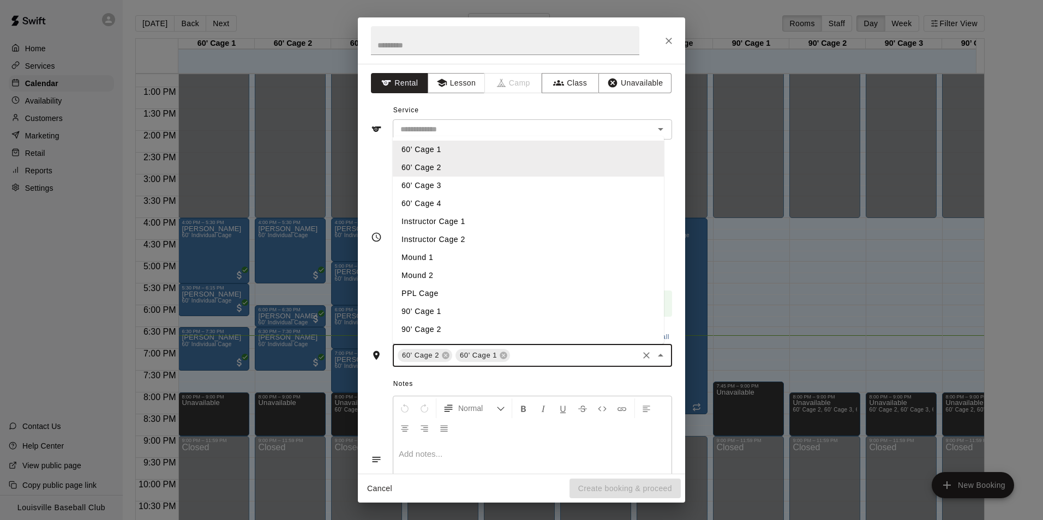
click at [470, 183] on li "60' Cage 3" at bounding box center [528, 186] width 271 height 18
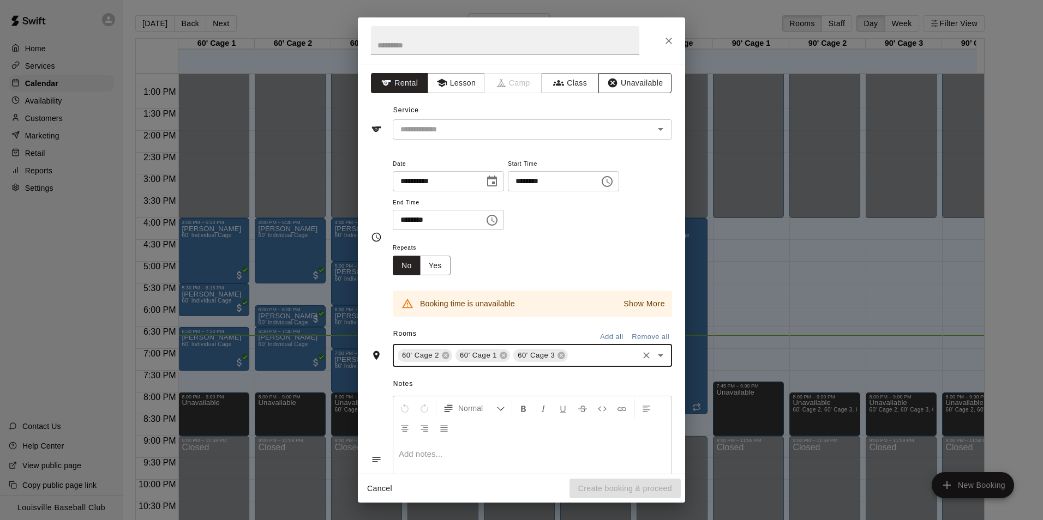
click at [641, 83] on button "Unavailable" at bounding box center [634, 83] width 73 height 20
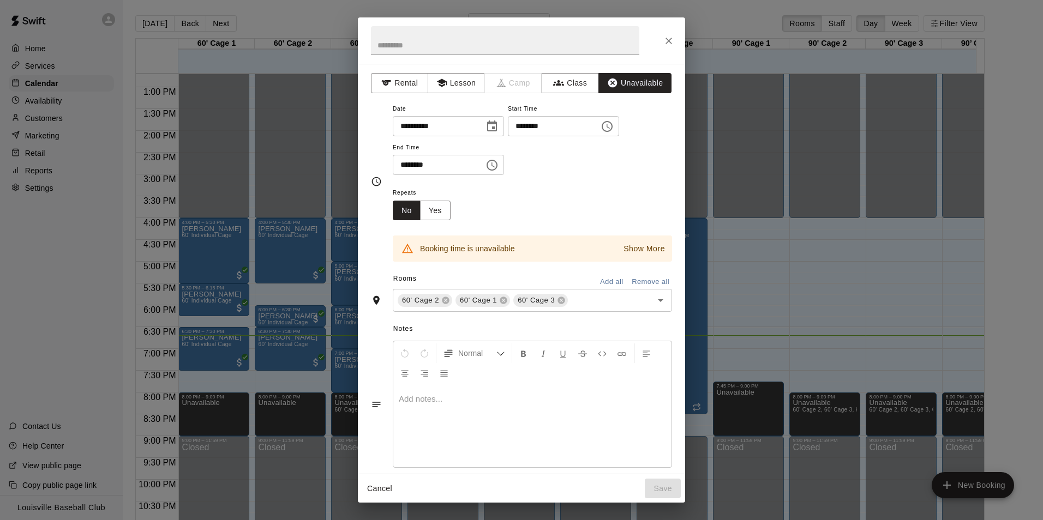
click at [664, 489] on div "Cancel Save" at bounding box center [521, 488] width 327 height 29
click at [396, 492] on button "Cancel" at bounding box center [379, 489] width 35 height 20
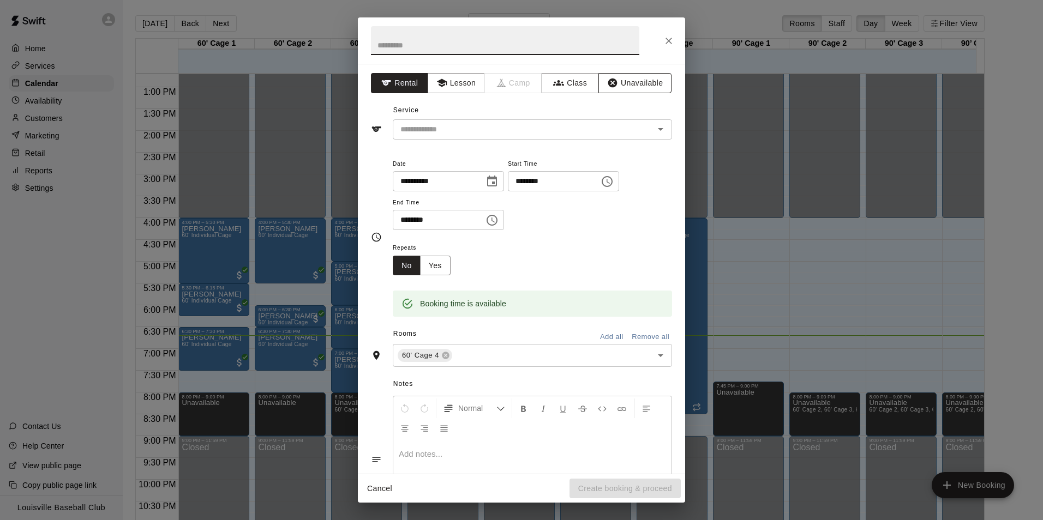
click at [644, 82] on button "Unavailable" at bounding box center [634, 83] width 73 height 20
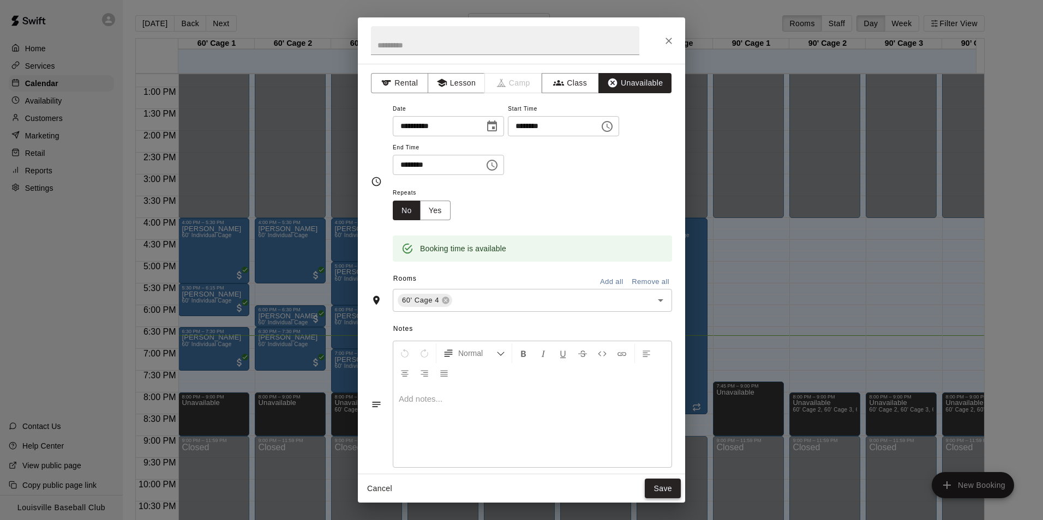
click at [673, 482] on button "Save" at bounding box center [663, 489] width 36 height 20
click at [667, 497] on div "Cancel Save" at bounding box center [521, 488] width 327 height 29
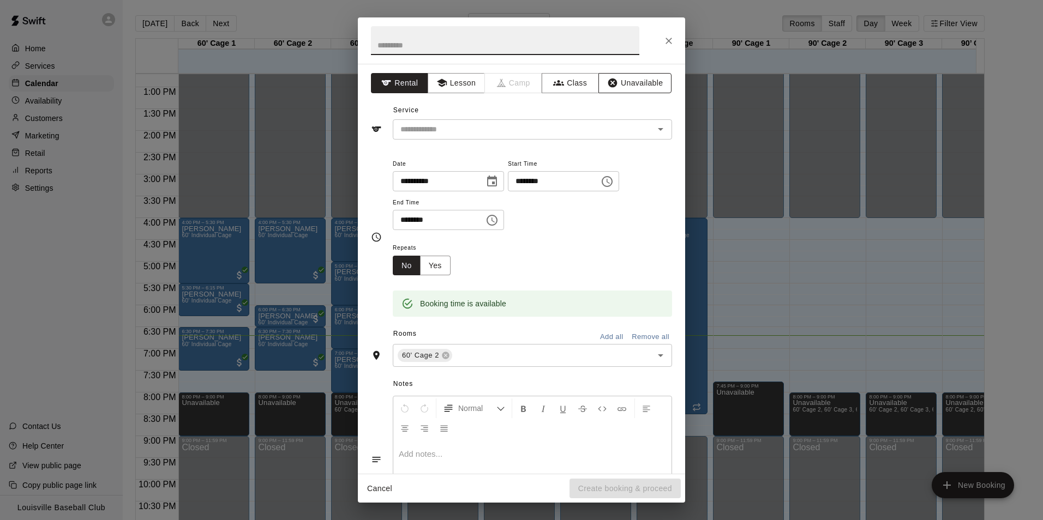
click at [638, 90] on button "Unavailable" at bounding box center [634, 83] width 73 height 20
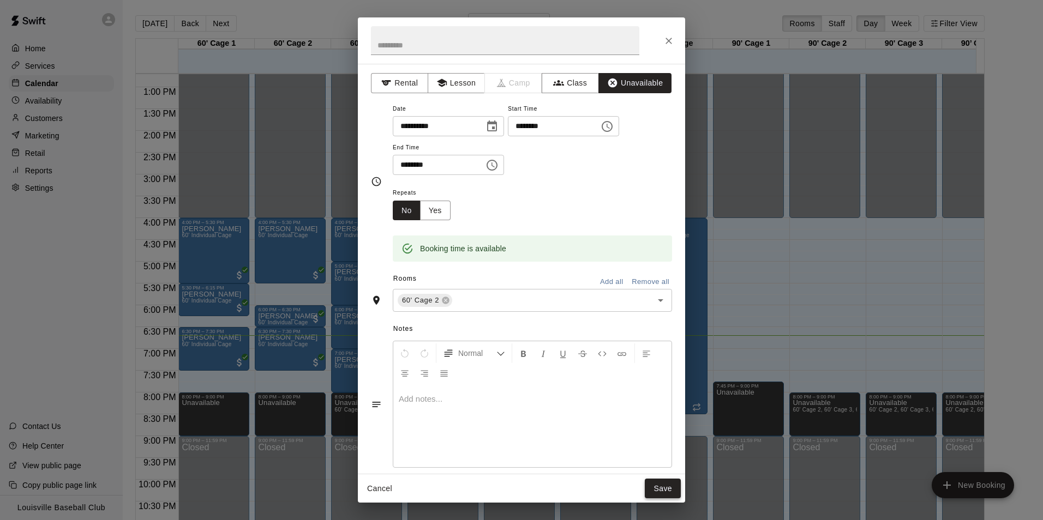
click at [669, 495] on button "Save" at bounding box center [663, 489] width 36 height 20
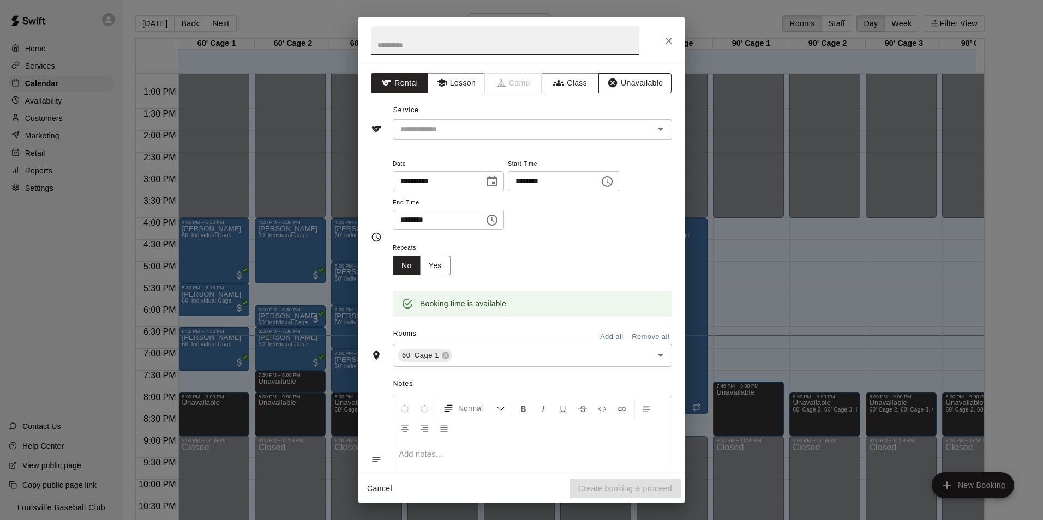
click at [637, 85] on button "Unavailable" at bounding box center [634, 83] width 73 height 20
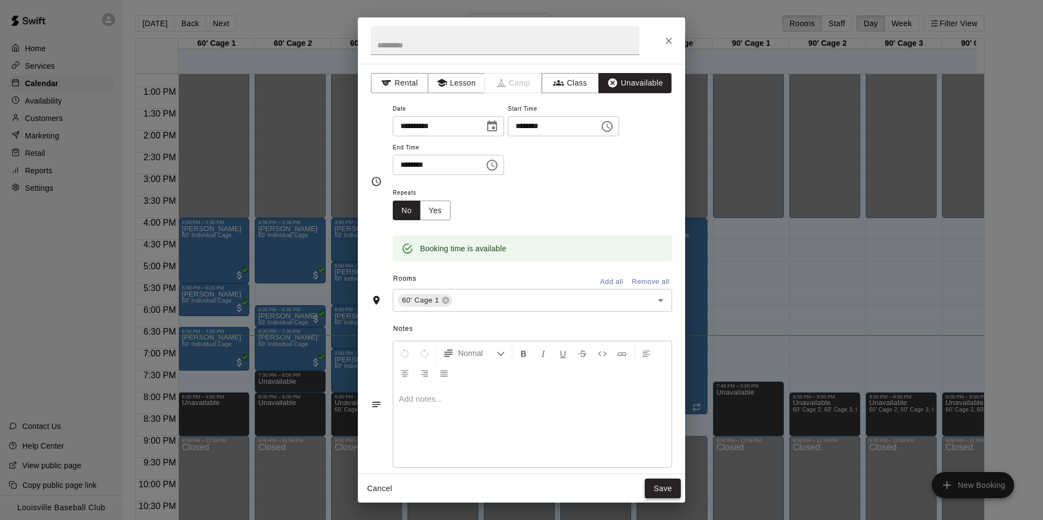
click at [664, 494] on button "Save" at bounding box center [663, 489] width 36 height 20
